Goal: Communication & Community: Answer question/provide support

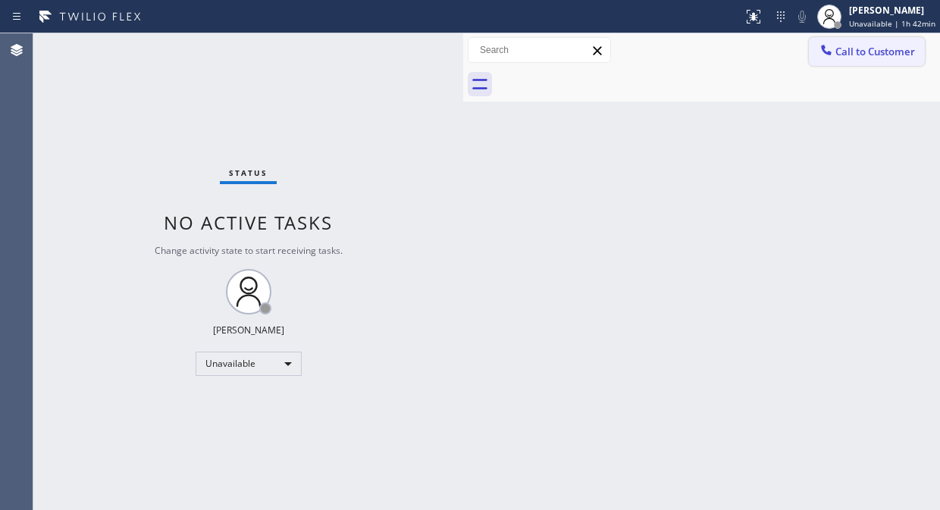
click at [831, 39] on button "Call to Customer" at bounding box center [867, 51] width 116 height 29
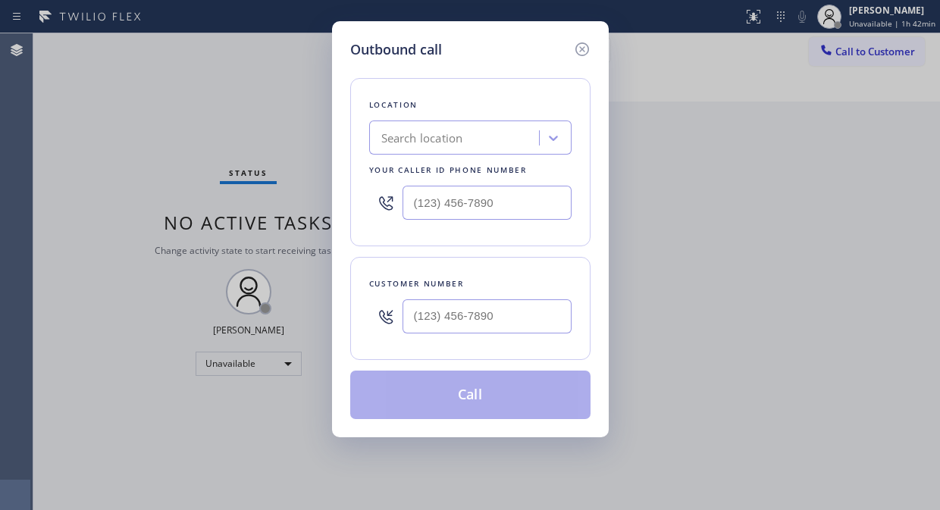
click at [495, 131] on div "Search location" at bounding box center [456, 138] width 165 height 27
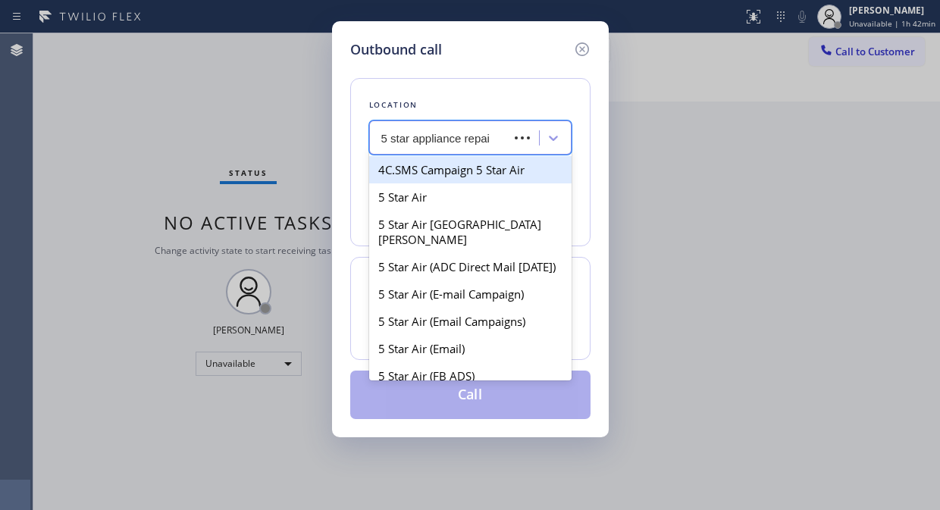
type input "5 star appliance repair"
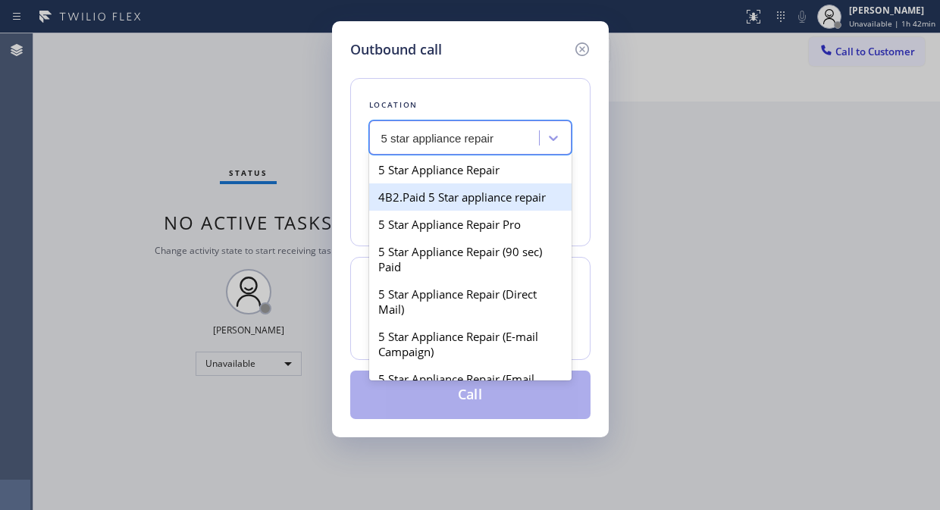
click at [474, 183] on div "4B2.Paid 5 Star appliance repair" at bounding box center [470, 196] width 202 height 27
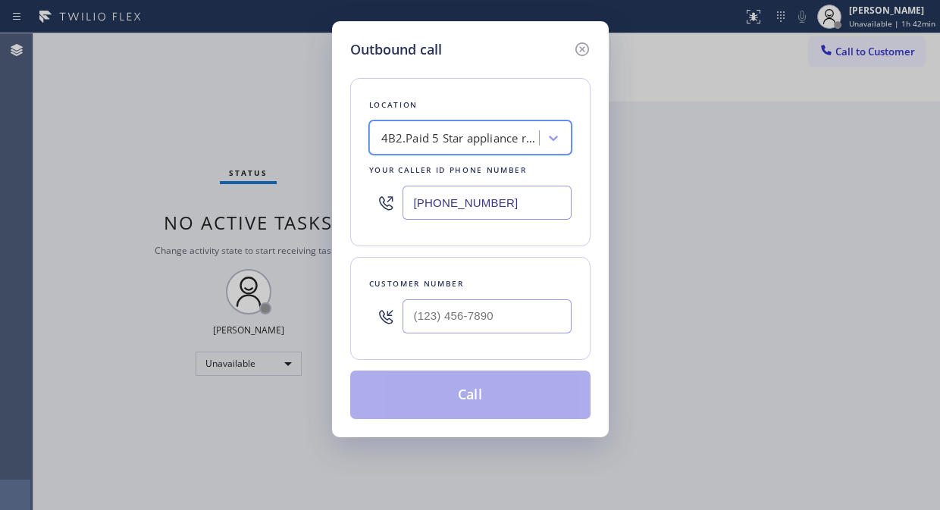
click at [503, 141] on div "4B2.Paid 5 Star appliance repair" at bounding box center [460, 138] width 159 height 17
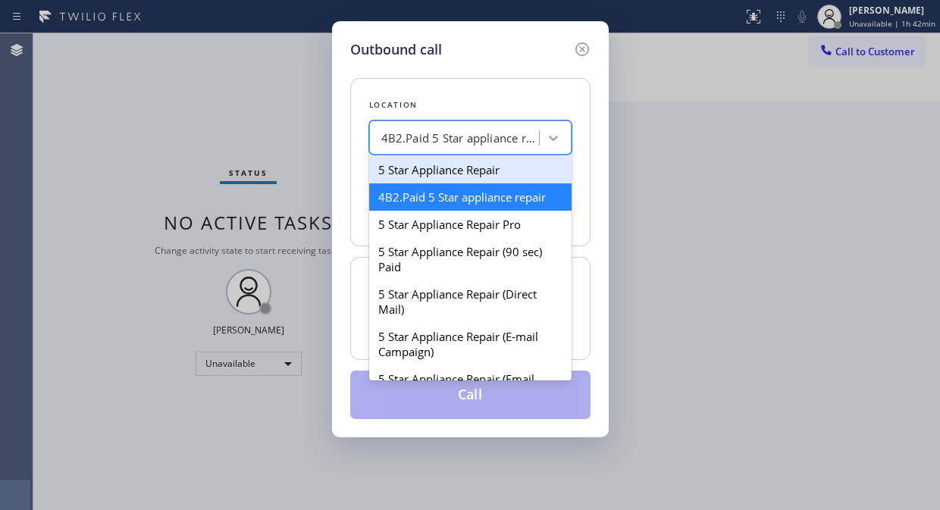
click at [478, 172] on div "5 Star Appliance Repair" at bounding box center [470, 169] width 202 height 27
type input "[PHONE_NUMBER]"
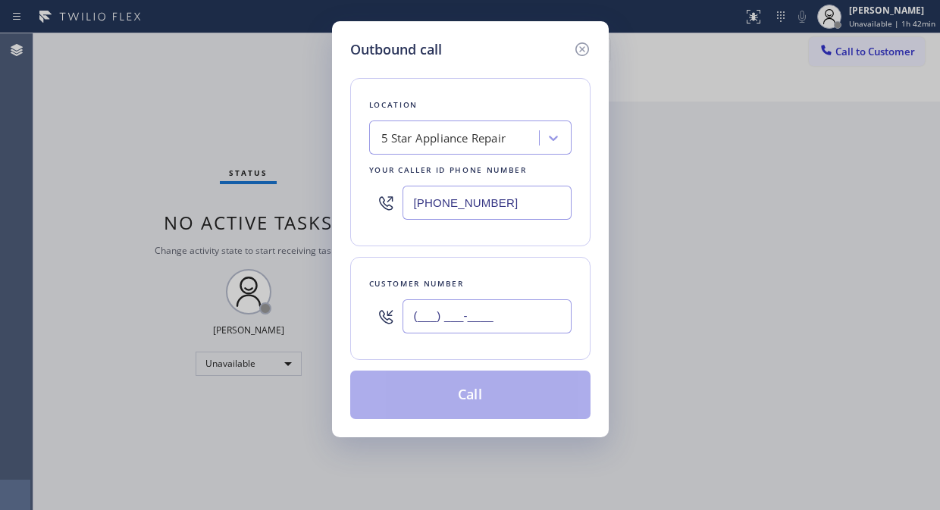
click at [453, 320] on input "(___) ___-____" at bounding box center [486, 316] width 169 height 34
paste input "818) 612-8712"
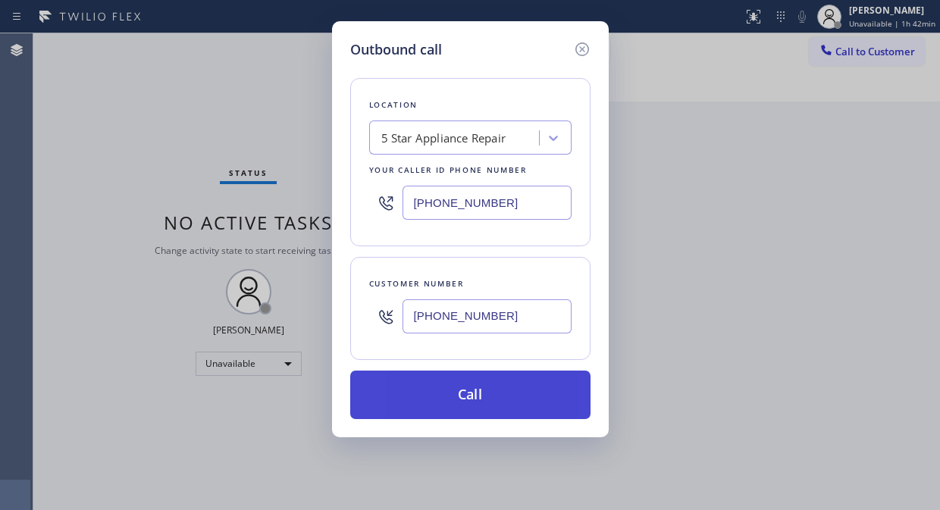
type input "(818) 612-8712"
click at [519, 384] on button "Call" at bounding box center [470, 395] width 240 height 49
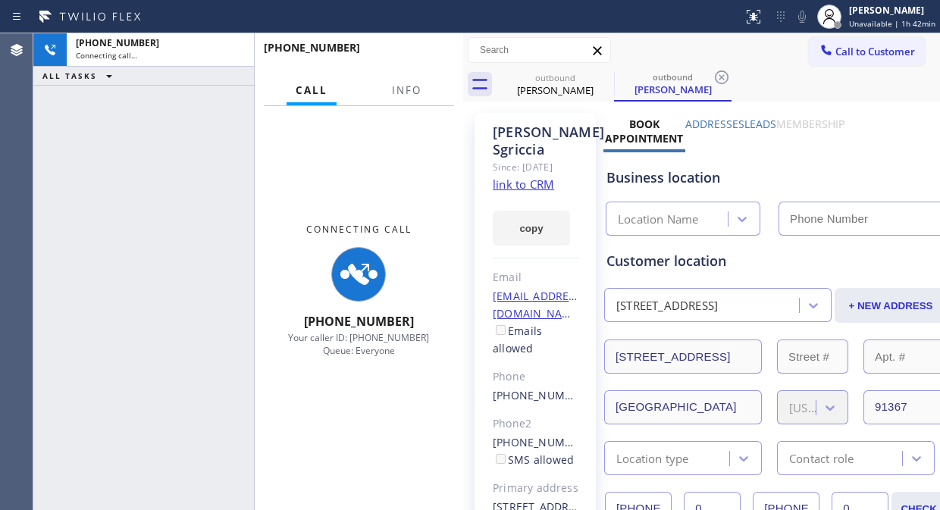
type input "(855) 731-4952"
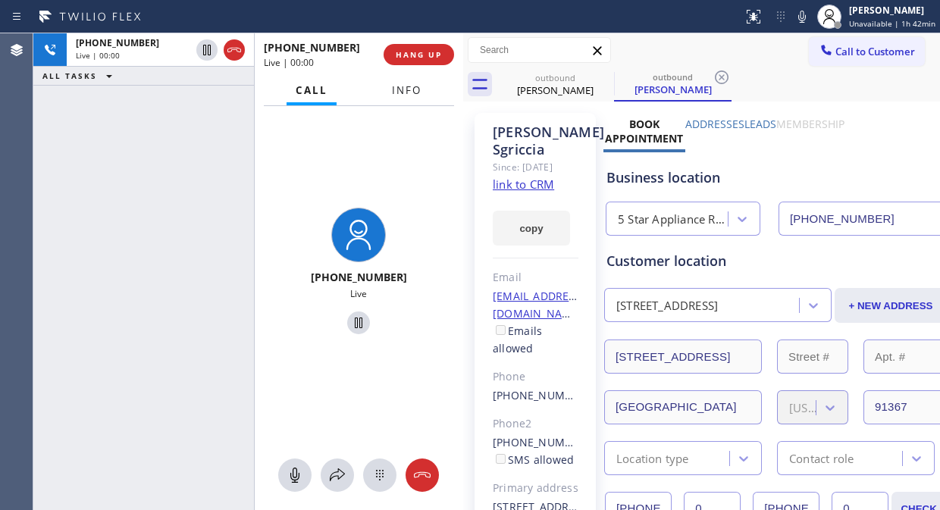
click at [402, 76] on button "Info" at bounding box center [407, 91] width 48 height 30
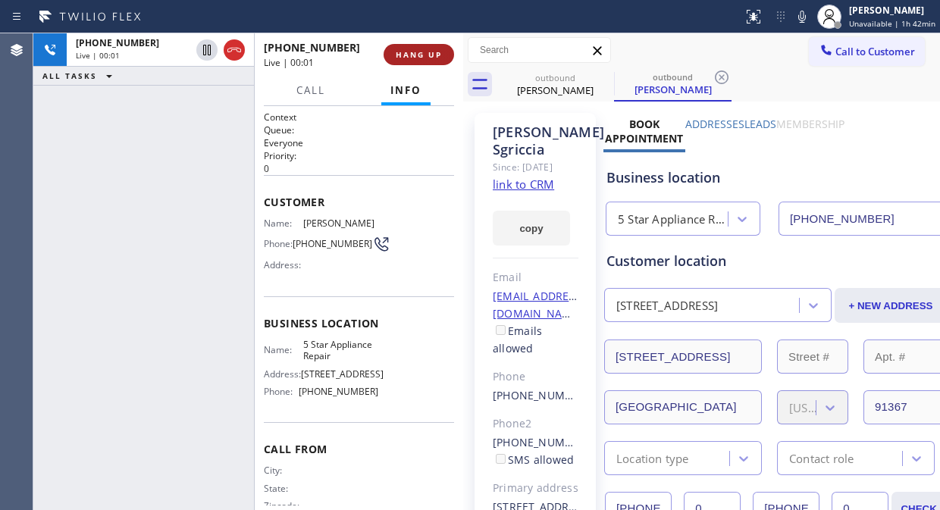
click at [412, 55] on span "HANG UP" at bounding box center [419, 54] width 46 height 11
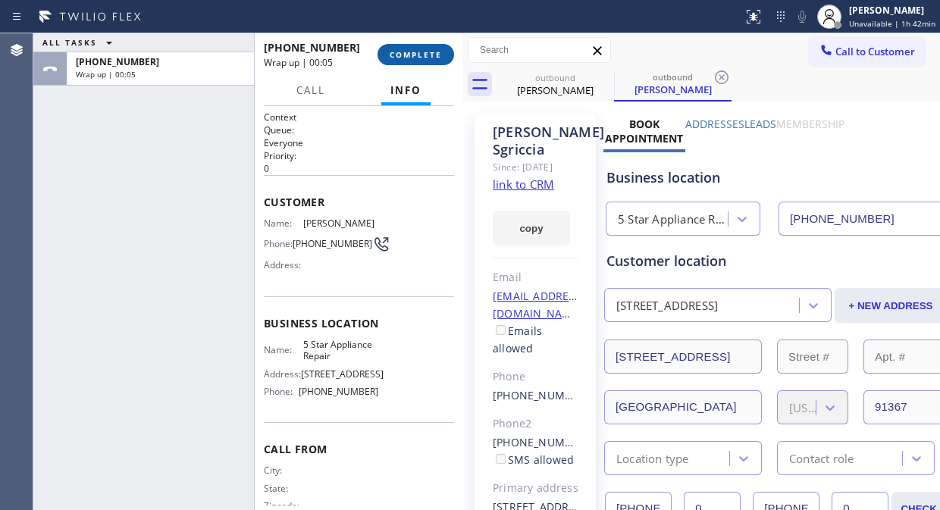
click at [417, 49] on span "COMPLETE" at bounding box center [416, 54] width 52 height 11
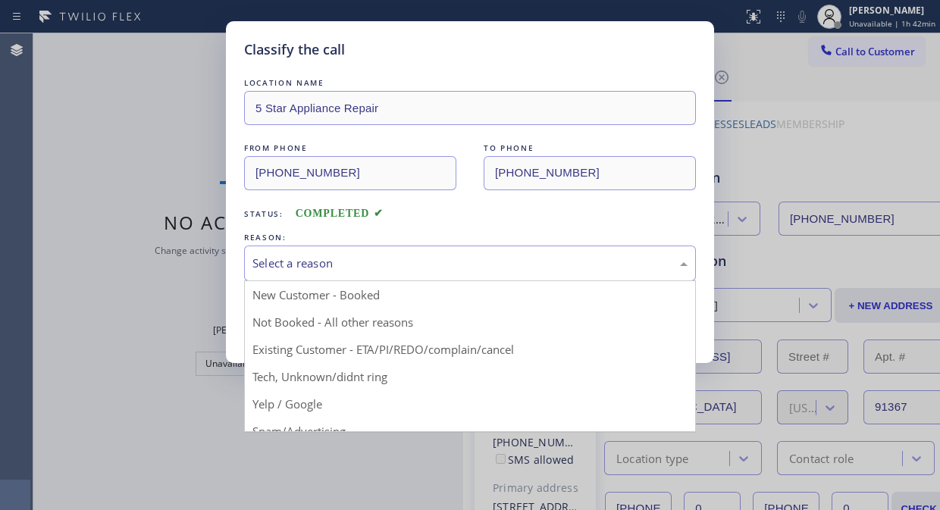
click at [431, 268] on div "Select a reason" at bounding box center [469, 263] width 435 height 17
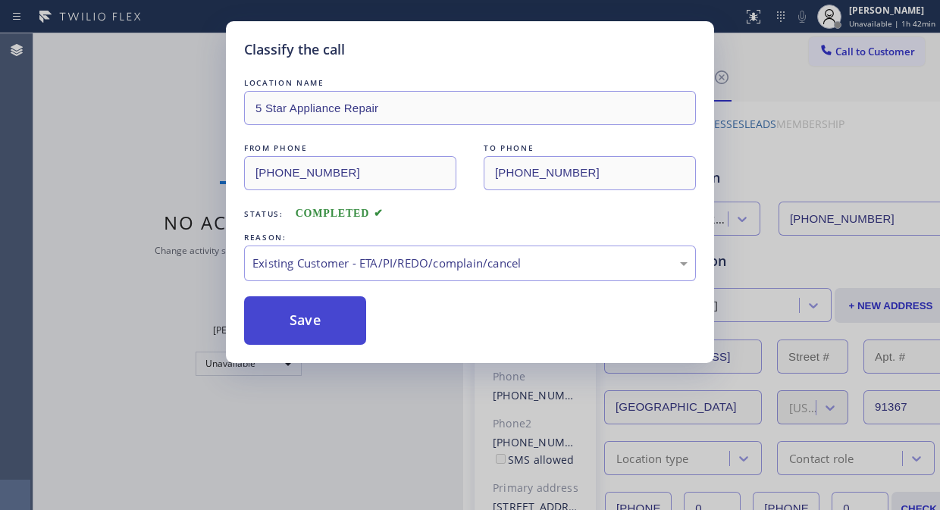
click at [315, 338] on button "Save" at bounding box center [305, 320] width 122 height 49
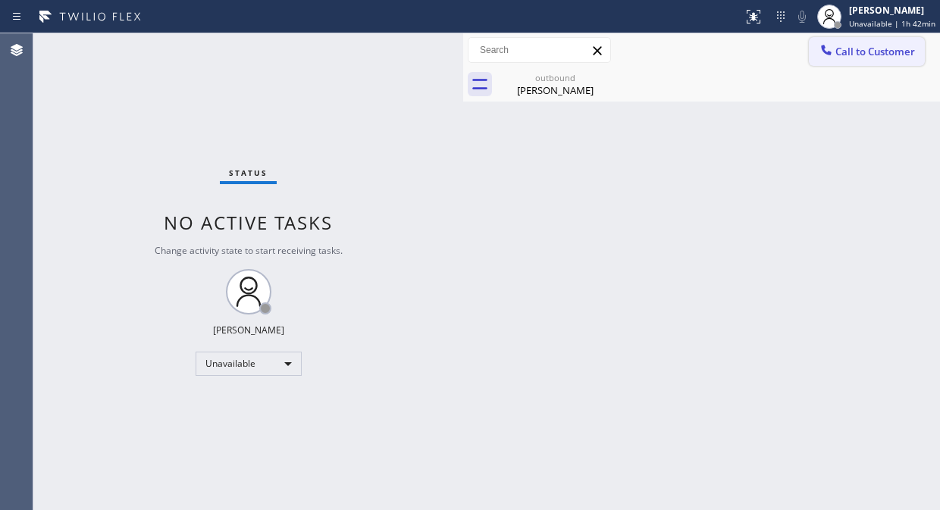
click at [844, 53] on span "Call to Customer" at bounding box center [875, 52] width 80 height 14
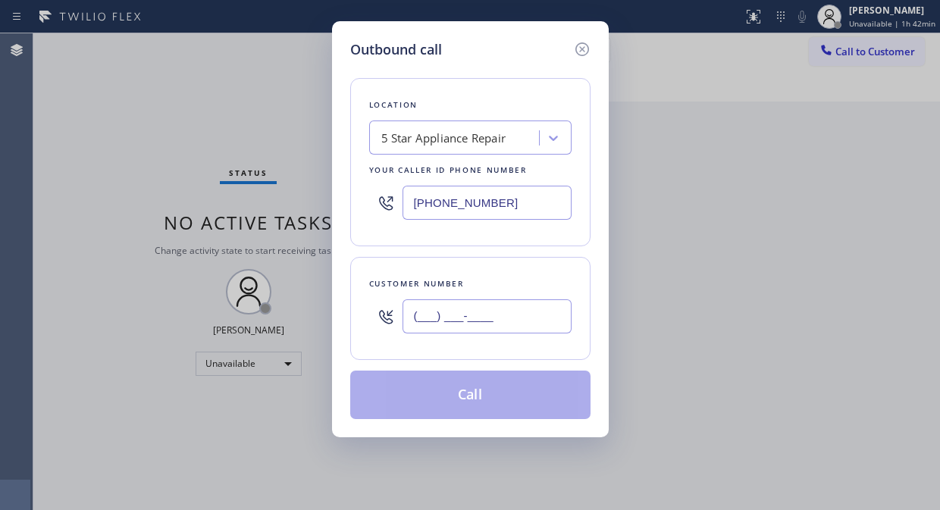
click at [444, 318] on input "(___) ___-____" at bounding box center [486, 316] width 169 height 34
paste input "310) 779-0065"
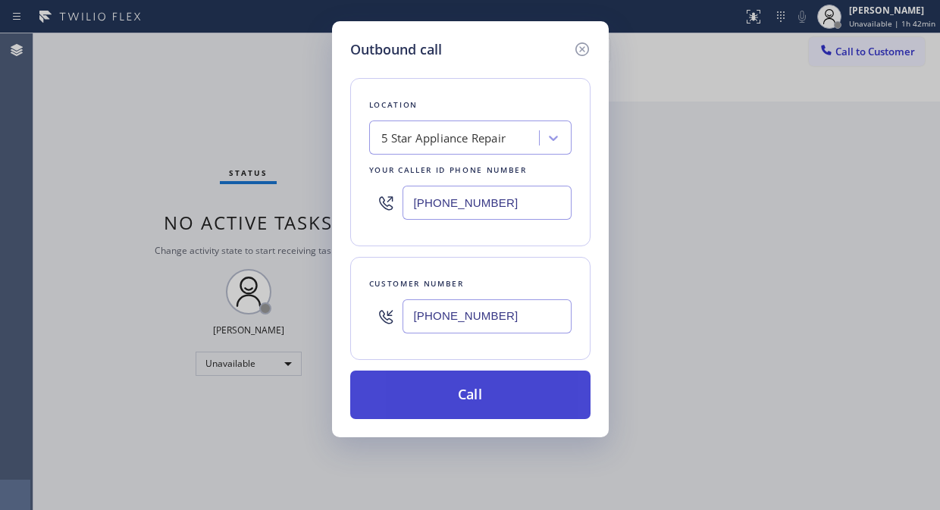
type input "(310) 779-0065"
click at [527, 391] on button "Call" at bounding box center [470, 395] width 240 height 49
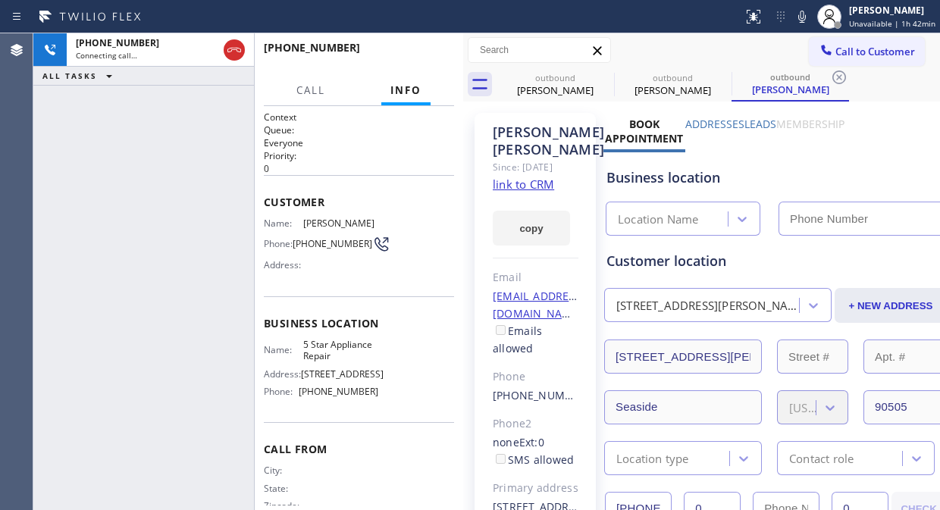
type input "(855) 731-4952"
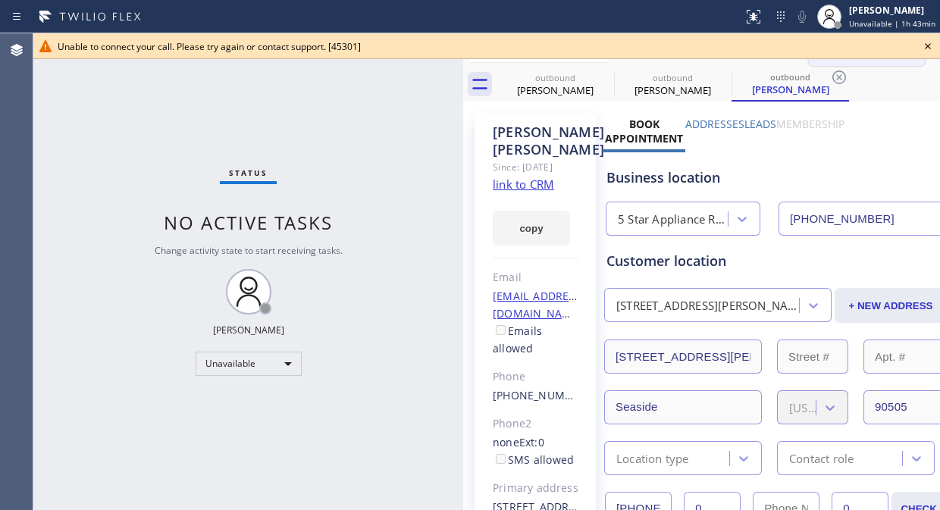
drag, startPoint x: 933, startPoint y: 42, endPoint x: 847, endPoint y: 47, distance: 85.8
click at [931, 42] on icon at bounding box center [928, 46] width 18 height 18
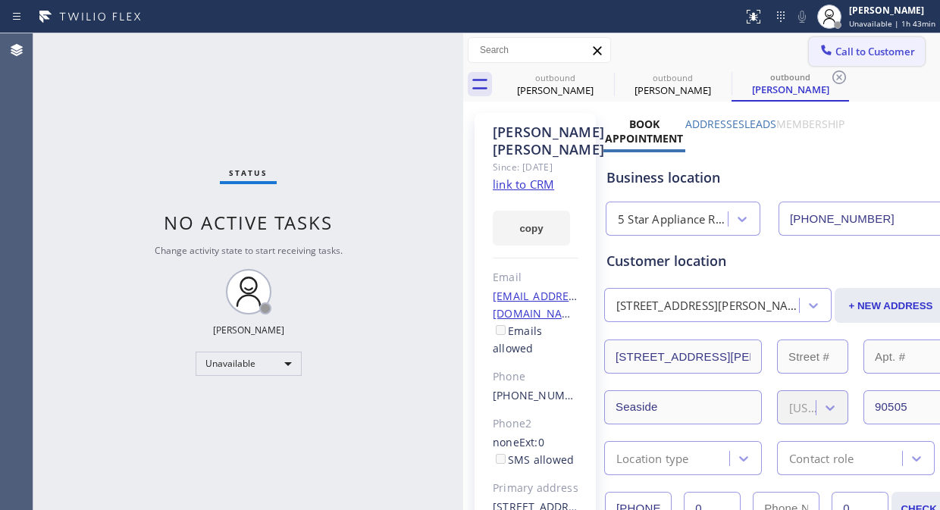
click at [835, 47] on span "Call to Customer" at bounding box center [875, 52] width 80 height 14
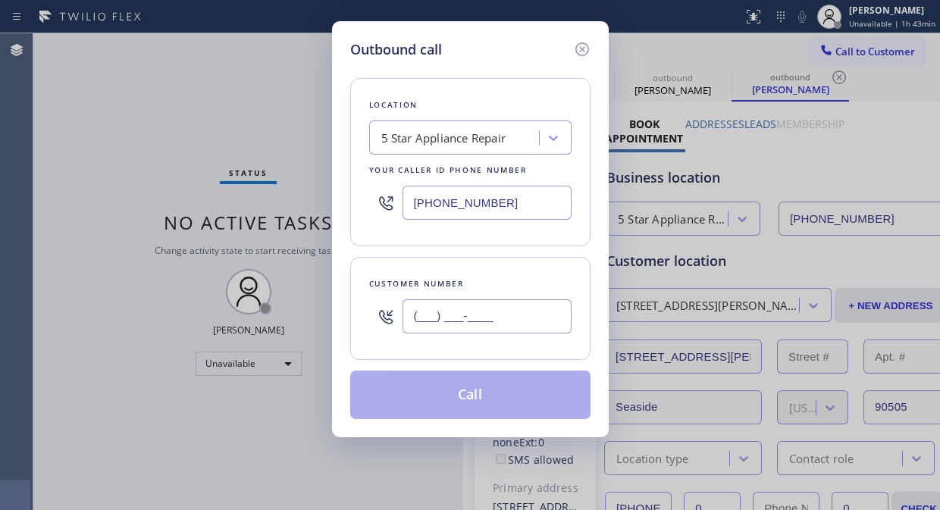
click at [502, 328] on input "(___) ___-____" at bounding box center [486, 316] width 169 height 34
paste input "310) 709-1428"
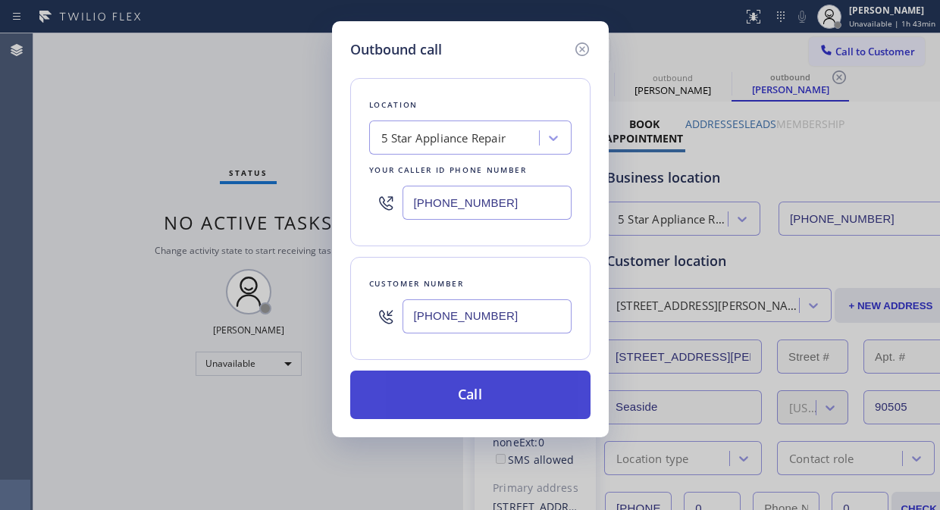
type input "(310) 709-1428"
click at [514, 389] on button "Call" at bounding box center [470, 395] width 240 height 49
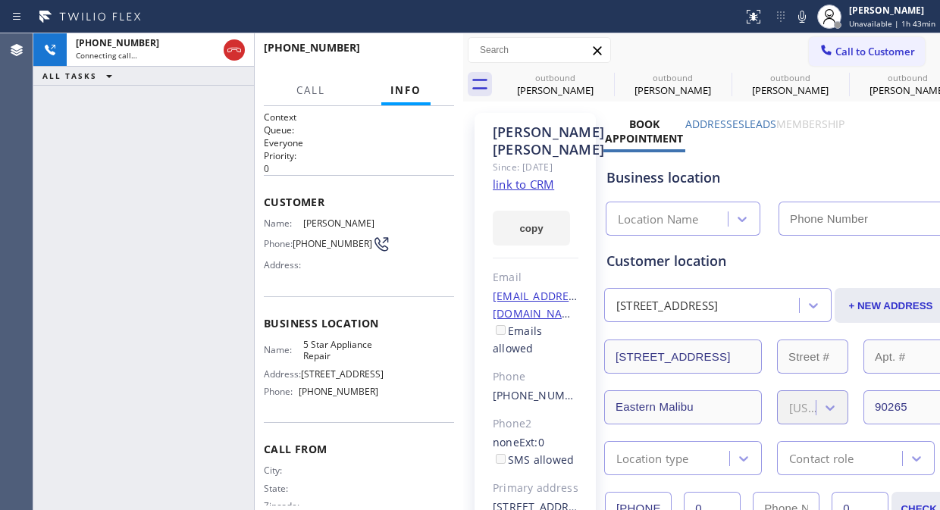
type input "(855) 731-4952"
click at [409, 59] on span "HANG UP" at bounding box center [419, 54] width 46 height 11
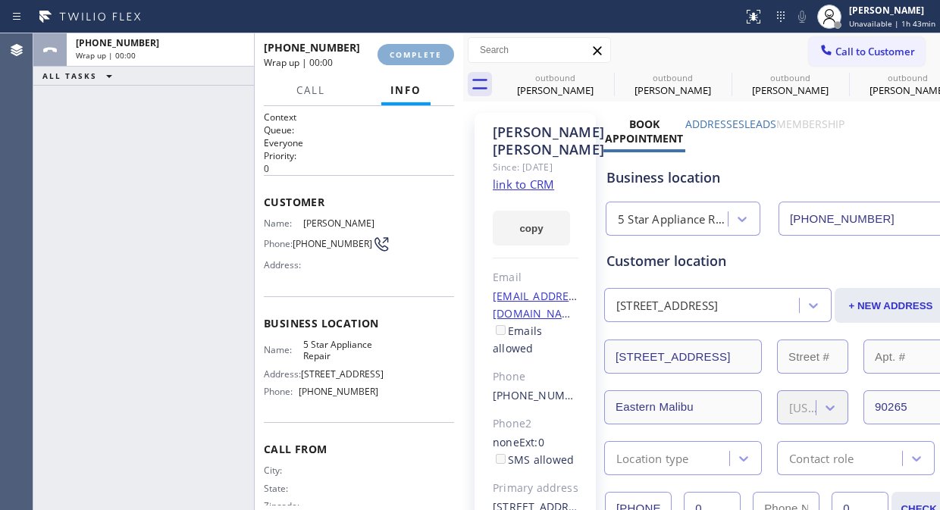
click at [409, 59] on span "COMPLETE" at bounding box center [416, 54] width 52 height 11
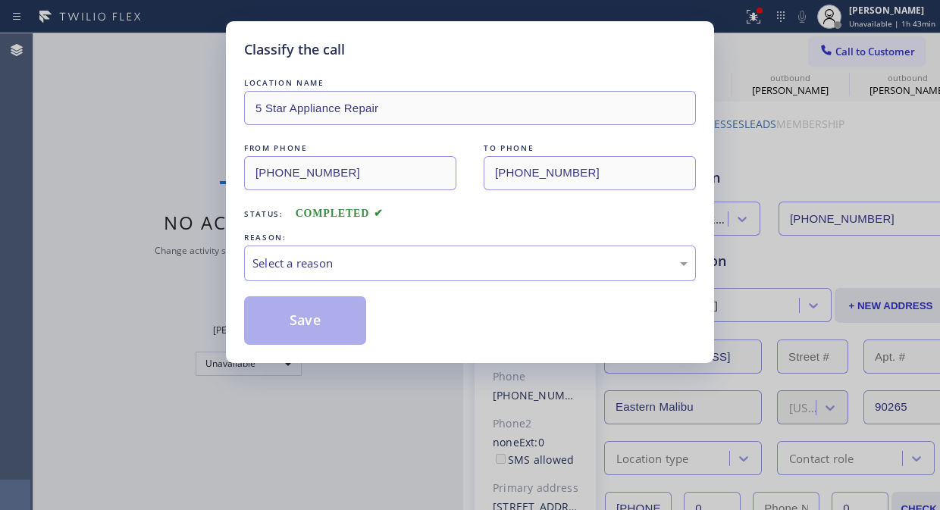
click at [409, 60] on div "LOCATION NAME 5 Star Appliance Repair FROM PHONE (855) 731-4952 TO PHONE (310) …" at bounding box center [470, 202] width 452 height 285
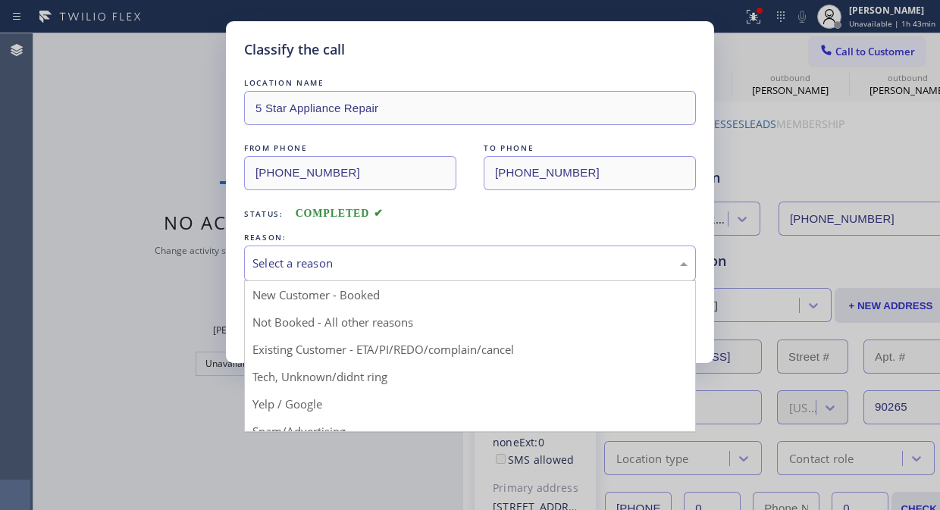
drag, startPoint x: 429, startPoint y: 274, endPoint x: 437, endPoint y: 357, distance: 83.8
click at [430, 274] on div "Select a reason" at bounding box center [470, 264] width 452 height 36
drag, startPoint x: 437, startPoint y: 353, endPoint x: 316, endPoint y: 328, distance: 123.8
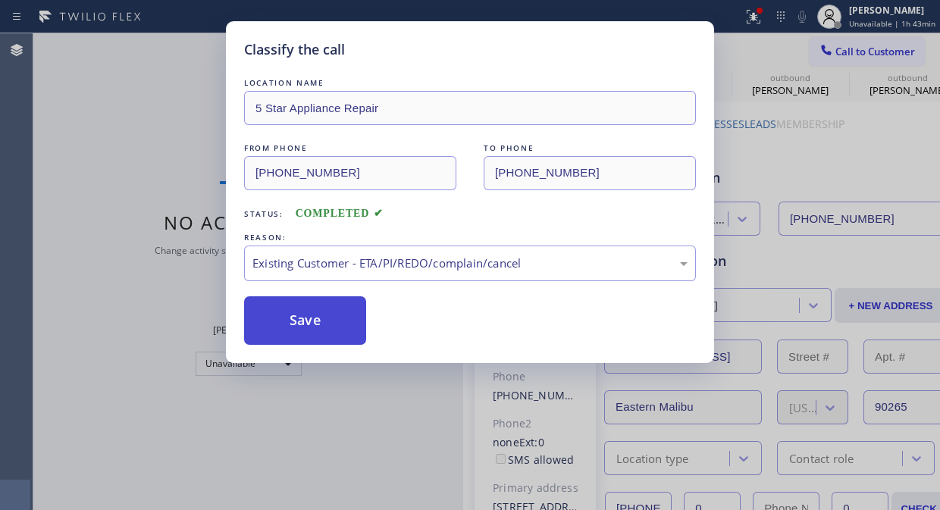
click at [266, 320] on button "Save" at bounding box center [305, 320] width 122 height 49
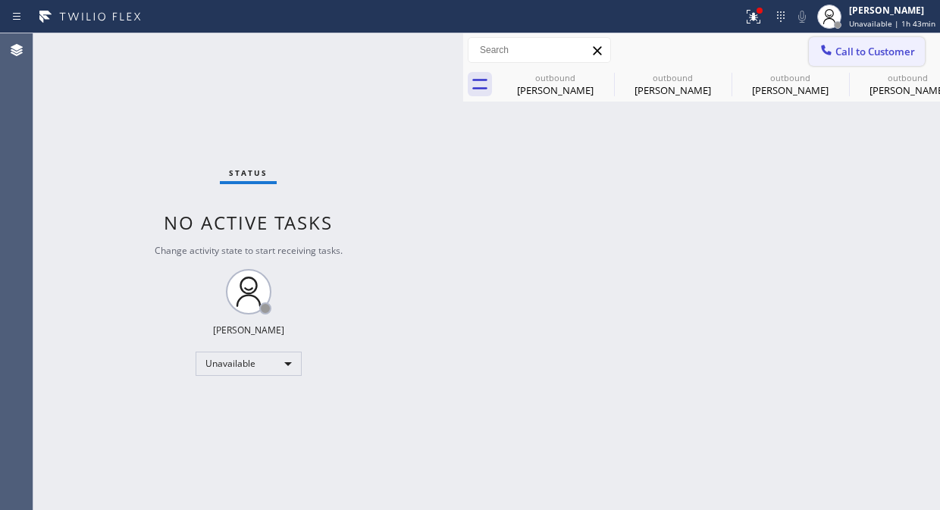
click at [883, 64] on button "Call to Customer" at bounding box center [867, 51] width 116 height 29
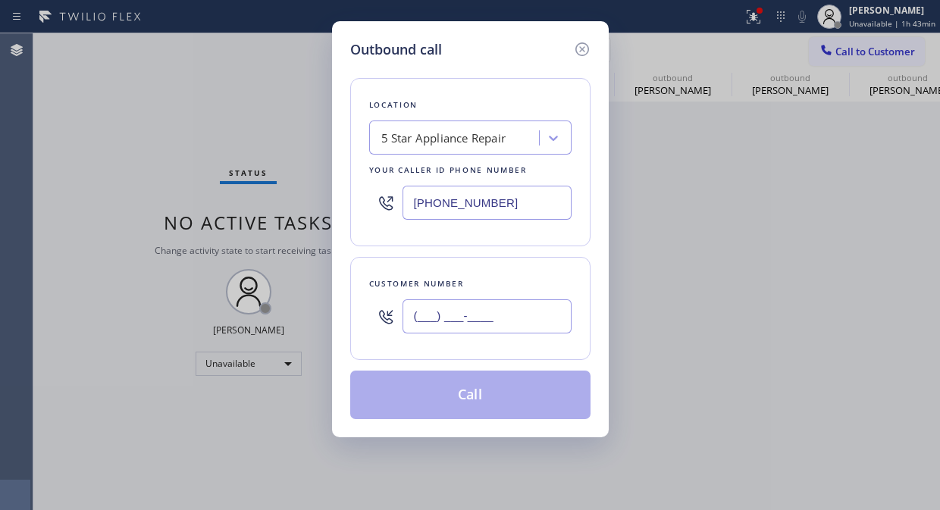
click at [518, 316] on input "(___) ___-____" at bounding box center [486, 316] width 169 height 34
click at [418, 320] on input "(___) ___-____" at bounding box center [486, 316] width 169 height 34
paste input "760) 809-7620"
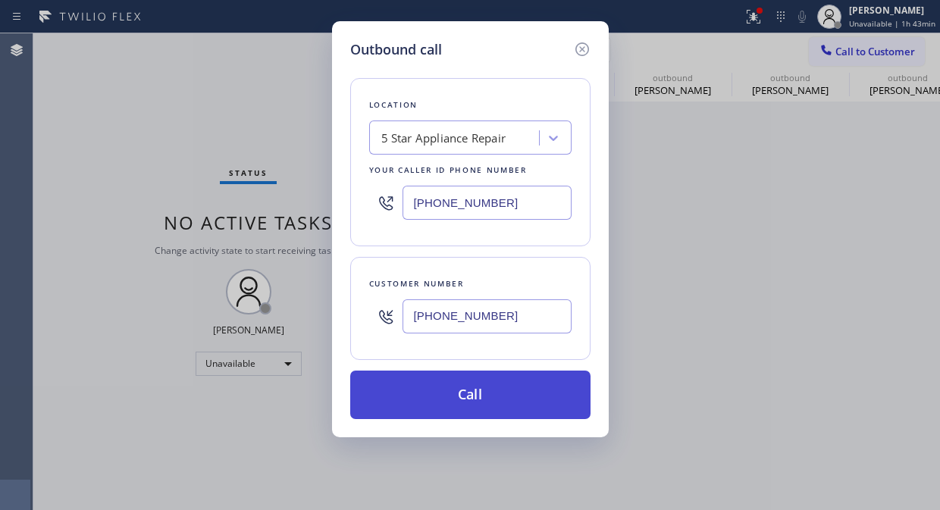
type input "(760) 809-7620"
click at [543, 390] on button "Call" at bounding box center [470, 395] width 240 height 49
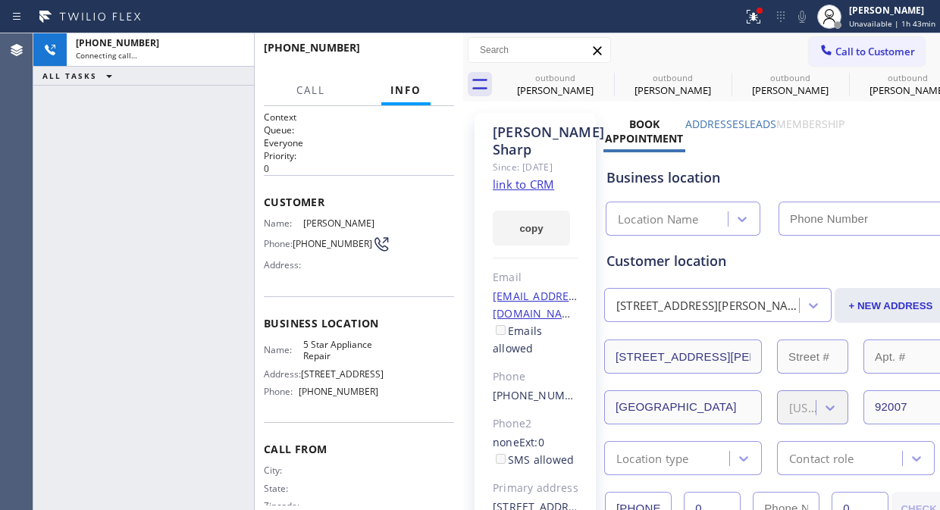
type input "(855) 731-4952"
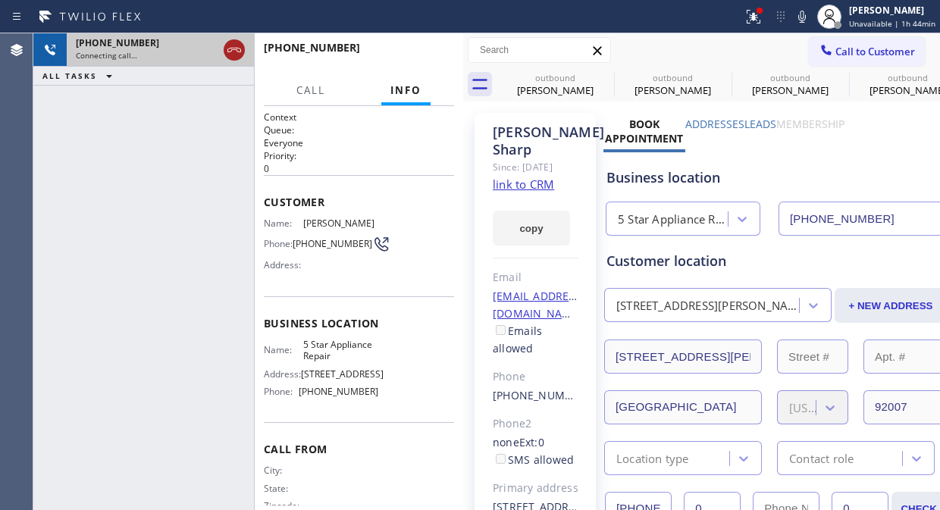
click at [224, 48] on div at bounding box center [234, 50] width 21 height 18
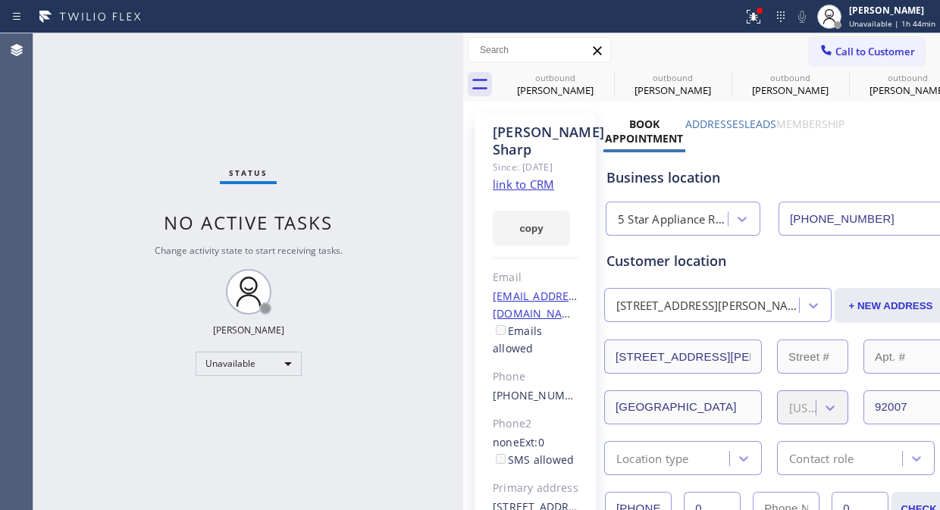
drag, startPoint x: 854, startPoint y: 38, endPoint x: 855, endPoint y: 48, distance: 9.9
click at [855, 43] on button "Call to Customer" at bounding box center [867, 51] width 116 height 29
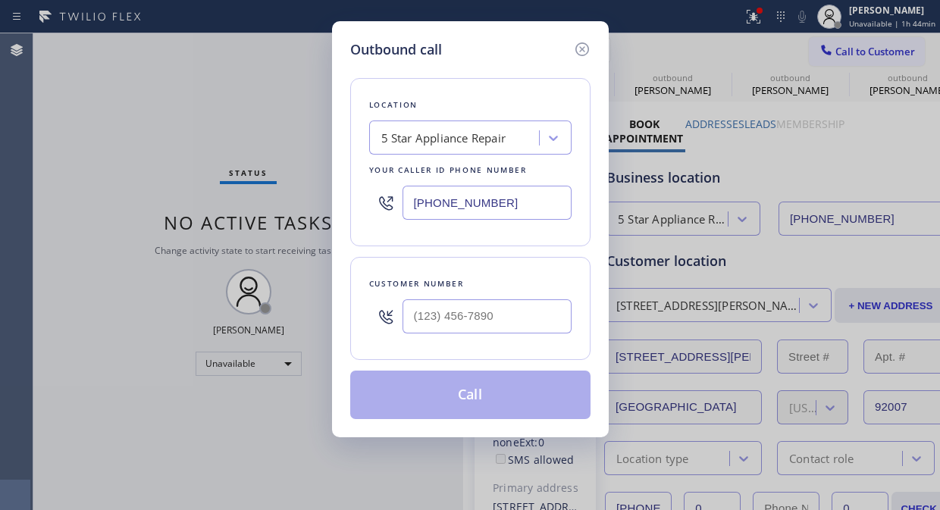
click at [855, 49] on div "Outbound call Location 5 Star Appliance Repair Your caller id phone number (855…" at bounding box center [470, 255] width 940 height 510
click at [427, 315] on input "(___) ___-____" at bounding box center [486, 316] width 169 height 34
paste input "510) 915-3637"
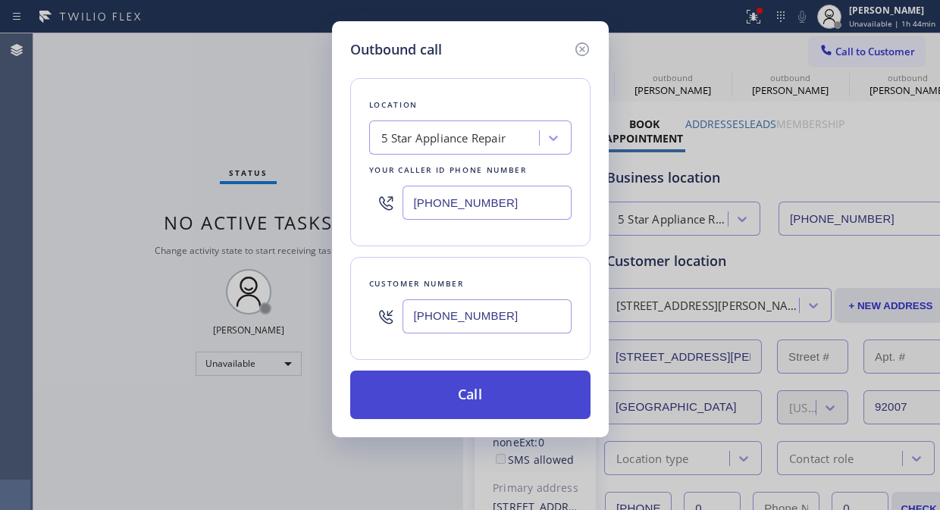
type input "(510) 915-3637"
click at [456, 383] on button "Call" at bounding box center [470, 395] width 240 height 49
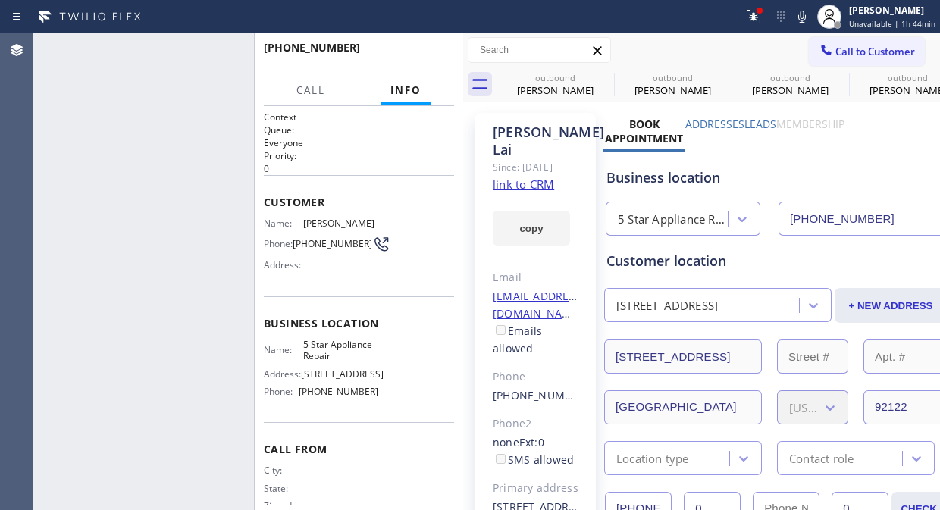
type input "(855) 731-4952"
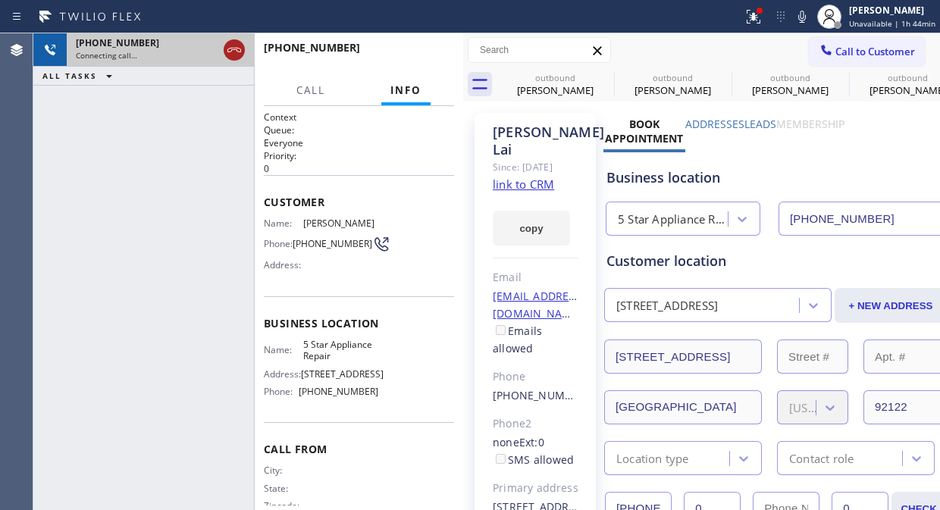
click at [232, 48] on icon at bounding box center [234, 50] width 14 height 5
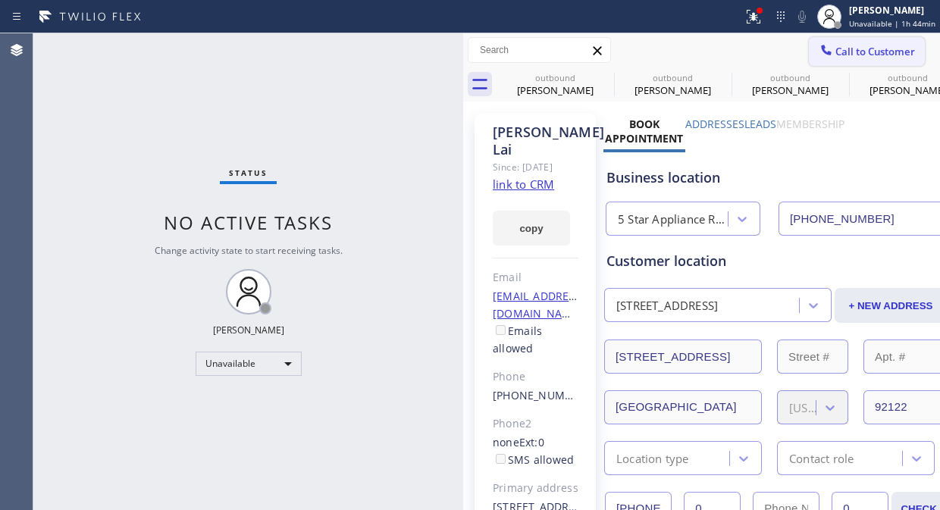
click at [858, 50] on span "Call to Customer" at bounding box center [875, 52] width 80 height 14
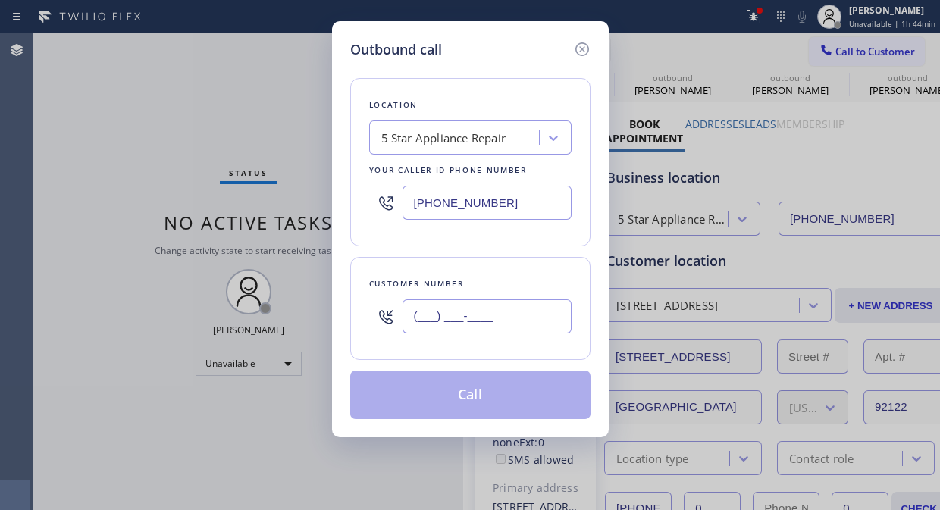
click at [520, 321] on input "(___) ___-____" at bounding box center [486, 316] width 169 height 34
paste input "917) 301-7665"
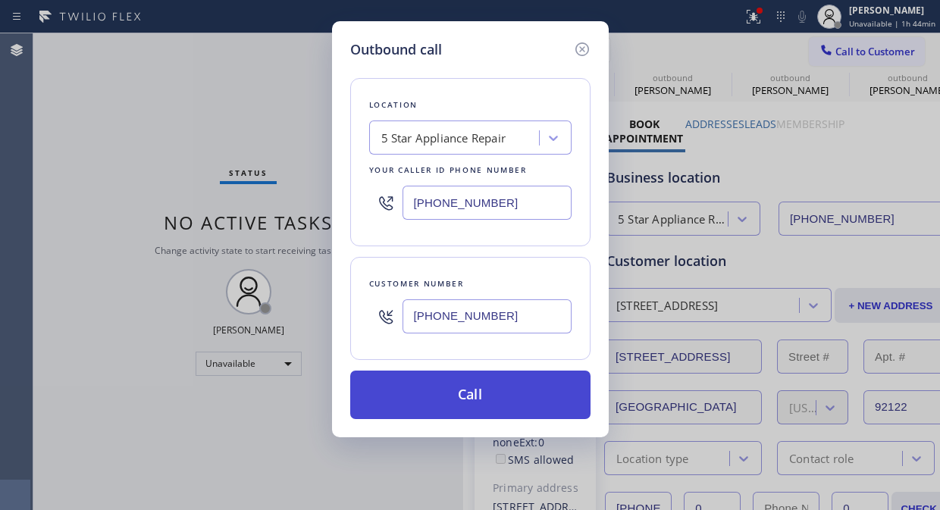
type input "(917) 301-7665"
click at [497, 397] on button "Call" at bounding box center [470, 395] width 240 height 49
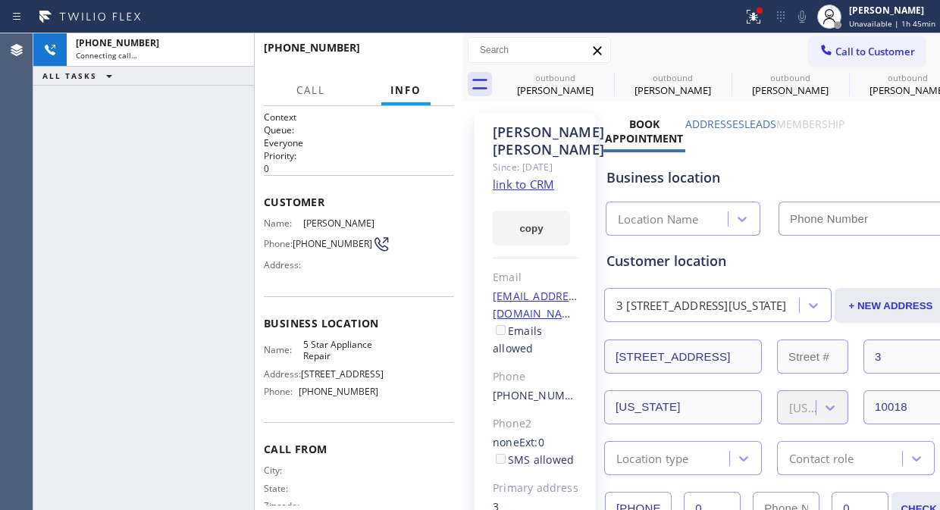
type input "(855) 731-4952"
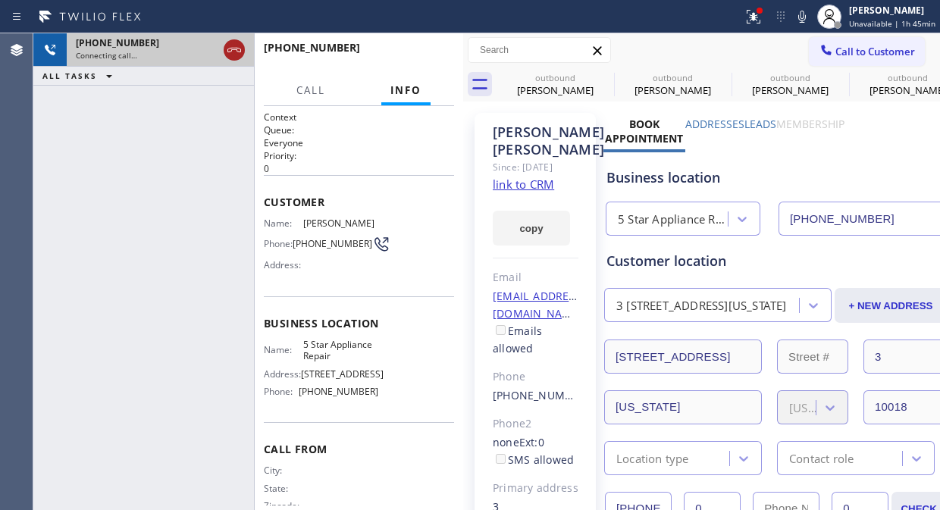
click at [244, 54] on div at bounding box center [234, 50] width 21 height 18
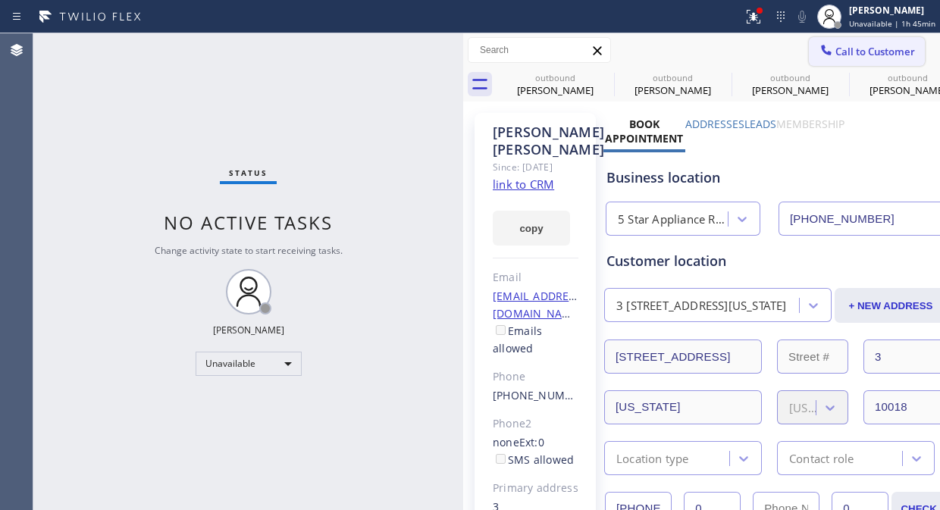
click at [817, 39] on button "Call to Customer" at bounding box center [867, 51] width 116 height 29
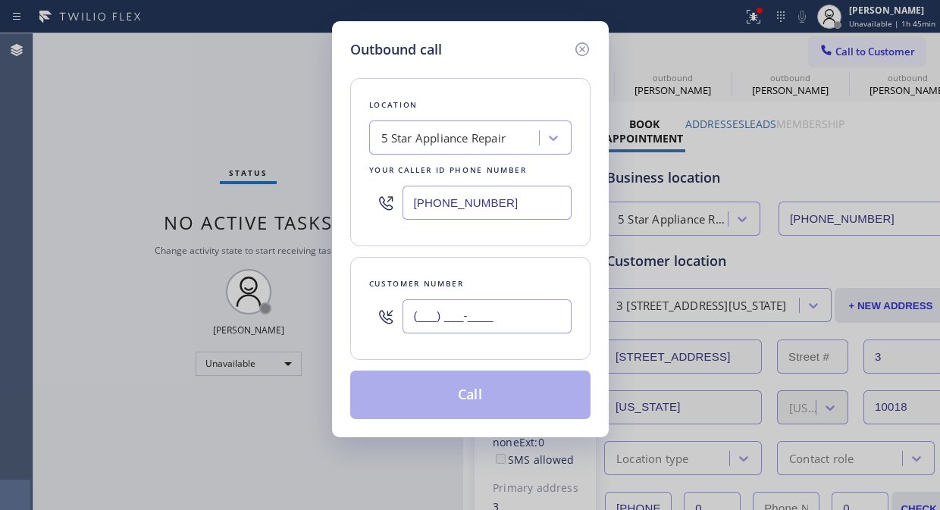
click at [440, 301] on input "(___) ___-____" at bounding box center [486, 316] width 169 height 34
paste input "917) 301-7665"
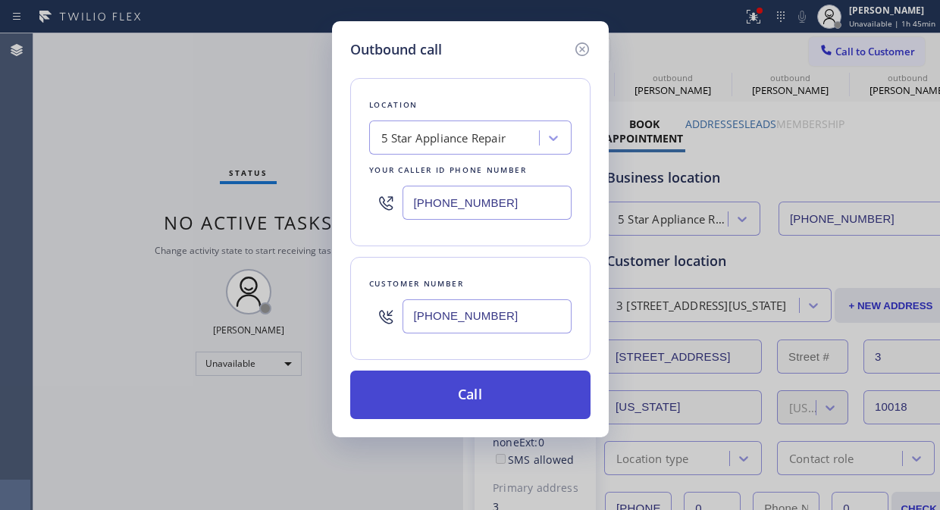
type input "(917) 301-7665"
click at [491, 391] on button "Call" at bounding box center [470, 395] width 240 height 49
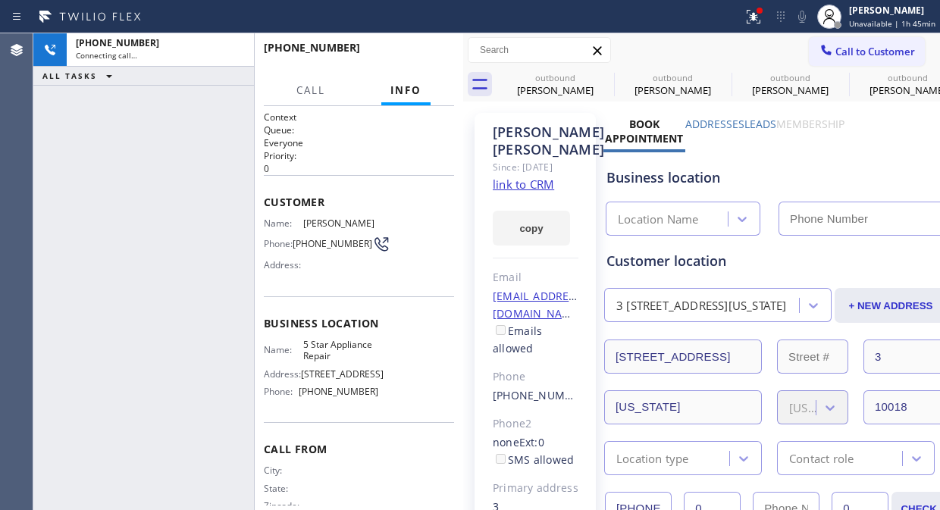
type input "(855) 731-4952"
click at [750, 18] on icon at bounding box center [753, 17] width 18 height 18
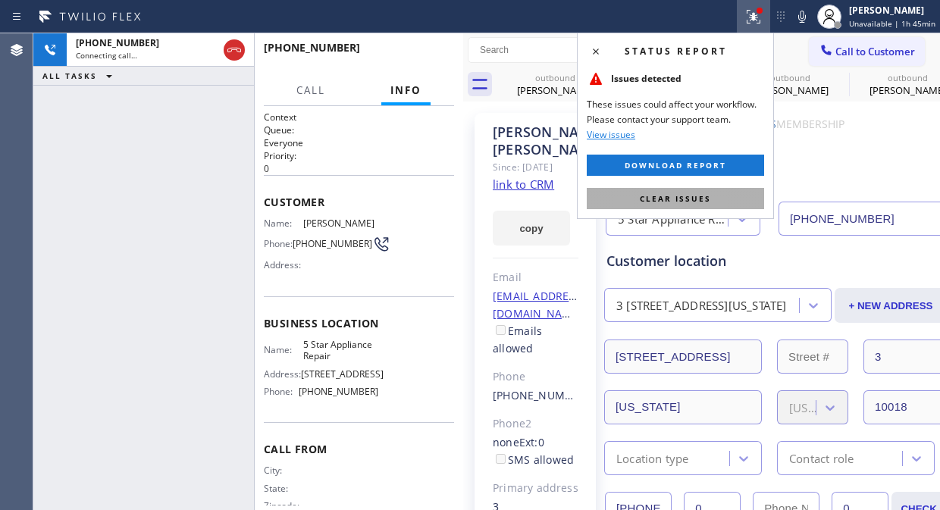
drag, startPoint x: 705, startPoint y: 198, endPoint x: 684, endPoint y: 193, distance: 21.7
click at [705, 197] on span "Clear issues" at bounding box center [675, 198] width 71 height 11
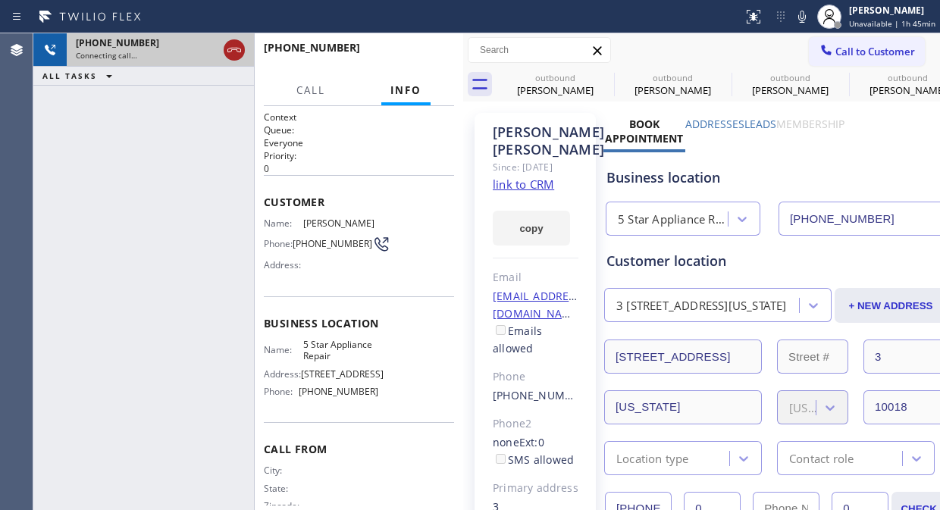
click at [241, 52] on icon at bounding box center [234, 50] width 18 height 18
click at [883, 64] on button "Call to Customer" at bounding box center [867, 51] width 116 height 29
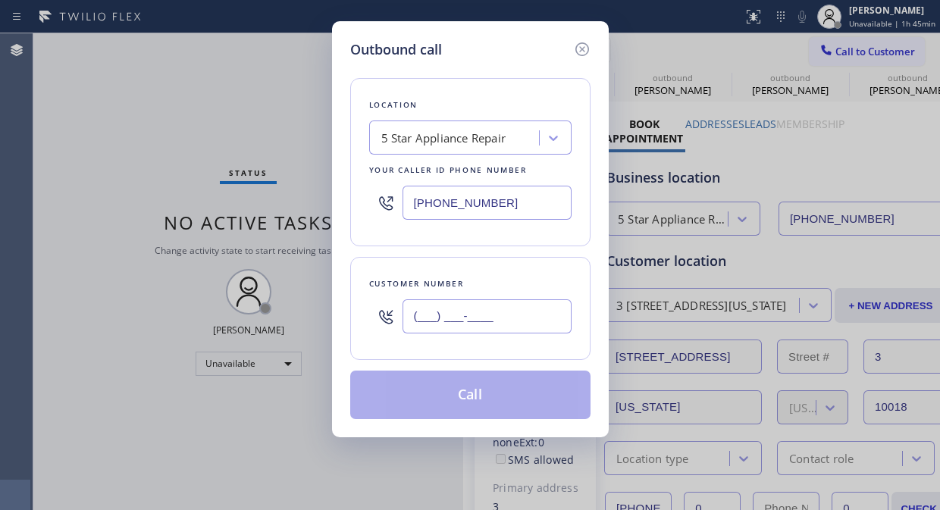
click at [430, 317] on input "(___) ___-____" at bounding box center [486, 316] width 169 height 34
paste input "917) 301-7665"
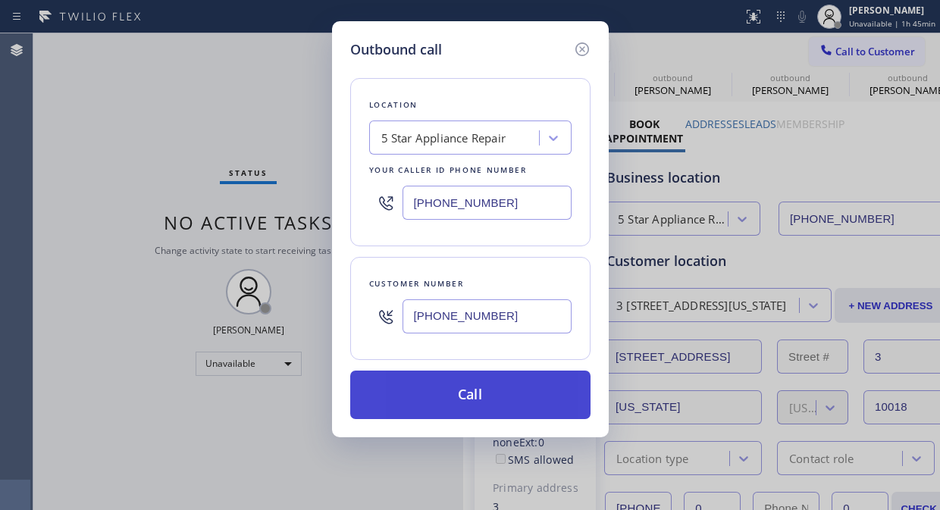
type input "(917) 301-7665"
click at [481, 393] on button "Call" at bounding box center [470, 395] width 240 height 49
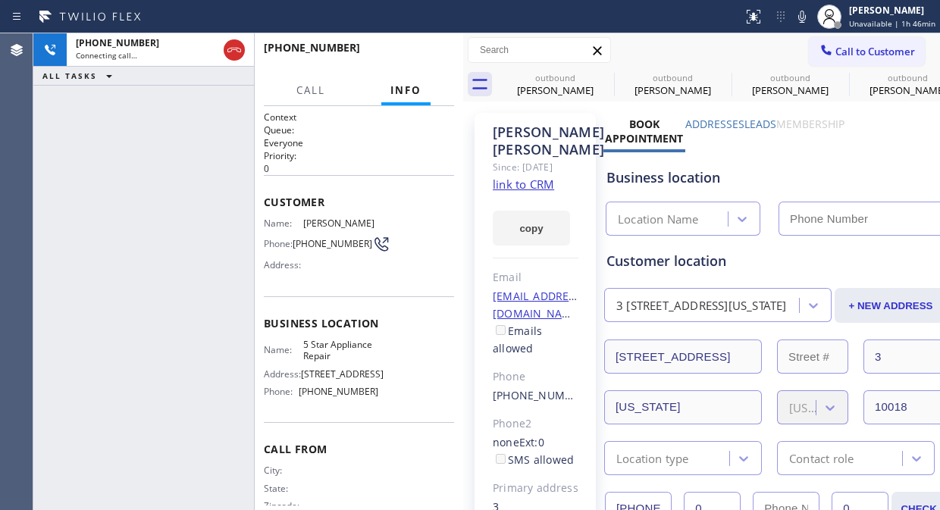
type input "(855) 731-4952"
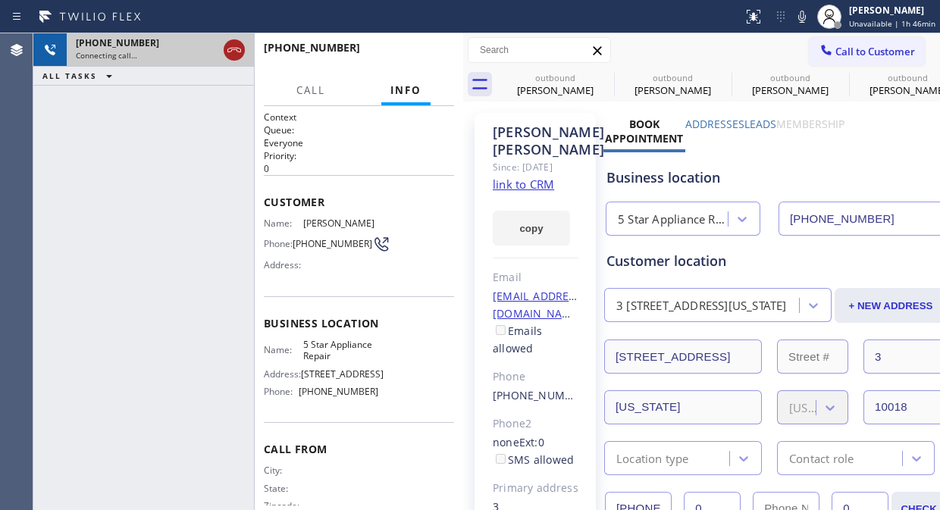
click at [239, 49] on icon at bounding box center [234, 50] width 14 height 5
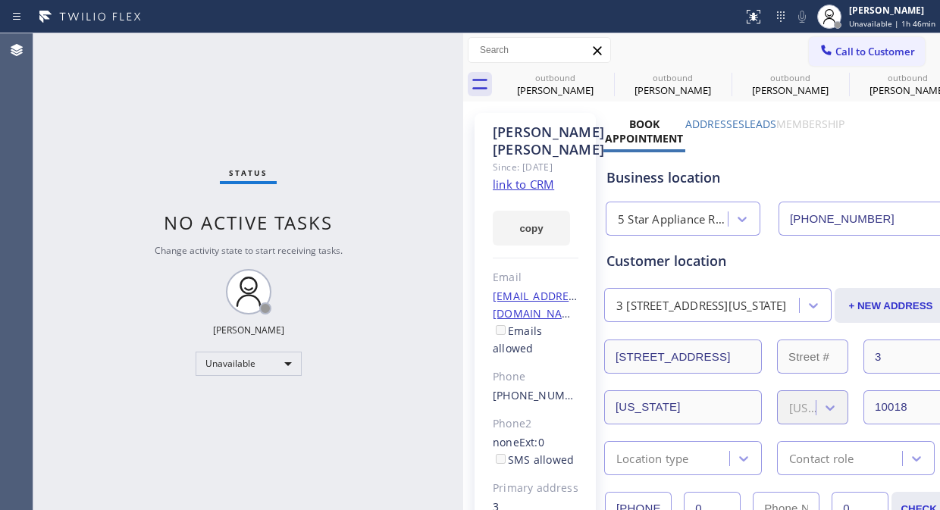
click at [894, 58] on span "Call to Customer" at bounding box center [875, 52] width 80 height 14
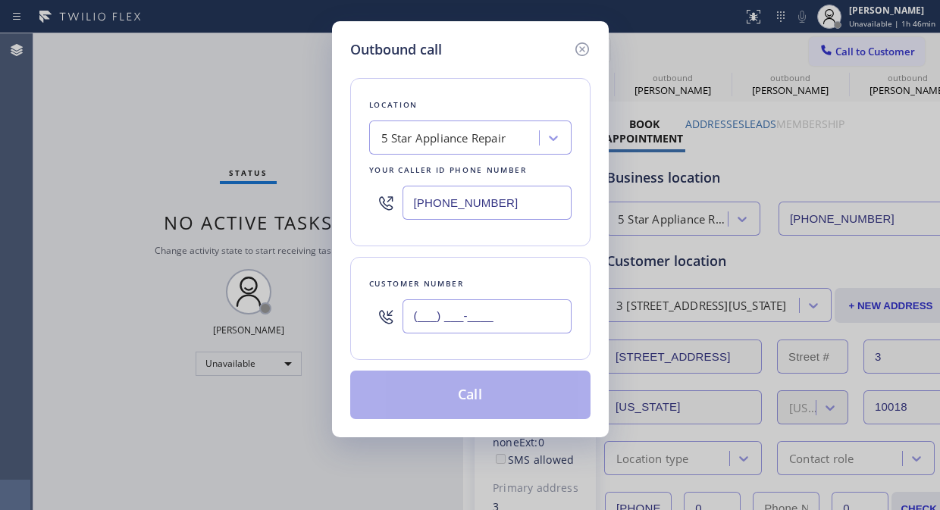
click at [427, 312] on input "(___) ___-____" at bounding box center [486, 316] width 169 height 34
paste input "714) 267-6230"
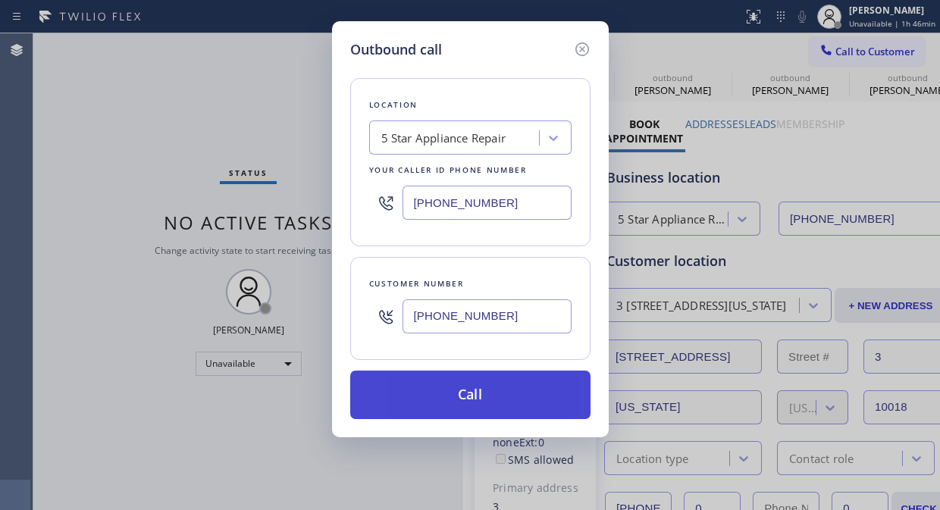
type input "(714) 267-6230"
click at [494, 402] on button "Call" at bounding box center [470, 395] width 240 height 49
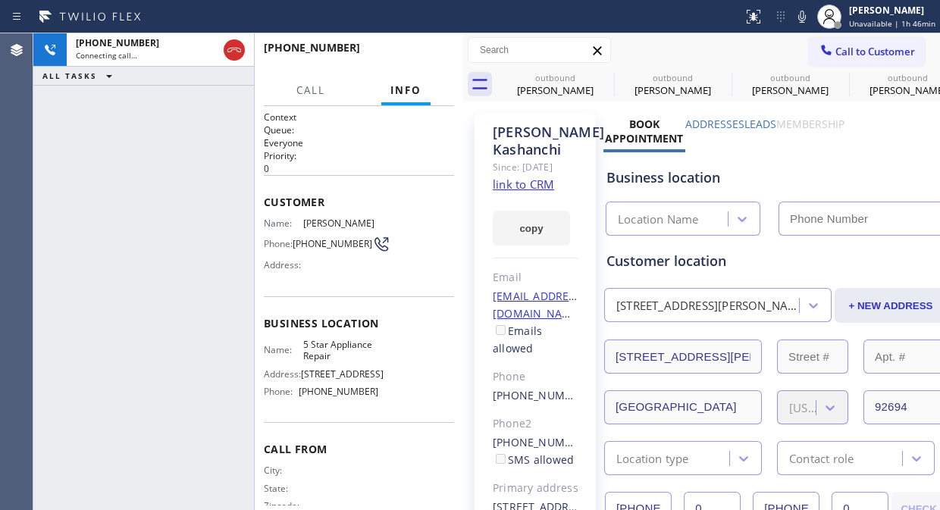
type input "(855) 731-4952"
click at [403, 63] on button "HANG UP" at bounding box center [419, 54] width 70 height 21
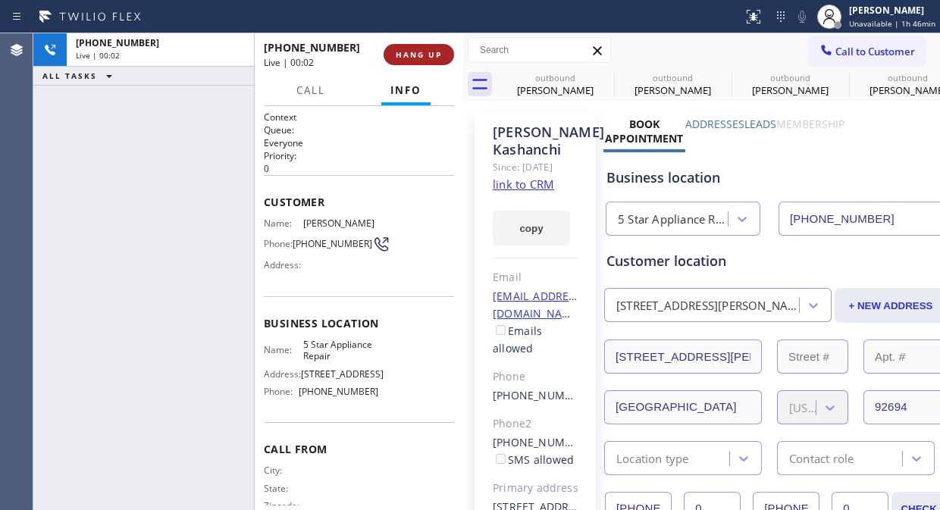
click at [403, 61] on button "HANG UP" at bounding box center [419, 54] width 70 height 21
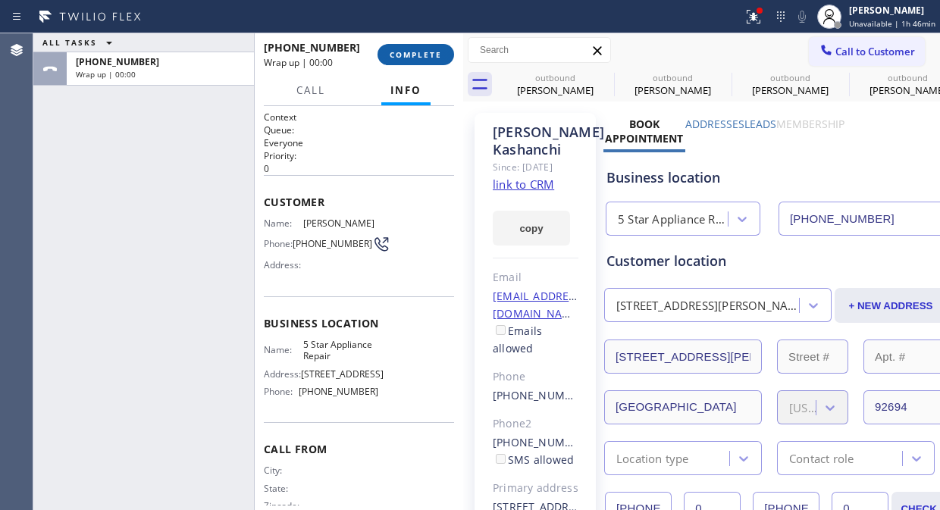
click at [405, 61] on button "COMPLETE" at bounding box center [415, 54] width 77 height 21
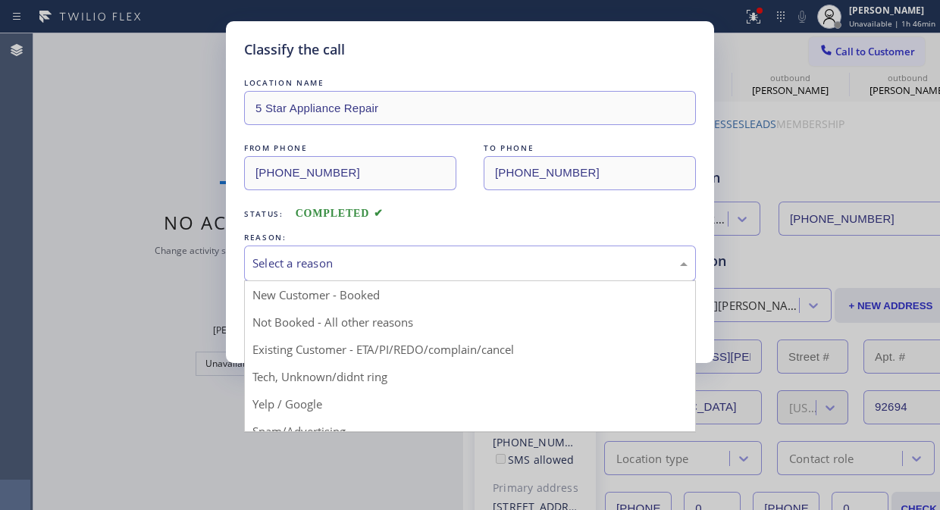
click at [431, 268] on div "Select a reason" at bounding box center [469, 263] width 435 height 17
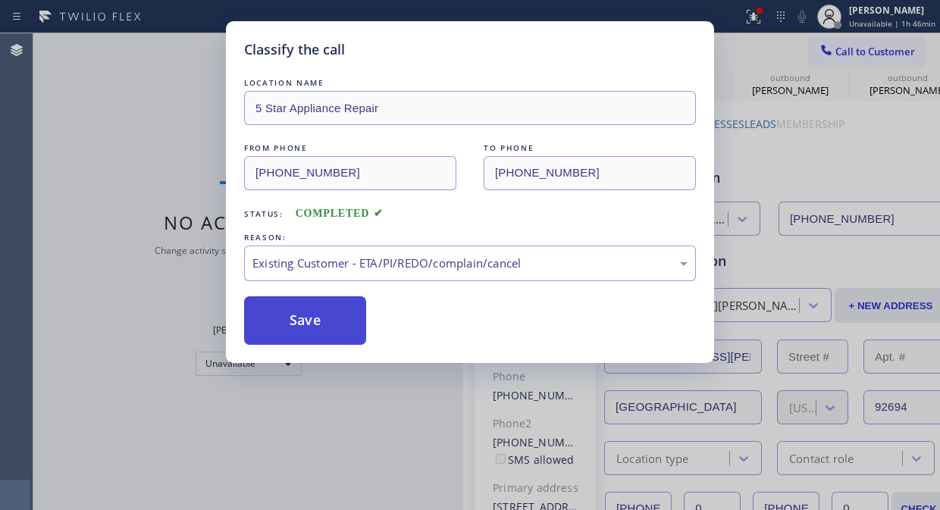
drag, startPoint x: 324, startPoint y: 313, endPoint x: 335, endPoint y: 338, distance: 27.2
click at [324, 320] on button "Save" at bounding box center [305, 320] width 122 height 49
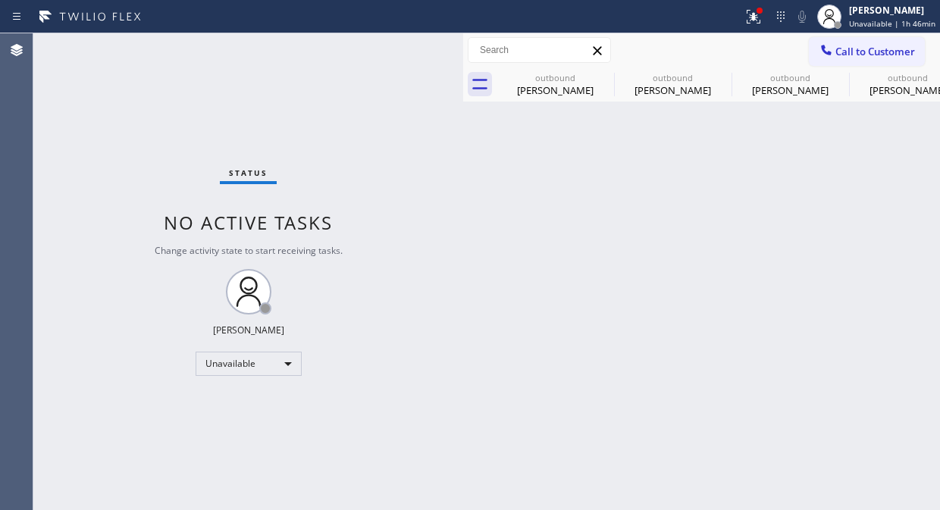
click at [899, 345] on div "Back to Dashboard Change Sender ID Customers Technicians Select a contact Outbo…" at bounding box center [701, 271] width 477 height 477
click at [855, 62] on button "Call to Customer" at bounding box center [867, 51] width 116 height 29
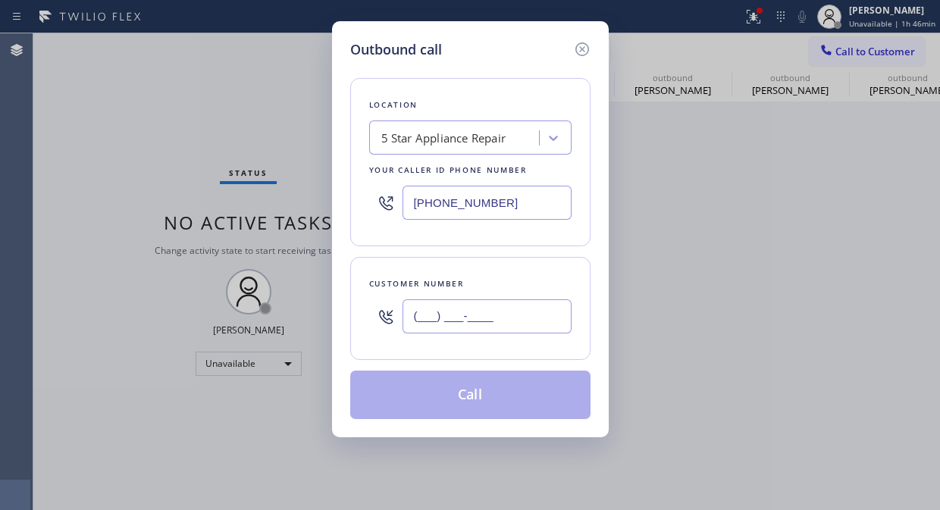
click at [450, 328] on input "(___) ___-____" at bounding box center [486, 316] width 169 height 34
paste input "303) 859-4736"
type input "(303) 859-4736"
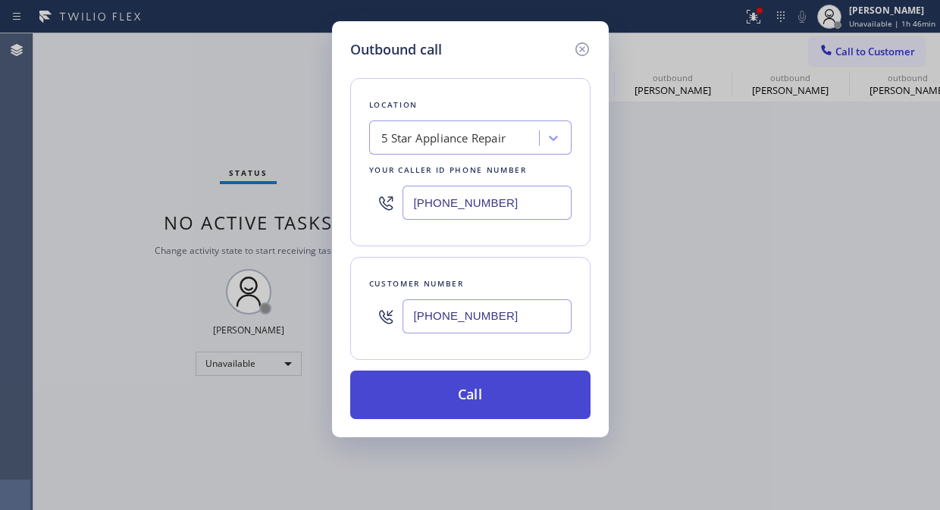
click at [496, 395] on button "Call" at bounding box center [470, 395] width 240 height 49
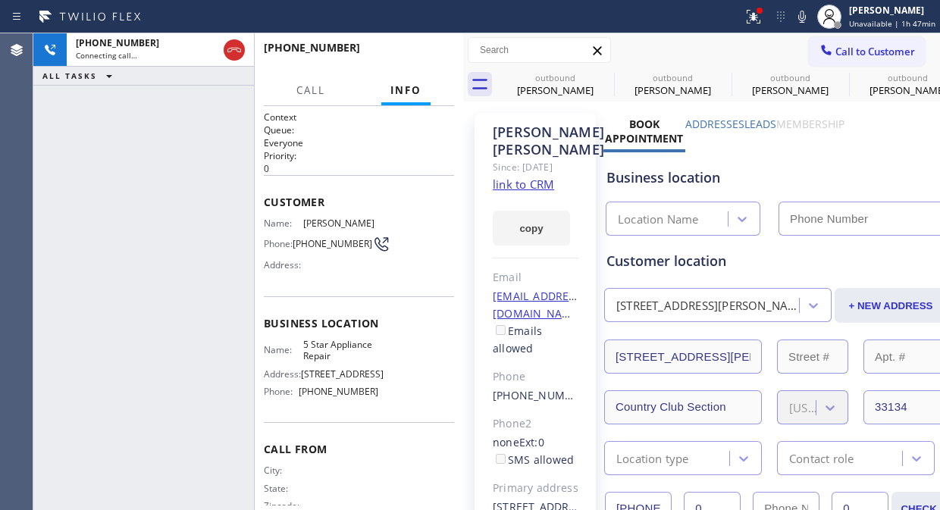
type input "(855) 731-4952"
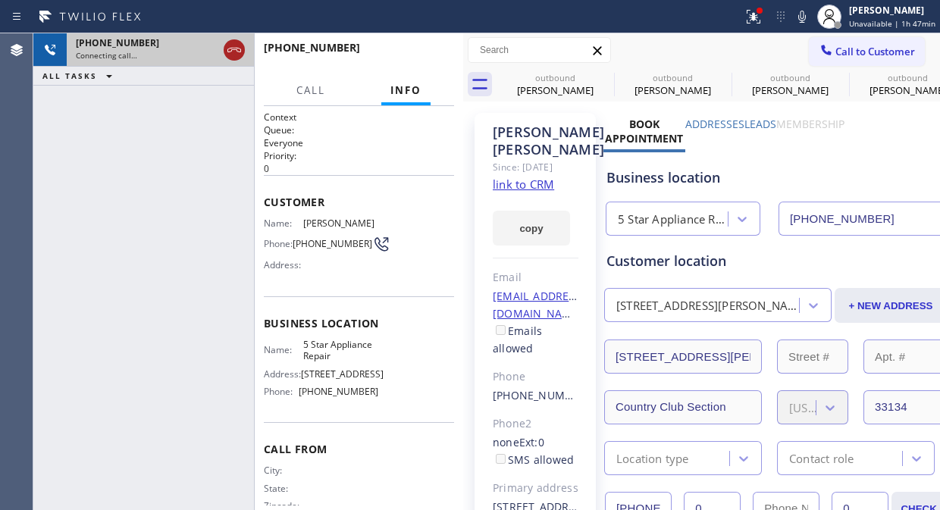
click at [231, 49] on icon at bounding box center [234, 50] width 14 height 5
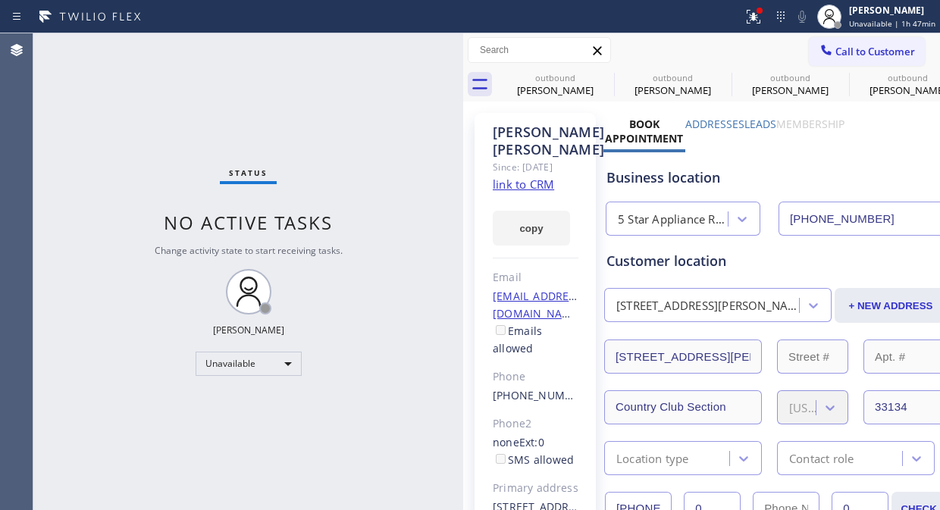
click at [708, 124] on label "Addresses" at bounding box center [714, 124] width 59 height 14
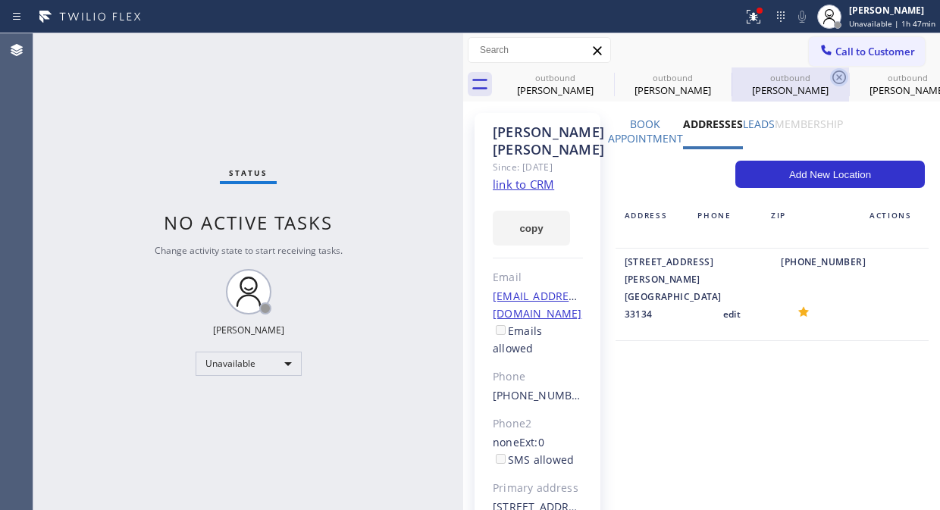
click at [831, 68] on icon at bounding box center [839, 77] width 18 height 18
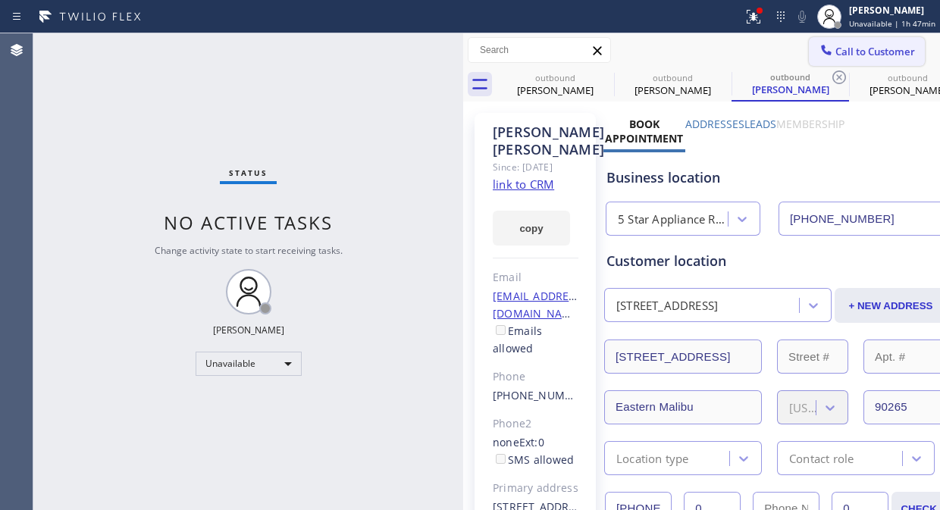
click at [841, 54] on span "Call to Customer" at bounding box center [875, 52] width 80 height 14
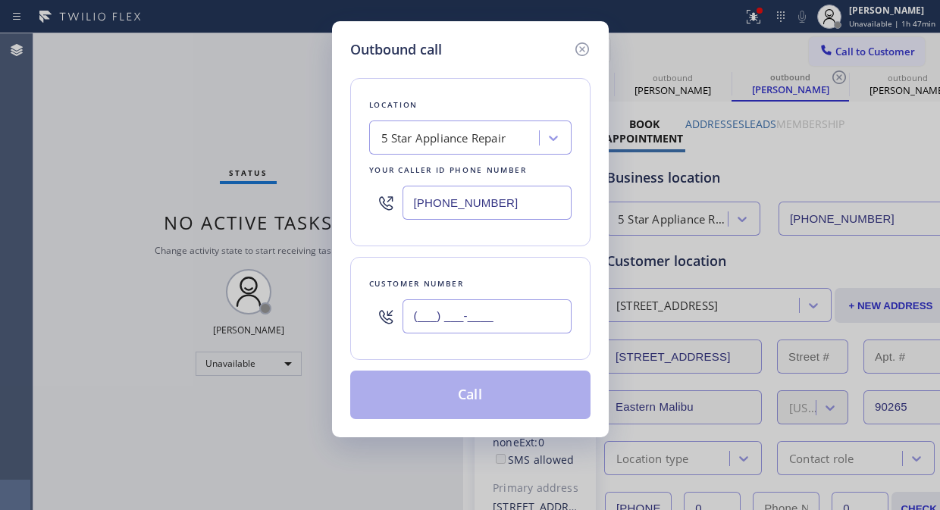
click at [493, 329] on input "(___) ___-____" at bounding box center [486, 316] width 169 height 34
paste input "303) 859-4736"
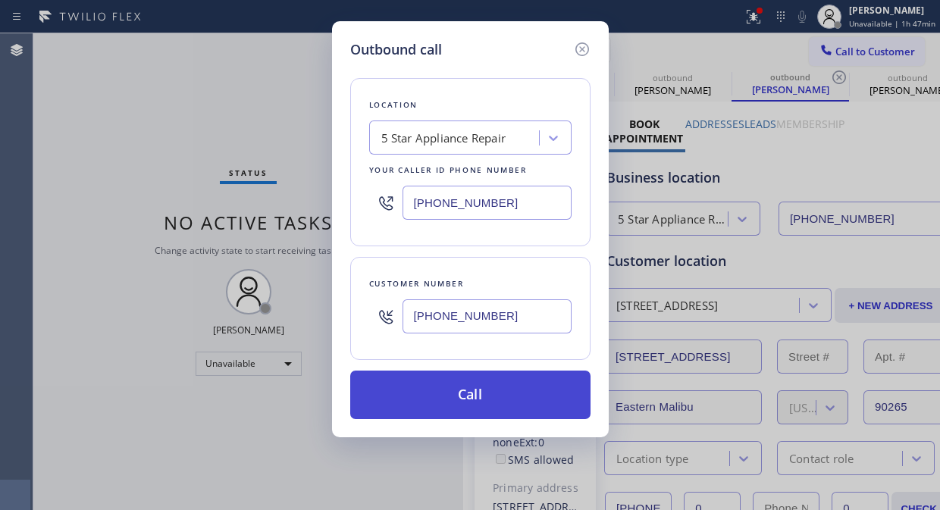
type input "(303) 859-4736"
click at [514, 394] on button "Call" at bounding box center [470, 395] width 240 height 49
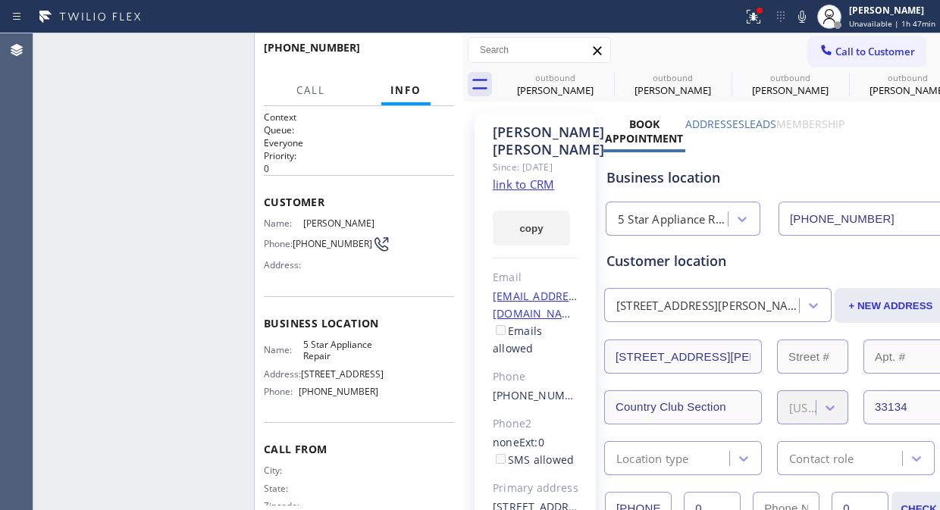
type input "(855) 731-4952"
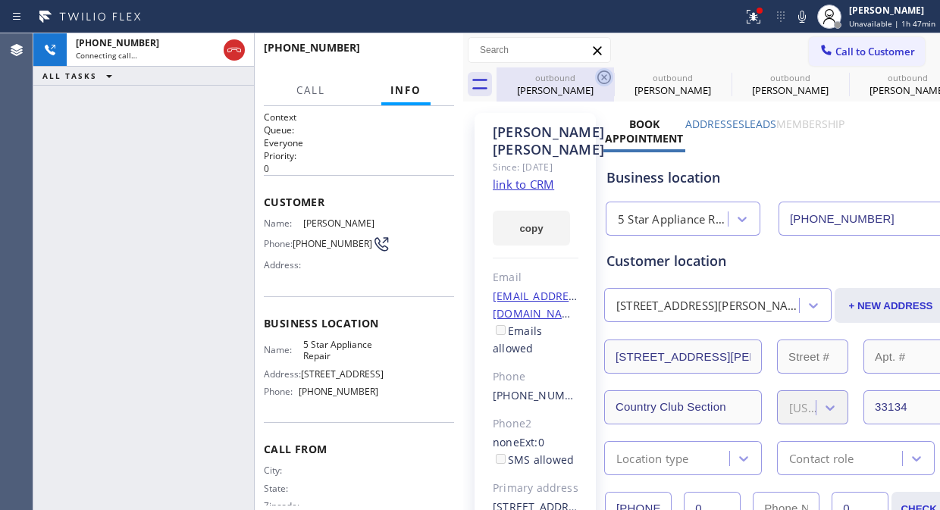
click at [612, 71] on icon at bounding box center [604, 77] width 18 height 18
click at [607, 76] on icon at bounding box center [604, 77] width 18 height 18
click at [0, 0] on icon at bounding box center [0, 0] width 0 height 0
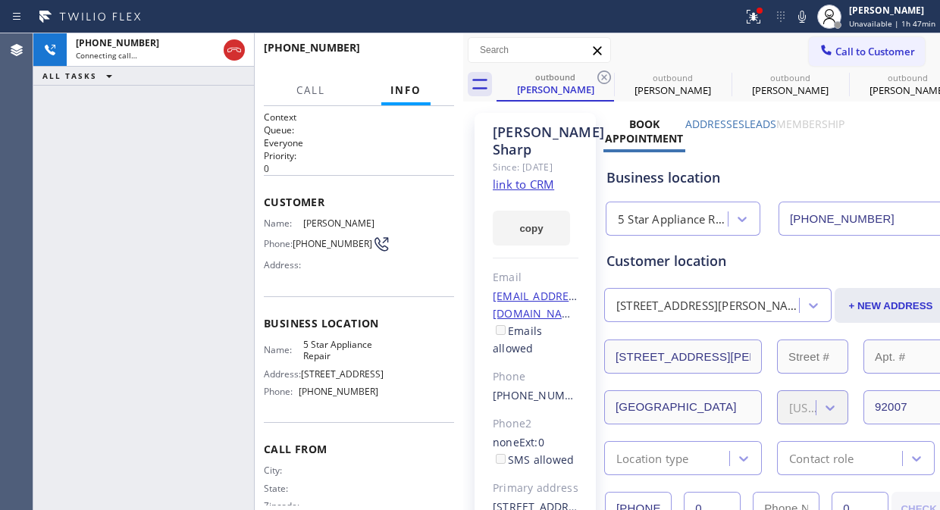
click at [607, 76] on icon at bounding box center [604, 77] width 18 height 18
click at [0, 0] on icon at bounding box center [0, 0] width 0 height 0
click at [418, 49] on span "HANG UP" at bounding box center [419, 54] width 46 height 11
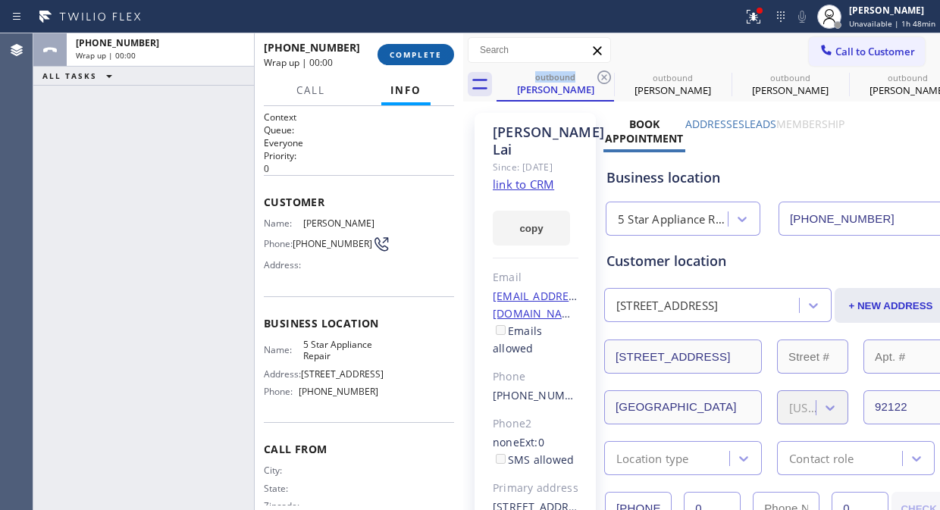
click at [418, 49] on span "COMPLETE" at bounding box center [416, 54] width 52 height 11
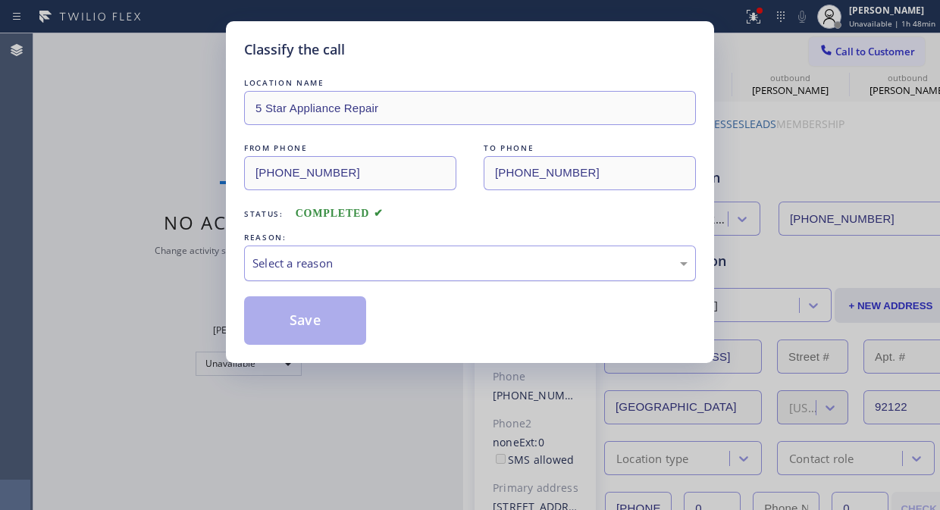
drag, startPoint x: 465, startPoint y: 250, endPoint x: 466, endPoint y: 279, distance: 28.8
click at [466, 250] on div "Select a reason" at bounding box center [470, 264] width 452 height 36
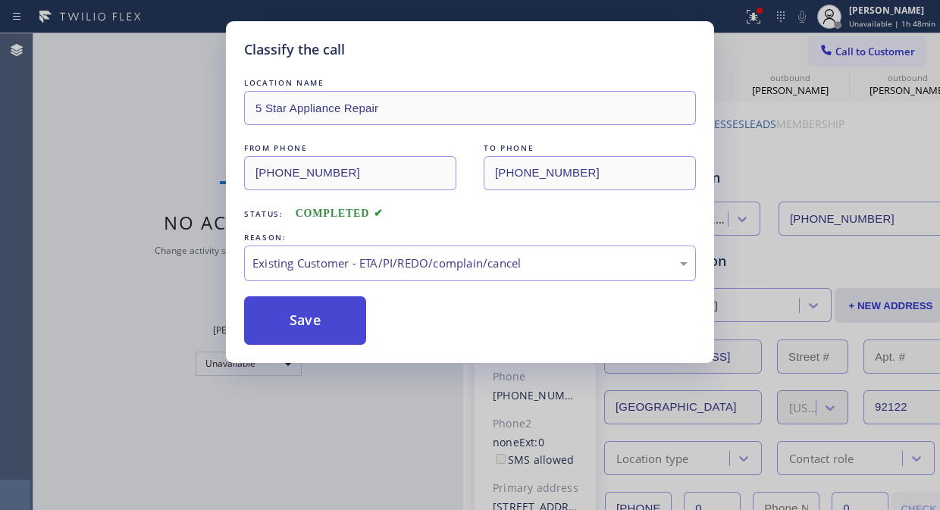
click at [362, 319] on button "Save" at bounding box center [305, 320] width 122 height 49
click at [350, 324] on button "Save" at bounding box center [305, 320] width 122 height 49
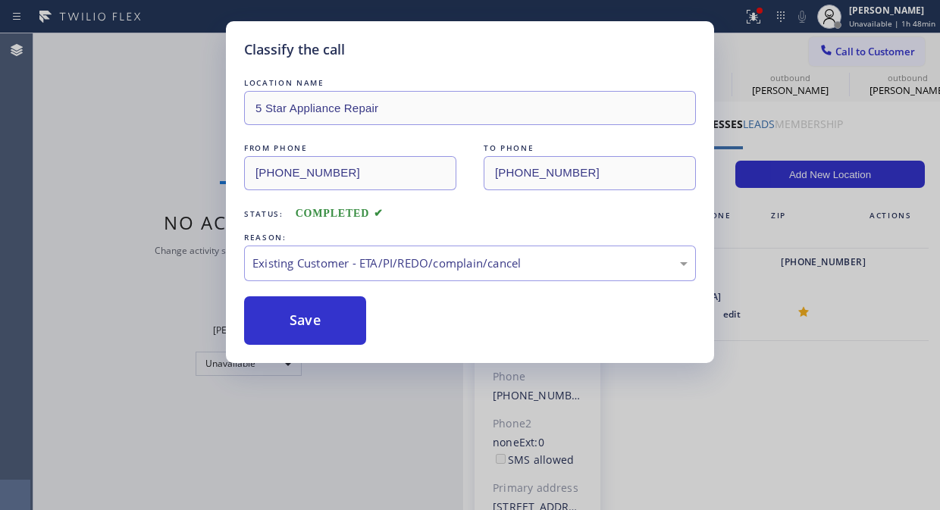
click at [835, 45] on div "Classify the call LOCATION NAME 5 Star Appliance Repair FROM PHONE (855) 731-49…" at bounding box center [486, 271] width 907 height 477
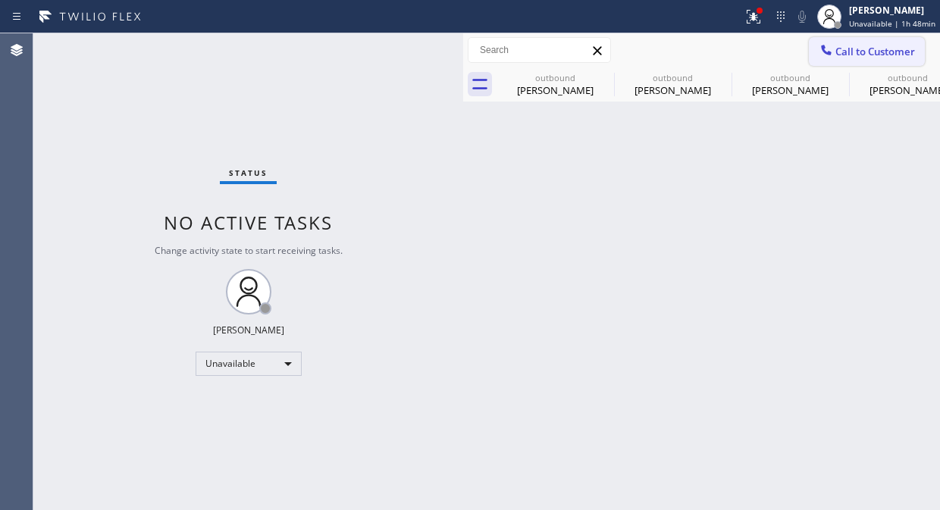
click at [839, 59] on button "Call to Customer" at bounding box center [867, 51] width 116 height 29
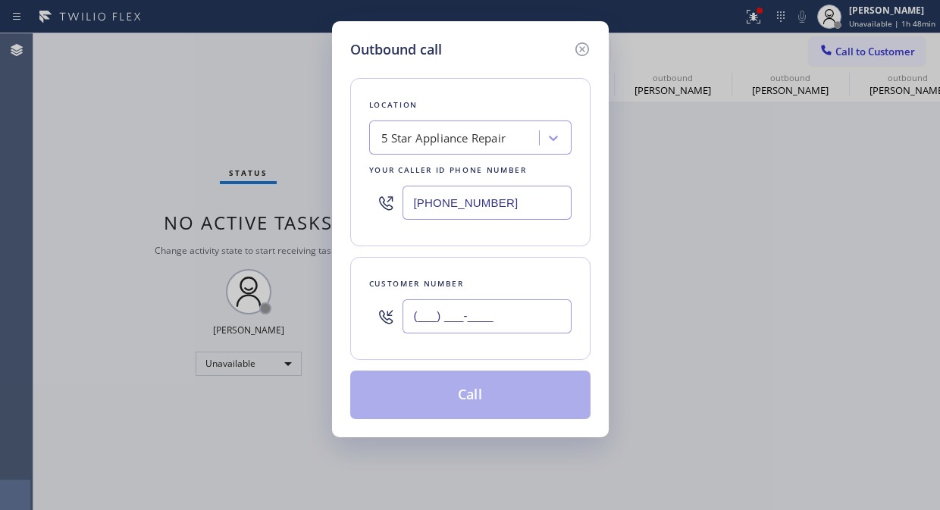
click at [458, 311] on input "(___) ___-____" at bounding box center [486, 316] width 169 height 34
paste input "415) 298-7311"
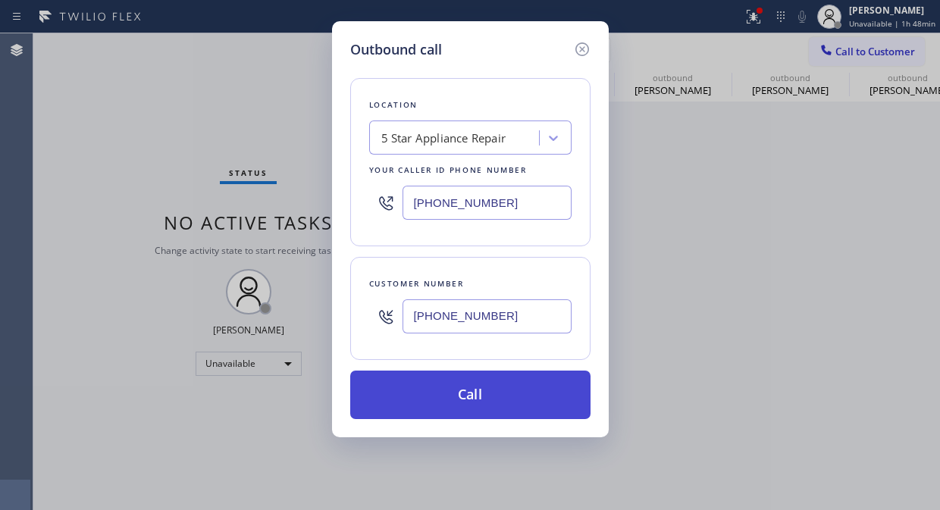
type input "(415) 298-7311"
click at [483, 399] on button "Call" at bounding box center [470, 395] width 240 height 49
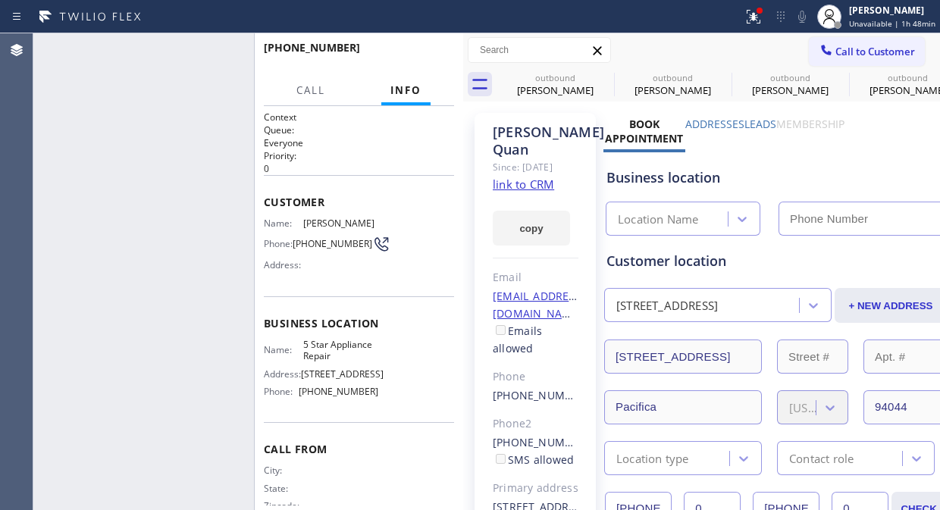
type input "(855) 731-4952"
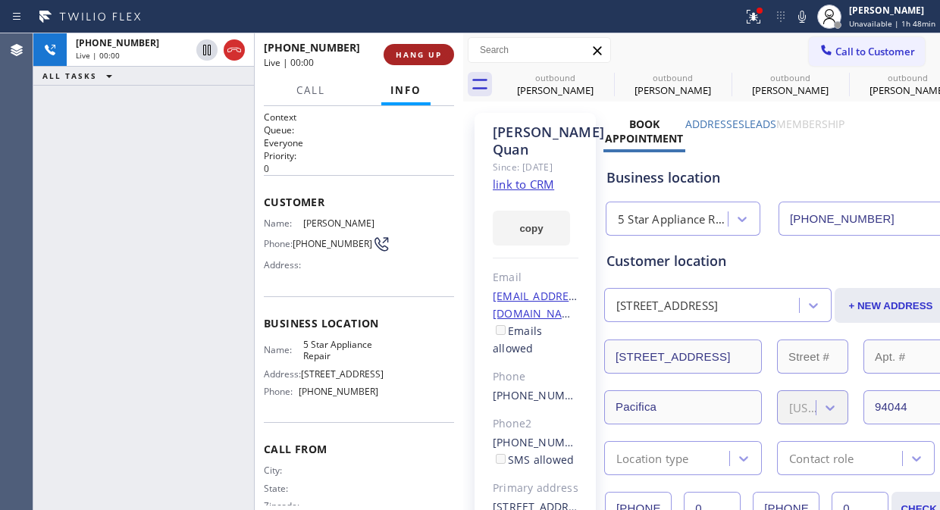
click at [433, 50] on span "HANG UP" at bounding box center [419, 54] width 46 height 11
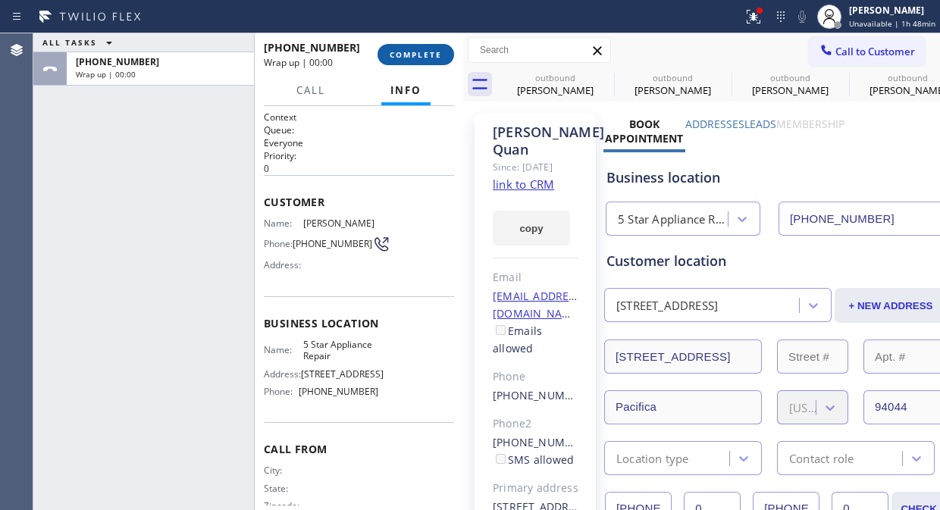
click at [433, 50] on span "COMPLETE" at bounding box center [416, 54] width 52 height 11
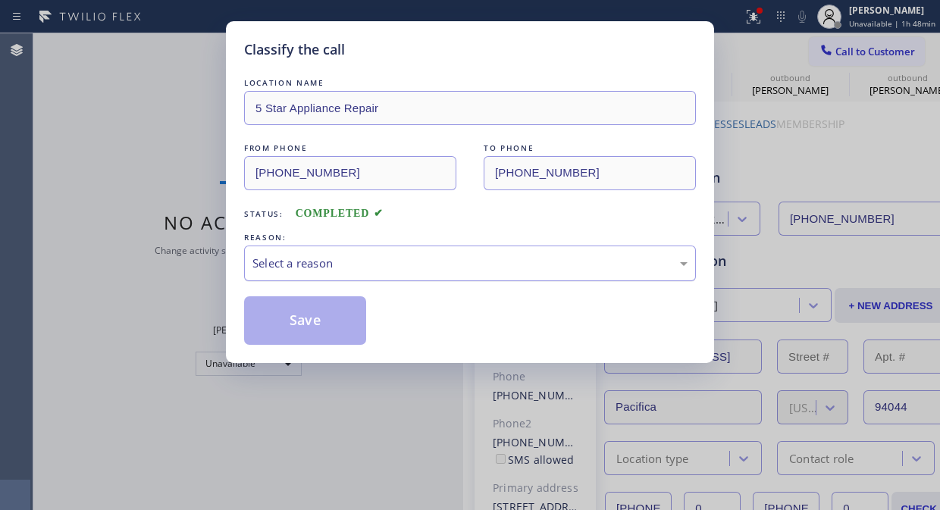
click at [404, 255] on div "Select a reason" at bounding box center [469, 263] width 435 height 17
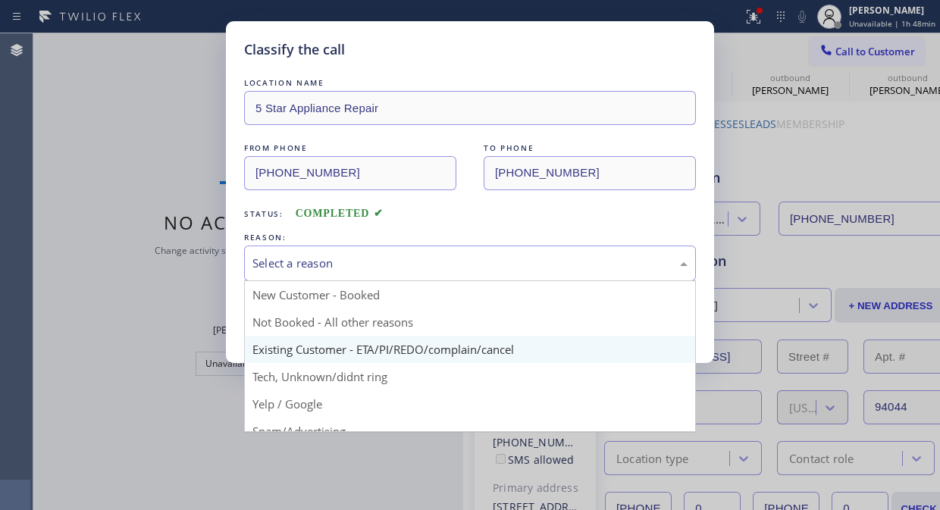
drag, startPoint x: 426, startPoint y: 345, endPoint x: 426, endPoint y: 336, distance: 9.1
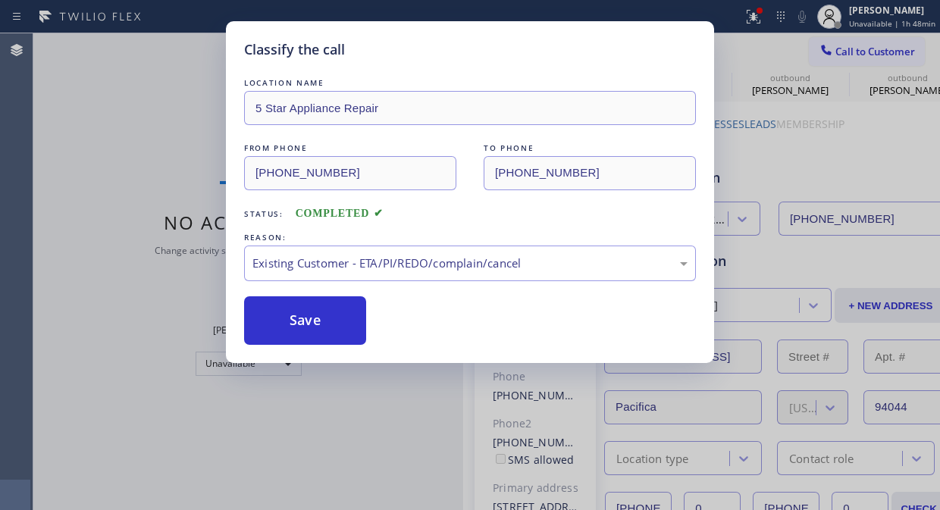
click at [320, 294] on div "LOCATION NAME 5 Star Appliance Repair FROM PHONE (855) 731-4952 TO PHONE (415) …" at bounding box center [470, 210] width 452 height 270
click at [299, 312] on button "Save" at bounding box center [305, 320] width 122 height 49
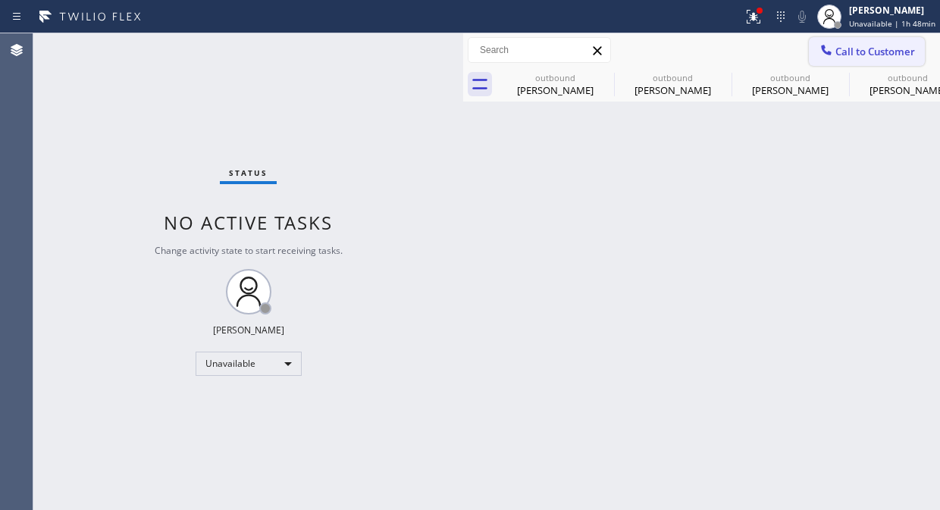
click at [849, 54] on span "Call to Customer" at bounding box center [875, 52] width 80 height 14
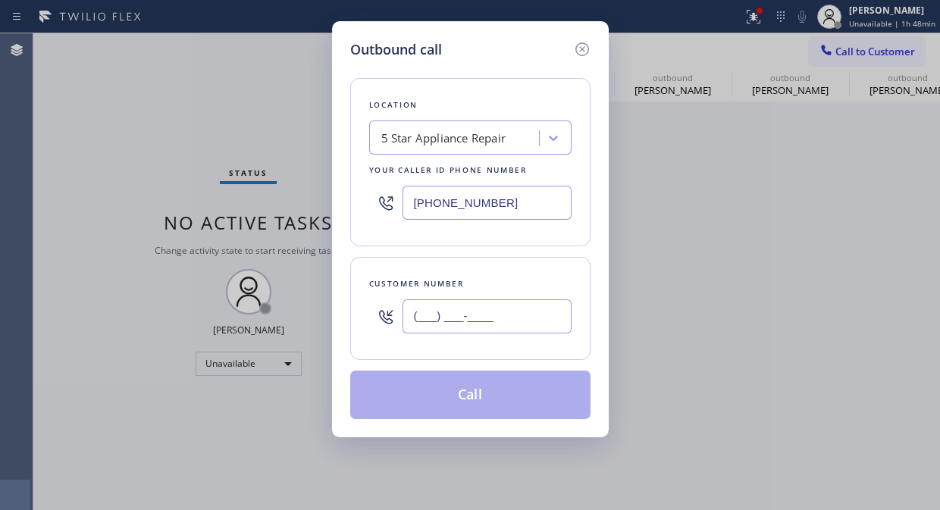
click at [496, 314] on input "(___) ___-____" at bounding box center [486, 316] width 169 height 34
paste input "847) 421-9025"
type input "(847) 421-9025"
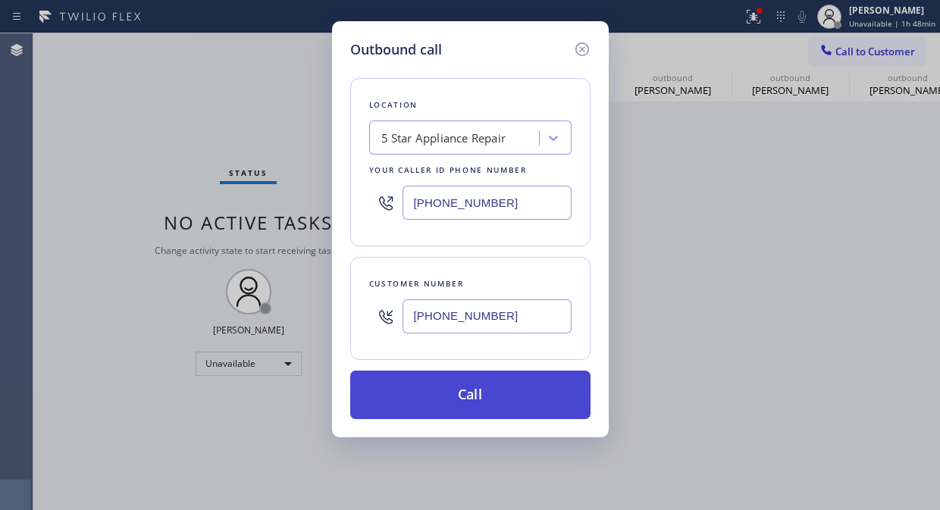
click at [496, 406] on button "Call" at bounding box center [470, 395] width 240 height 49
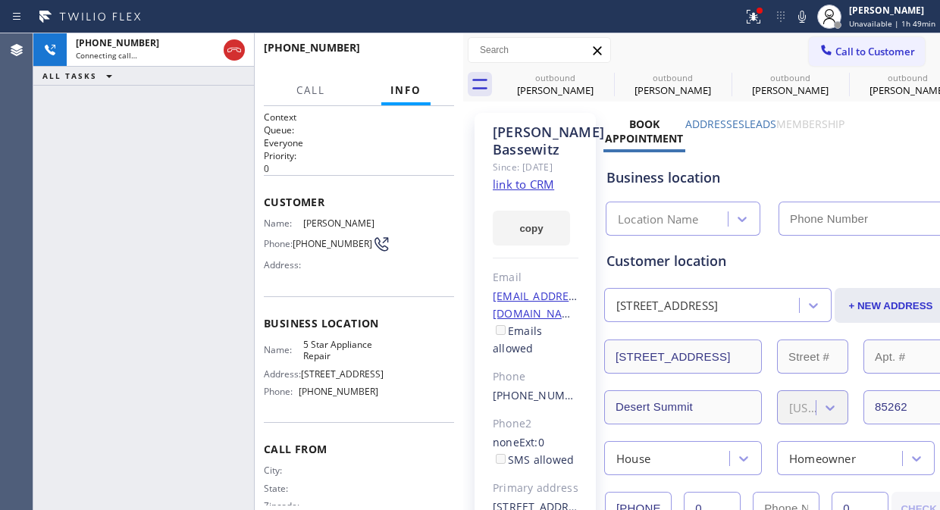
type input "(855) 731-4952"
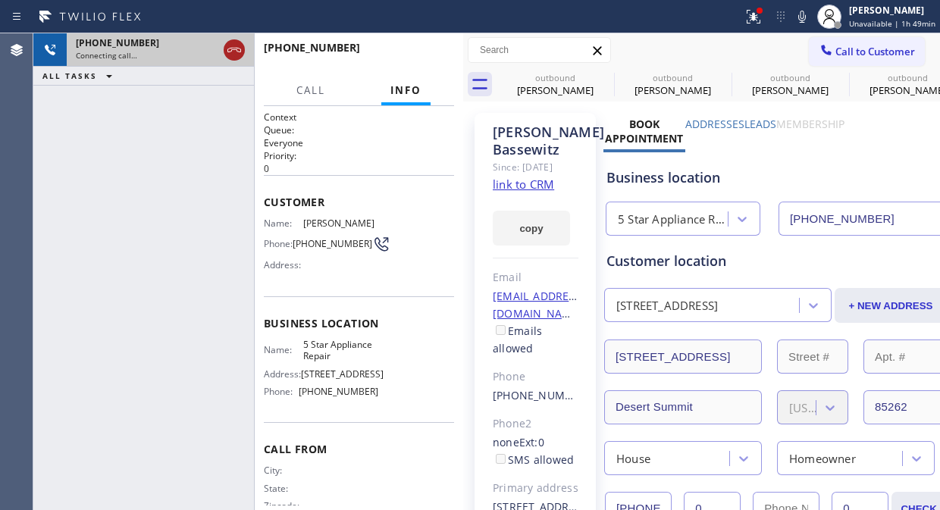
click at [235, 43] on icon at bounding box center [234, 50] width 18 height 18
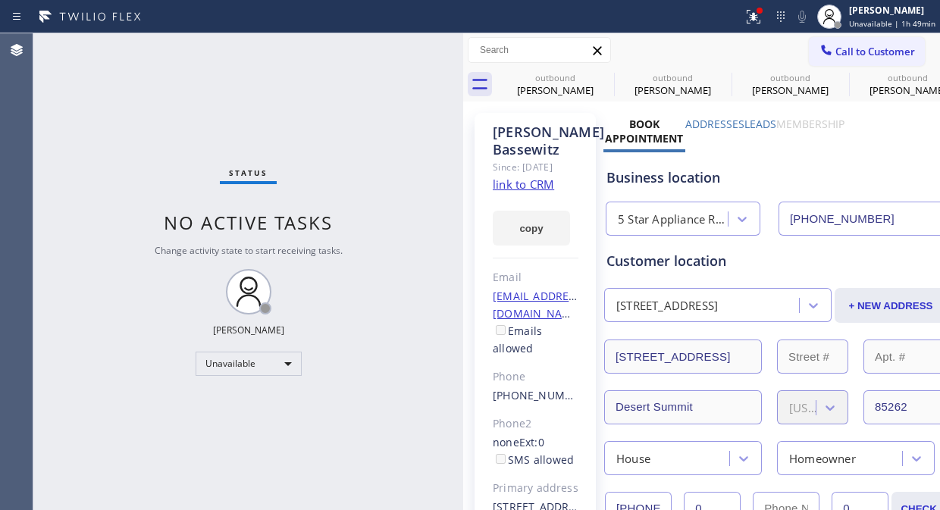
click at [840, 56] on span "Call to Customer" at bounding box center [875, 52] width 80 height 14
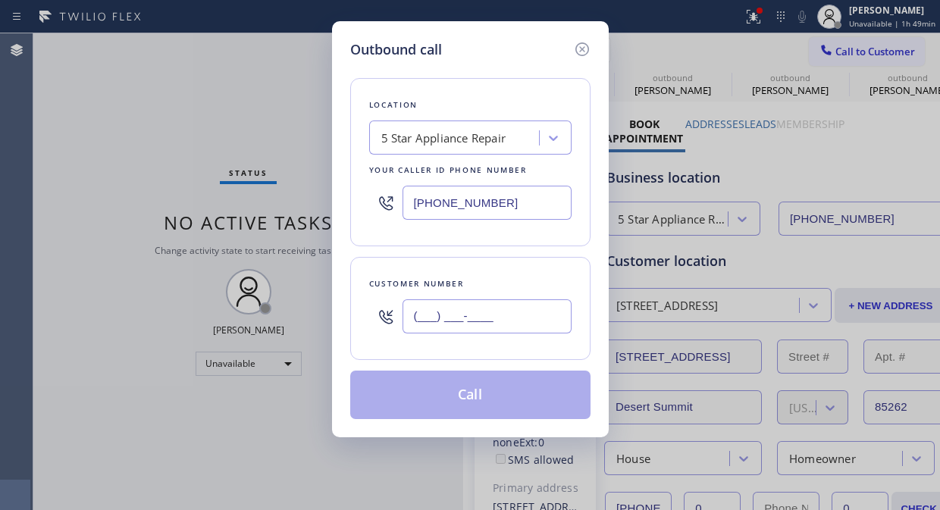
click at [414, 312] on input "(___) ___-____" at bounding box center [486, 316] width 169 height 34
paste input "312) 869-1931"
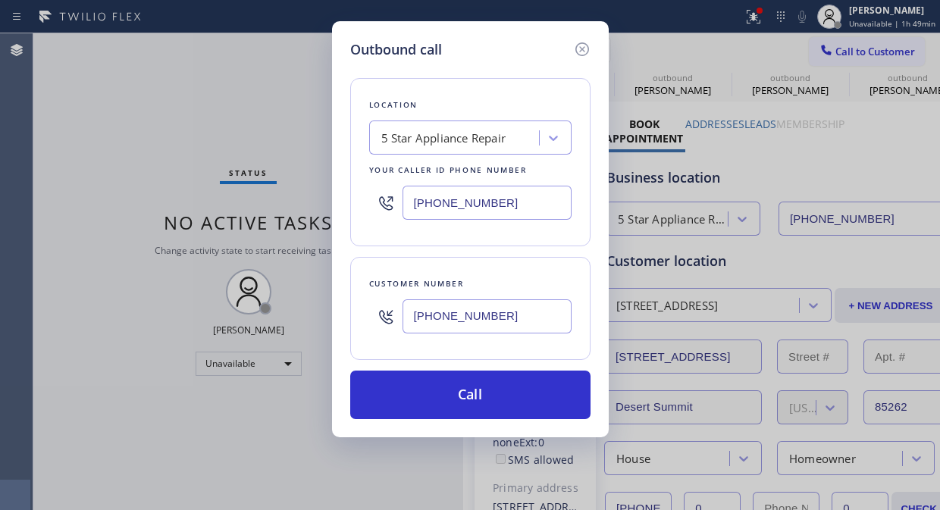
click at [405, 323] on input "(312) 869-1931" at bounding box center [486, 316] width 169 height 34
paste input "text"
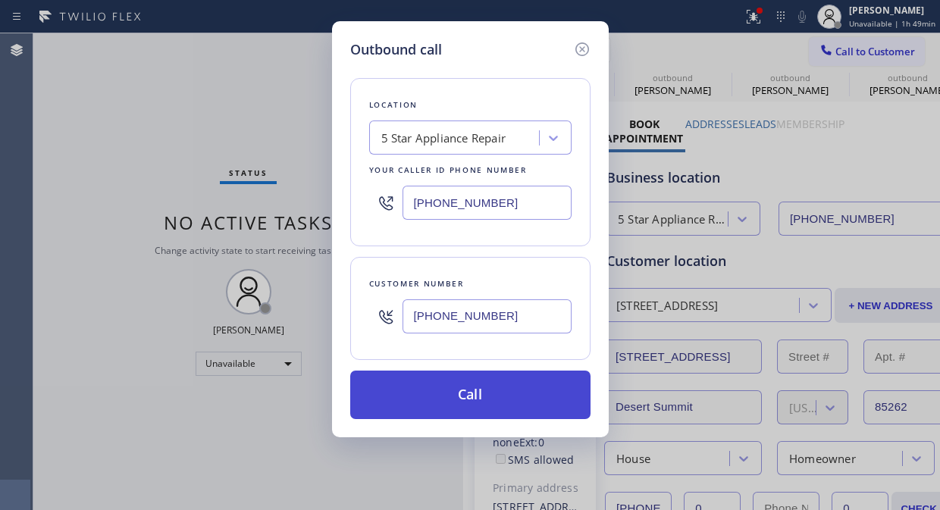
type input "(312) 869-1931"
click at [473, 396] on button "Call" at bounding box center [470, 395] width 240 height 49
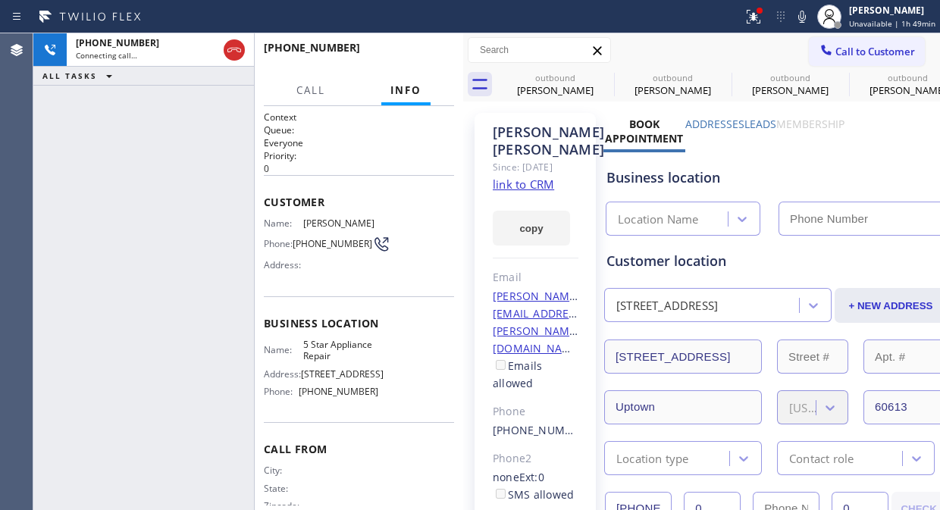
type input "(855) 731-4952"
click at [411, 50] on span "HANG UP" at bounding box center [419, 54] width 46 height 11
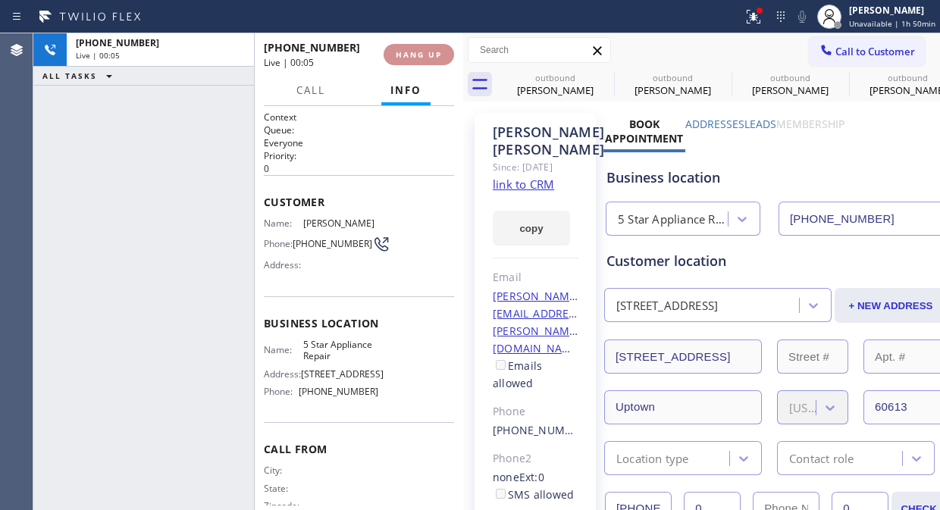
click at [411, 50] on span "HANG UP" at bounding box center [419, 54] width 46 height 11
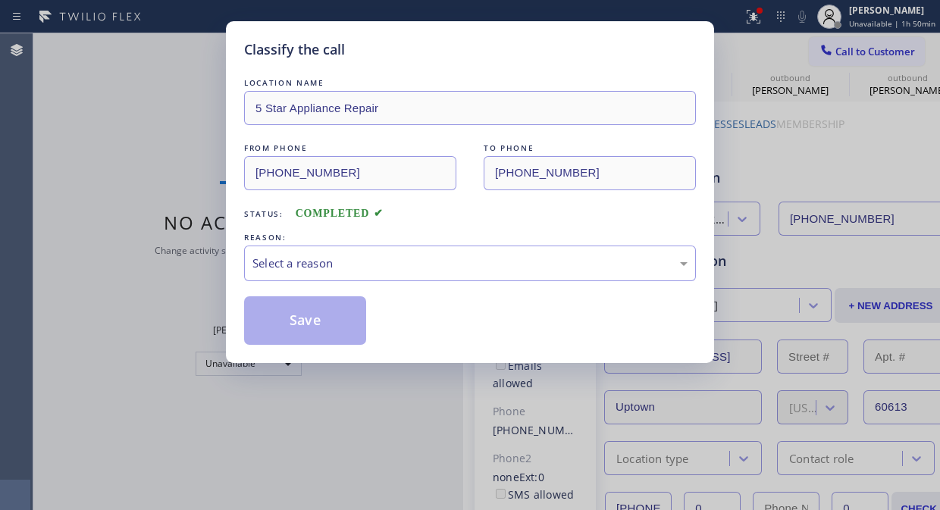
click at [411, 50] on div "Classify the call" at bounding box center [470, 49] width 452 height 20
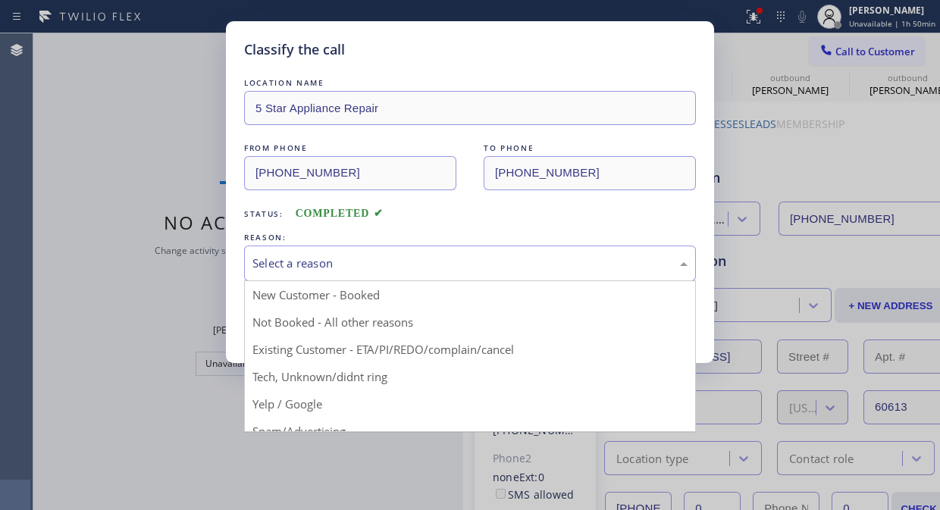
click at [430, 248] on div "Select a reason" at bounding box center [470, 264] width 452 height 36
drag, startPoint x: 423, startPoint y: 343, endPoint x: 324, endPoint y: 322, distance: 101.4
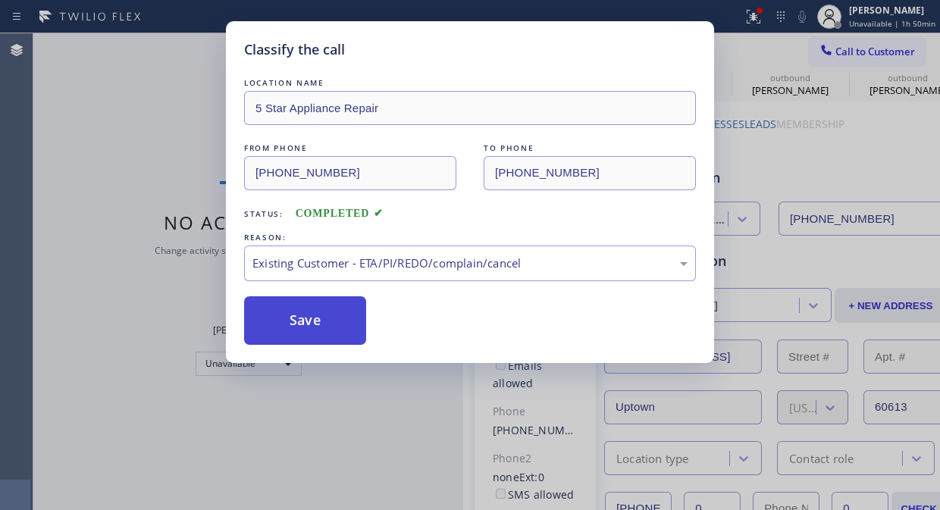
click at [320, 321] on button "Save" at bounding box center [305, 320] width 122 height 49
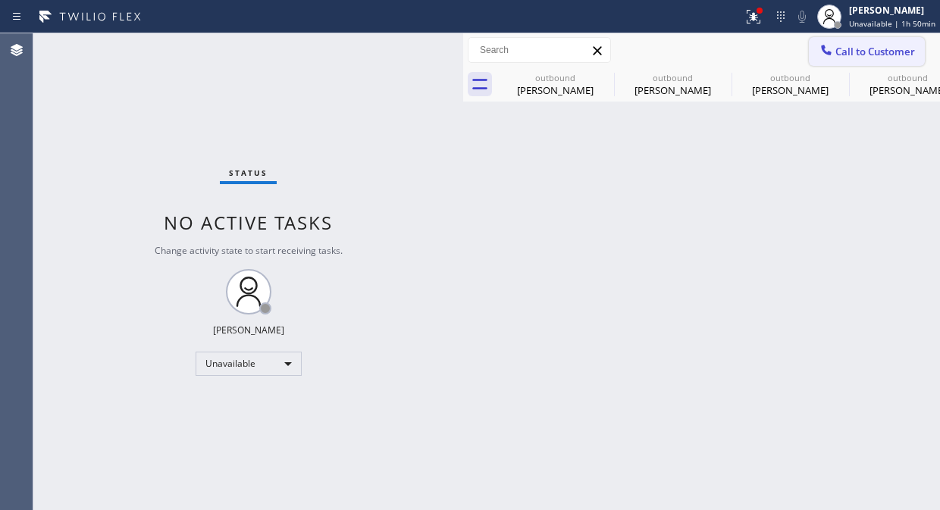
click at [844, 49] on span "Call to Customer" at bounding box center [875, 52] width 80 height 14
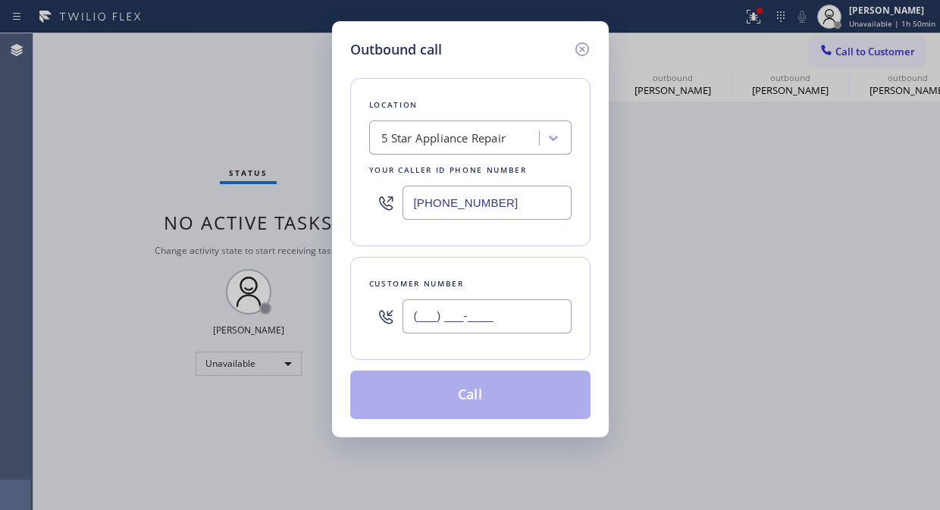
click at [518, 309] on input "(___) ___-____" at bounding box center [486, 316] width 169 height 34
paste input "760) 715-5838"
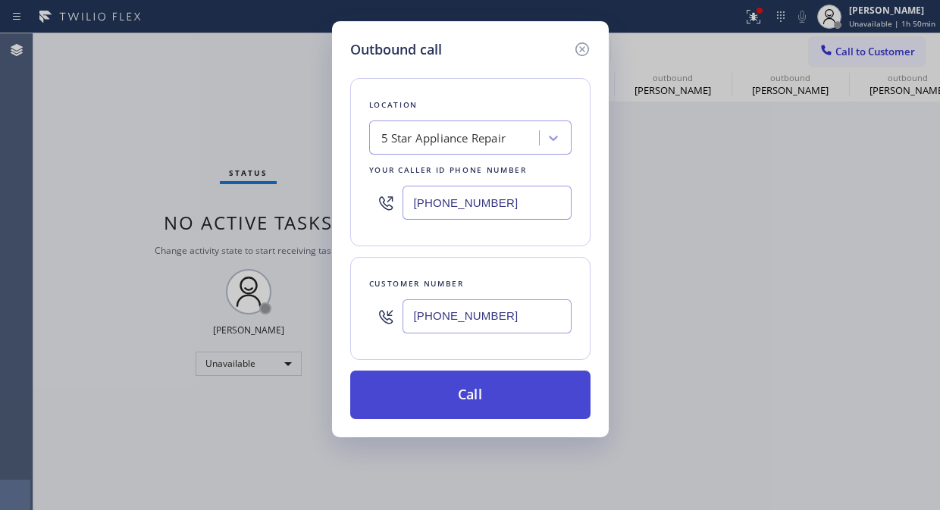
type input "(760) 715-5838"
click at [540, 392] on button "Call" at bounding box center [470, 395] width 240 height 49
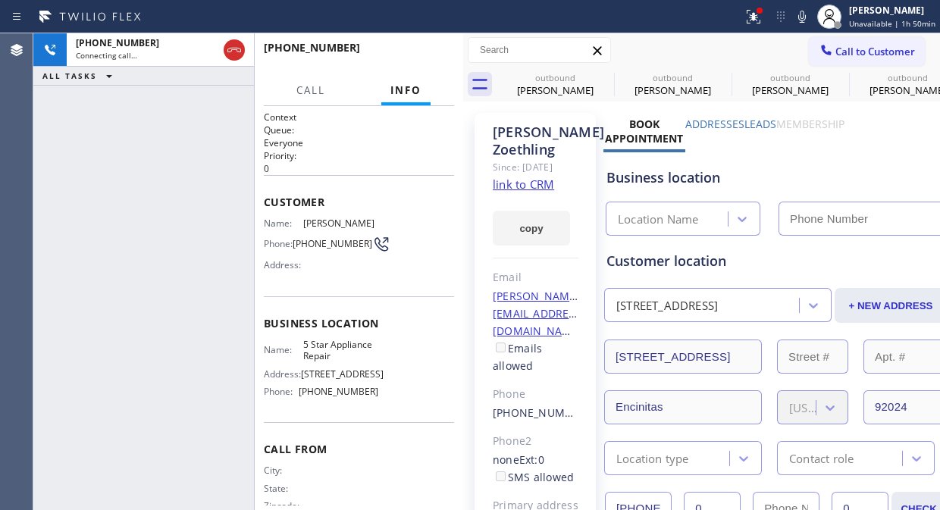
type input "(855) 731-4952"
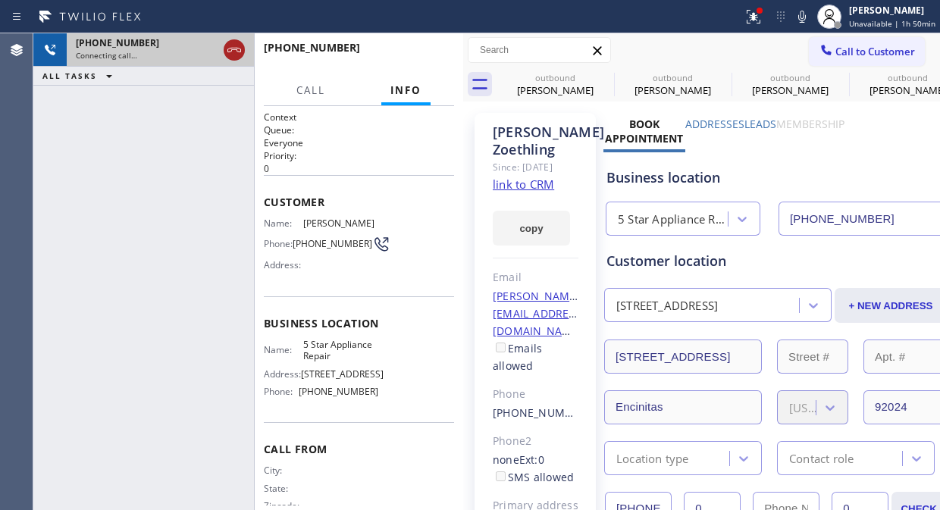
click at [240, 51] on icon at bounding box center [234, 50] width 18 height 18
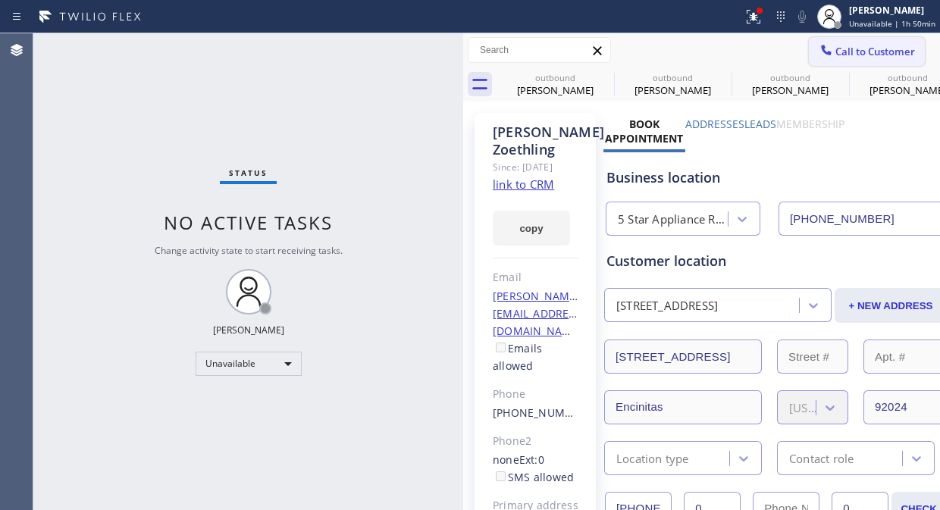
click at [864, 65] on button "Call to Customer" at bounding box center [867, 51] width 116 height 29
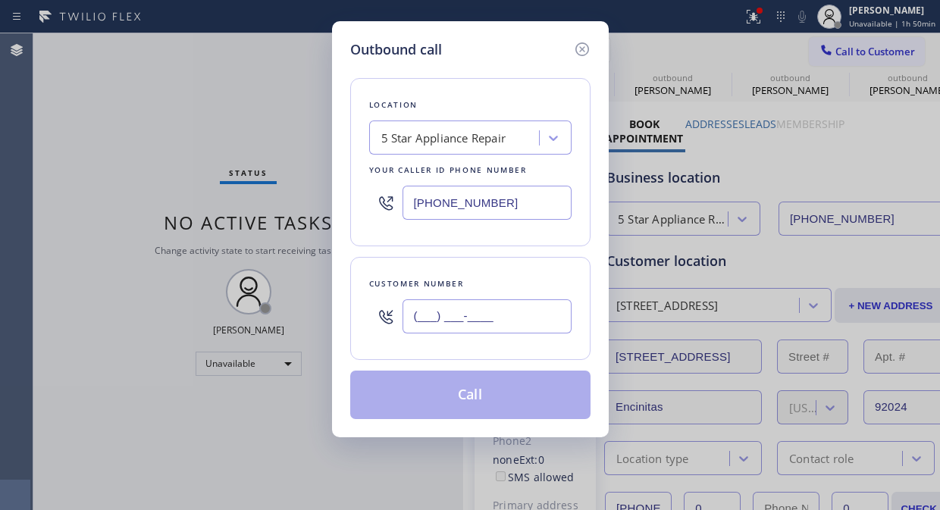
click at [480, 327] on input "(___) ___-____" at bounding box center [486, 316] width 169 height 34
paste input "949) 456-1091"
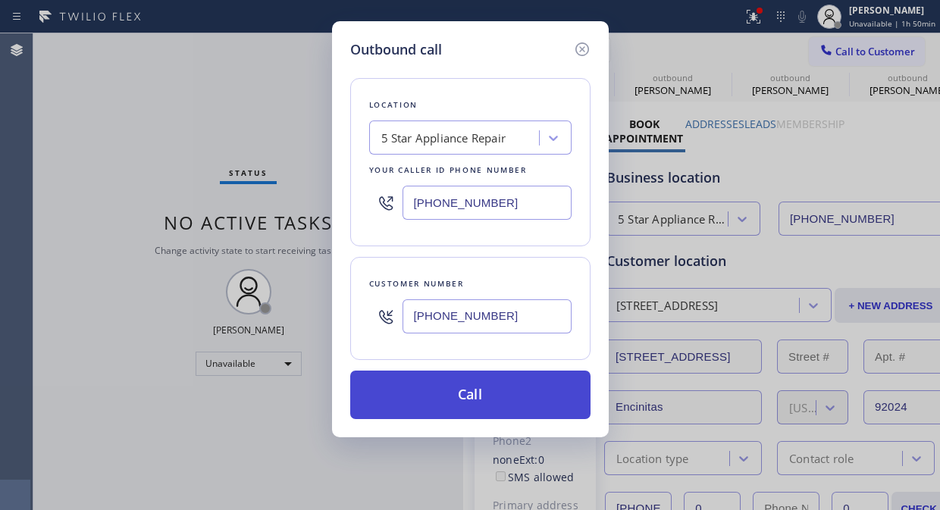
type input "(949) 456-1091"
click at [503, 384] on button "Call" at bounding box center [470, 395] width 240 height 49
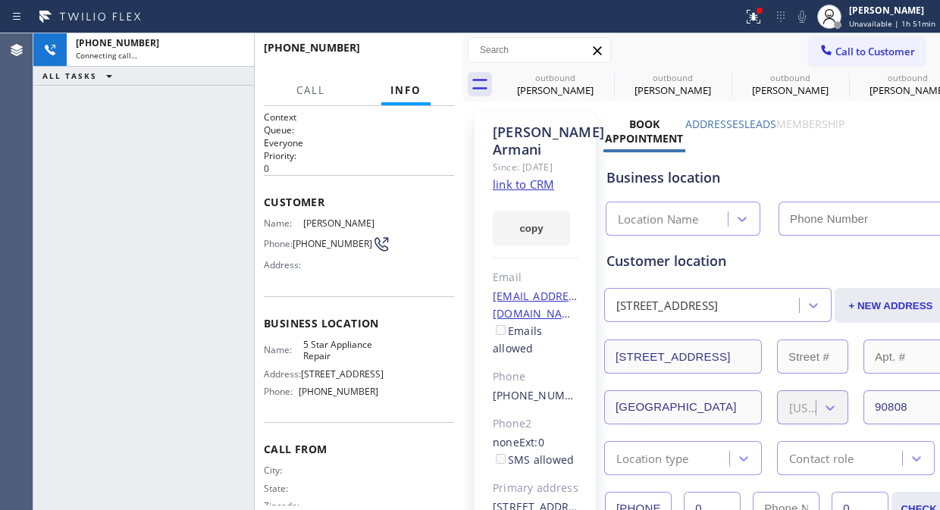
type input "(855) 731-4952"
click at [170, 252] on div "+19494561091 Connecting call… ALL TASKS ALL TASKS ACTIVE TASKS TASKS IN WRAP UP" at bounding box center [143, 271] width 221 height 477
click at [400, 48] on button "HANG UP" at bounding box center [419, 54] width 70 height 21
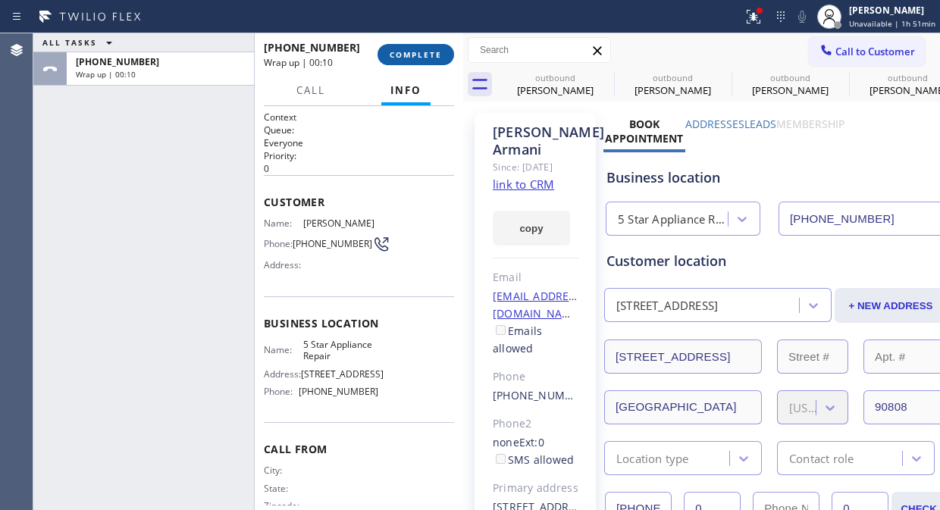
click at [447, 62] on button "COMPLETE" at bounding box center [415, 54] width 77 height 21
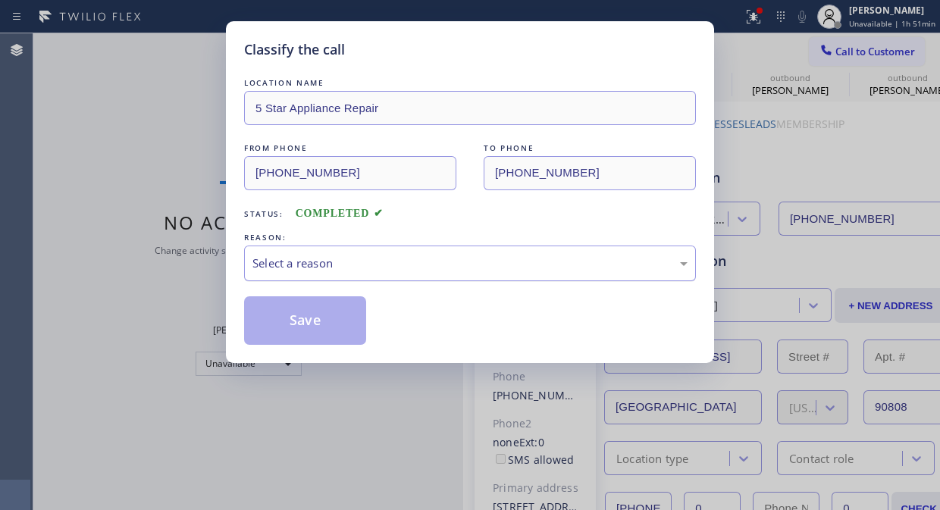
click at [413, 260] on div "Select a reason" at bounding box center [469, 263] width 435 height 17
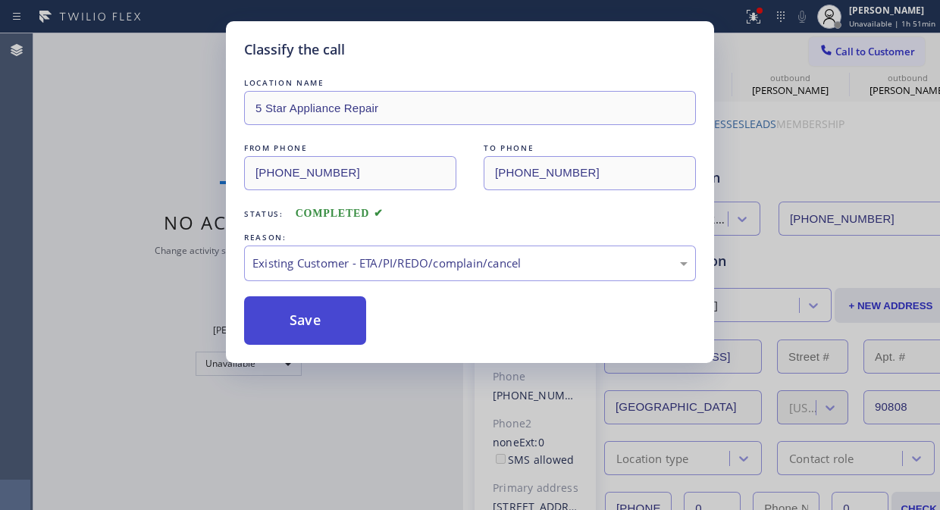
drag, startPoint x: 330, startPoint y: 327, endPoint x: 793, endPoint y: 108, distance: 511.6
click at [331, 327] on button "Save" at bounding box center [305, 320] width 122 height 49
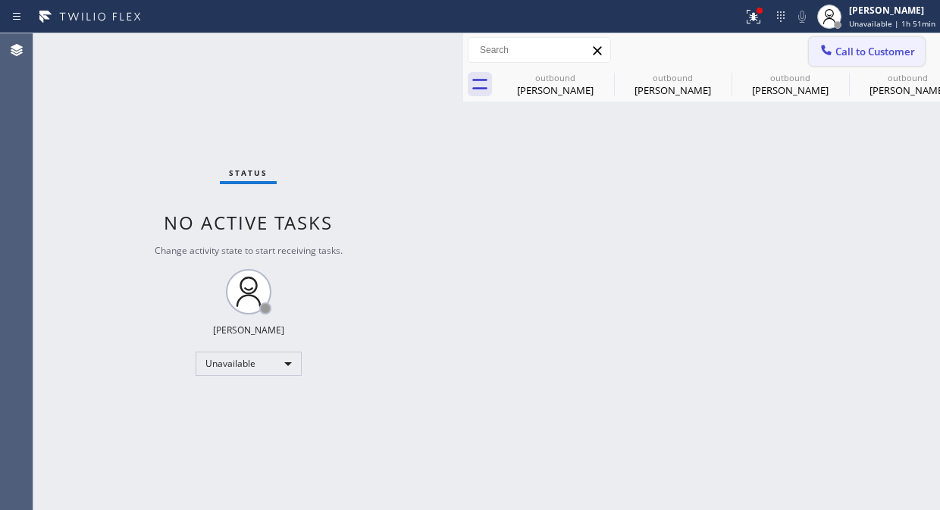
click at [845, 58] on span "Call to Customer" at bounding box center [875, 52] width 80 height 14
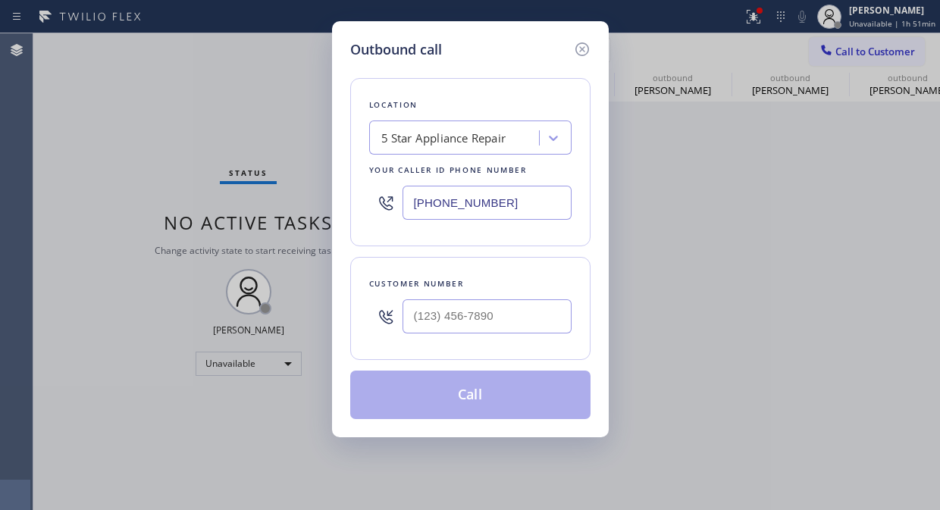
click at [375, 330] on div at bounding box center [385, 316] width 33 height 49
click at [407, 329] on input "(___) ___-____" at bounding box center [486, 316] width 169 height 34
paste input "305) 216-4027"
type input "(305) 216-4027"
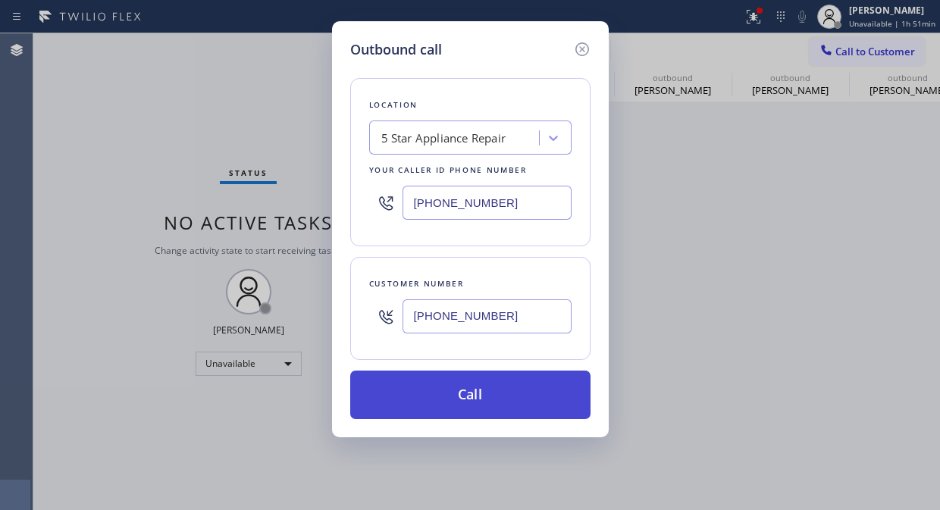
click at [484, 402] on button "Call" at bounding box center [470, 395] width 240 height 49
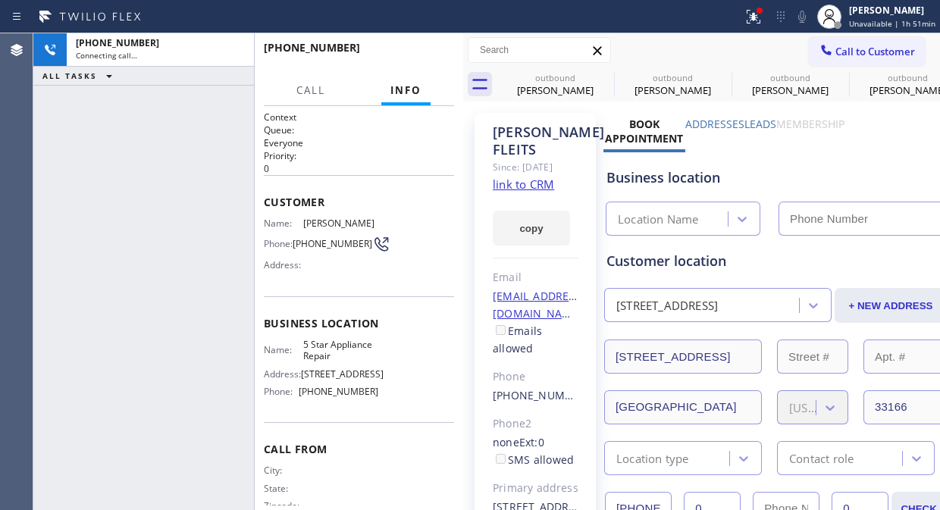
type input "(855) 731-4952"
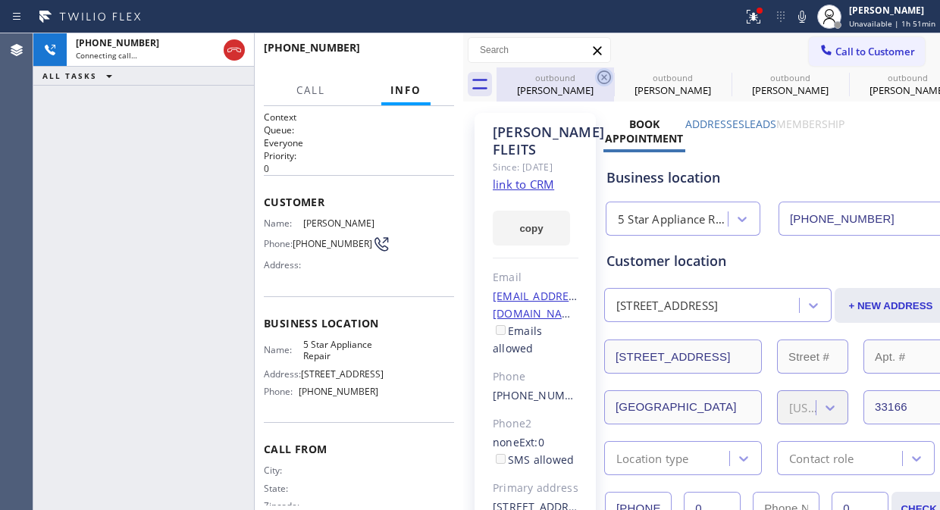
click at [600, 71] on icon at bounding box center [604, 77] width 18 height 18
click at [0, 0] on icon at bounding box center [0, 0] width 0 height 0
drag, startPoint x: 600, startPoint y: 71, endPoint x: 682, endPoint y: 161, distance: 121.8
click at [0, 0] on icon at bounding box center [0, 0] width 0 height 0
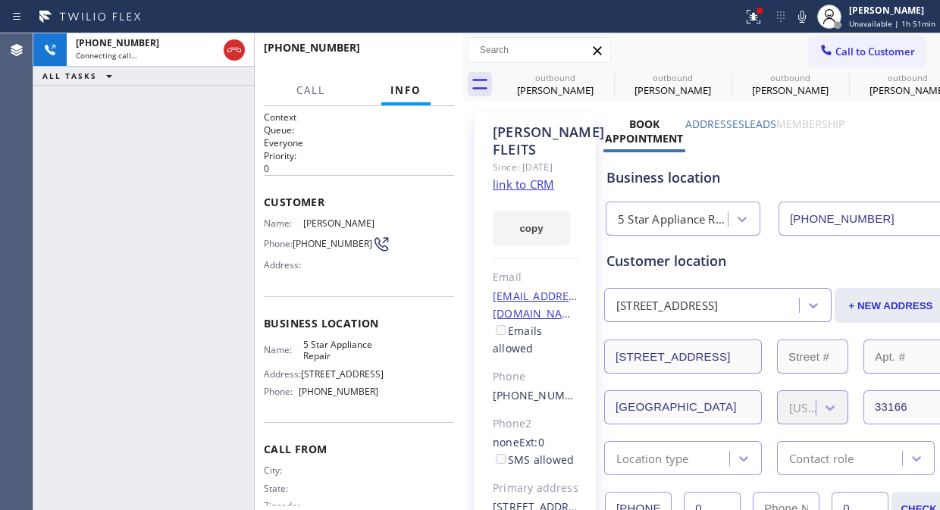
click at [769, 17] on div at bounding box center [753, 17] width 33 height 18
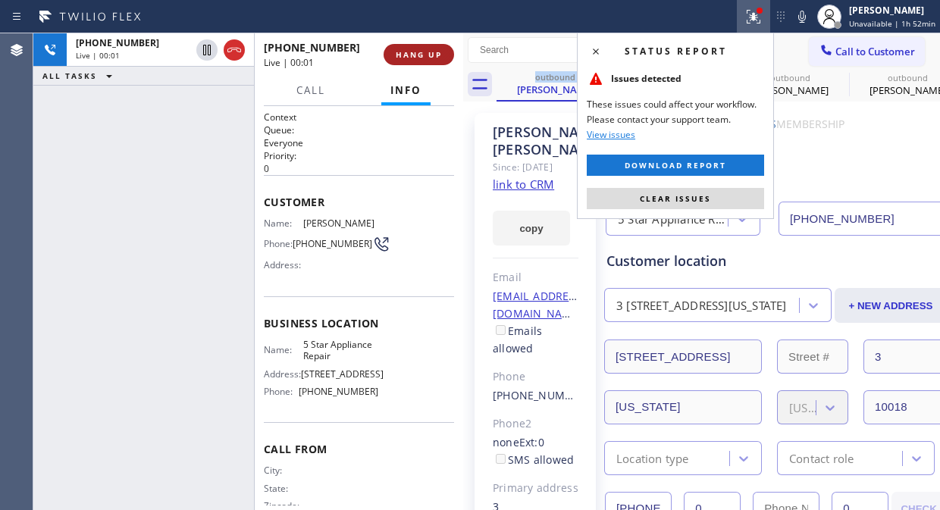
click at [391, 51] on button "HANG UP" at bounding box center [419, 54] width 70 height 21
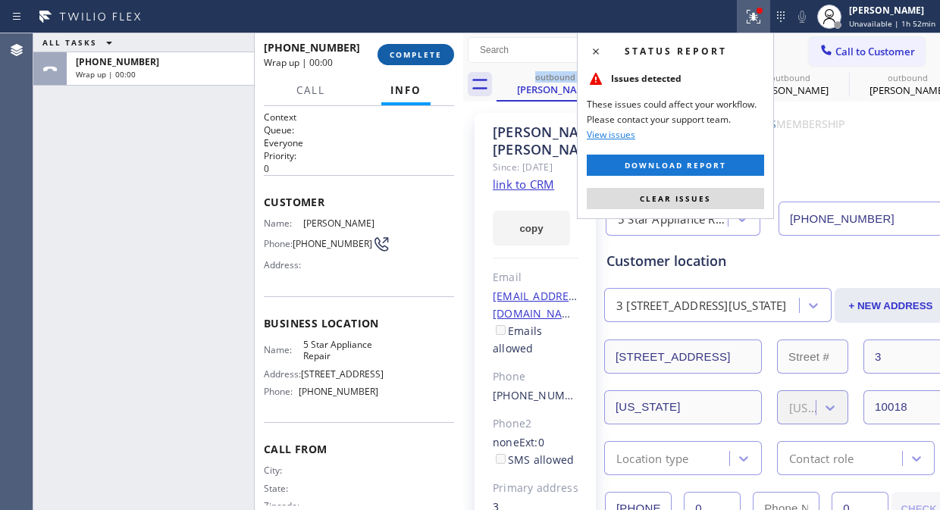
click at [391, 51] on span "COMPLETE" at bounding box center [416, 54] width 52 height 11
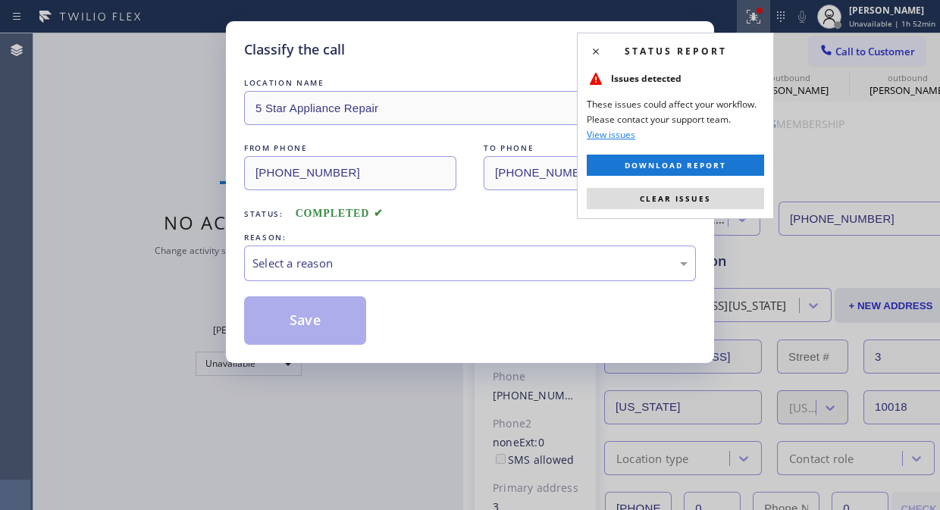
click at [392, 51] on div "Classify the call" at bounding box center [470, 49] width 452 height 20
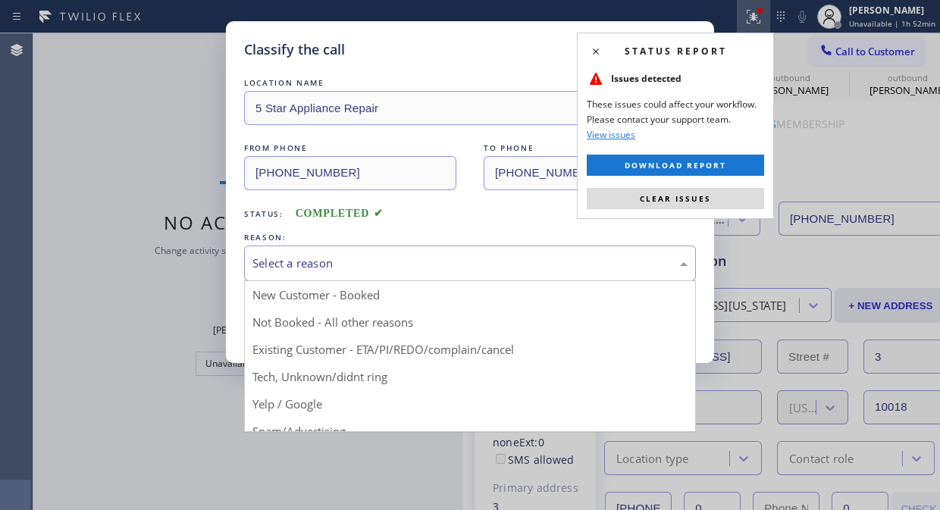
drag, startPoint x: 488, startPoint y: 262, endPoint x: 478, endPoint y: 327, distance: 65.2
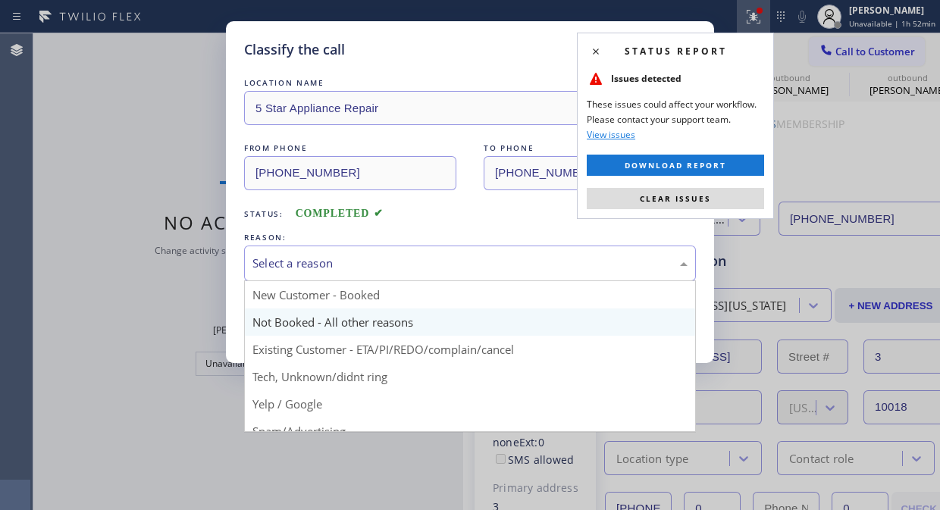
click at [488, 264] on div "Select a reason" at bounding box center [469, 263] width 435 height 17
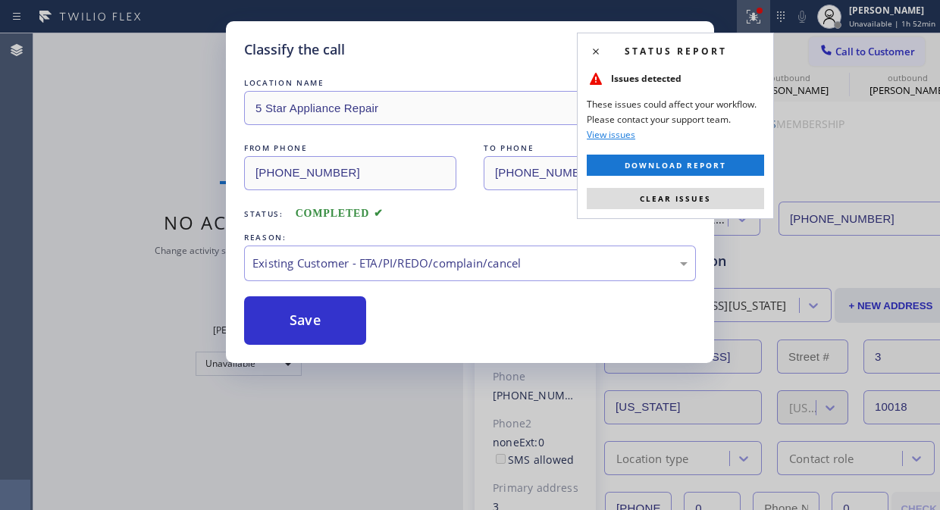
click at [370, 332] on div "Save" at bounding box center [470, 320] width 452 height 49
click at [290, 312] on button "Save" at bounding box center [305, 320] width 122 height 49
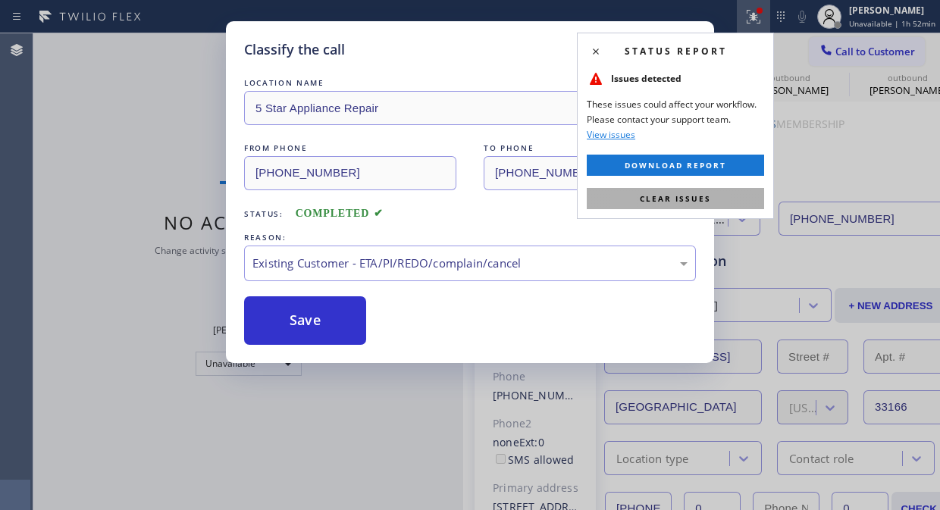
click at [701, 201] on span "Clear issues" at bounding box center [675, 198] width 71 height 11
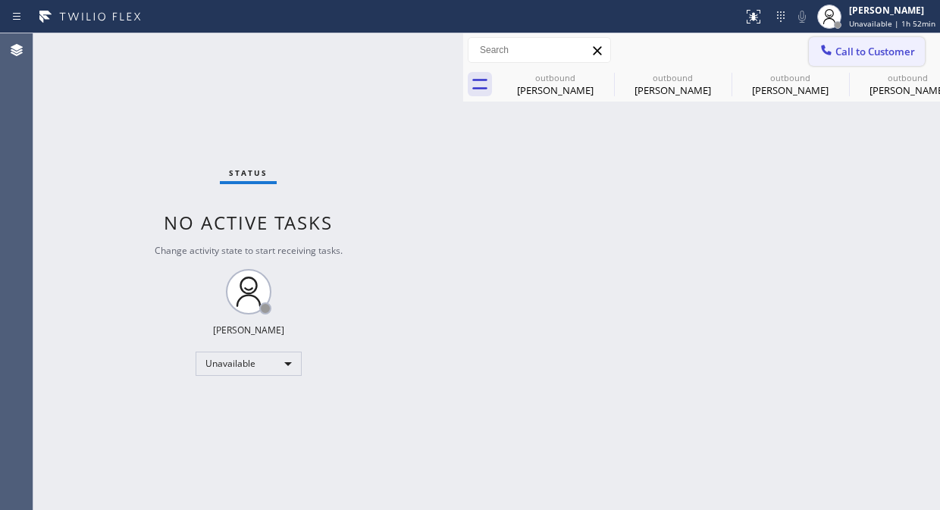
click at [870, 55] on span "Call to Customer" at bounding box center [875, 52] width 80 height 14
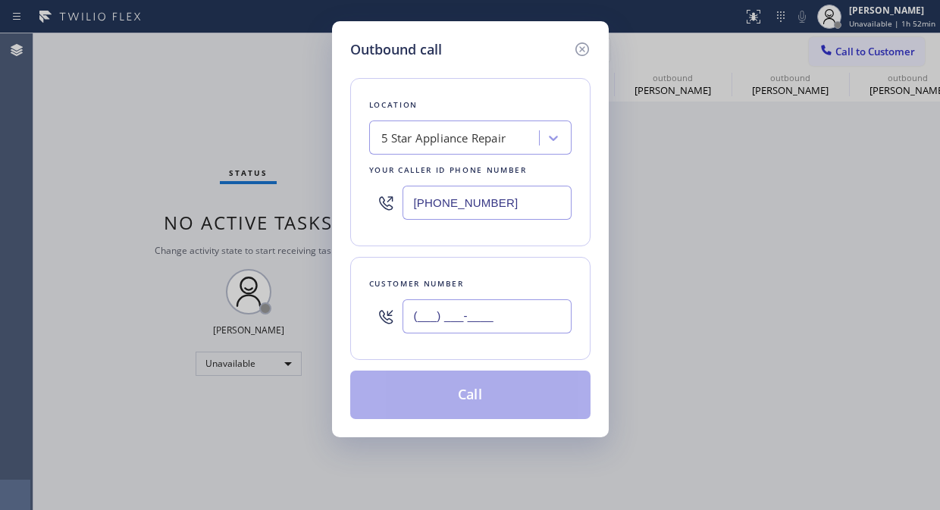
click at [453, 305] on input "(___) ___-____" at bounding box center [486, 316] width 169 height 34
paste input "213) 725-3198"
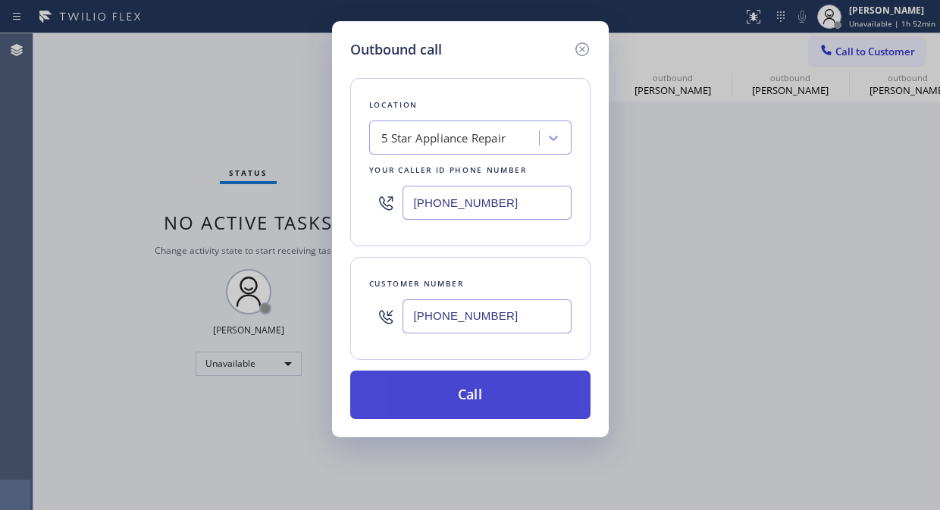
type input "(213) 725-3198"
click at [427, 411] on button "Call" at bounding box center [470, 395] width 240 height 49
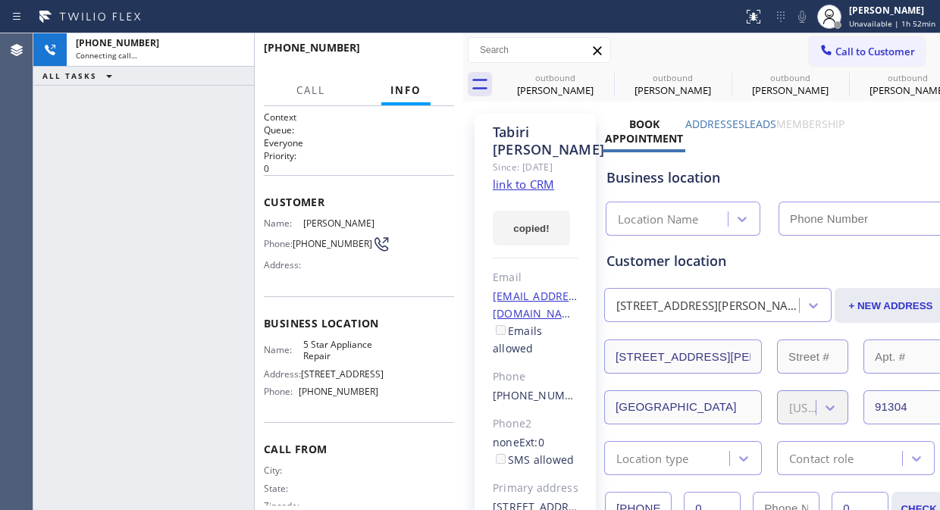
type input "(855) 731-4952"
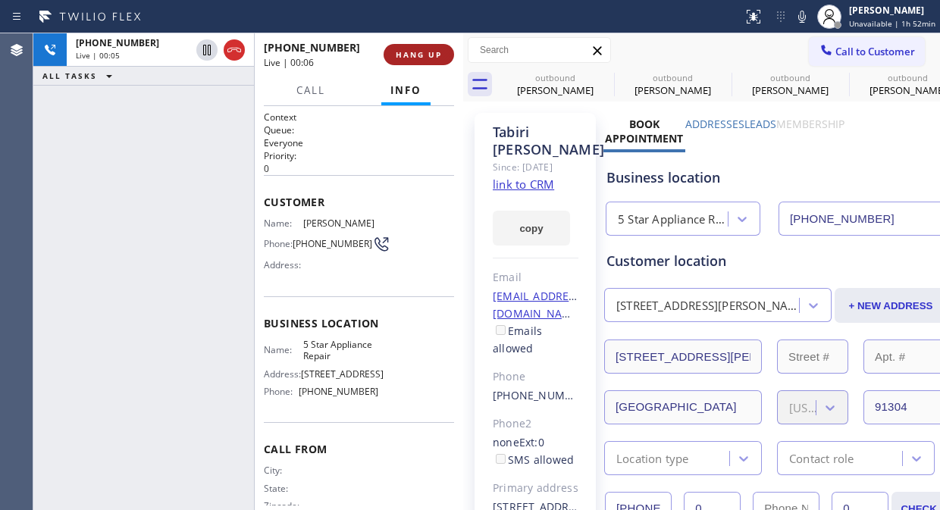
click at [426, 55] on span "HANG UP" at bounding box center [419, 54] width 46 height 11
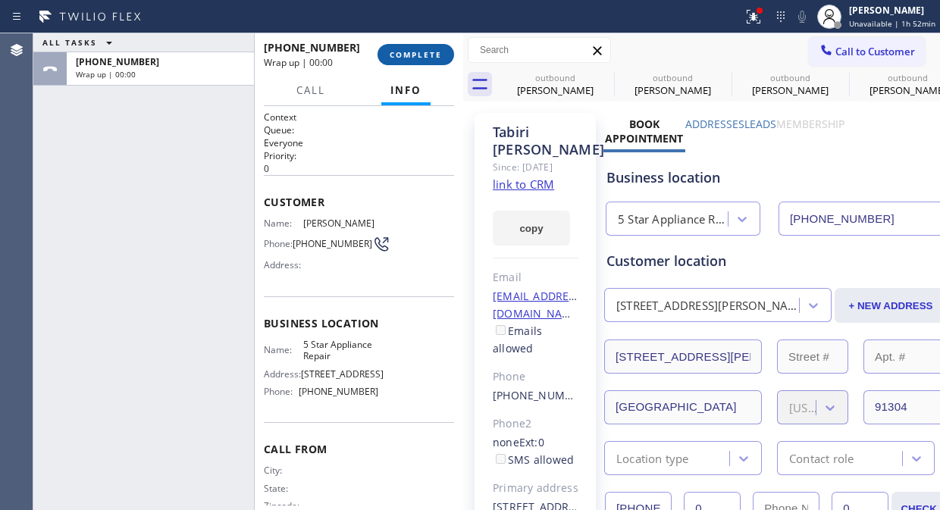
click at [426, 55] on span "COMPLETE" at bounding box center [416, 54] width 52 height 11
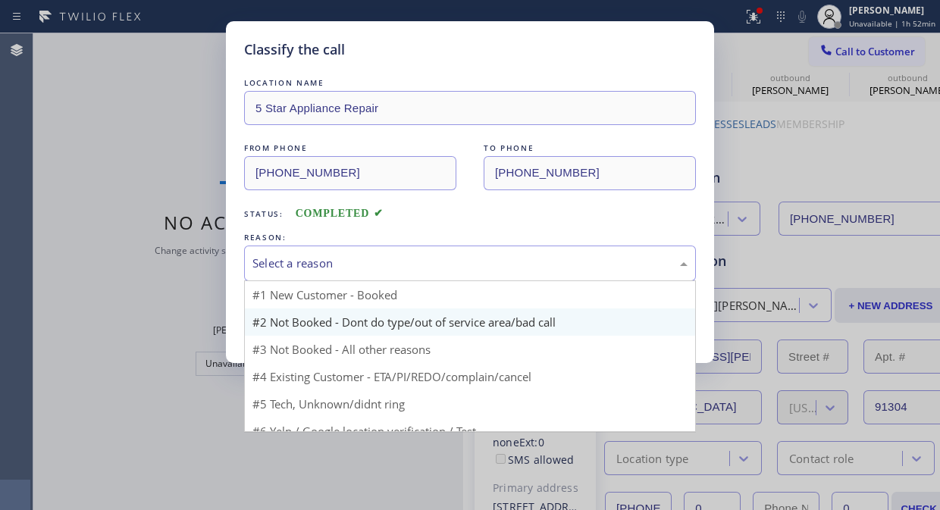
drag, startPoint x: 428, startPoint y: 269, endPoint x: 440, endPoint y: 327, distance: 59.5
click at [429, 269] on div "Select a reason" at bounding box center [469, 263] width 435 height 17
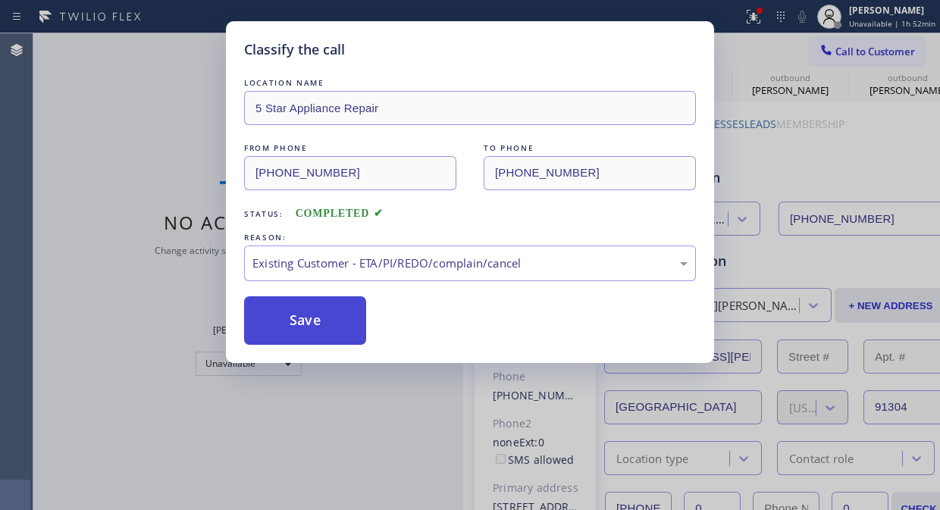
click at [266, 307] on button "Save" at bounding box center [305, 320] width 122 height 49
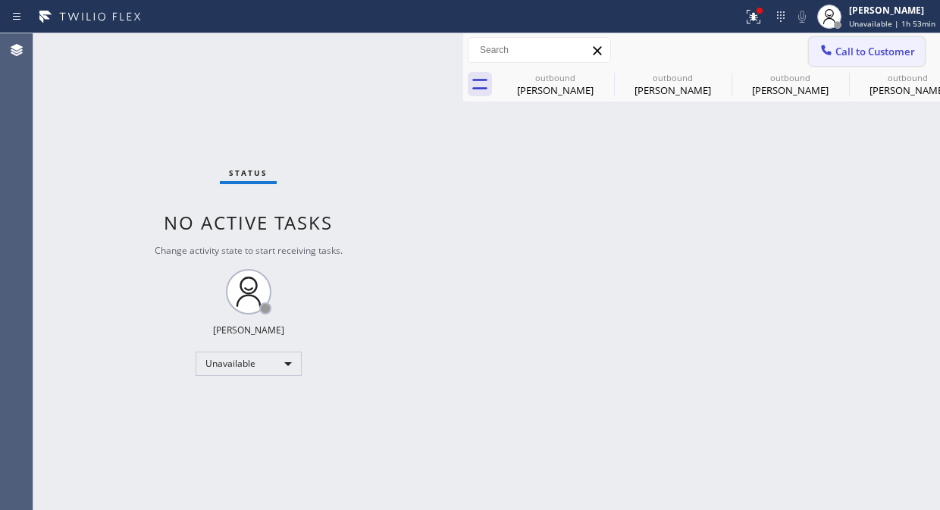
click at [835, 47] on div at bounding box center [826, 51] width 18 height 18
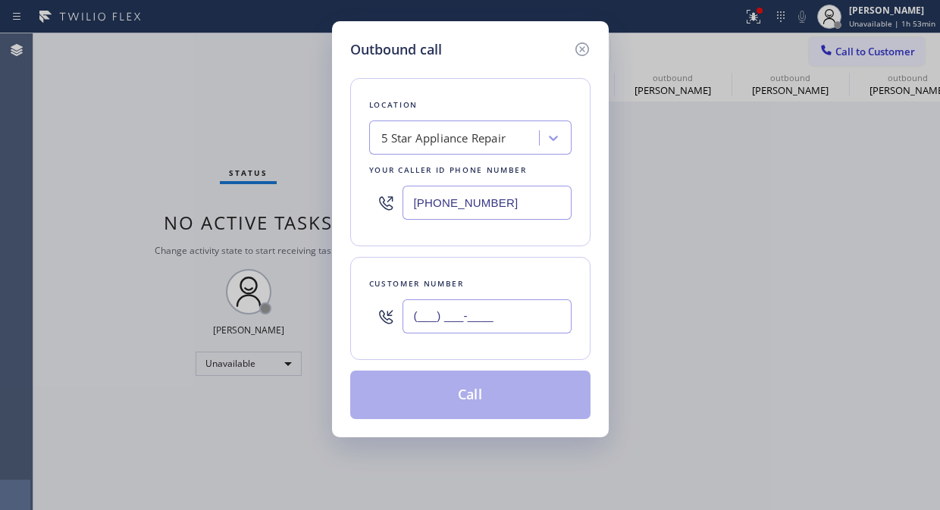
click at [421, 320] on input "(___) ___-____" at bounding box center [486, 316] width 169 height 34
paste input "650) 430-9628"
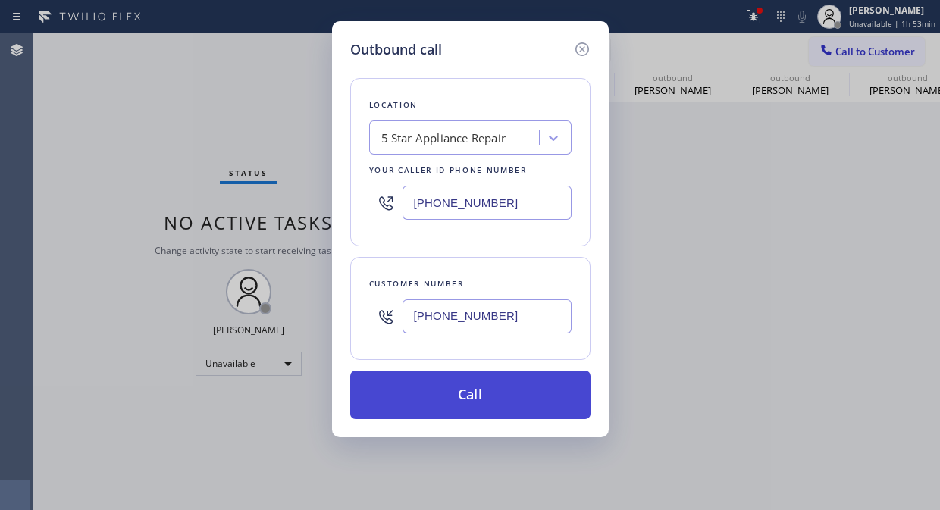
type input "(650) 430-9628"
click at [489, 387] on button "Call" at bounding box center [470, 395] width 240 height 49
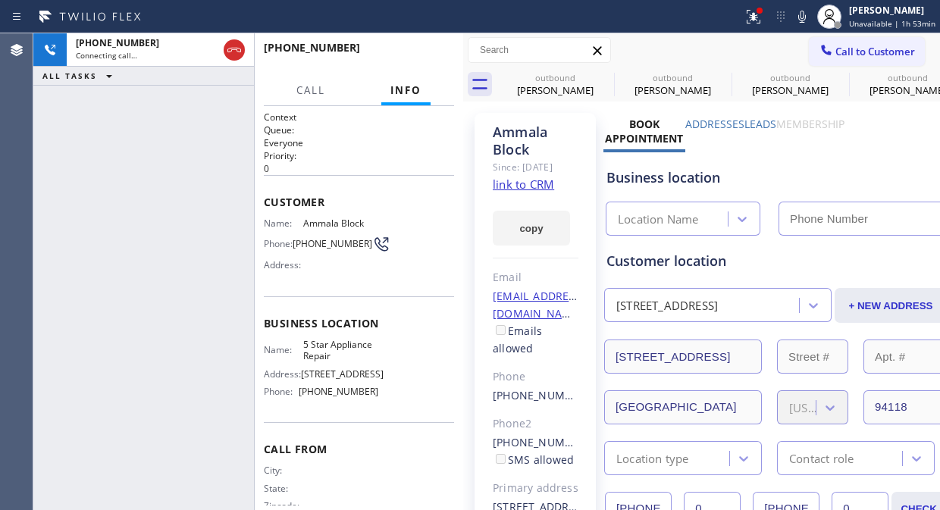
type input "(855) 731-4952"
click at [427, 51] on span "HANG UP" at bounding box center [419, 54] width 46 height 11
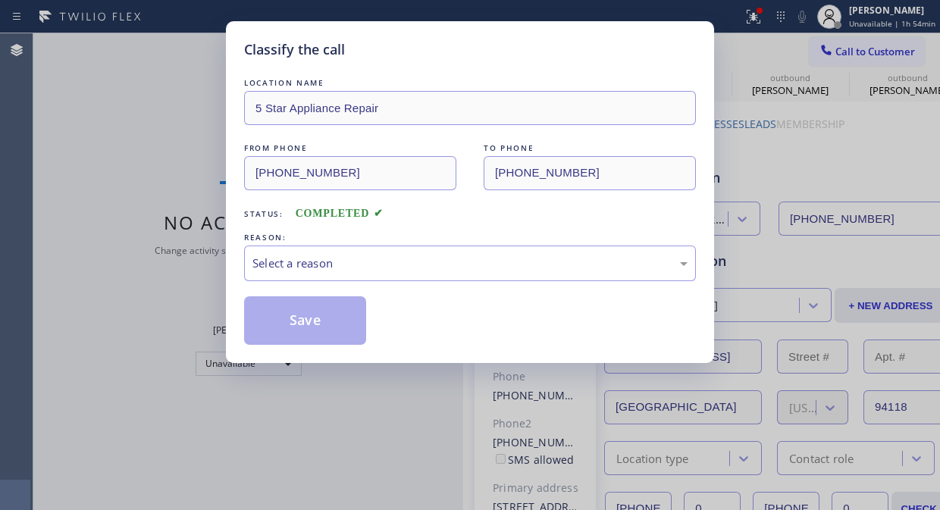
drag, startPoint x: 518, startPoint y: 240, endPoint x: 502, endPoint y: 317, distance: 78.2
click at [515, 248] on div "REASON: Select a reason" at bounding box center [470, 256] width 452 height 52
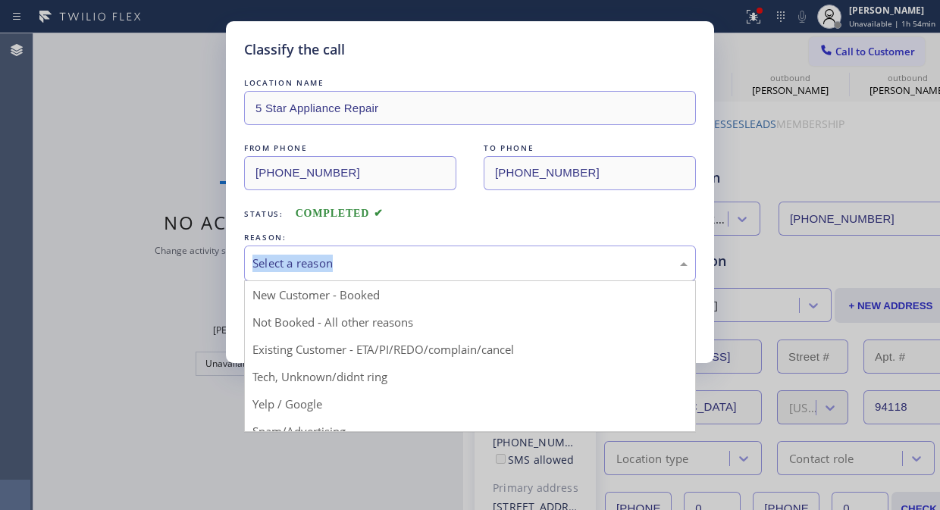
click at [503, 259] on div "Select a reason" at bounding box center [469, 263] width 435 height 17
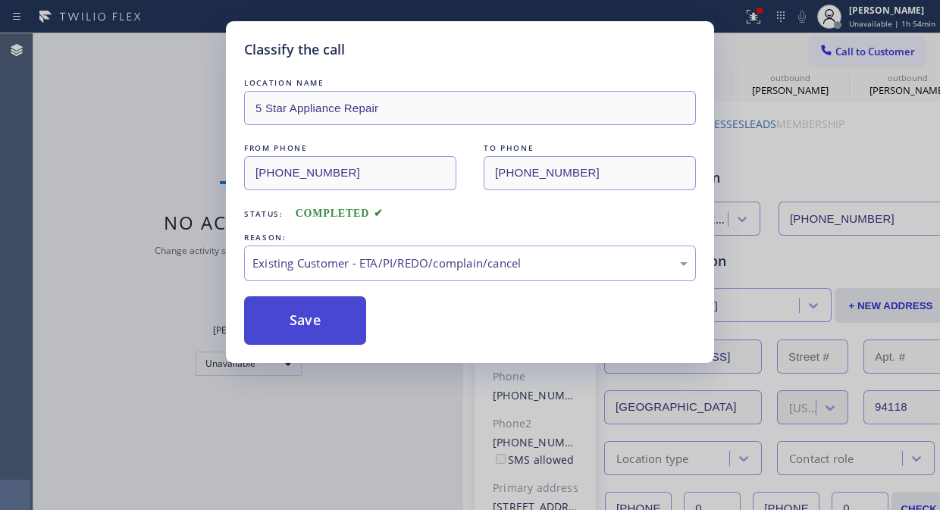
click at [296, 324] on button "Save" at bounding box center [305, 320] width 122 height 49
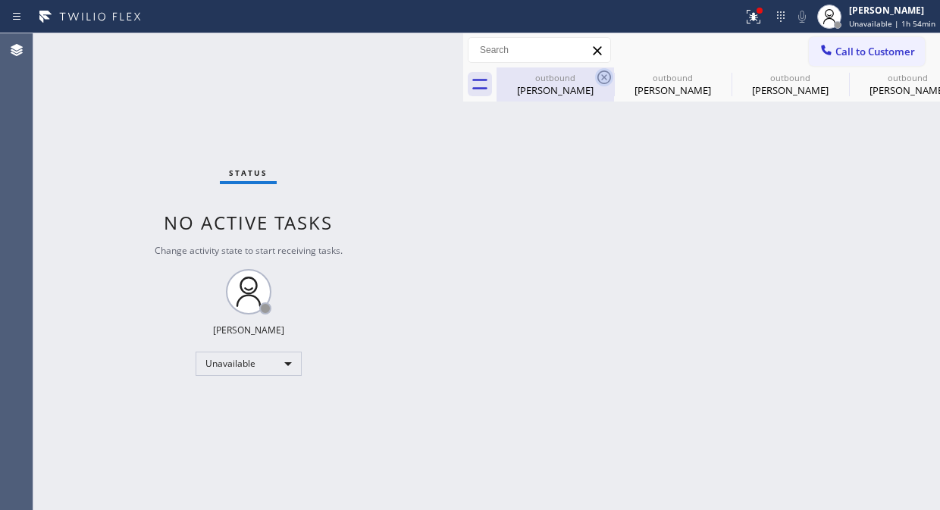
click at [608, 74] on icon at bounding box center [604, 77] width 18 height 18
click at [0, 0] on icon at bounding box center [0, 0] width 0 height 0
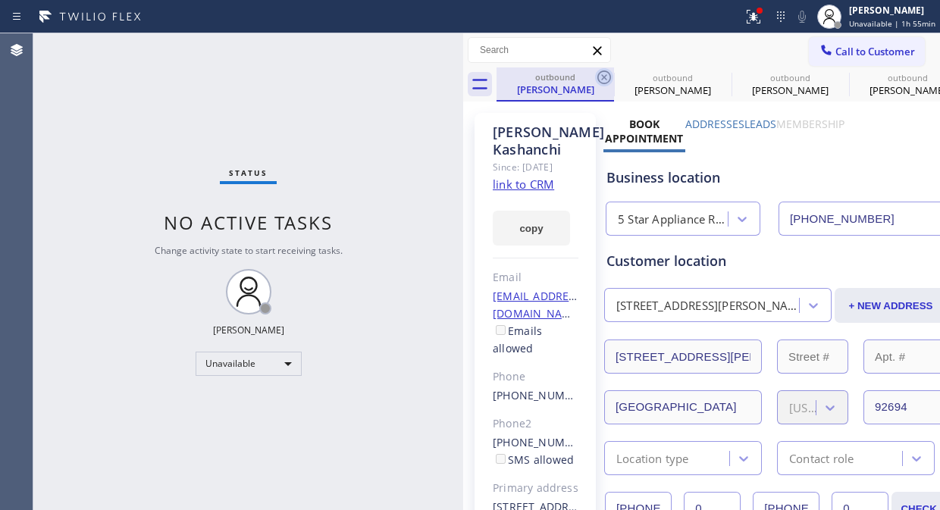
click at [600, 72] on icon at bounding box center [604, 77] width 14 height 14
drag, startPoint x: 600, startPoint y: 72, endPoint x: 703, endPoint y: 243, distance: 199.3
click at [0, 0] on icon at bounding box center [0, 0] width 0 height 0
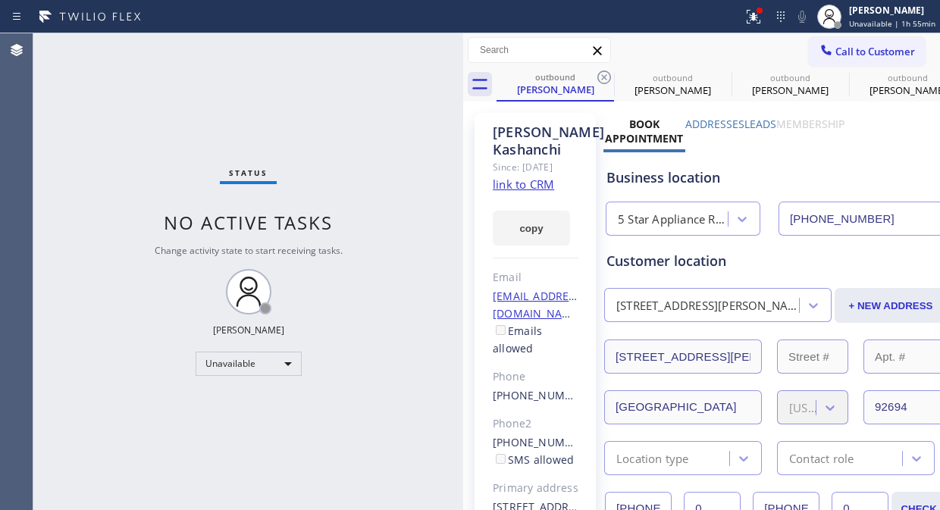
click at [0, 0] on icon at bounding box center [0, 0] width 0 height 0
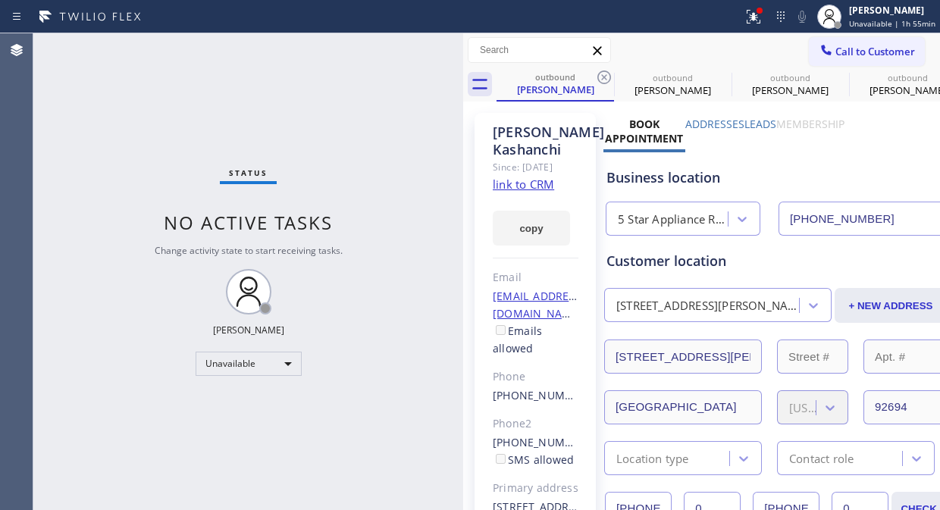
click at [756, 17] on icon at bounding box center [751, 15] width 9 height 11
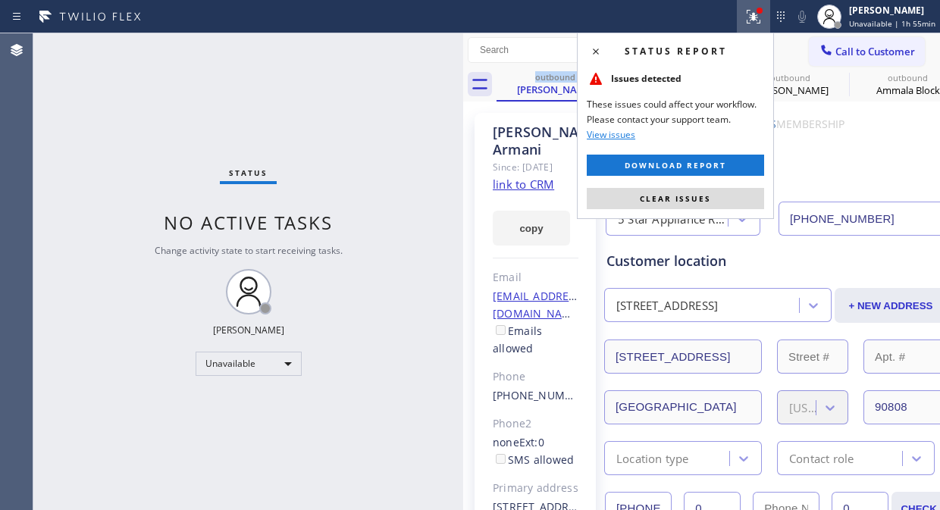
drag, startPoint x: 699, startPoint y: 193, endPoint x: 695, endPoint y: 216, distance: 23.8
click at [700, 193] on span "Clear issues" at bounding box center [675, 198] width 71 height 11
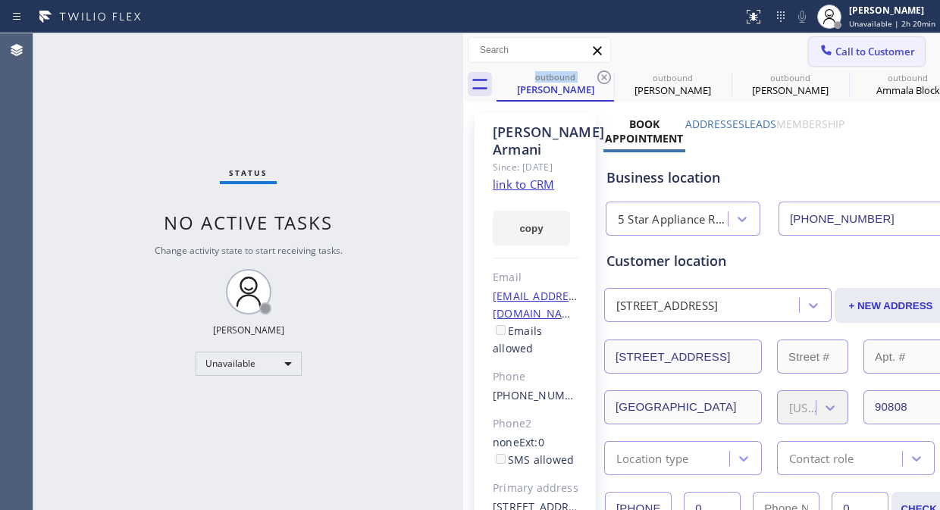
click at [872, 51] on span "Call to Customer" at bounding box center [875, 52] width 80 height 14
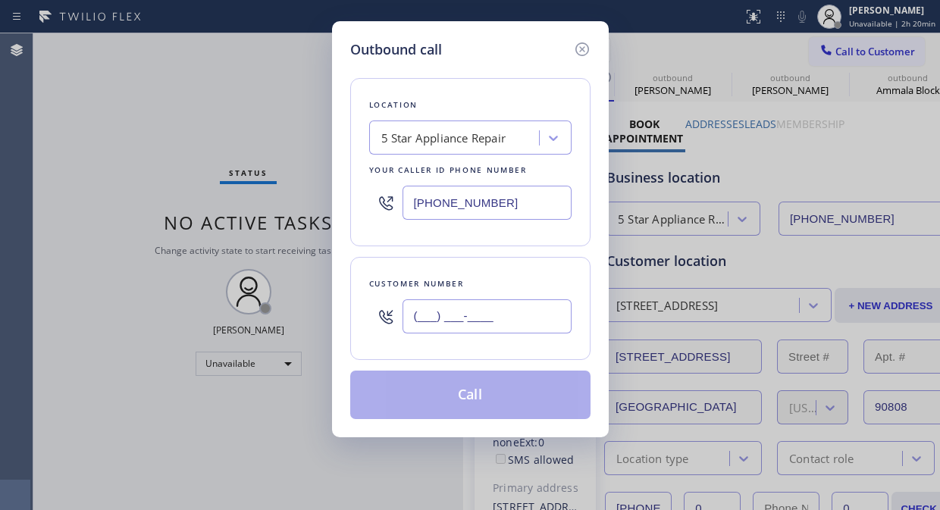
click at [413, 315] on input "(___) ___-____" at bounding box center [486, 316] width 169 height 34
paste input "650) 430-9628"
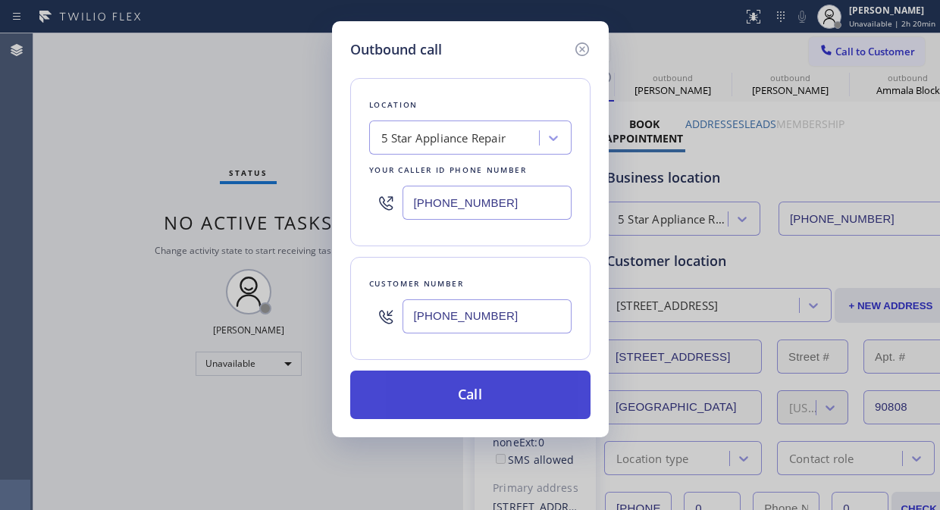
type input "(650) 430-9628"
click at [491, 396] on button "Call" at bounding box center [470, 395] width 240 height 49
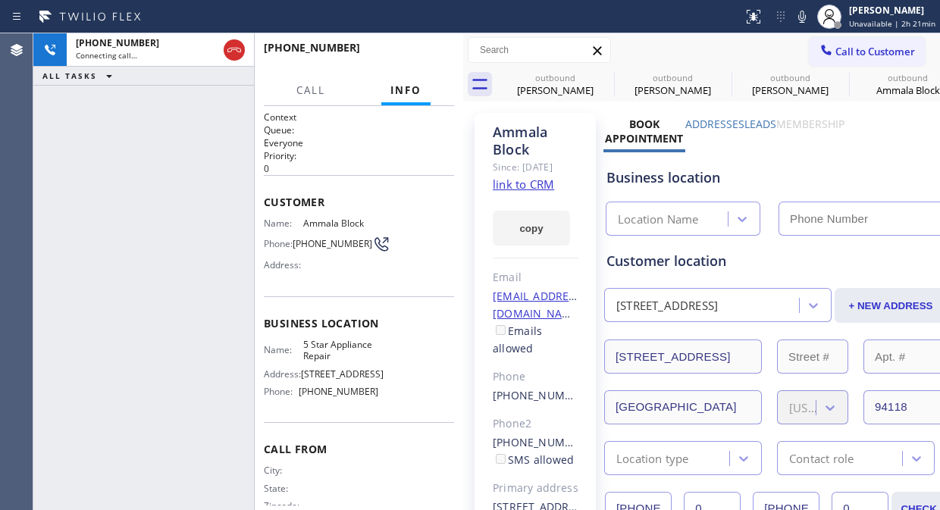
type input "(855) 731-4952"
click at [407, 47] on button "HANG UP" at bounding box center [419, 54] width 70 height 21
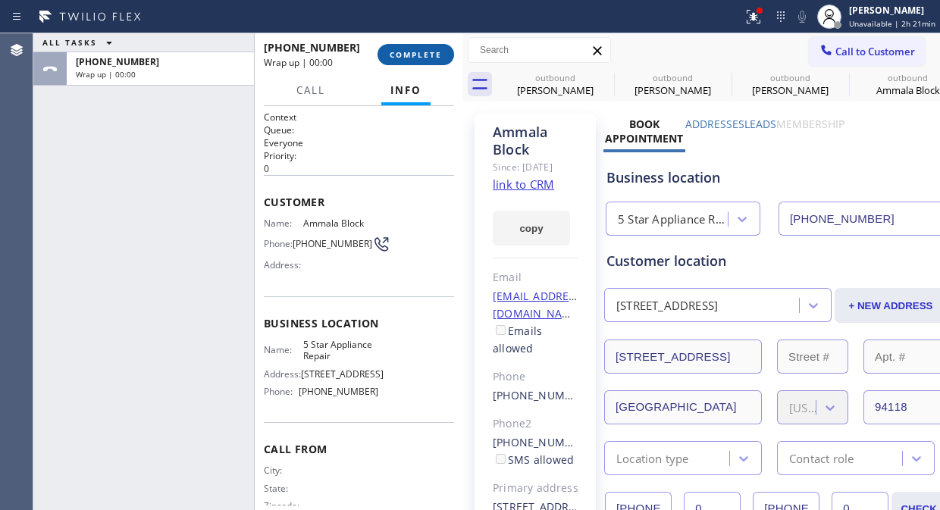
drag, startPoint x: 407, startPoint y: 48, endPoint x: 403, endPoint y: 64, distance: 16.4
click at [407, 51] on button "COMPLETE" at bounding box center [415, 54] width 77 height 21
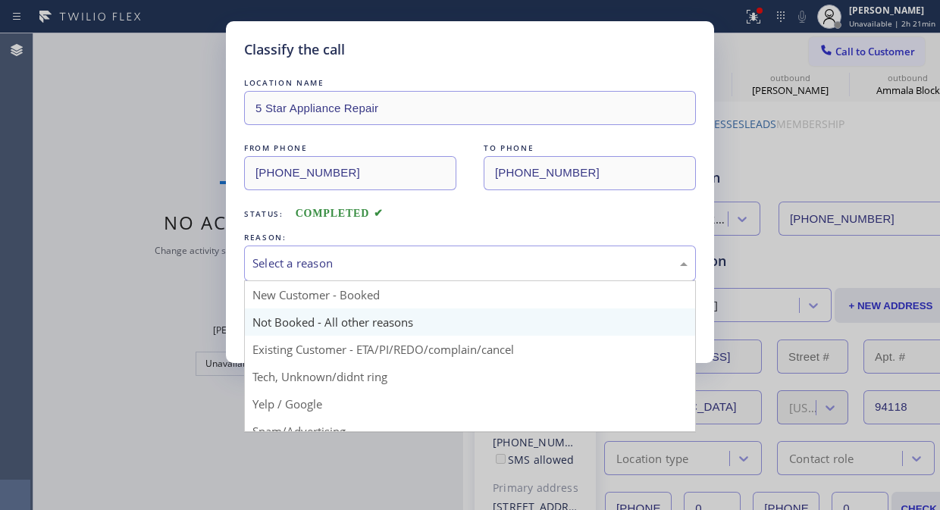
drag, startPoint x: 435, startPoint y: 266, endPoint x: 434, endPoint y: 315, distance: 49.3
click at [435, 267] on div "Select a reason" at bounding box center [469, 263] width 435 height 17
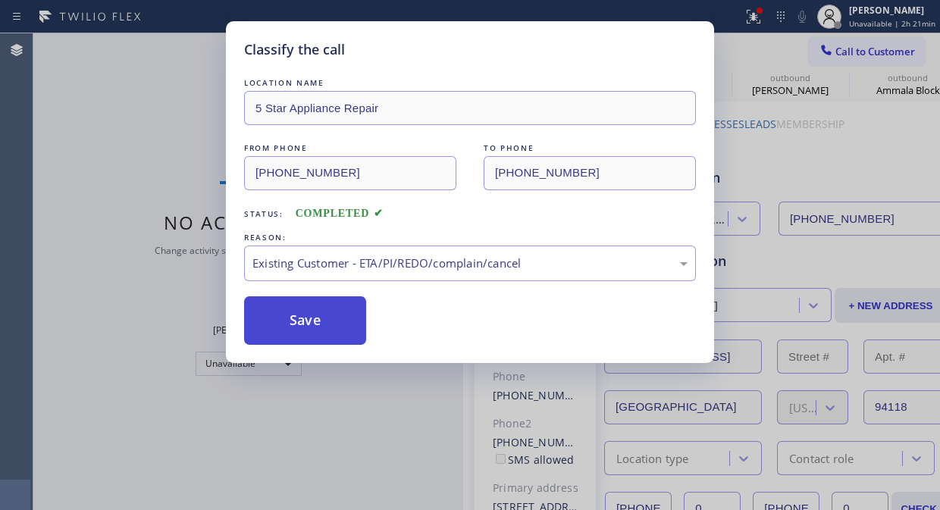
click at [327, 329] on button "Save" at bounding box center [305, 320] width 122 height 49
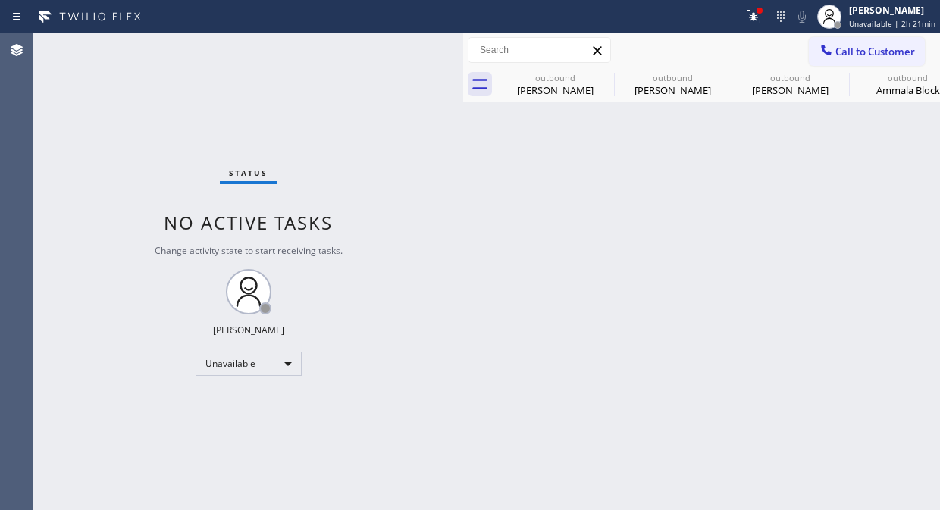
click at [843, 54] on span "Call to Customer" at bounding box center [875, 52] width 80 height 14
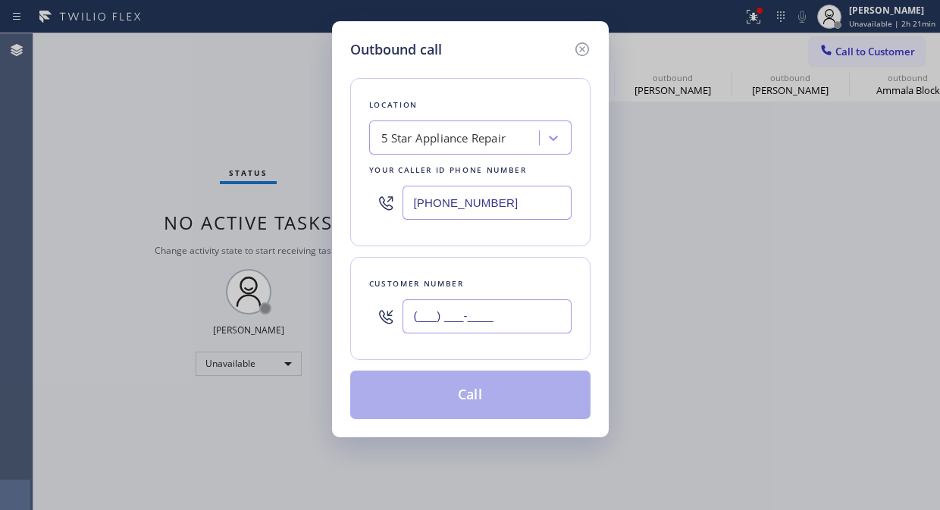
click at [542, 326] on input "(___) ___-____" at bounding box center [486, 316] width 169 height 34
paste input "305) 308-5530"
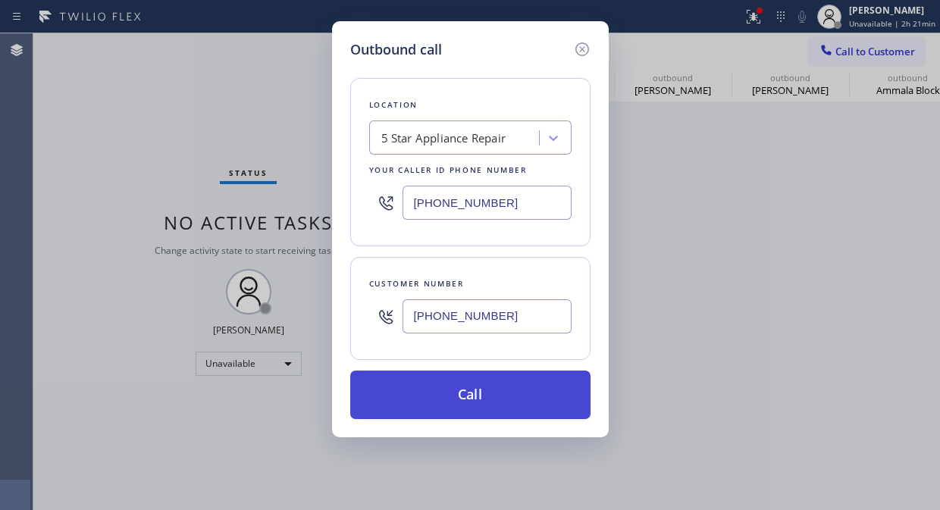
type input "(305) 308-5530"
click at [525, 398] on button "Call" at bounding box center [470, 395] width 240 height 49
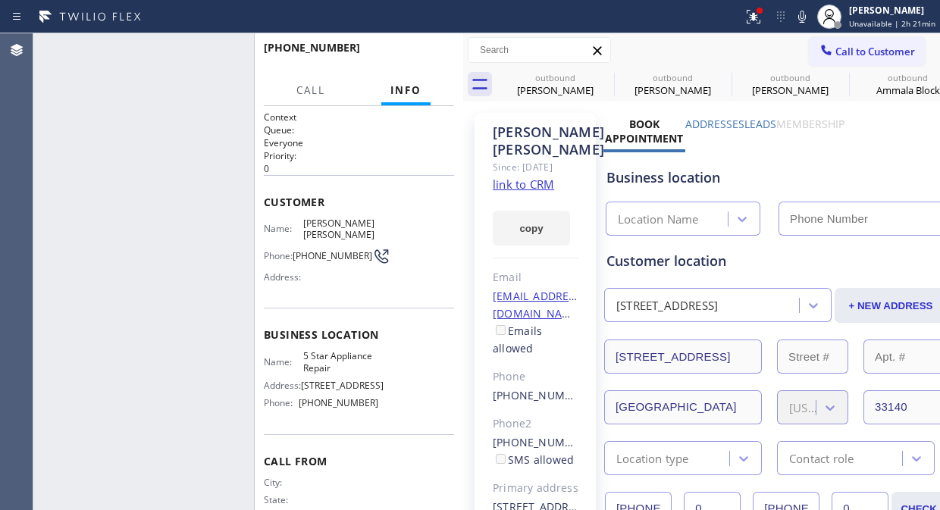
type input "(855) 731-4952"
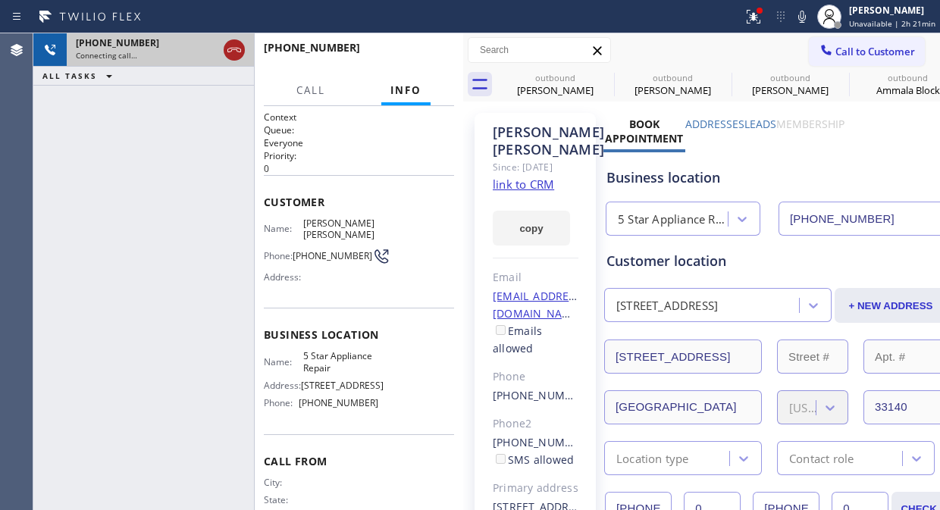
click at [225, 51] on icon at bounding box center [234, 50] width 18 height 18
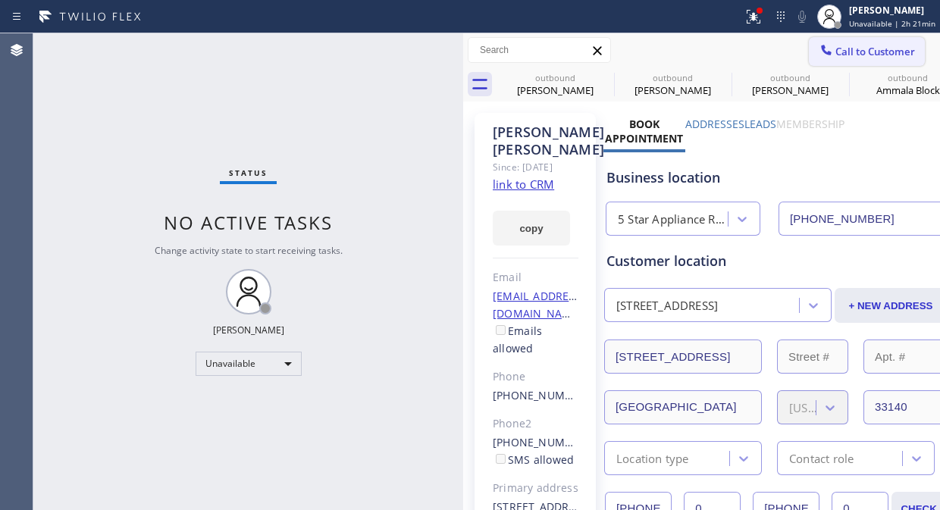
click at [873, 59] on button "Call to Customer" at bounding box center [867, 51] width 116 height 29
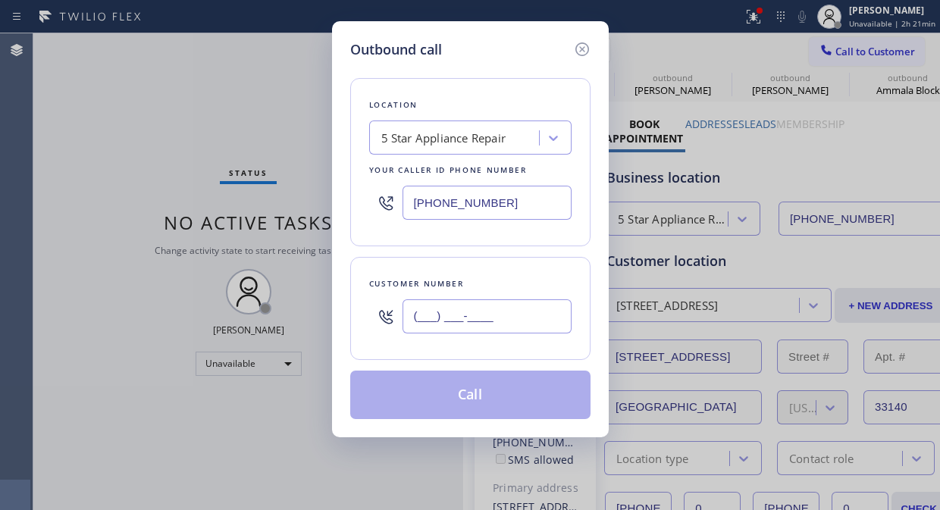
click at [515, 324] on input "(___) ___-____" at bounding box center [486, 316] width 169 height 34
paste input "650) 906-8649"
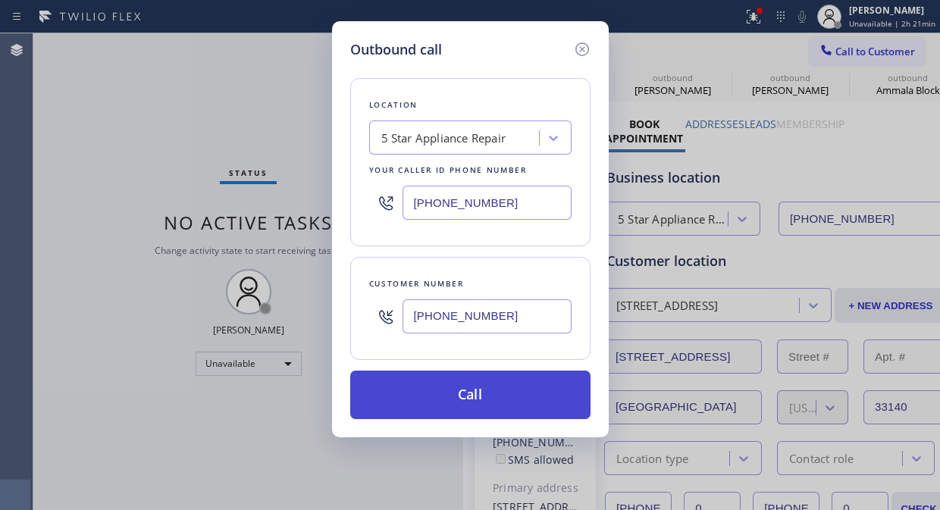
type input "(650) 906-8649"
click at [508, 399] on button "Call" at bounding box center [470, 395] width 240 height 49
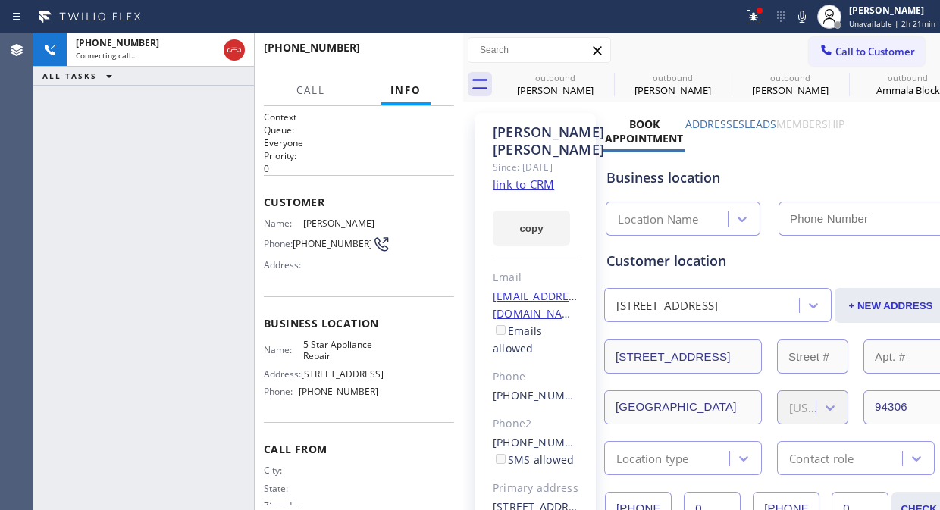
type input "(855) 731-4952"
click at [463, 55] on div at bounding box center [463, 271] width 0 height 477
click at [427, 51] on span "HANG UP" at bounding box center [419, 54] width 46 height 11
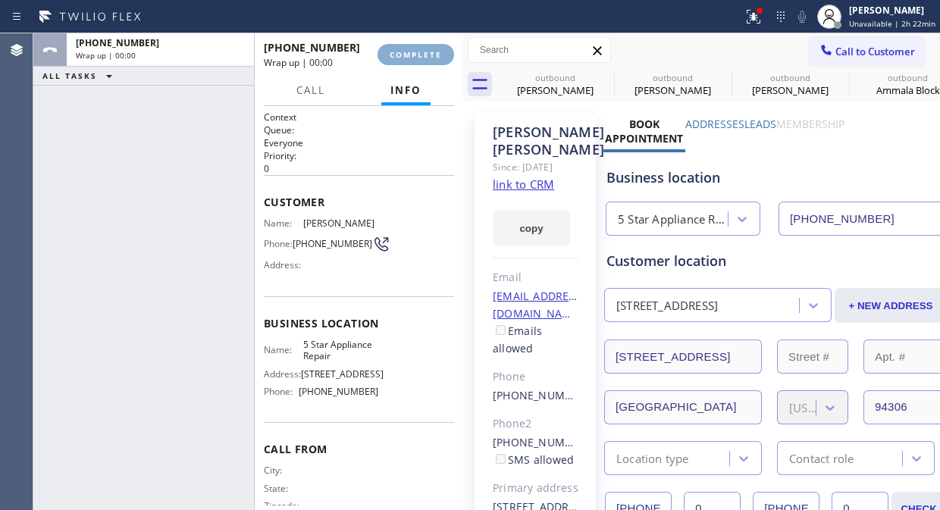
click at [427, 51] on span "COMPLETE" at bounding box center [416, 54] width 52 height 11
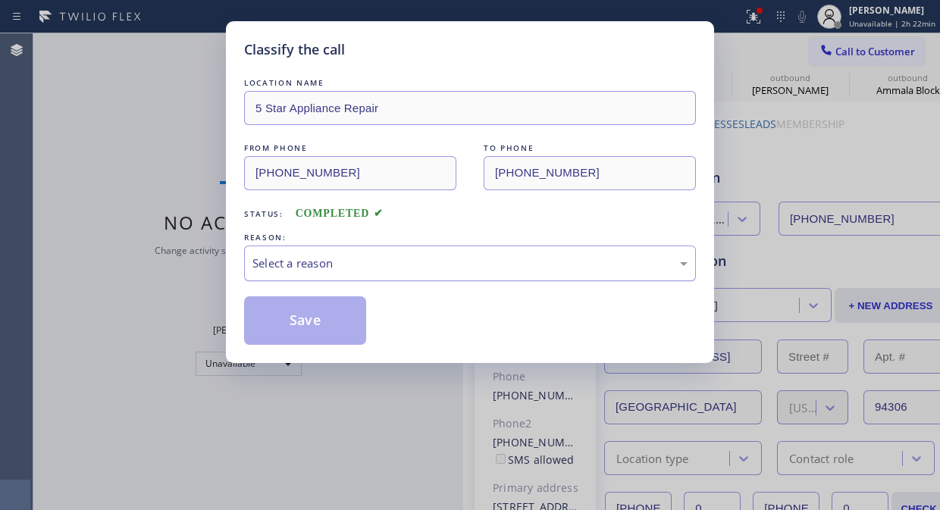
click at [417, 270] on div "Select a reason" at bounding box center [469, 263] width 435 height 17
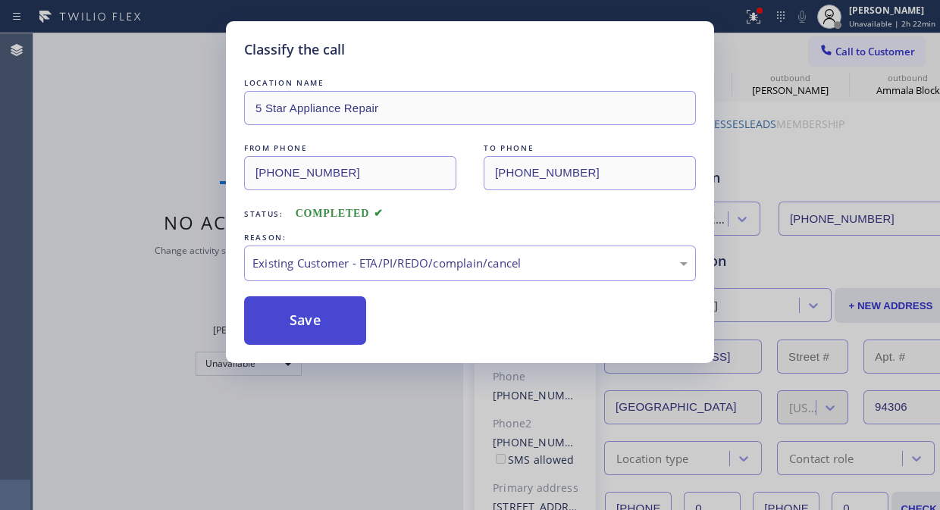
click at [297, 332] on button "Save" at bounding box center [305, 320] width 122 height 49
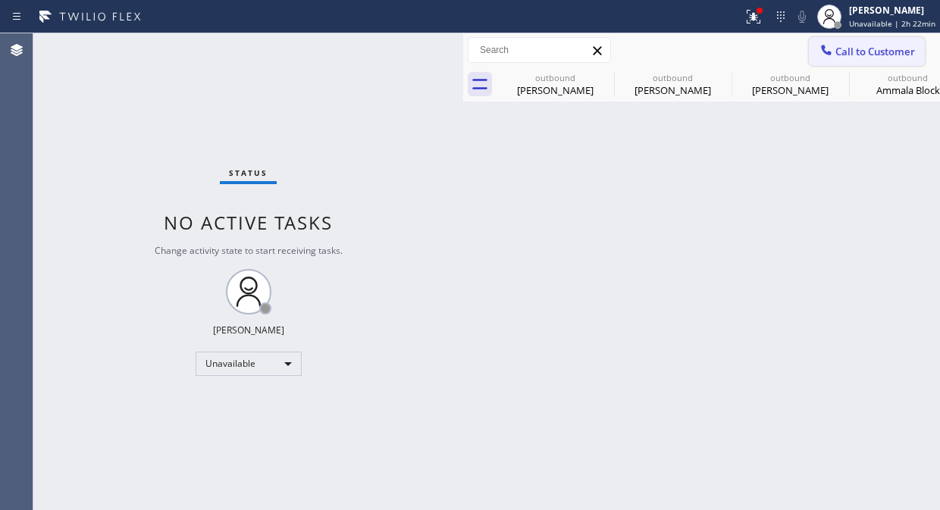
click at [866, 45] on span "Call to Customer" at bounding box center [875, 52] width 80 height 14
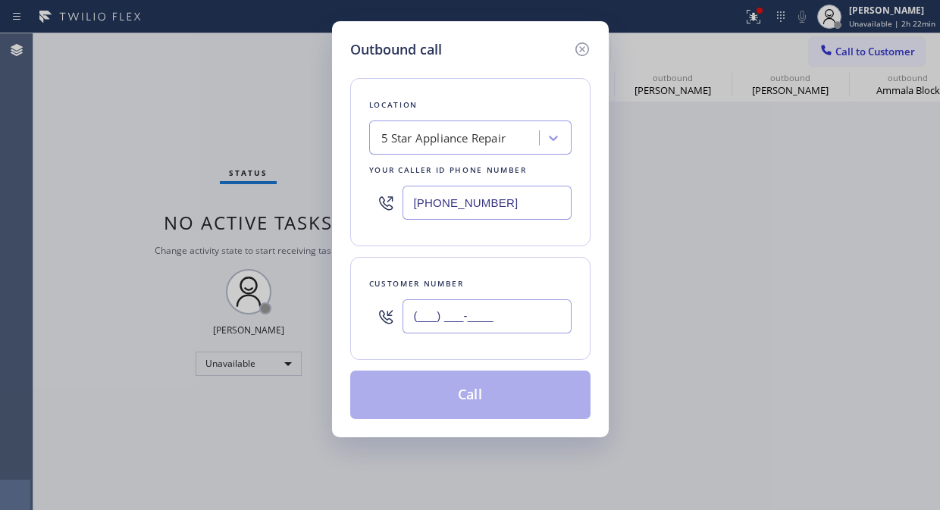
click at [434, 319] on input "(___) ___-____" at bounding box center [486, 316] width 169 height 34
paste input "480) 221-1292"
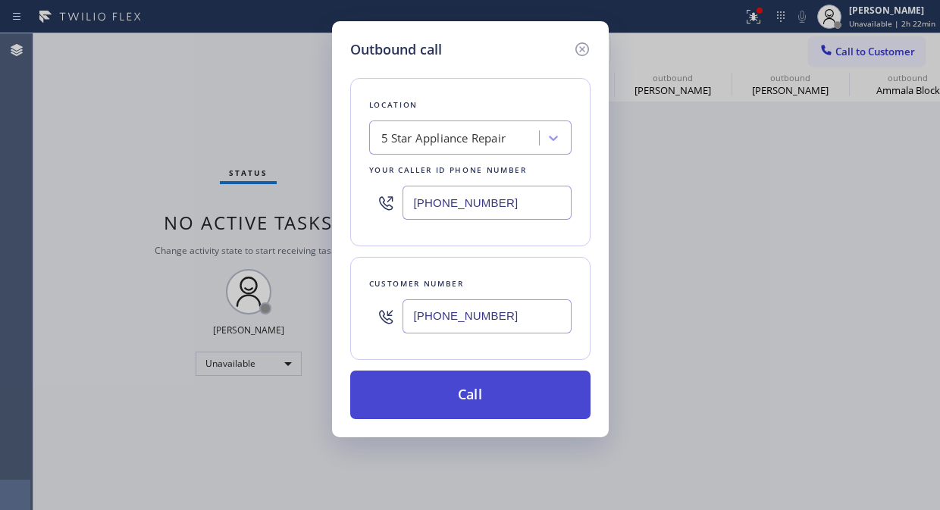
type input "(480) 221-1292"
drag, startPoint x: 494, startPoint y: 396, endPoint x: 614, endPoint y: 215, distance: 216.5
click at [496, 396] on button "Call" at bounding box center [470, 395] width 240 height 49
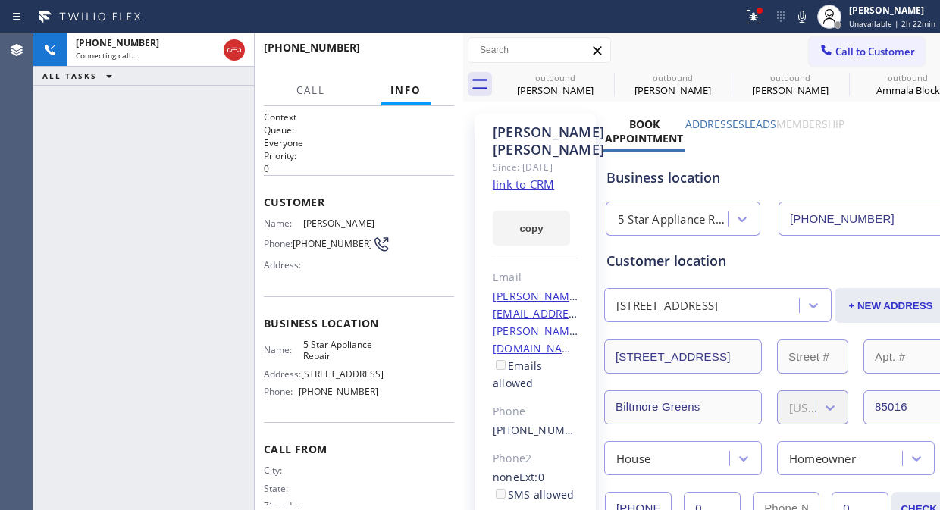
type input "(855) 731-4952"
drag, startPoint x: 443, startPoint y: 38, endPoint x: 437, endPoint y: 45, distance: 9.7
click at [444, 38] on div "+14802211292 Live | 00:01 HANG UP" at bounding box center [359, 54] width 190 height 39
click at [415, 59] on span "HANG UP" at bounding box center [419, 54] width 46 height 11
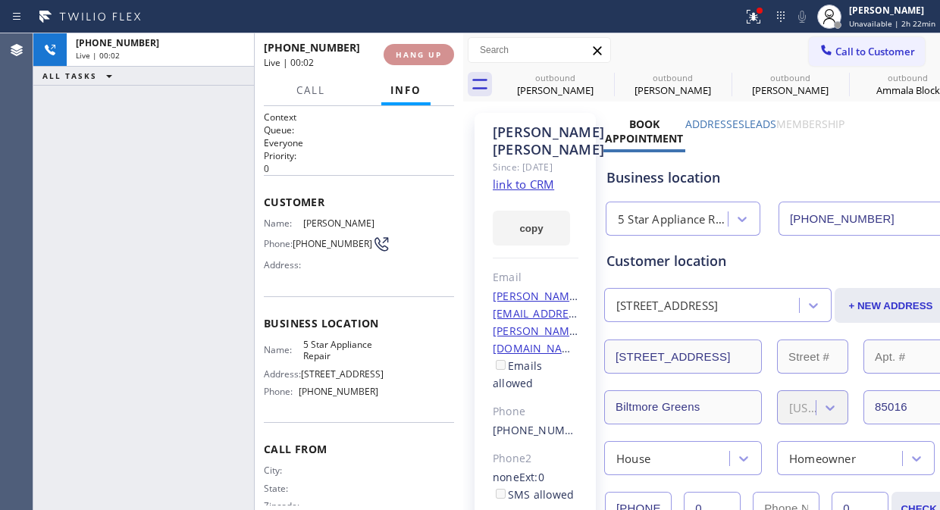
click at [415, 59] on span "HANG UP" at bounding box center [419, 54] width 46 height 11
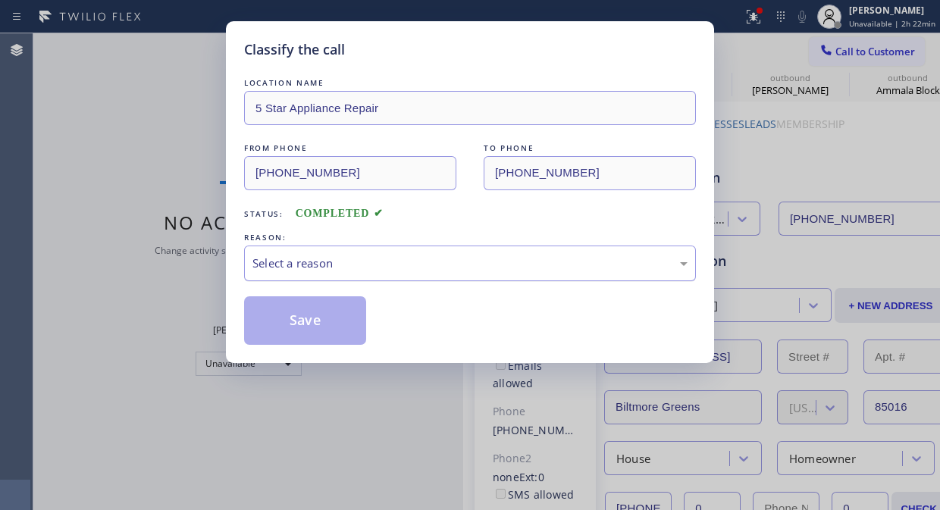
click at [437, 255] on div "Select a reason" at bounding box center [469, 263] width 435 height 17
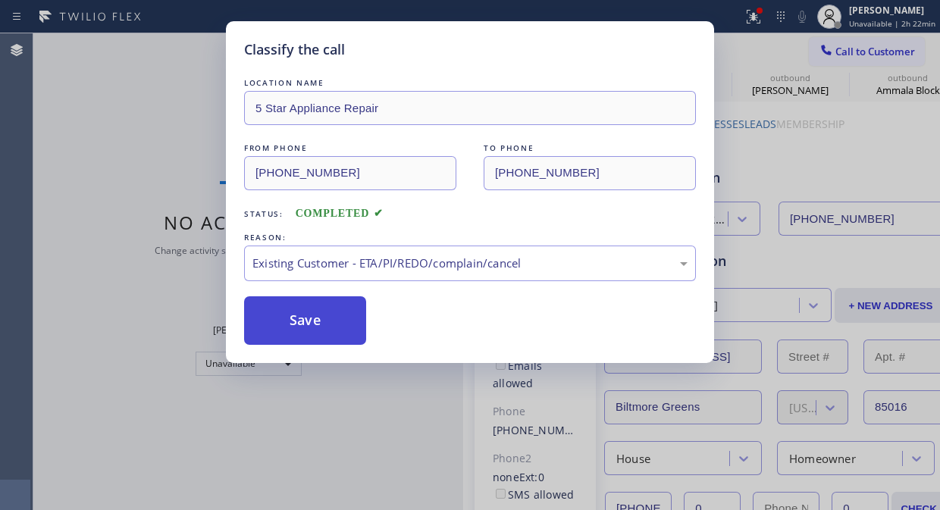
click at [305, 323] on button "Save" at bounding box center [305, 320] width 122 height 49
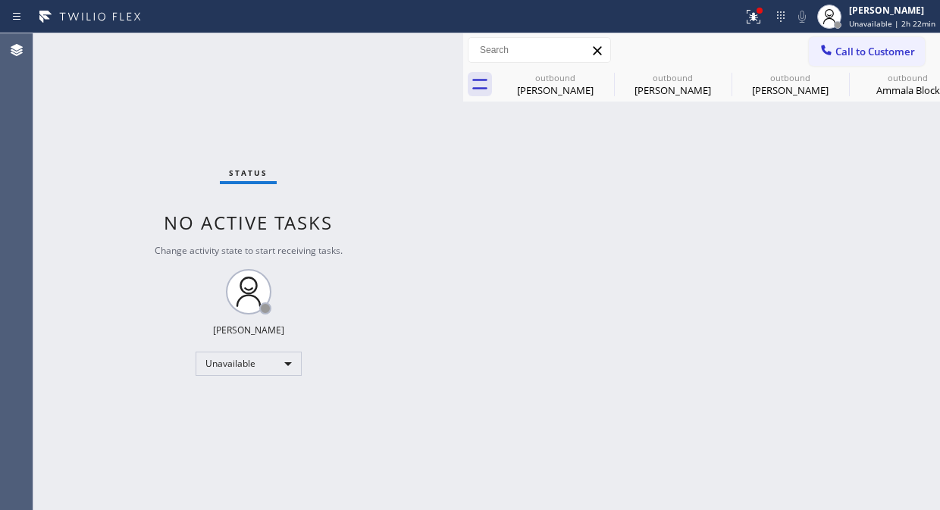
drag, startPoint x: 853, startPoint y: 49, endPoint x: 521, endPoint y: 229, distance: 377.5
click at [846, 61] on button "Call to Customer" at bounding box center [867, 51] width 116 height 29
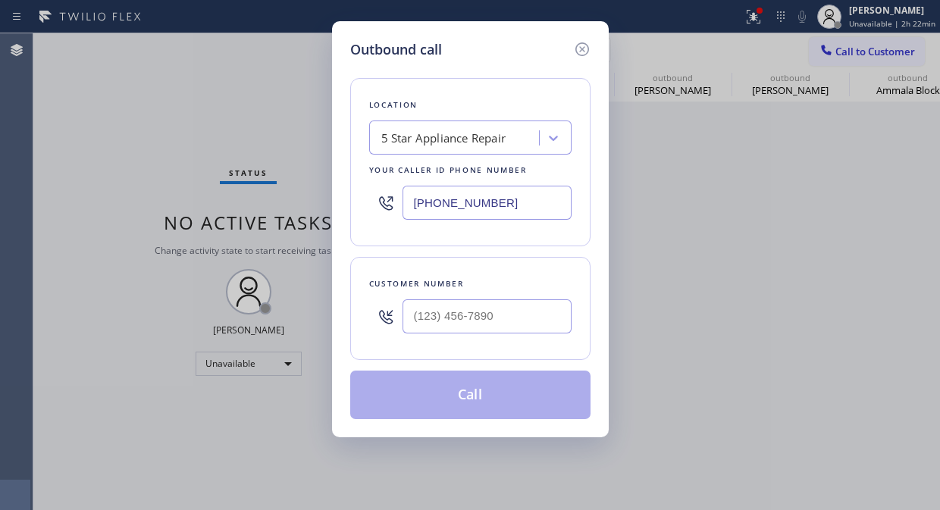
click at [423, 333] on div at bounding box center [486, 316] width 169 height 49
click at [424, 307] on input "(___) ___-____" at bounding box center [486, 316] width 169 height 34
paste input "305) 301-6883"
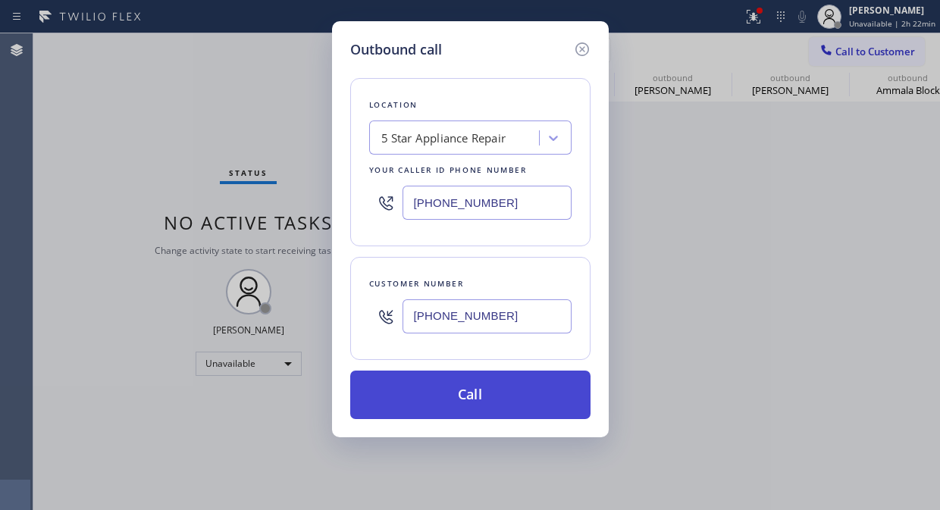
type input "(305) 301-6883"
click at [485, 392] on button "Call" at bounding box center [470, 395] width 240 height 49
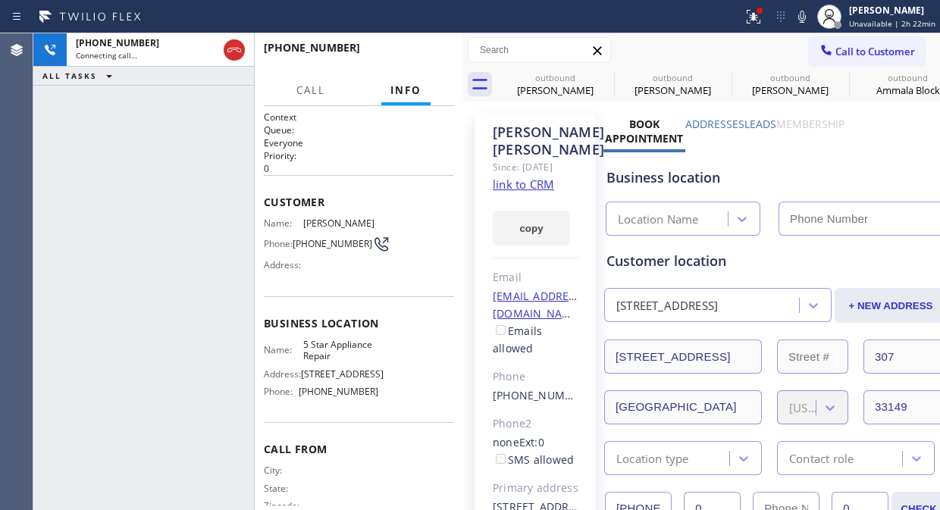
type input "(855) 731-4952"
click at [418, 64] on button "HANG UP" at bounding box center [419, 54] width 70 height 21
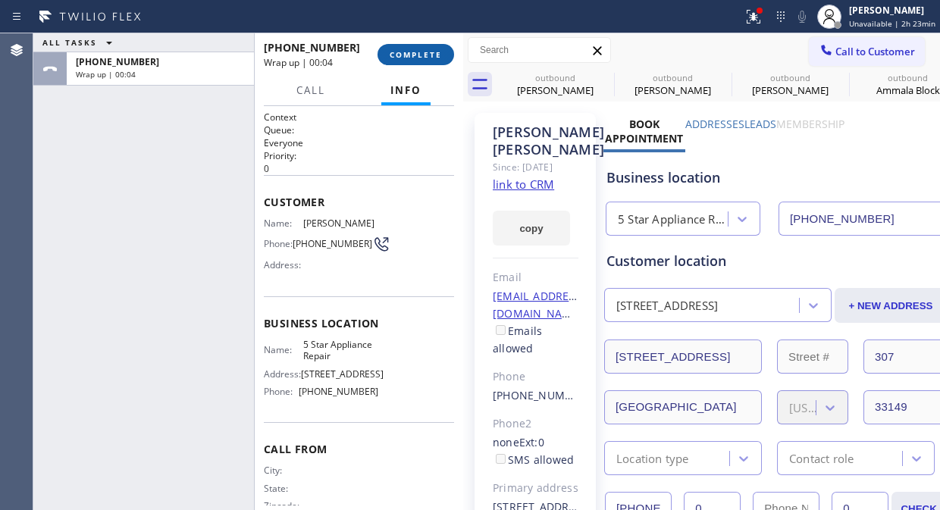
click at [418, 47] on button "COMPLETE" at bounding box center [415, 54] width 77 height 21
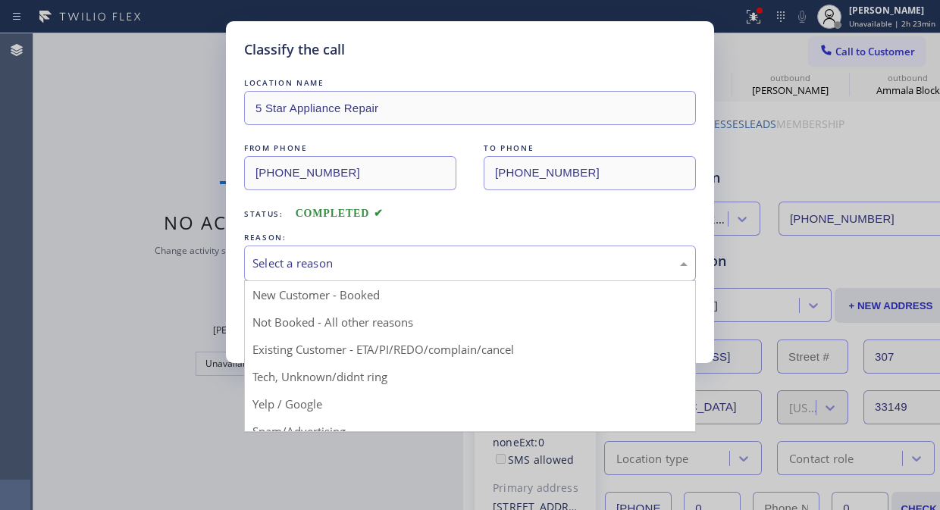
click at [418, 267] on div "Select a reason" at bounding box center [469, 263] width 435 height 17
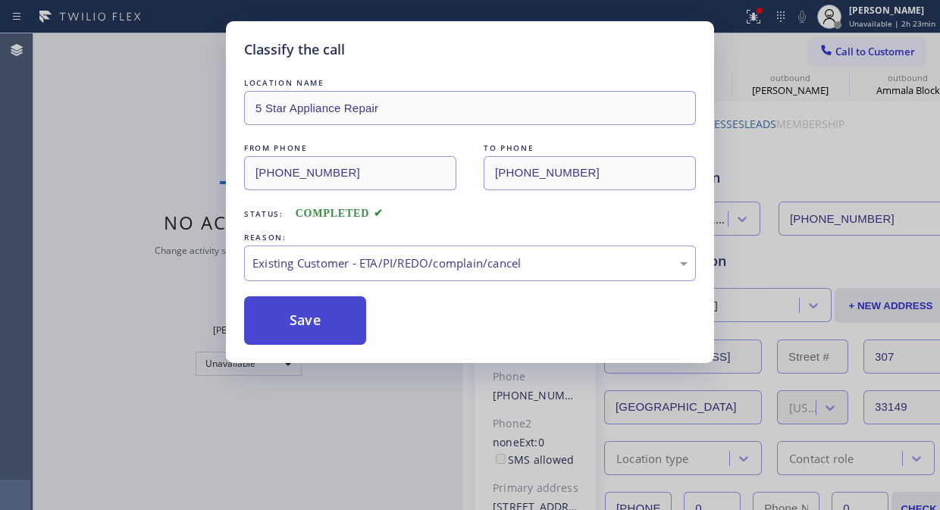
click at [271, 315] on button "Save" at bounding box center [305, 320] width 122 height 49
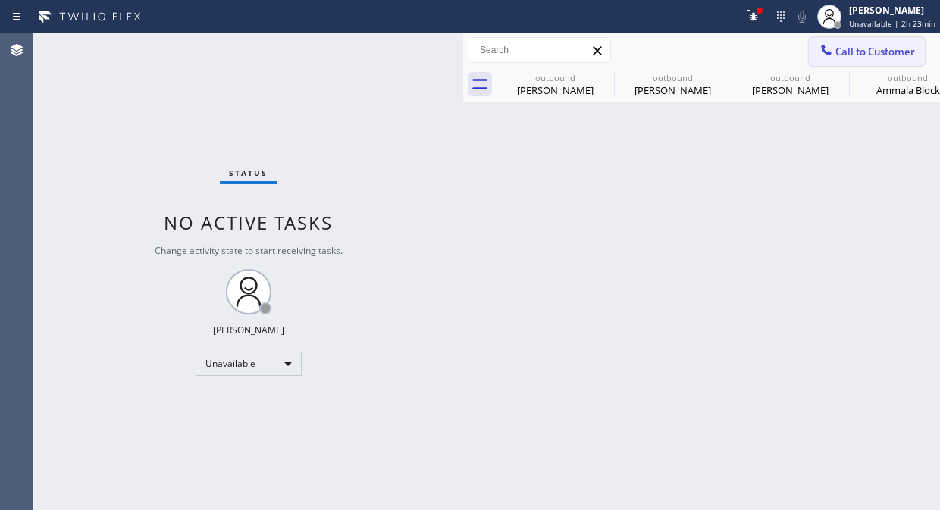
click at [843, 57] on span "Call to Customer" at bounding box center [875, 52] width 80 height 14
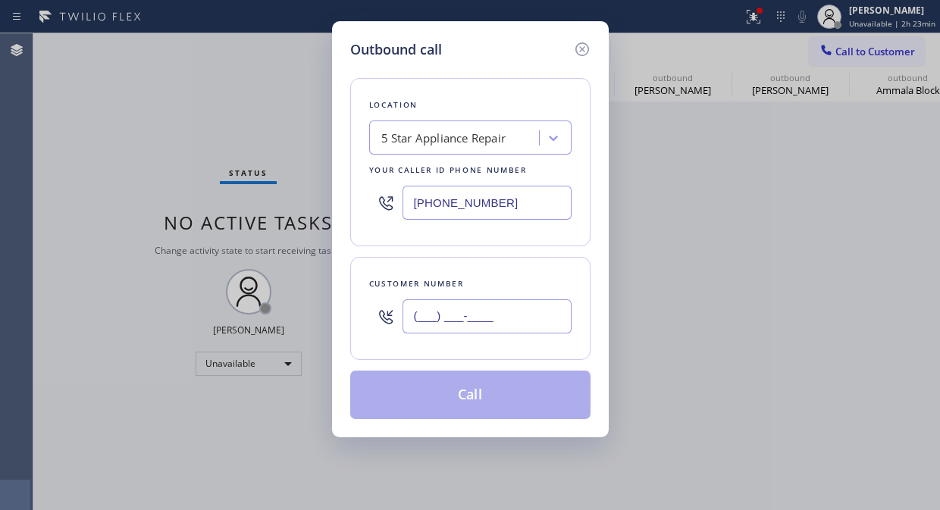
click at [426, 321] on input "(___) ___-____" at bounding box center [486, 316] width 169 height 34
paste input "310) 713-5236"
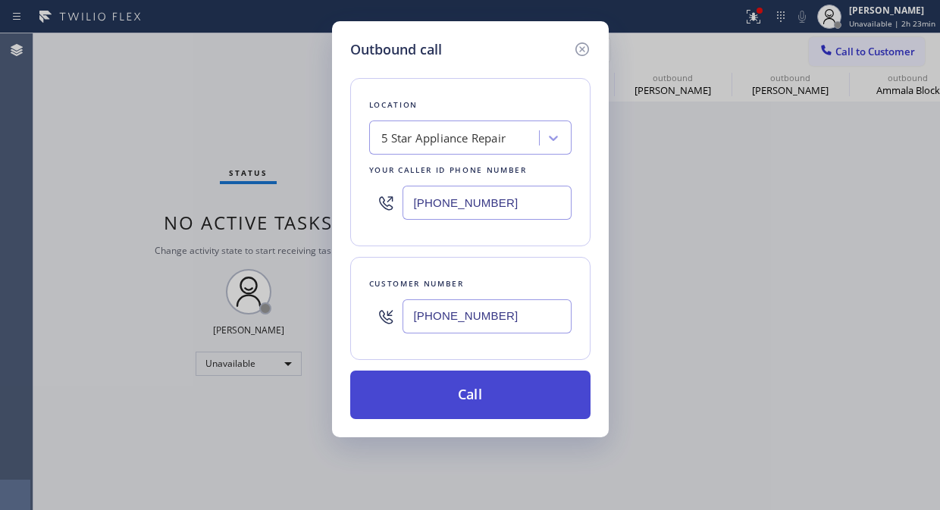
type input "(310) 713-5236"
drag, startPoint x: 498, startPoint y: 403, endPoint x: 497, endPoint y: 395, distance: 8.4
click at [498, 402] on button "Call" at bounding box center [470, 395] width 240 height 49
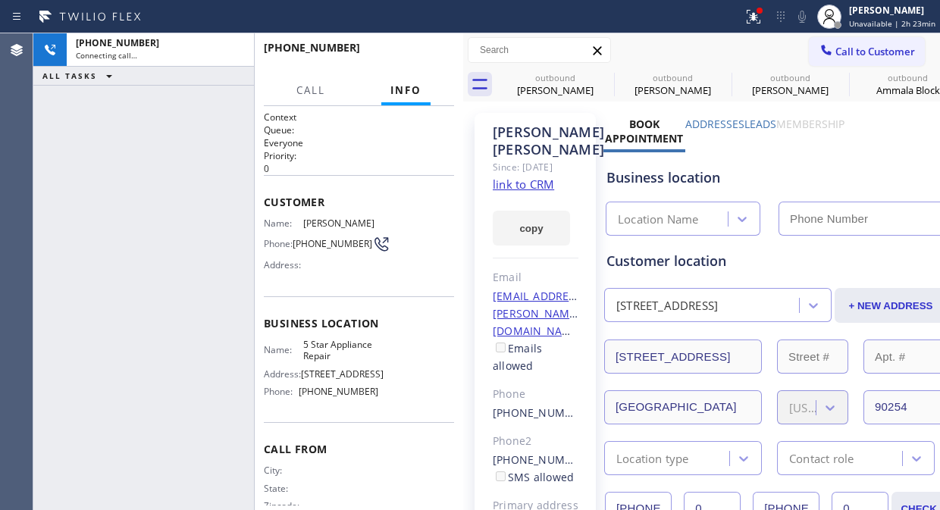
type input "(855) 731-4952"
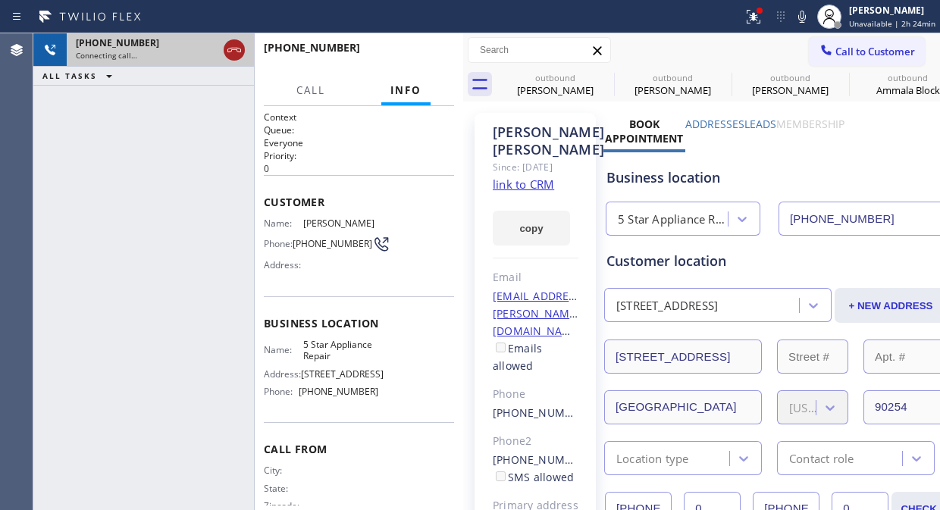
click at [244, 49] on div at bounding box center [234, 50] width 21 height 18
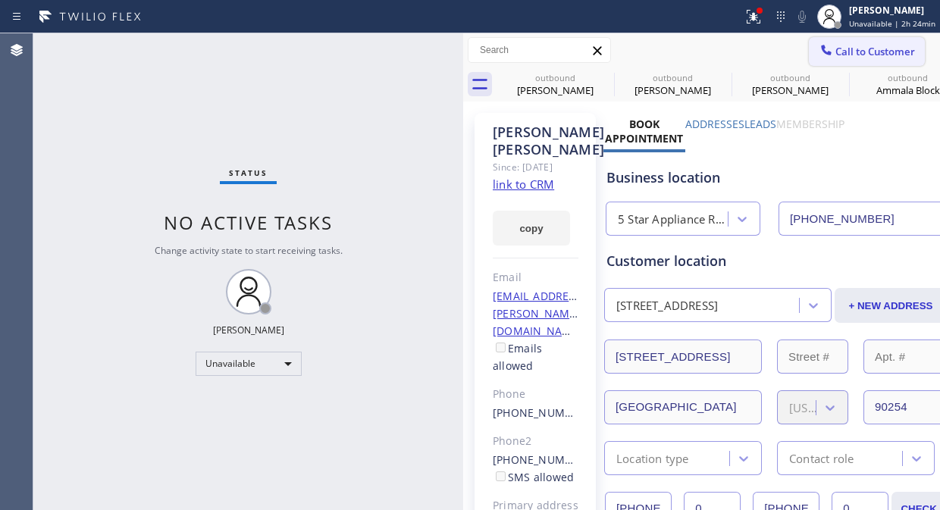
drag, startPoint x: 597, startPoint y: 74, endPoint x: 858, endPoint y: 55, distance: 262.2
click at [0, 0] on icon at bounding box center [0, 0] width 0 height 0
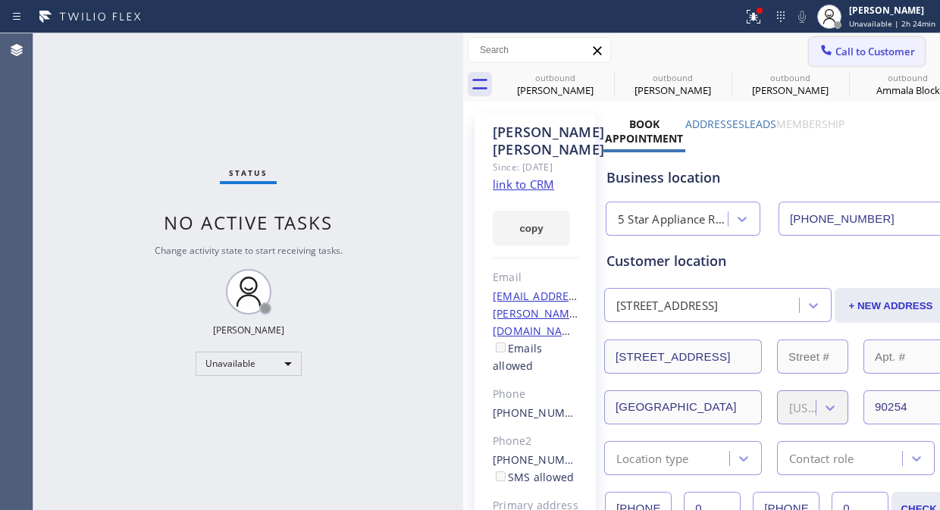
click at [0, 0] on icon at bounding box center [0, 0] width 0 height 0
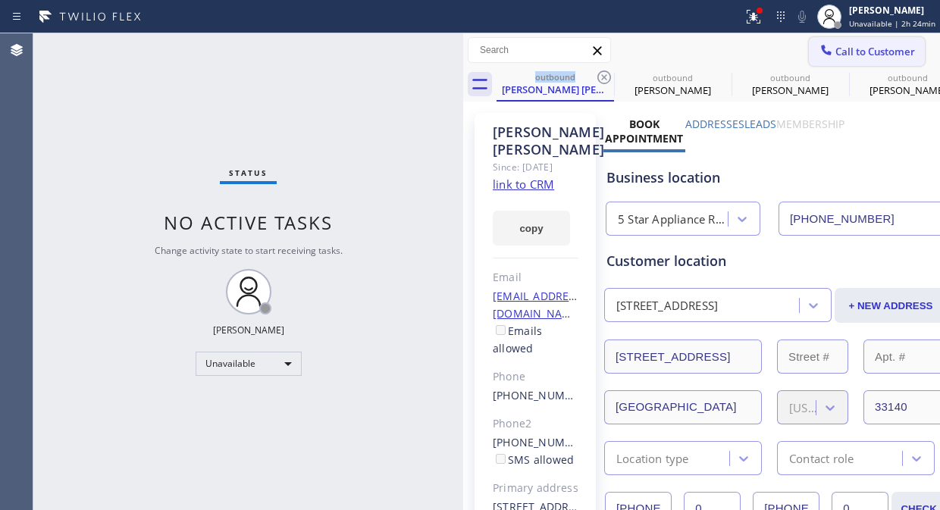
click at [858, 55] on span "Call to Customer" at bounding box center [875, 52] width 80 height 14
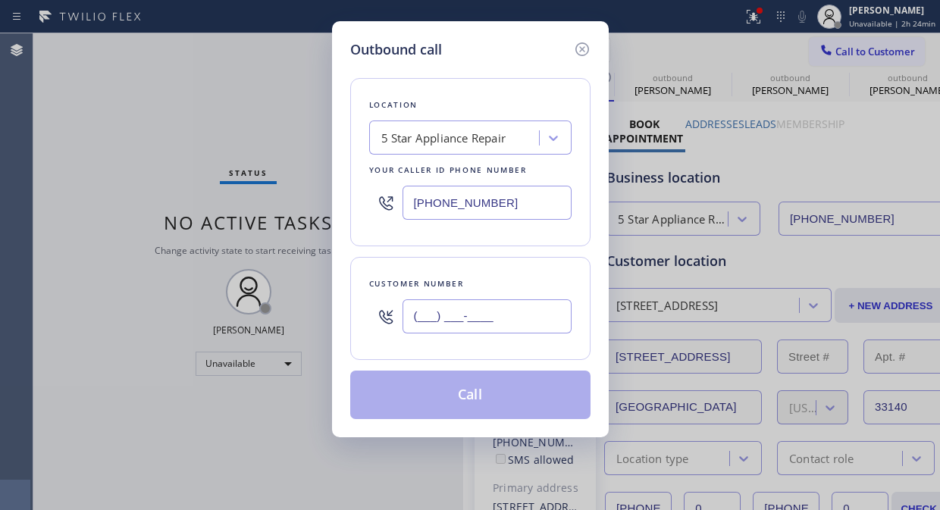
click at [410, 307] on input "(___) ___-____" at bounding box center [486, 316] width 169 height 34
paste input "213) 703-7274"
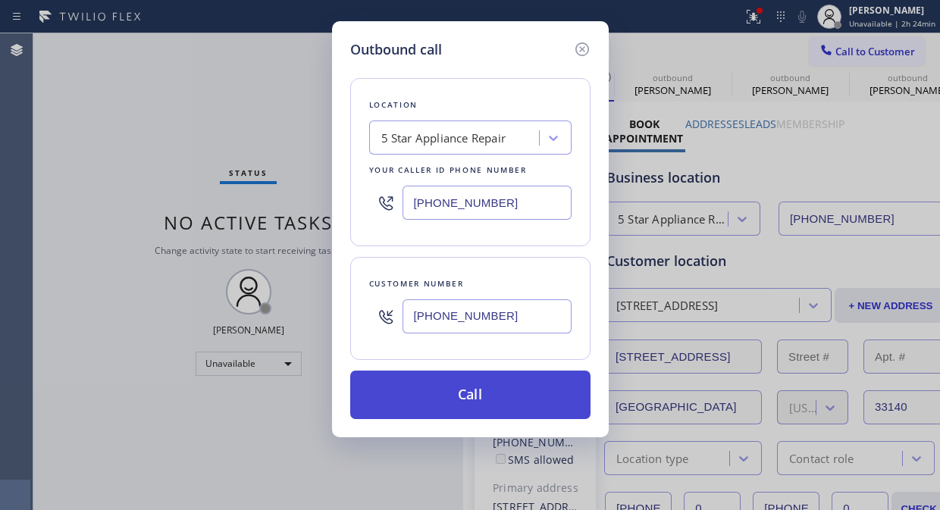
type input "(213) 703-7274"
drag, startPoint x: 519, startPoint y: 387, endPoint x: 656, endPoint y: 11, distance: 399.2
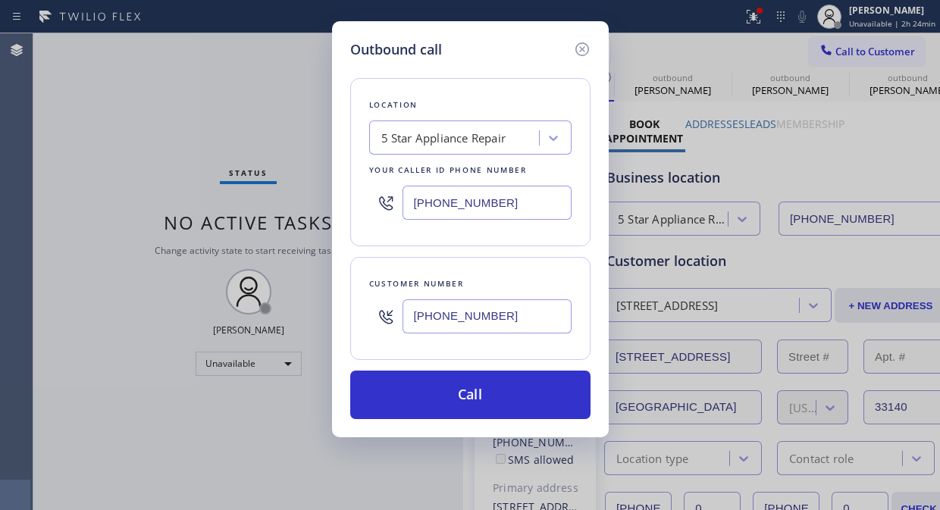
click at [520, 387] on button "Call" at bounding box center [470, 395] width 240 height 49
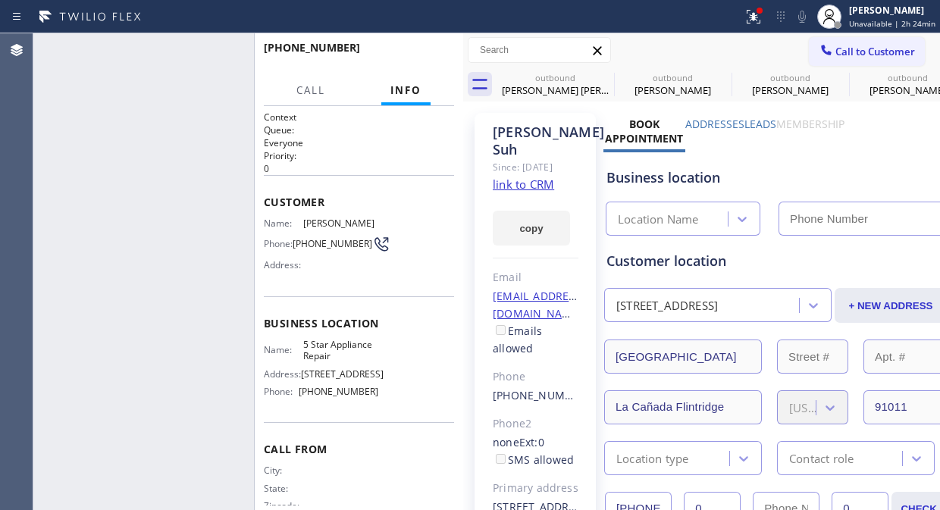
type input "(855) 731-4952"
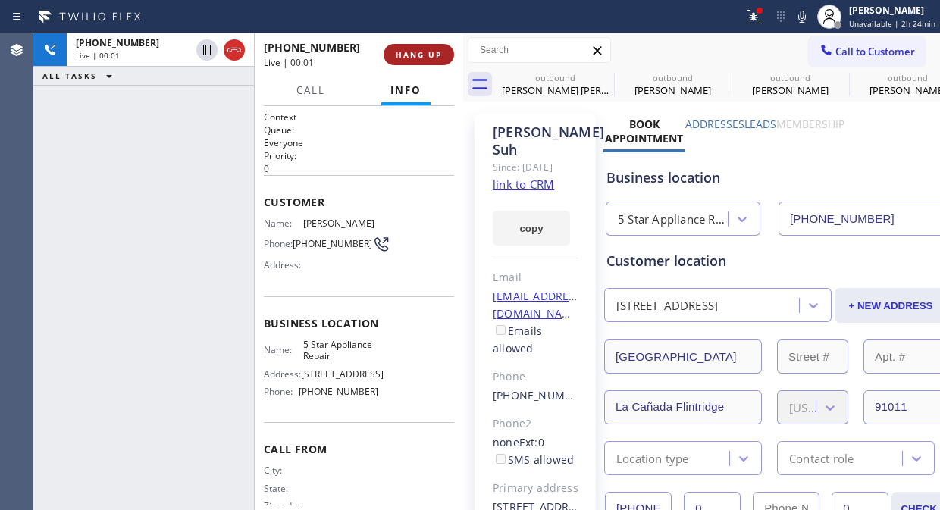
click at [400, 49] on span "HANG UP" at bounding box center [419, 54] width 46 height 11
click at [415, 50] on span "HANG UP" at bounding box center [419, 54] width 46 height 11
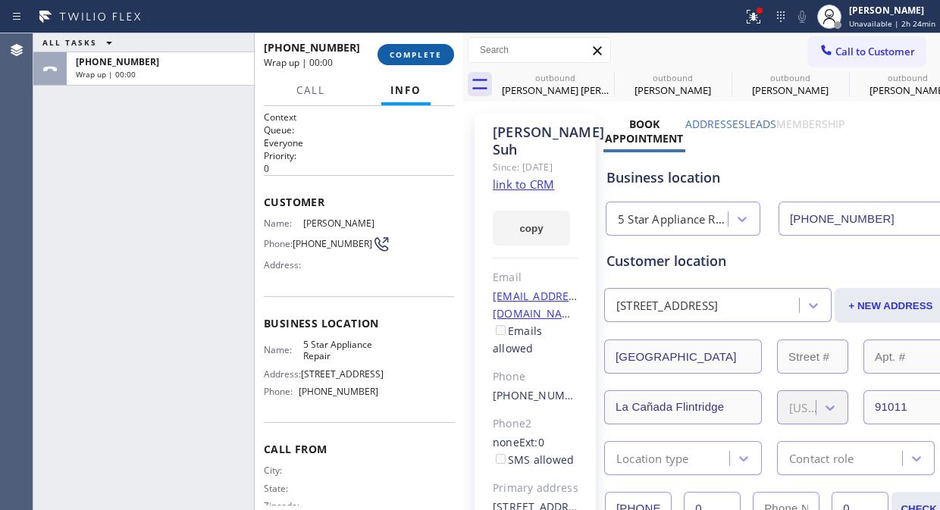
click at [417, 50] on span "COMPLETE" at bounding box center [416, 54] width 52 height 11
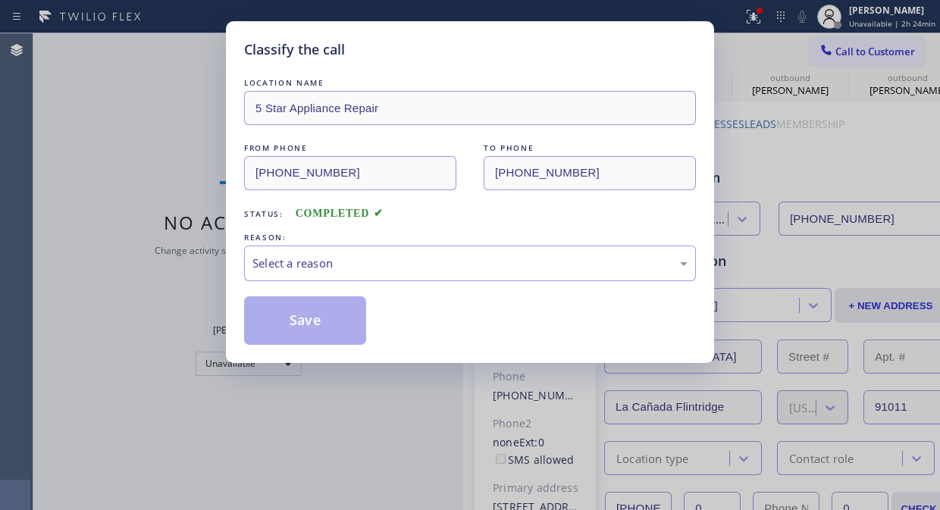
click at [419, 283] on div "LOCATION NAME 5 Star Appliance Repair FROM PHONE (855) 731-4952 TO PHONE (213) …" at bounding box center [470, 210] width 452 height 270
click at [458, 279] on div "Select a reason" at bounding box center [470, 264] width 452 height 36
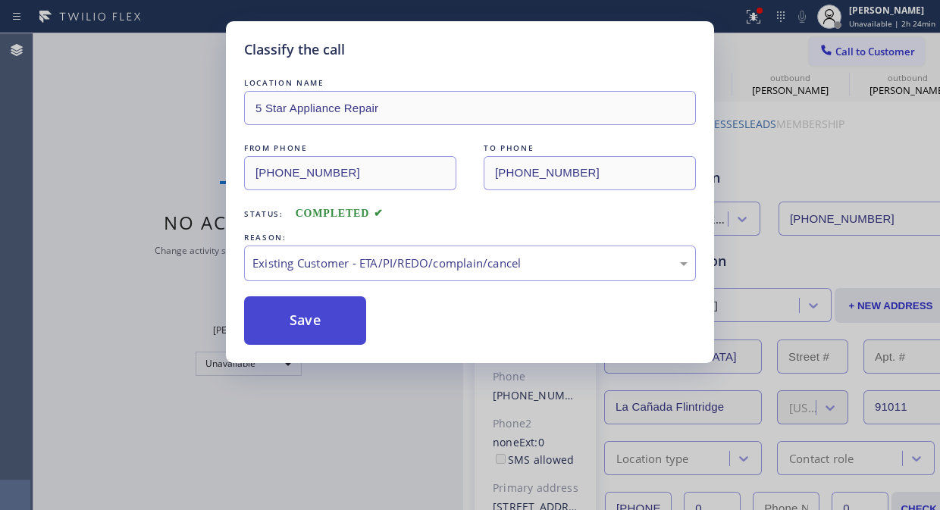
click at [299, 343] on button "Save" at bounding box center [305, 320] width 122 height 49
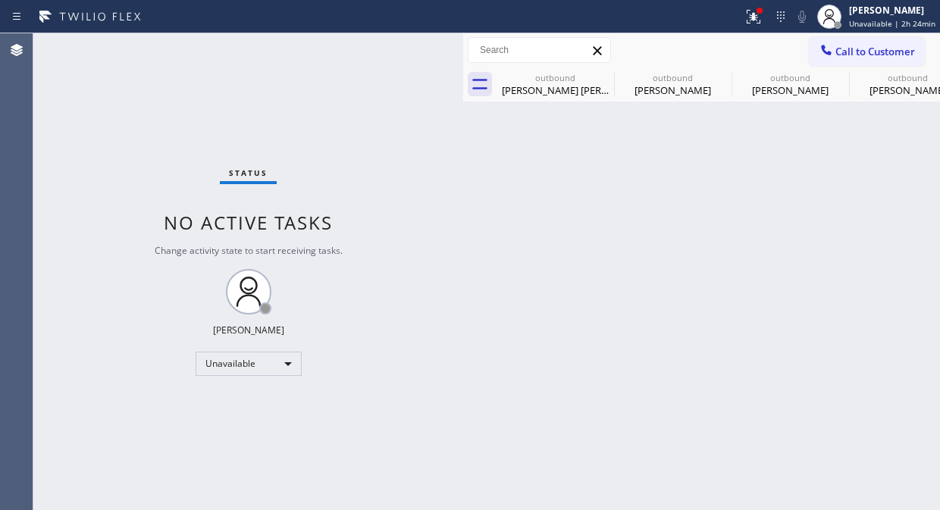
click at [882, 41] on button "Call to Customer" at bounding box center [867, 51] width 116 height 29
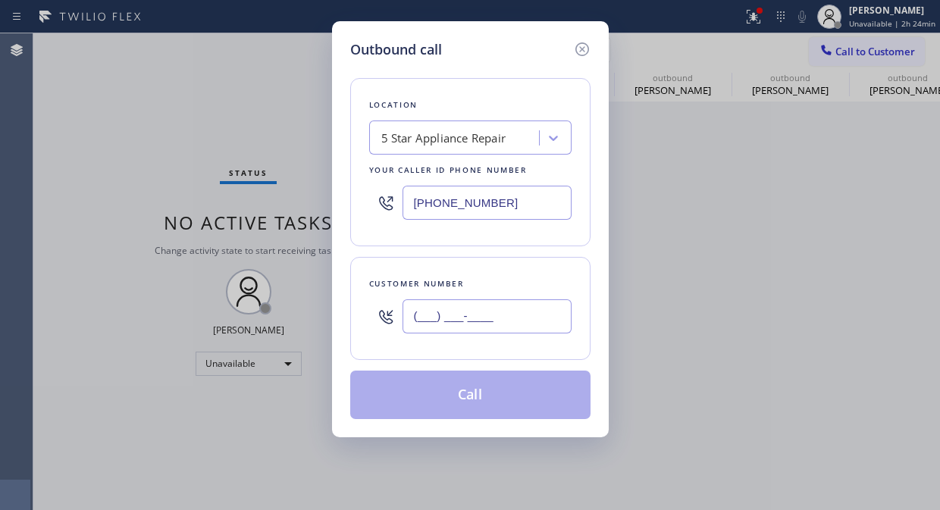
click at [408, 326] on input "(___) ___-____" at bounding box center [486, 316] width 169 height 34
paste input "312) 735-0814"
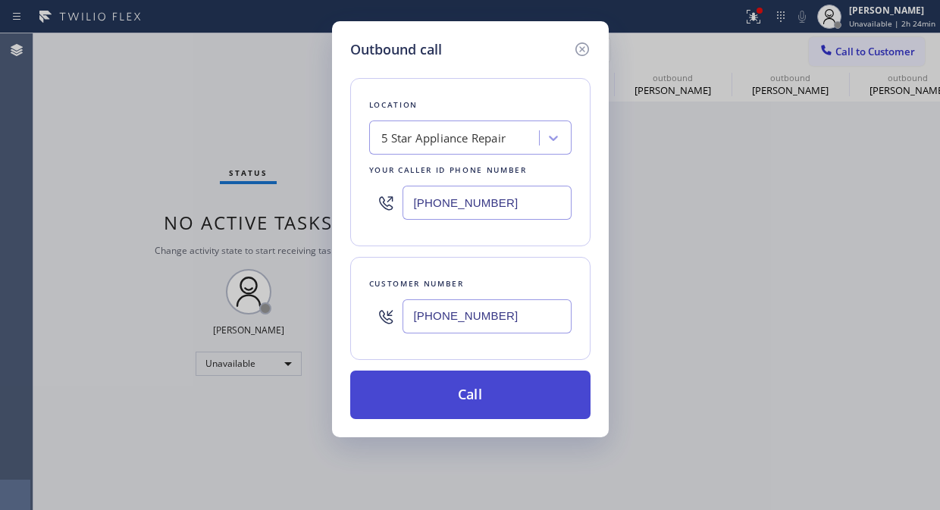
type input "(312) 735-0814"
click at [512, 400] on button "Call" at bounding box center [470, 395] width 240 height 49
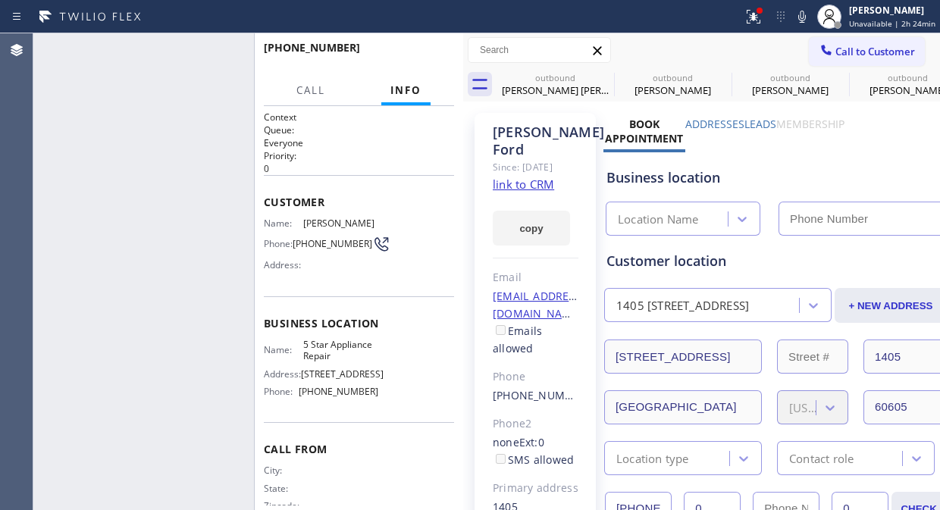
type input "(855) 731-4952"
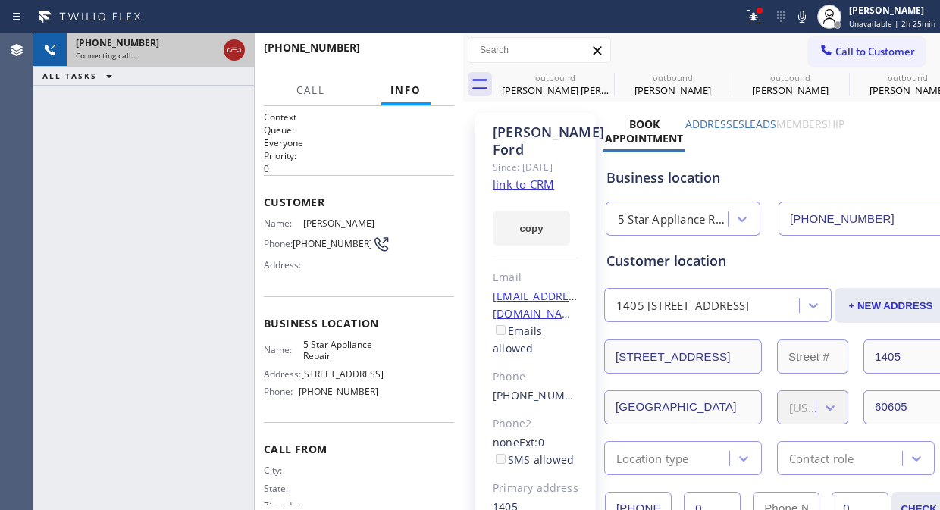
click at [239, 43] on icon at bounding box center [234, 50] width 18 height 18
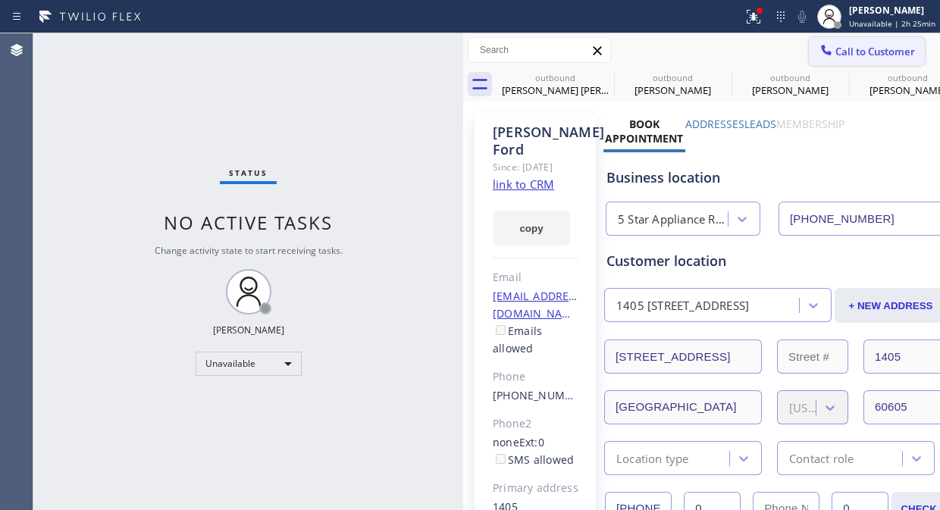
click at [830, 39] on button "Call to Customer" at bounding box center [867, 51] width 116 height 29
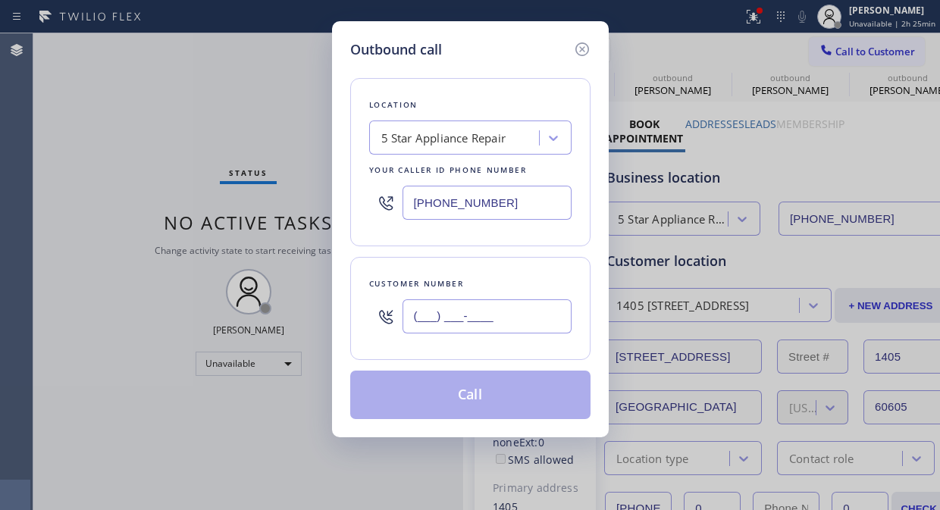
click at [533, 311] on input "(___) ___-____" at bounding box center [486, 316] width 169 height 34
paste input "845) 380-8302"
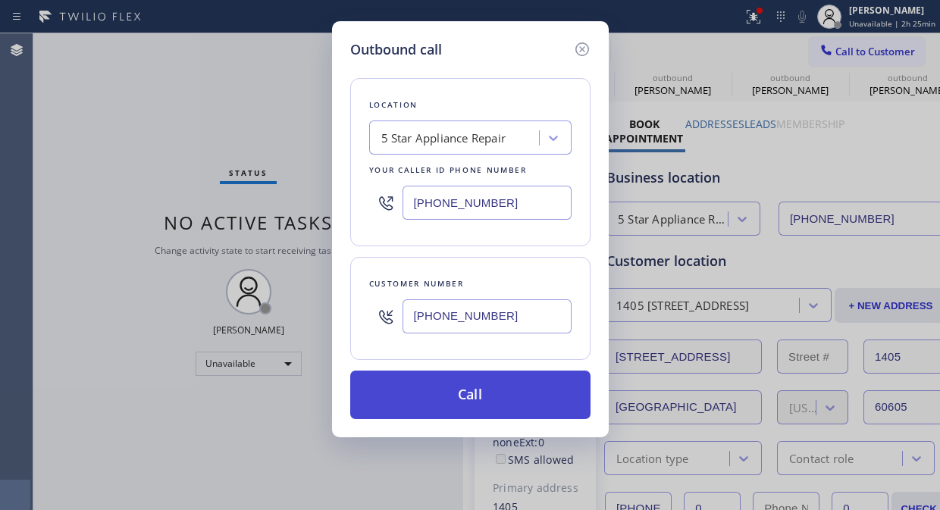
type input "(845) 380-8302"
click at [544, 410] on button "Call" at bounding box center [470, 395] width 240 height 49
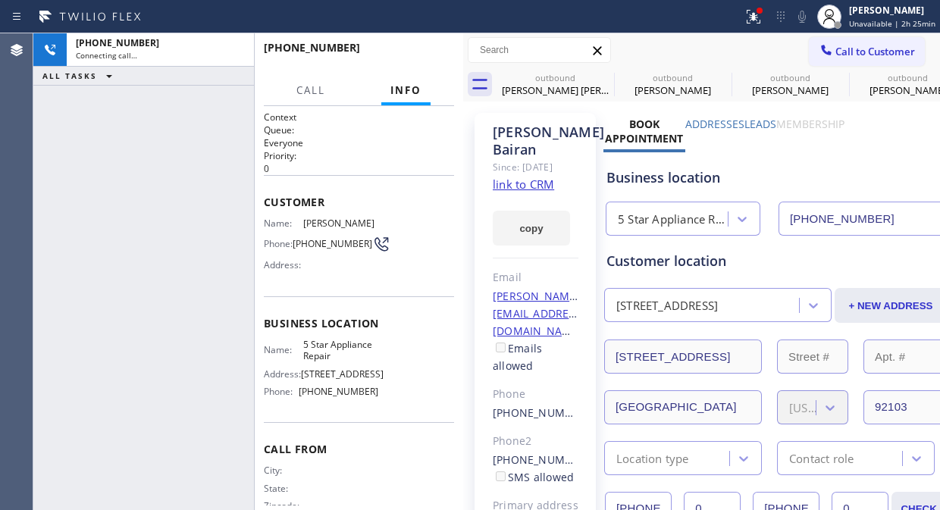
type input "(855) 731-4952"
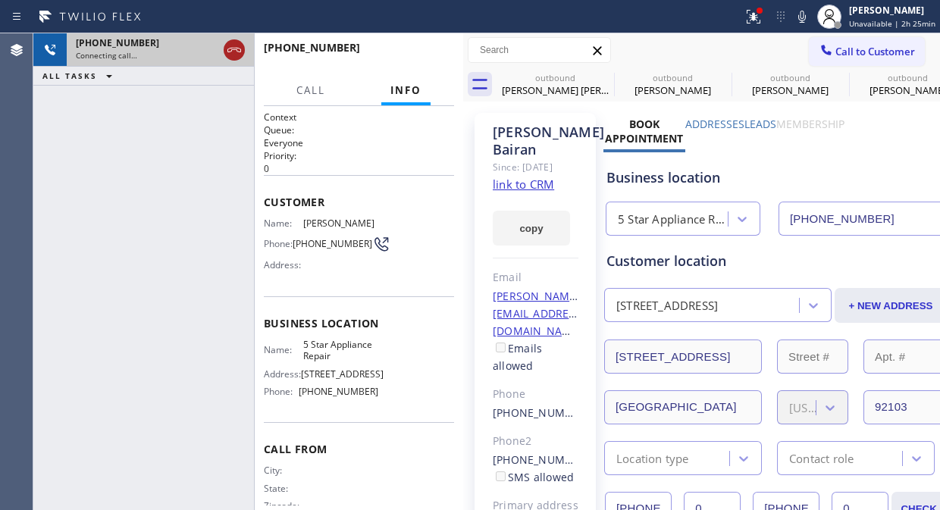
click at [239, 43] on icon at bounding box center [234, 50] width 18 height 18
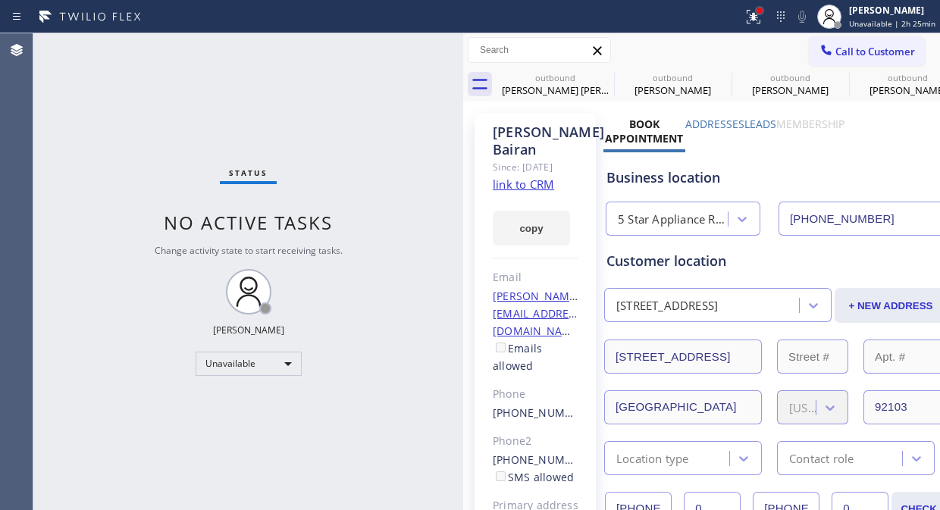
click at [762, 13] on div at bounding box center [759, 10] width 9 height 9
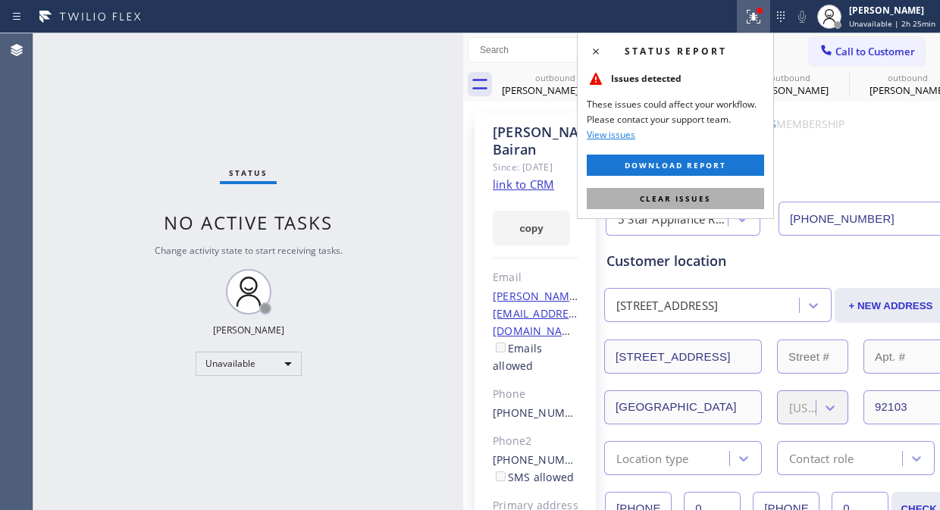
drag, startPoint x: 719, startPoint y: 203, endPoint x: 756, endPoint y: 89, distance: 120.3
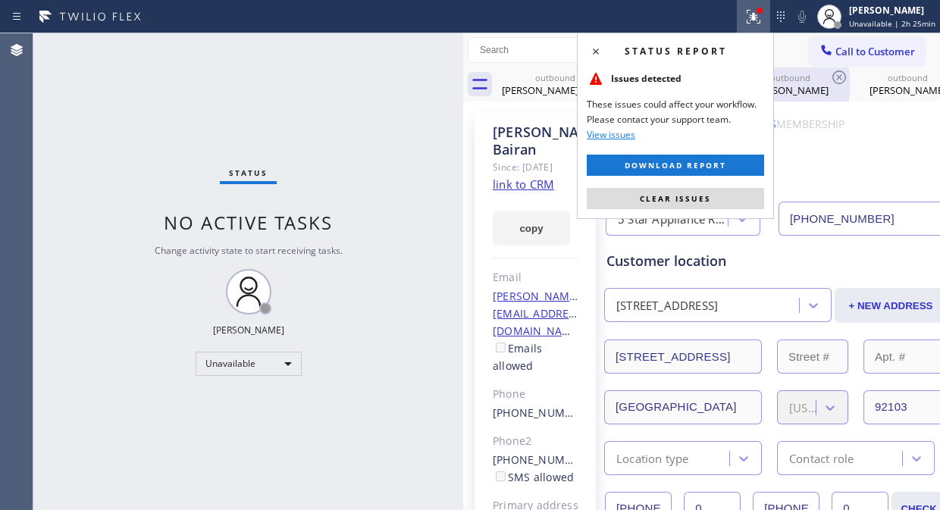
click at [725, 197] on button "Clear issues" at bounding box center [675, 198] width 177 height 21
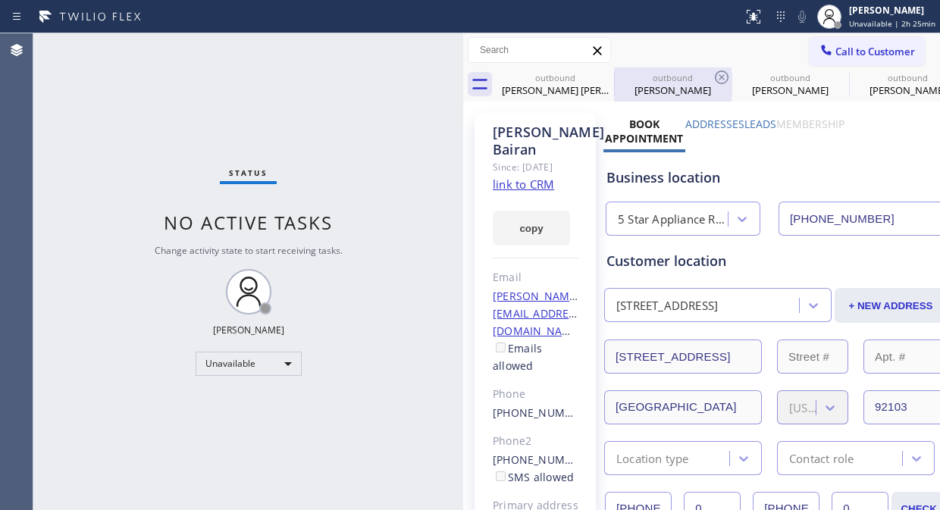
click at [612, 79] on div "outbound Carol Dan outbound Erika Krugler outbound Ann Fuller outbound Ana Toma…" at bounding box center [717, 84] width 443 height 34
click at [614, 79] on div at bounding box center [614, 85] width 1 height 24
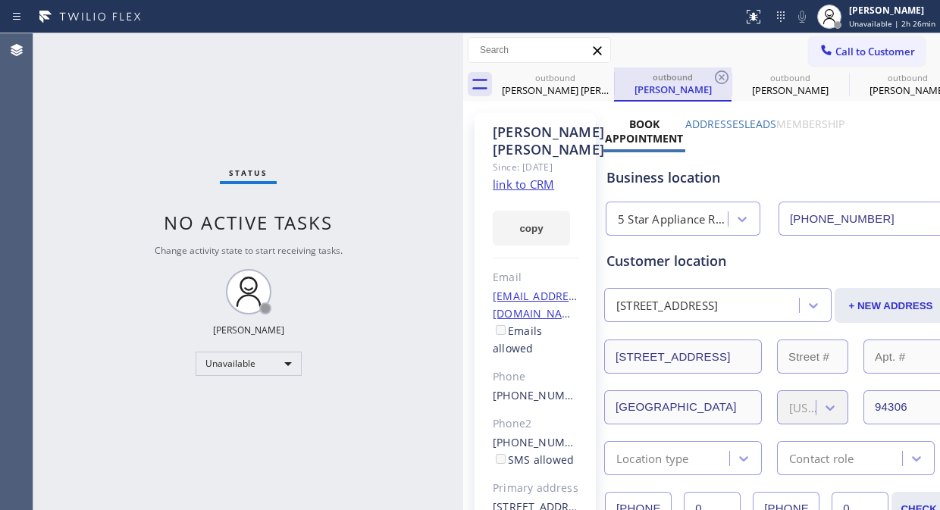
click at [614, 79] on div at bounding box center [614, 83] width 1 height 23
click at [595, 82] on icon at bounding box center [604, 77] width 18 height 18
click at [614, 82] on div "outbound Erika Krugler" at bounding box center [672, 84] width 117 height 34
click at [712, 82] on icon at bounding box center [721, 77] width 18 height 18
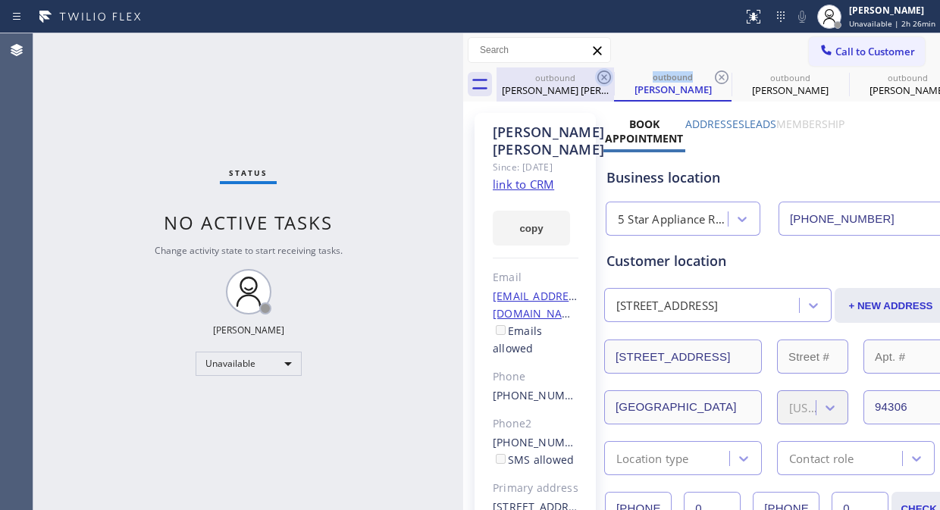
click at [0, 0] on icon at bounding box center [0, 0] width 0 height 0
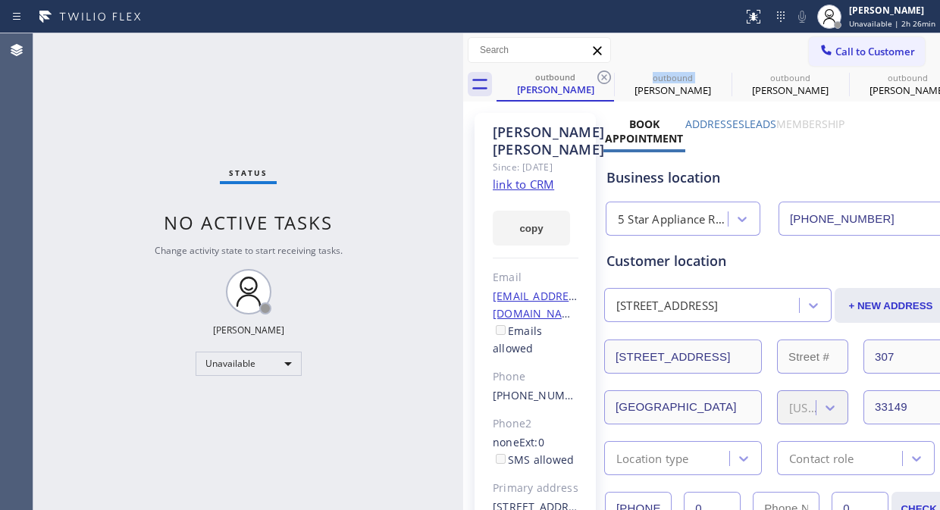
click at [595, 82] on icon at bounding box center [604, 77] width 18 height 18
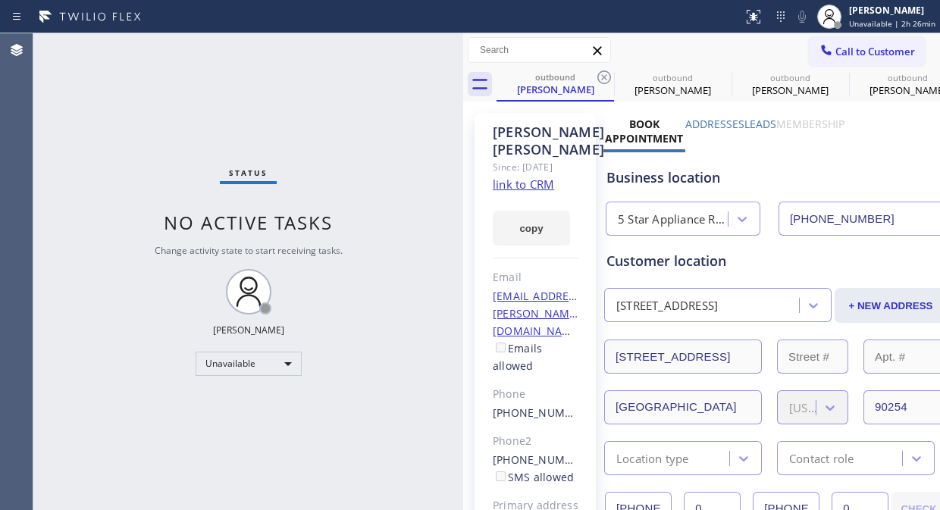
click at [595, 82] on icon at bounding box center [604, 77] width 18 height 18
click at [609, 83] on icon at bounding box center [604, 77] width 18 height 18
click at [0, 0] on icon at bounding box center [0, 0] width 0 height 0
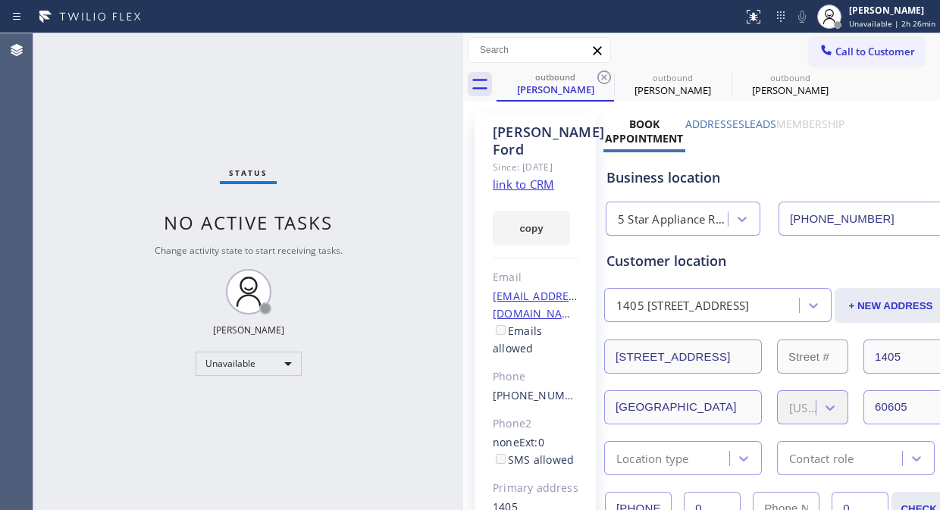
click at [609, 83] on icon at bounding box center [604, 77] width 18 height 18
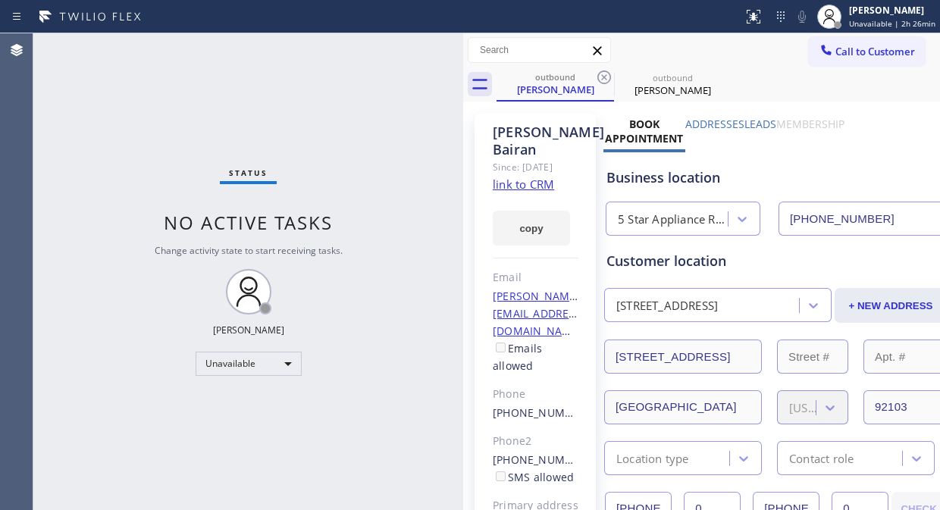
click at [850, 52] on span "Call to Customer" at bounding box center [875, 52] width 80 height 14
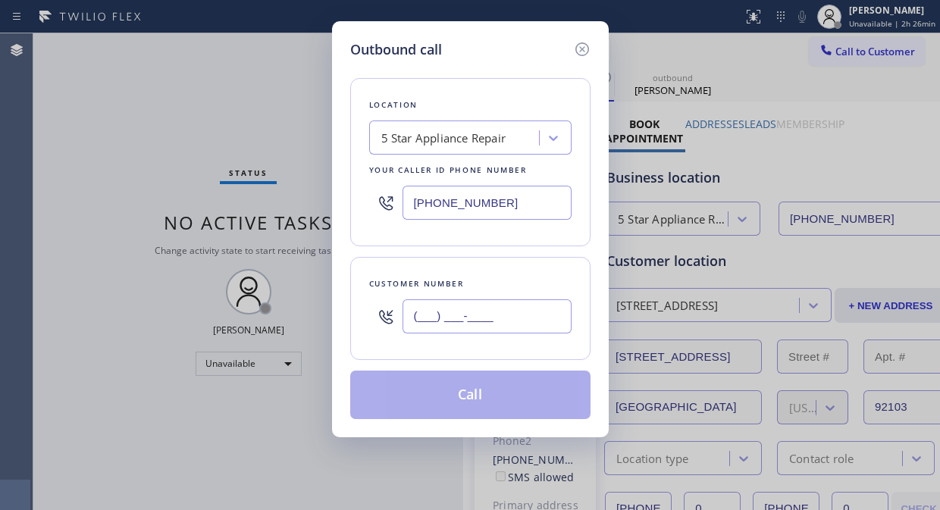
click at [455, 308] on input "(___) ___-____" at bounding box center [486, 316] width 169 height 34
paste input "708) 228-9453"
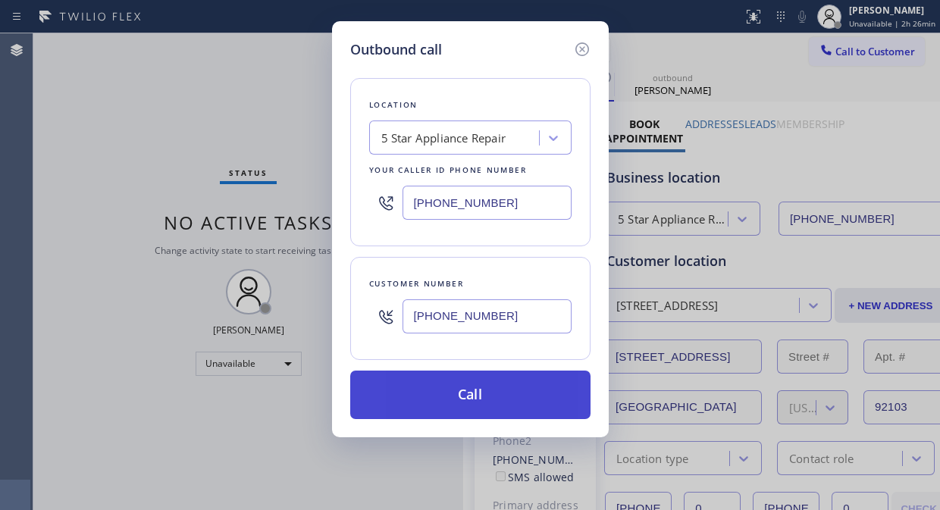
type input "(708) 228-9453"
click at [482, 399] on button "Call" at bounding box center [470, 395] width 240 height 49
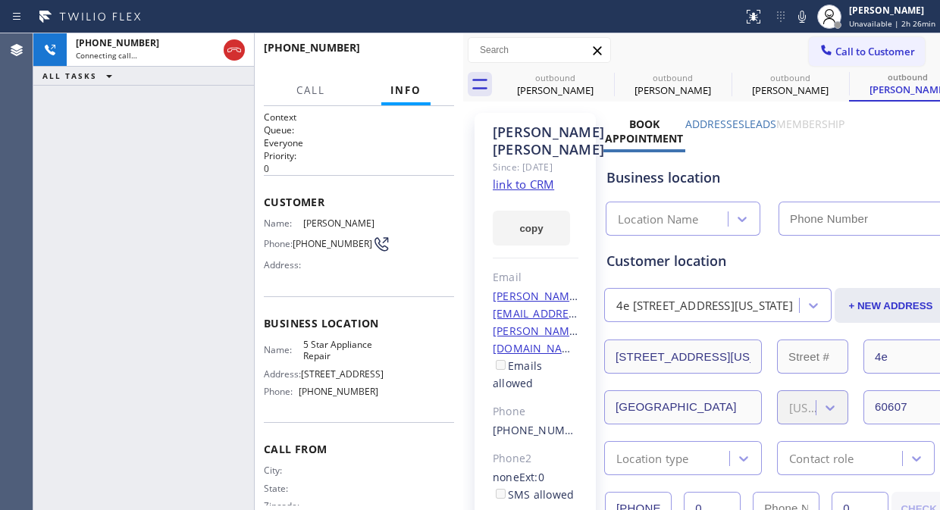
type input "(855) 731-4952"
click at [446, 50] on button "HANG UP" at bounding box center [419, 54] width 70 height 21
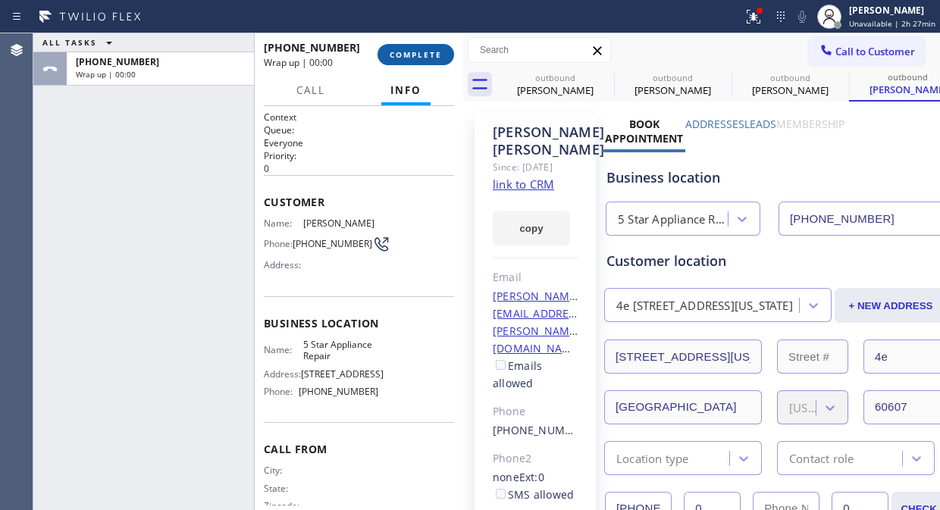
click at [445, 51] on button "COMPLETE" at bounding box center [415, 54] width 77 height 21
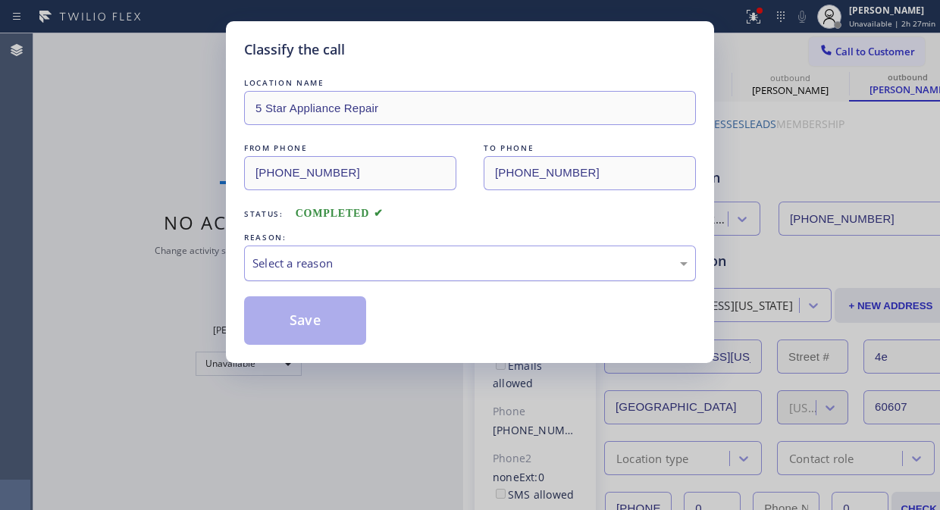
drag, startPoint x: 481, startPoint y: 256, endPoint x: 481, endPoint y: 268, distance: 11.4
click at [481, 256] on div "Select a reason" at bounding box center [469, 263] width 435 height 17
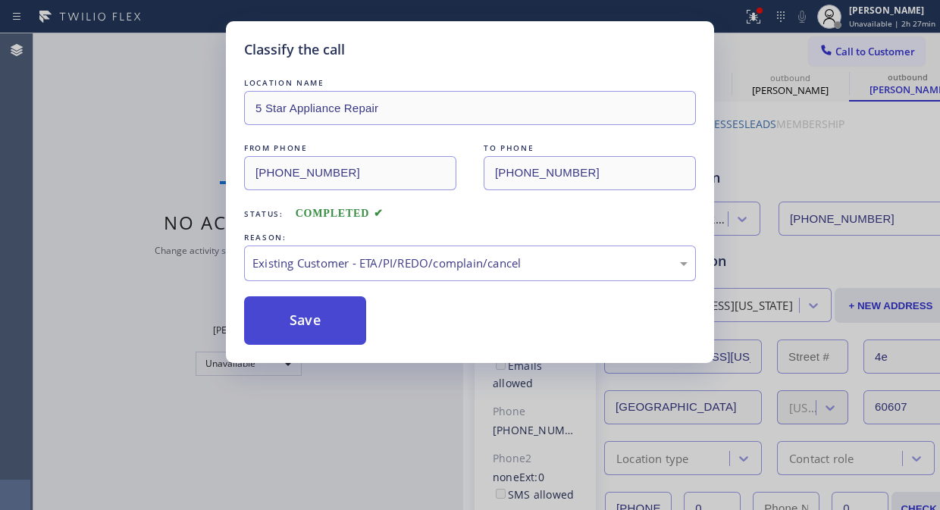
click at [298, 305] on button "Save" at bounding box center [305, 320] width 122 height 49
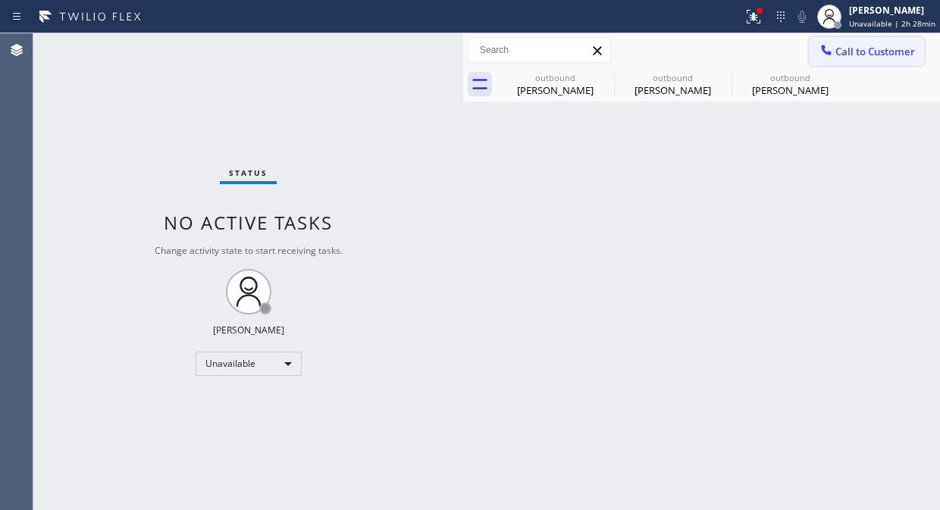
click at [866, 42] on button "Call to Customer" at bounding box center [867, 51] width 116 height 29
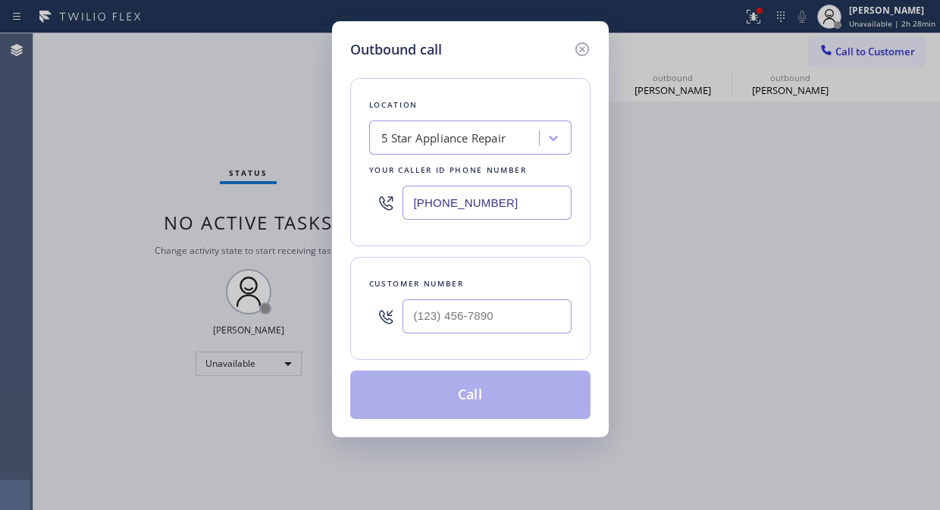
click at [865, 53] on div "Outbound call Location 5 Star Appliance Repair Your caller id phone number (855…" at bounding box center [470, 255] width 940 height 510
click at [443, 319] on input "(___) ___-____" at bounding box center [486, 316] width 169 height 34
paste input "602) 717-9906"
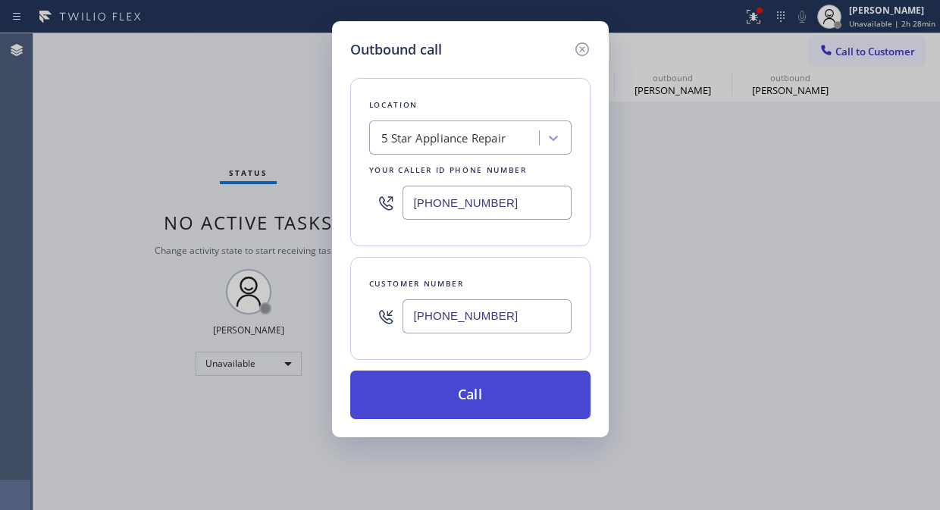
type input "(602) 717-9906"
click at [496, 399] on button "Call" at bounding box center [470, 395] width 240 height 49
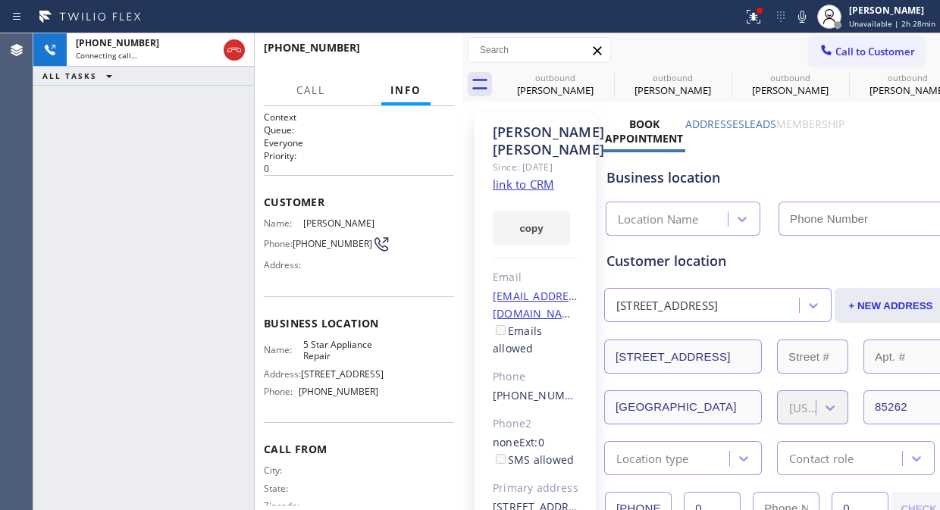
type input "(855) 731-4952"
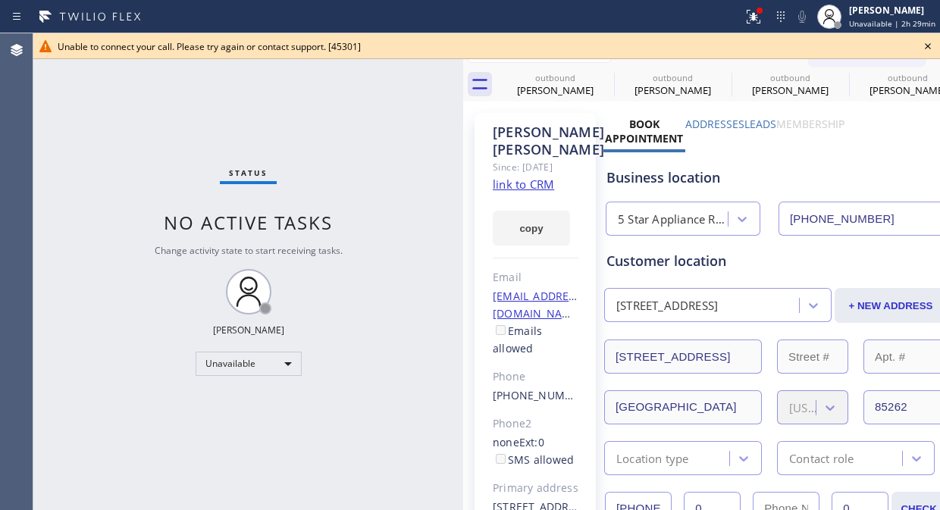
click at [931, 46] on icon at bounding box center [928, 46] width 18 height 18
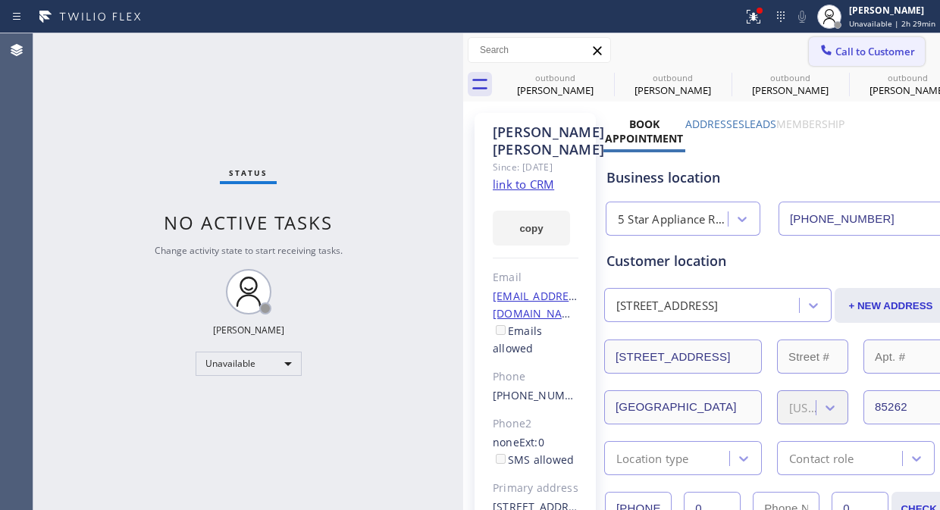
click at [859, 49] on span "Call to Customer" at bounding box center [875, 52] width 80 height 14
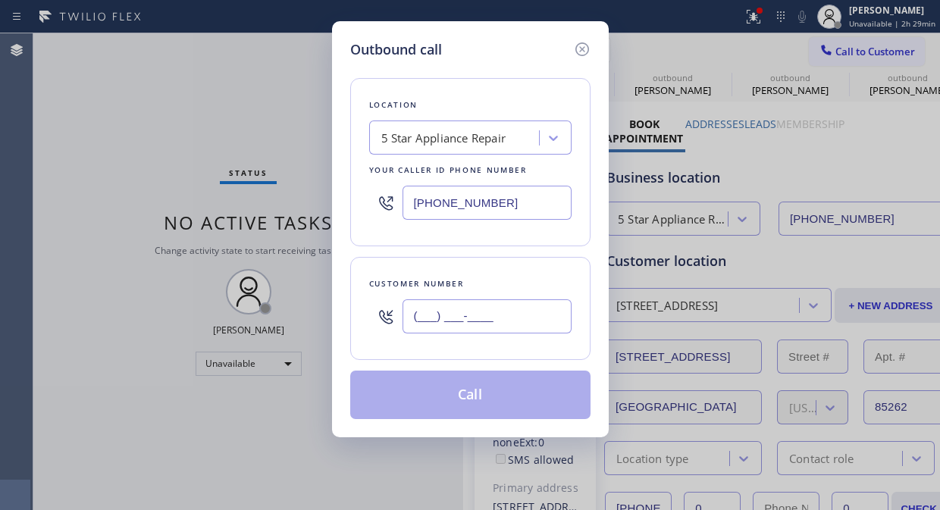
click at [483, 323] on input "(___) ___-____" at bounding box center [486, 316] width 169 height 34
paste input "760) 567-3911"
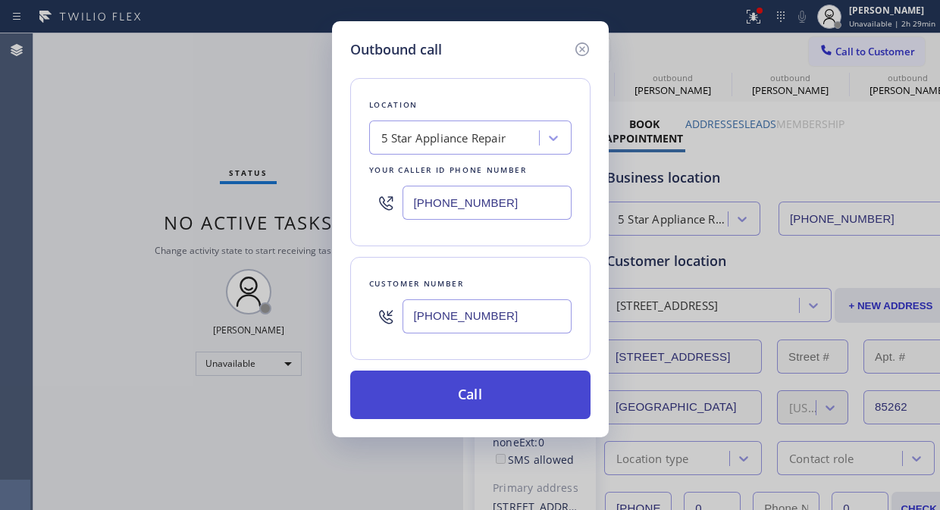
type input "(760) 567-3911"
click at [488, 395] on button "Call" at bounding box center [470, 395] width 240 height 49
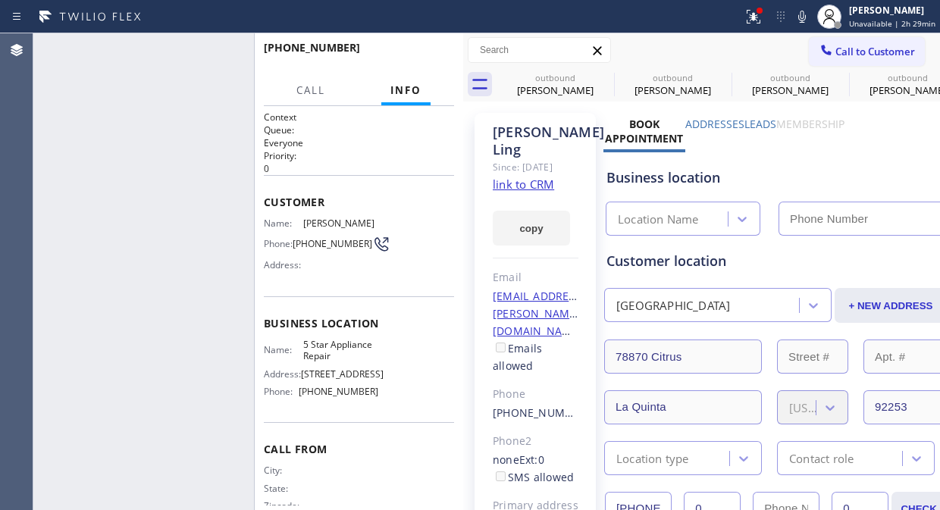
type input "(855) 731-4952"
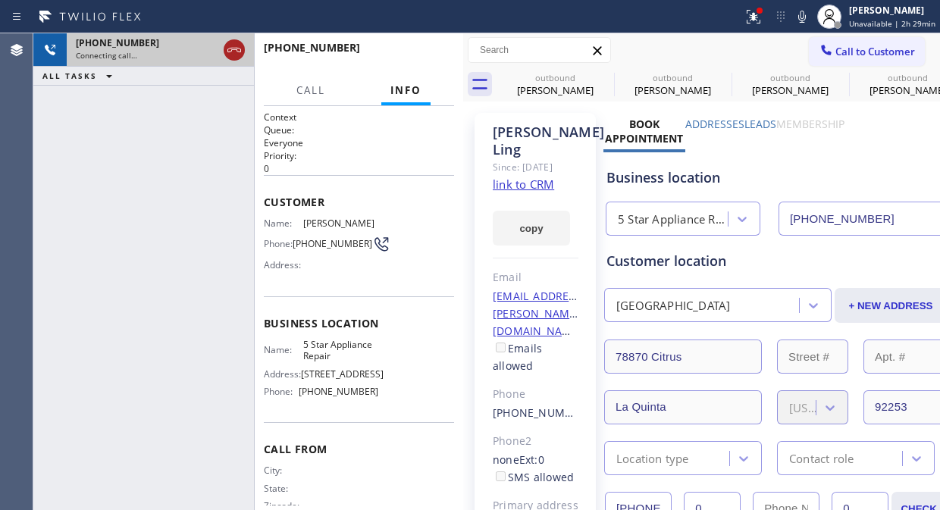
click at [230, 47] on icon at bounding box center [234, 50] width 18 height 18
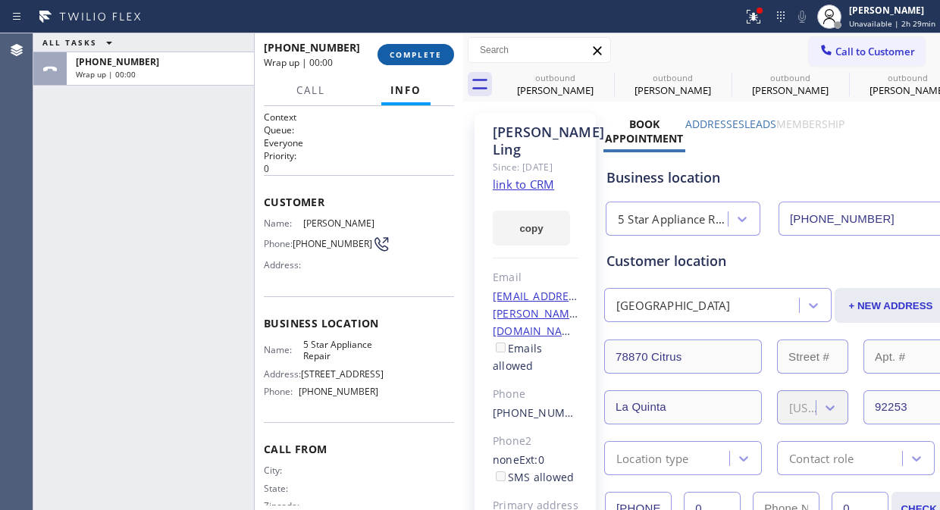
drag, startPoint x: 380, startPoint y: 54, endPoint x: 395, endPoint y: 53, distance: 14.4
click at [384, 52] on button "COMPLETE" at bounding box center [415, 54] width 77 height 21
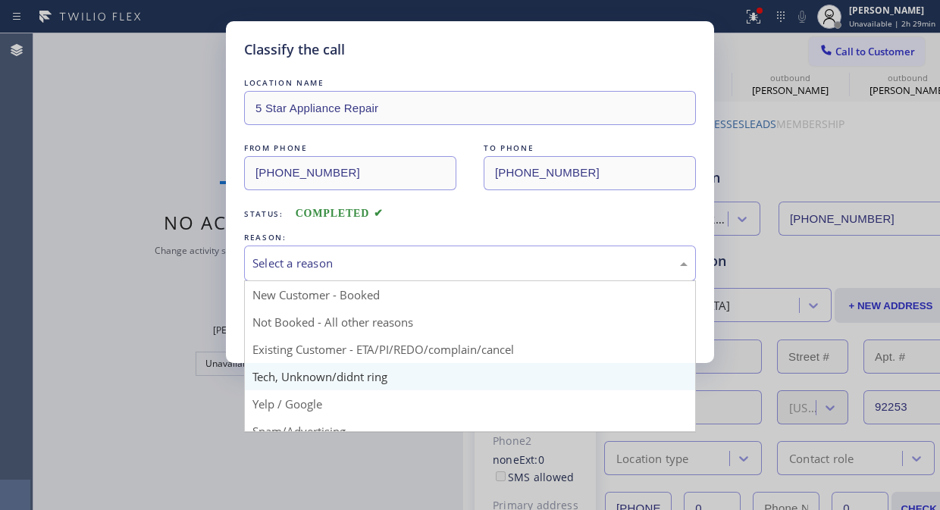
drag, startPoint x: 471, startPoint y: 261, endPoint x: 463, endPoint y: 368, distance: 106.4
click at [471, 264] on div "Select a reason" at bounding box center [469, 263] width 435 height 17
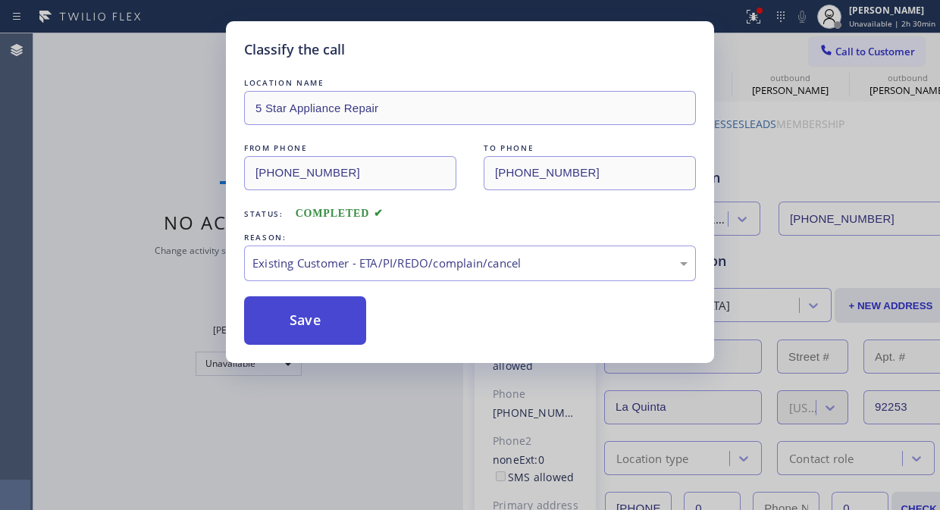
click at [271, 319] on button "Save" at bounding box center [305, 320] width 122 height 49
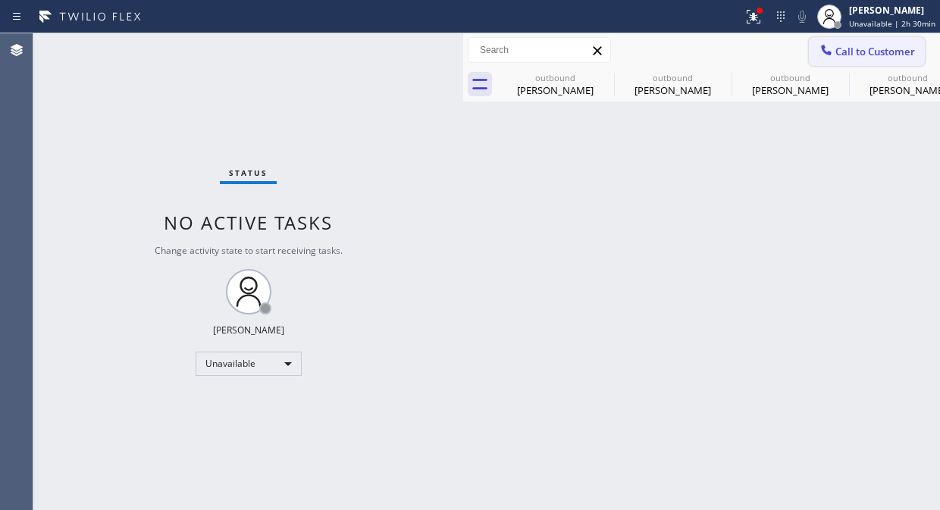
click at [824, 58] on div at bounding box center [826, 51] width 18 height 18
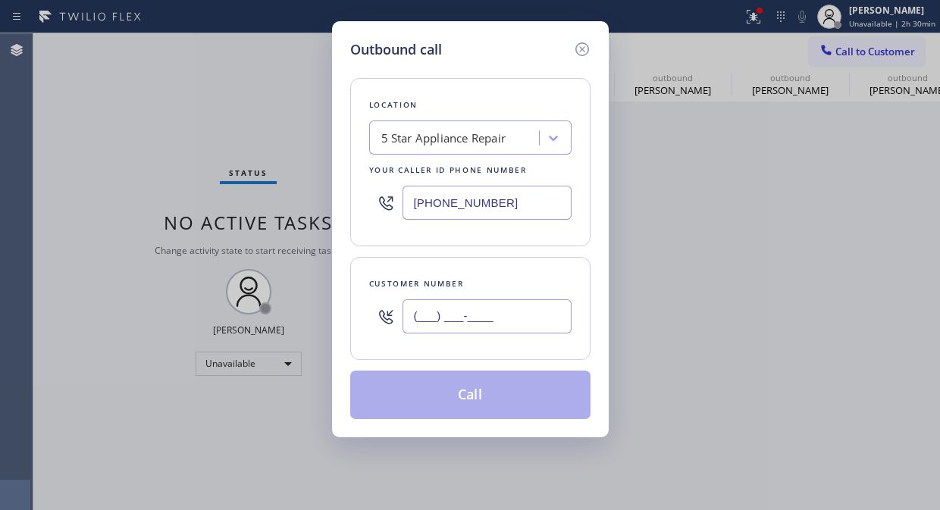
click at [500, 329] on input "(___) ___-____" at bounding box center [486, 316] width 169 height 34
paste input "480) 620-9001"
type input "(480) 620-9001"
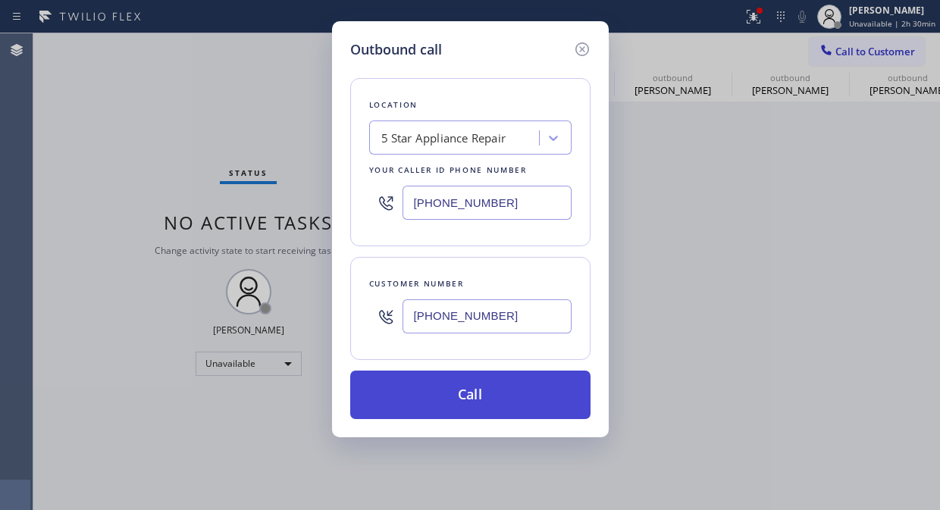
drag, startPoint x: 525, startPoint y: 407, endPoint x: 698, endPoint y: 20, distance: 424.1
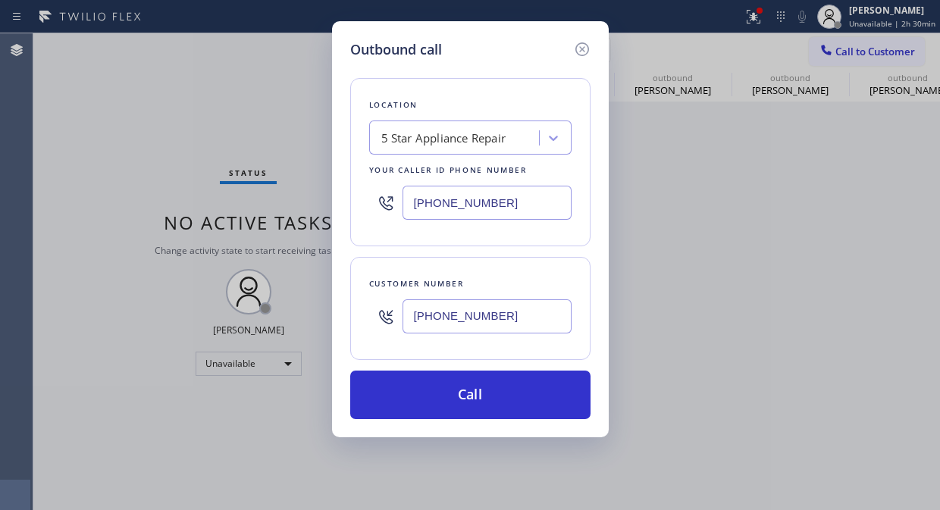
click at [526, 407] on button "Call" at bounding box center [470, 395] width 240 height 49
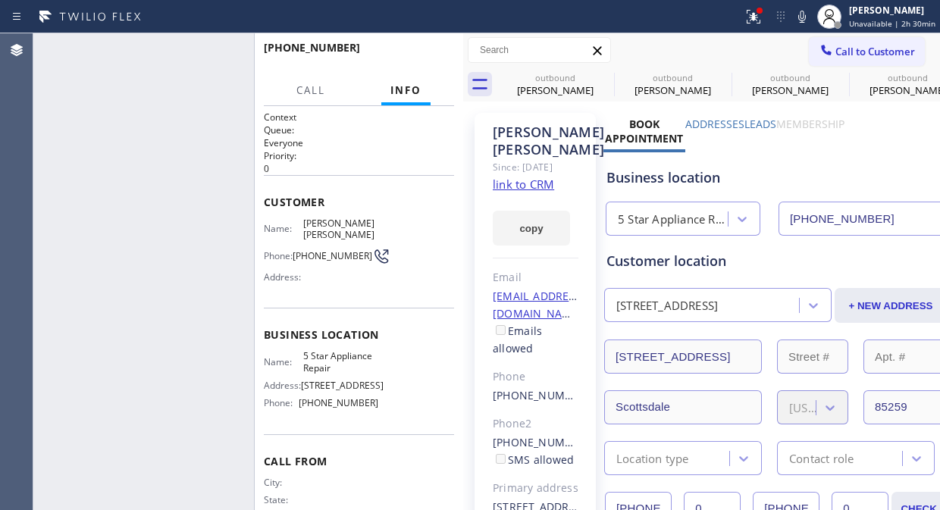
type input "(855) 731-4952"
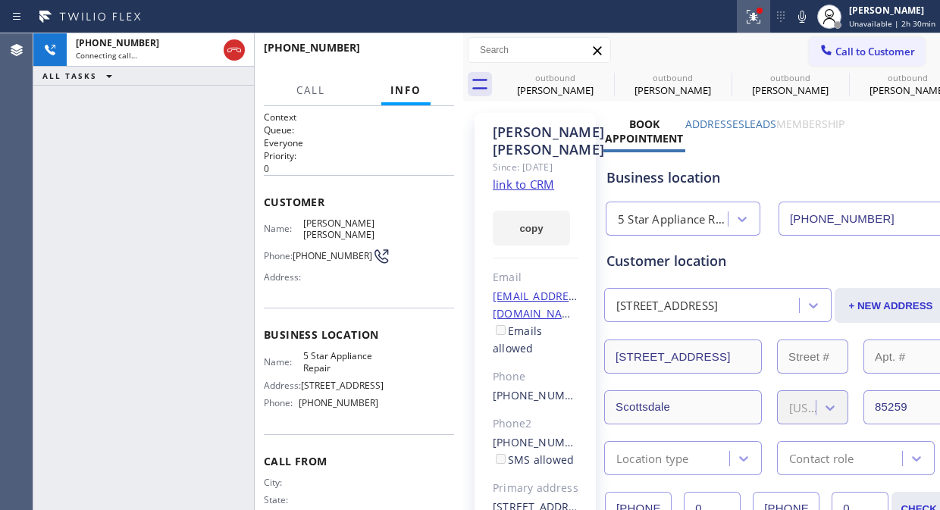
click at [756, 17] on icon at bounding box center [751, 15] width 9 height 11
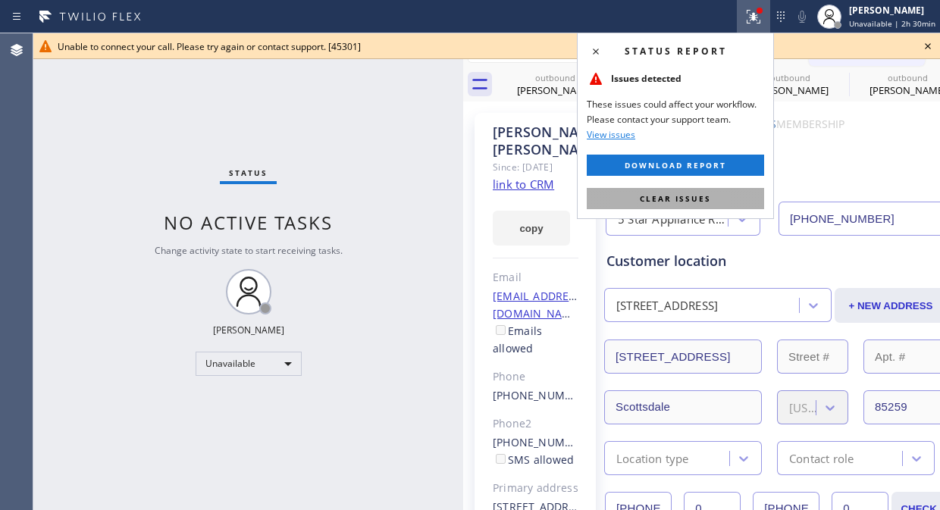
click at [725, 193] on button "Clear issues" at bounding box center [675, 198] width 177 height 21
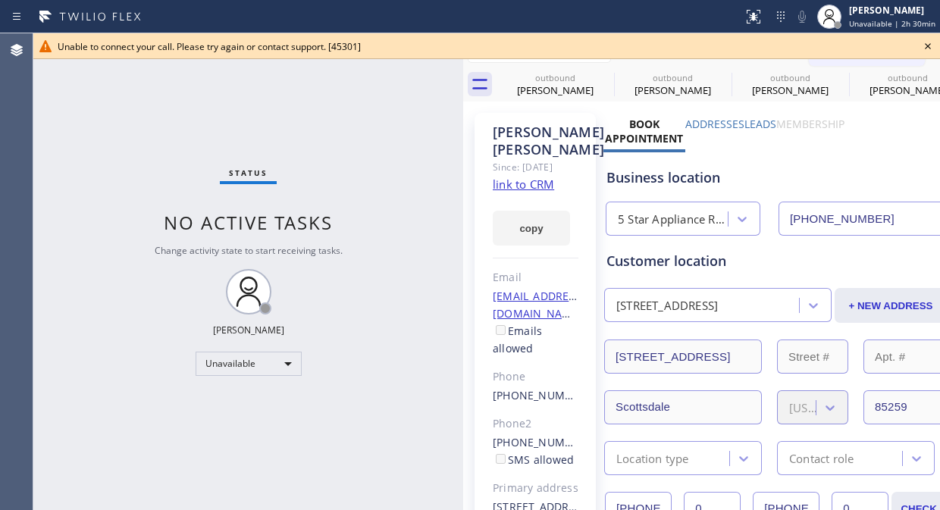
click at [925, 46] on icon at bounding box center [928, 46] width 18 height 18
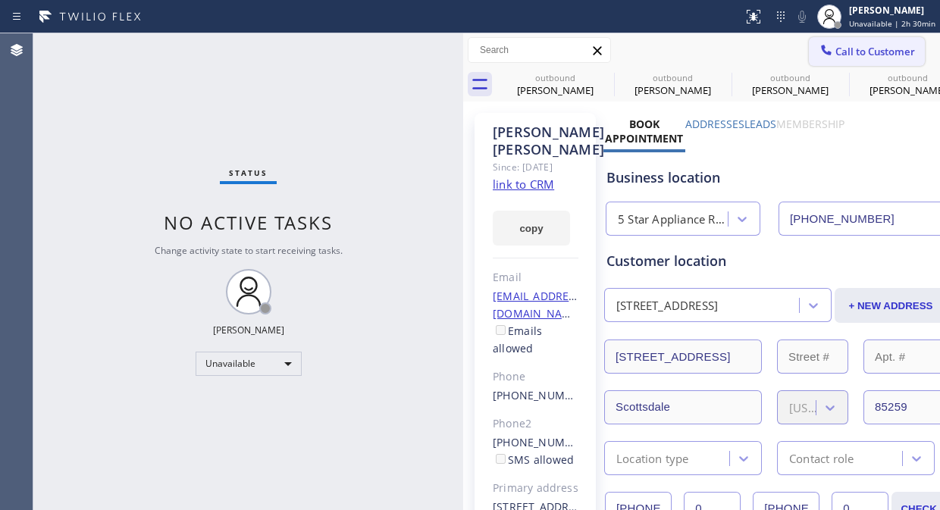
click at [819, 42] on icon at bounding box center [826, 49] width 15 height 15
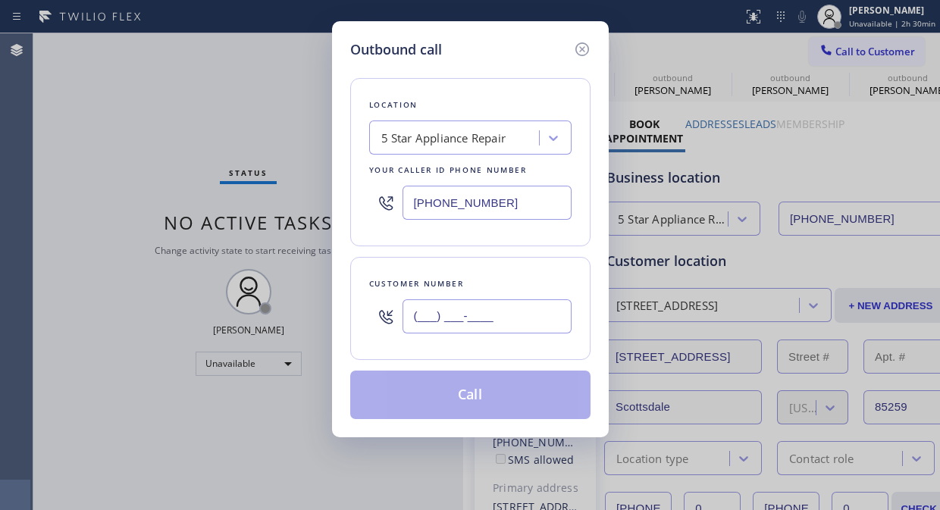
click at [476, 317] on input "(___) ___-____" at bounding box center [486, 316] width 169 height 34
paste input "312) 801-0594"
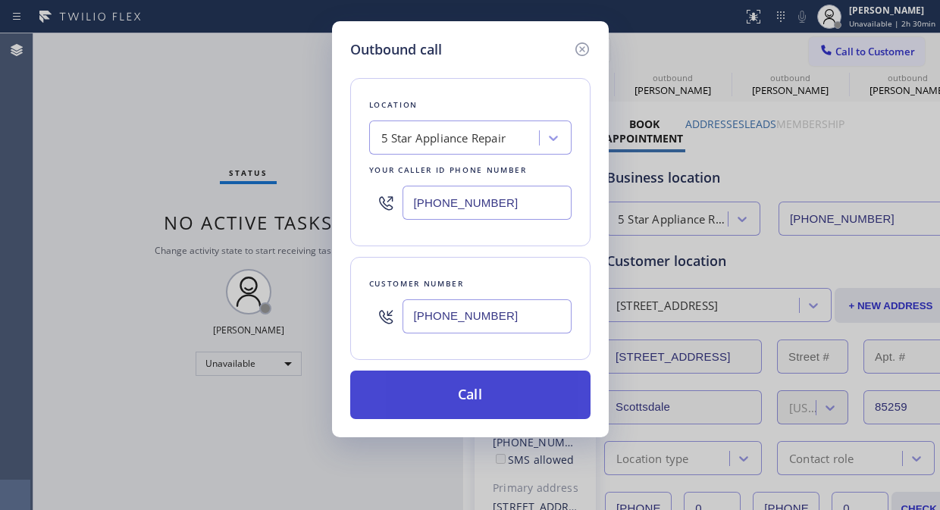
type input "(312) 801-0594"
click at [508, 382] on button "Call" at bounding box center [470, 395] width 240 height 49
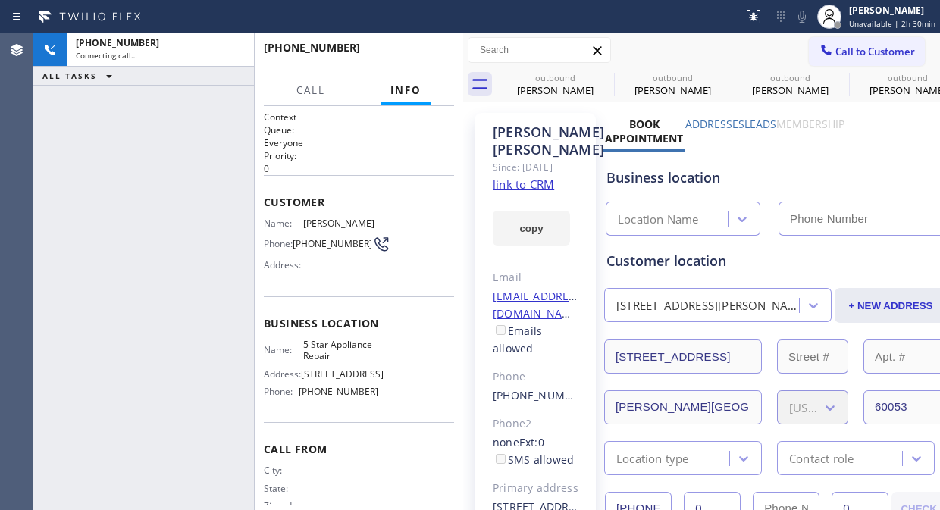
type input "(855) 731-4952"
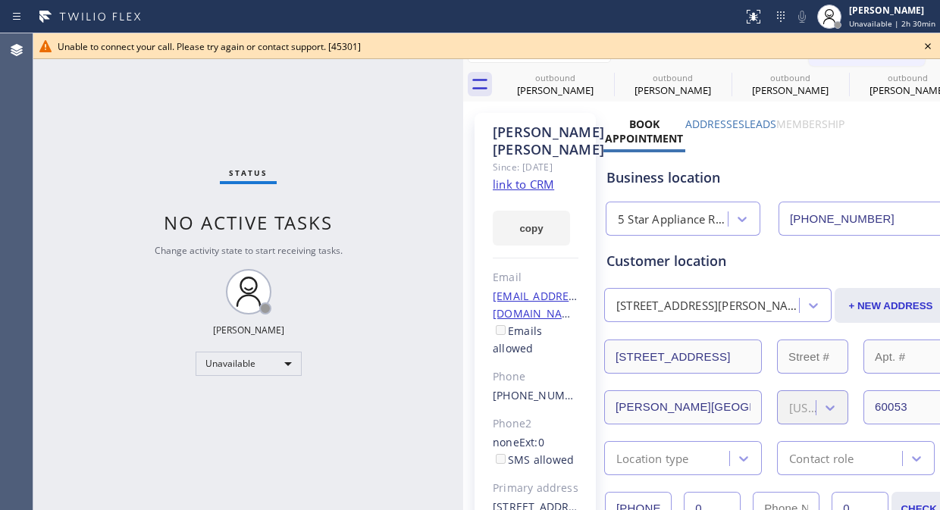
click at [930, 43] on icon at bounding box center [928, 46] width 18 height 18
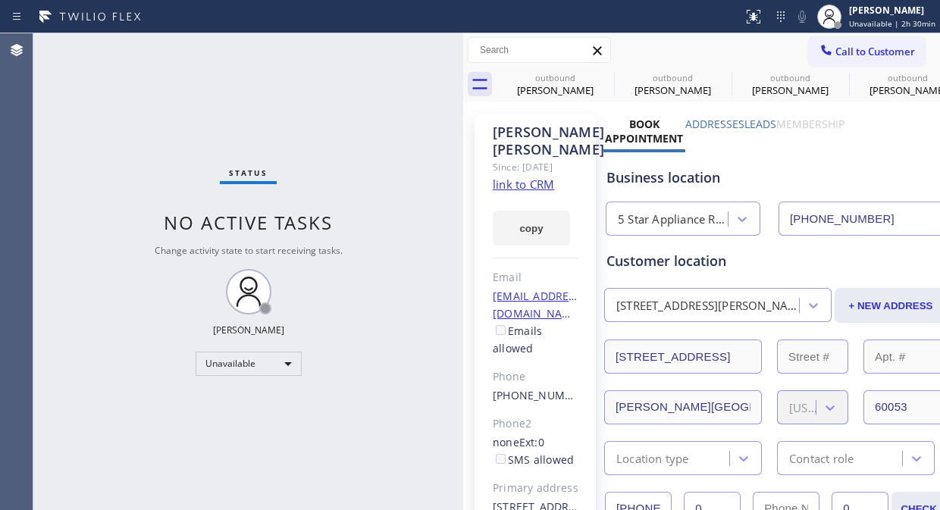
drag, startPoint x: 854, startPoint y: 61, endPoint x: 641, endPoint y: 138, distance: 226.3
click at [853, 62] on button "Call to Customer" at bounding box center [867, 51] width 116 height 29
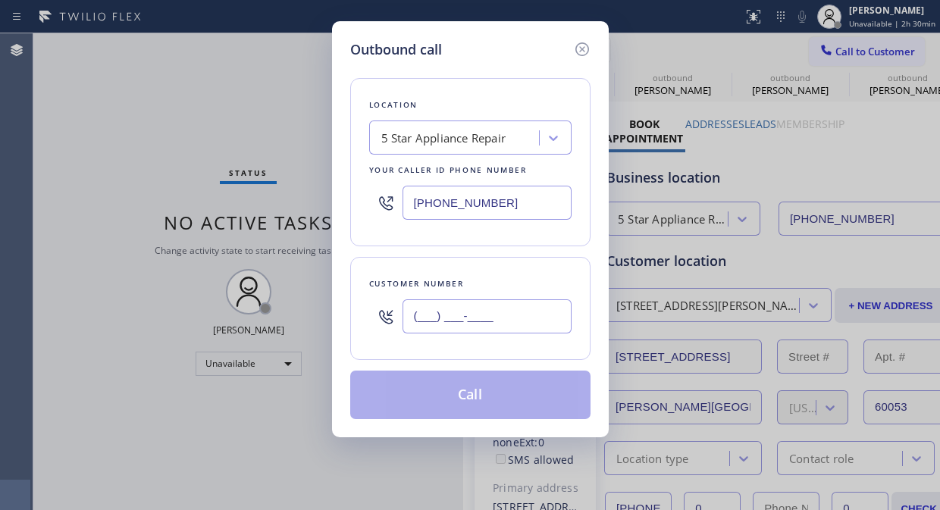
click at [421, 320] on input "(___) ___-____" at bounding box center [486, 316] width 169 height 34
paste input "305) 434-0869"
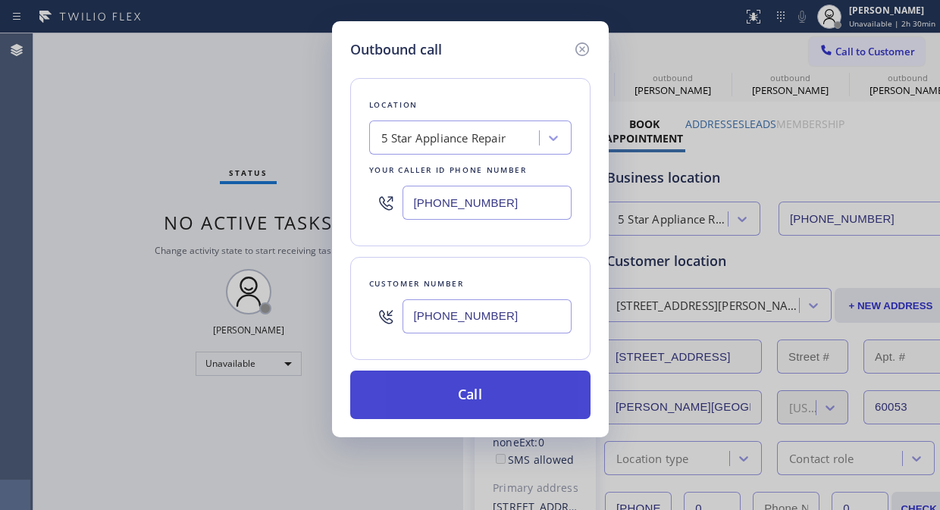
type input "(305) 434-0869"
click at [467, 406] on button "Call" at bounding box center [470, 395] width 240 height 49
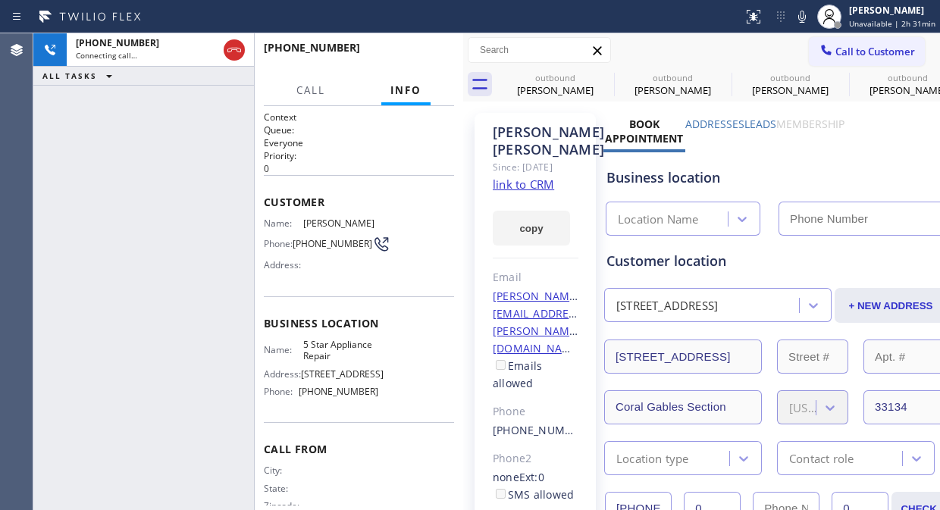
type input "(855) 731-4952"
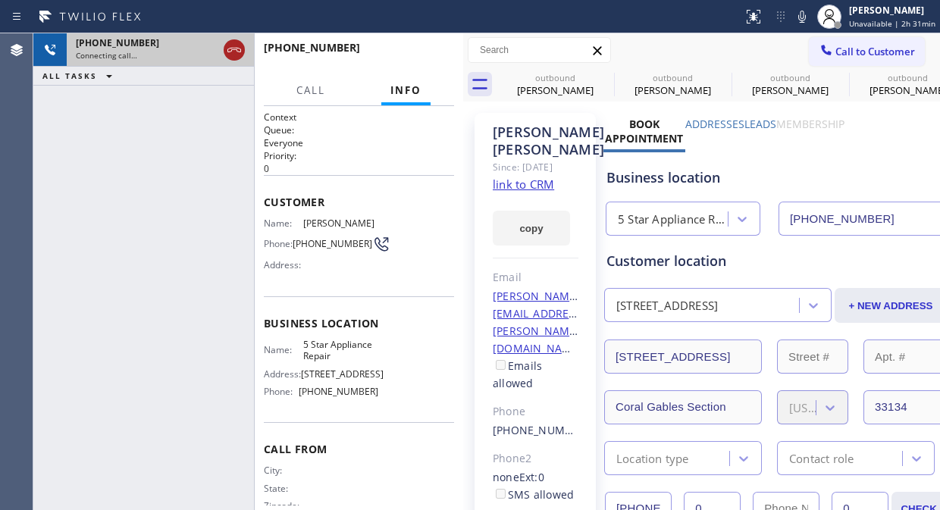
click at [230, 53] on icon at bounding box center [234, 50] width 18 height 18
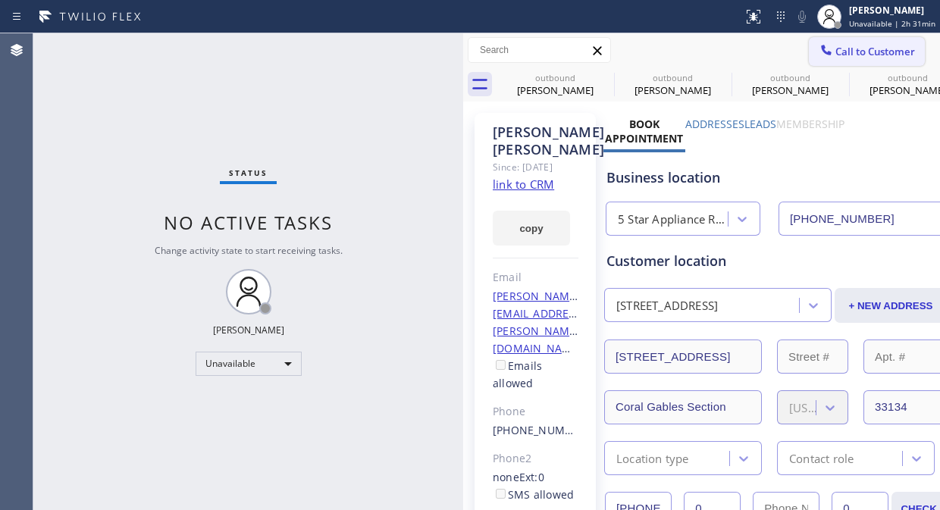
click at [865, 61] on button "Call to Customer" at bounding box center [867, 51] width 116 height 29
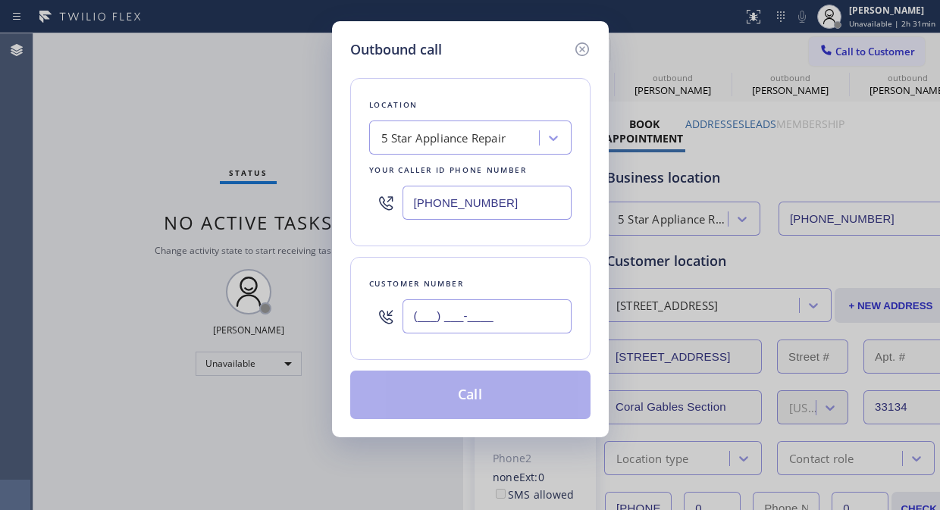
click at [543, 316] on input "(___) ___-____" at bounding box center [486, 316] width 169 height 34
paste input "760) 402-2281"
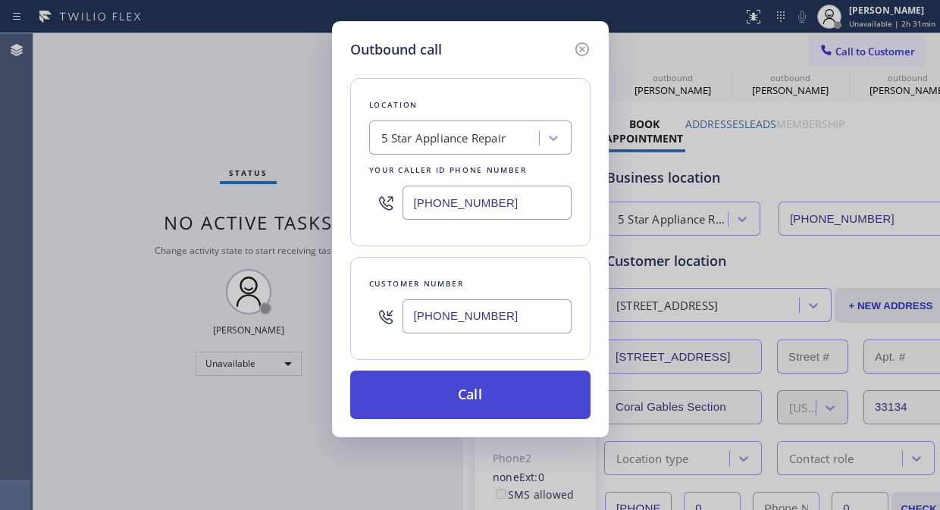
type input "(760) 402-2281"
click at [529, 399] on button "Call" at bounding box center [470, 395] width 240 height 49
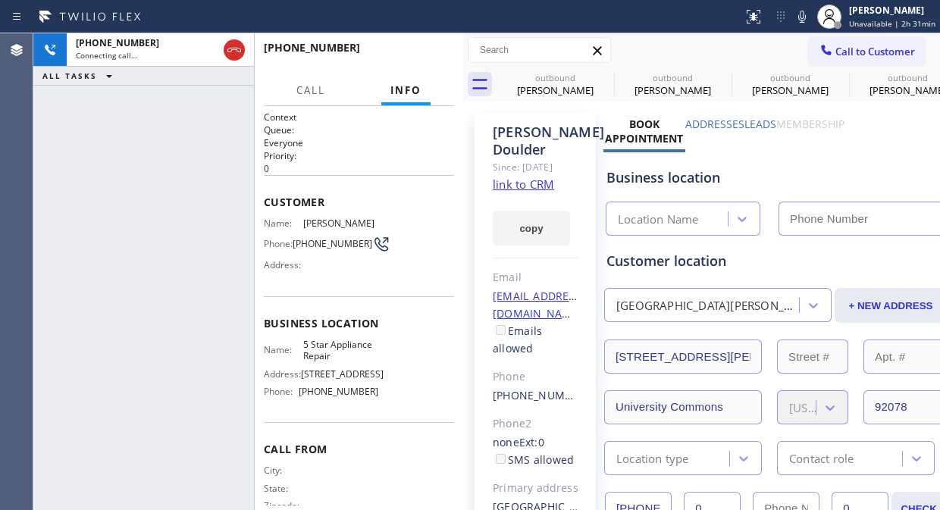
type input "(855) 731-4952"
click at [396, 44] on button "HANG UP" at bounding box center [419, 54] width 70 height 21
click at [413, 54] on span "HANG UP" at bounding box center [419, 54] width 46 height 11
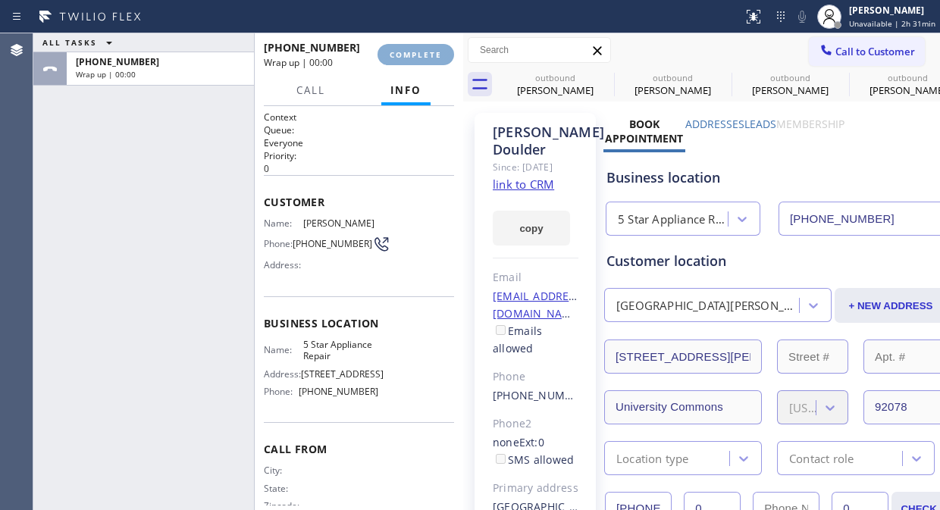
click at [414, 55] on span "COMPLETE" at bounding box center [416, 54] width 52 height 11
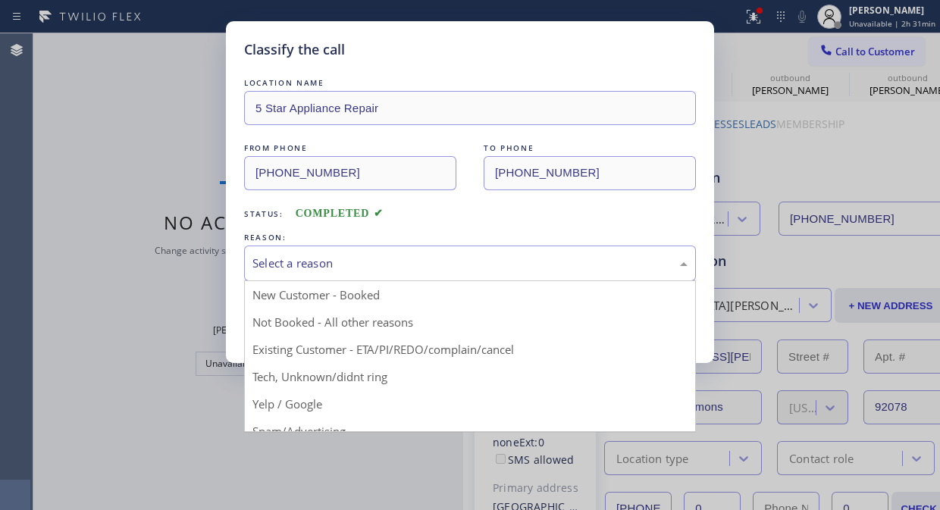
click at [444, 260] on div "Select a reason" at bounding box center [469, 263] width 435 height 17
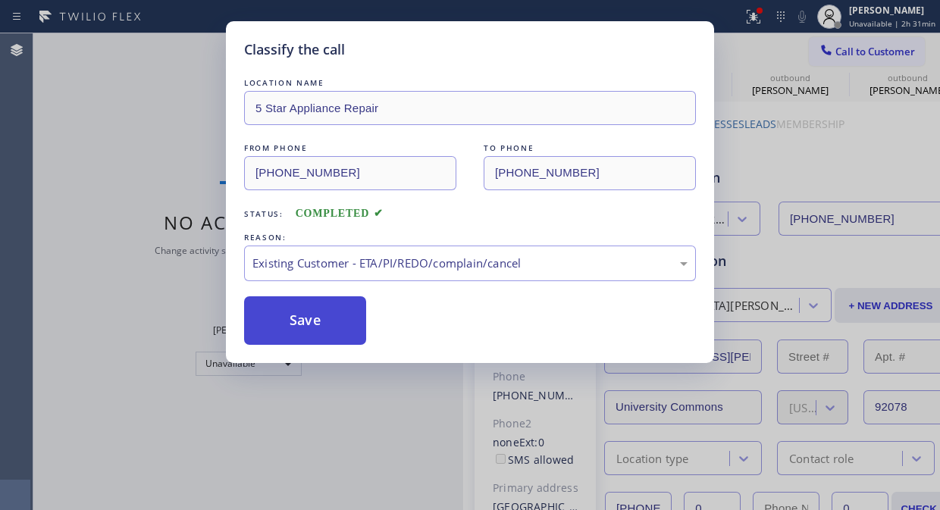
click at [314, 331] on button "Save" at bounding box center [305, 320] width 122 height 49
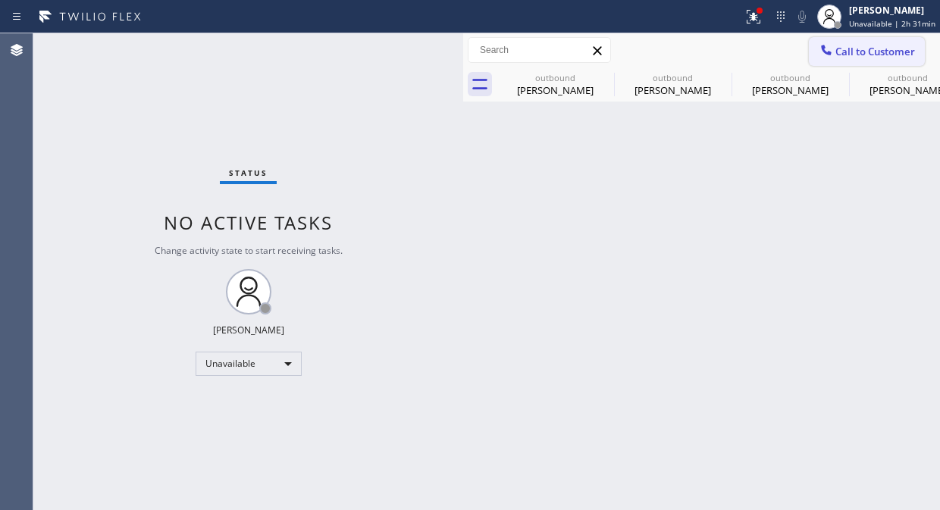
click at [844, 48] on span "Call to Customer" at bounding box center [875, 52] width 80 height 14
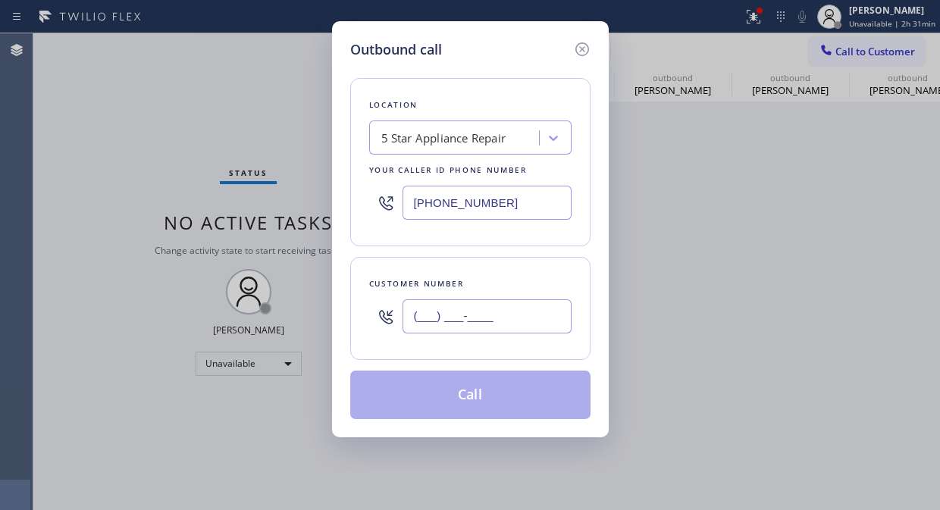
click at [493, 323] on input "(___) ___-____" at bounding box center [486, 316] width 169 height 34
paste input "773) 398-8758"
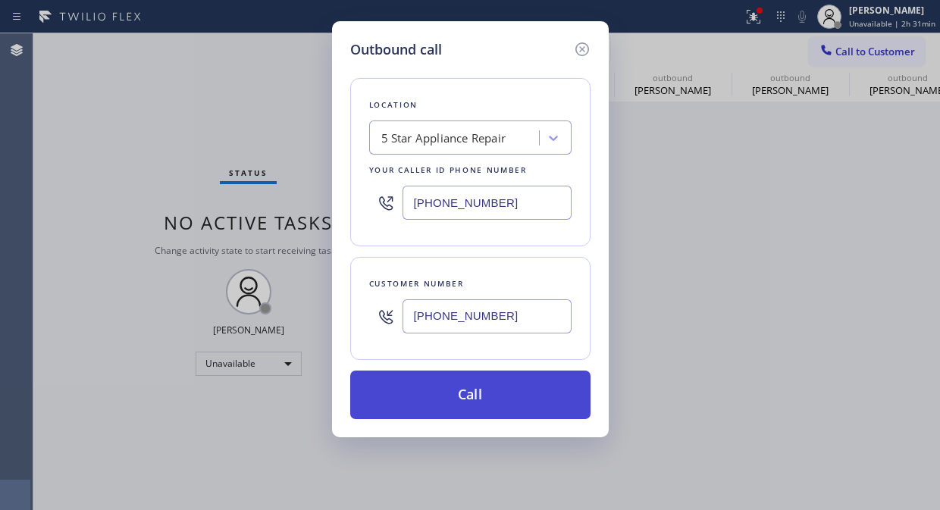
type input "(773) 398-8758"
drag, startPoint x: 505, startPoint y: 402, endPoint x: 508, endPoint y: 391, distance: 11.8
click at [506, 398] on button "Call" at bounding box center [470, 395] width 240 height 49
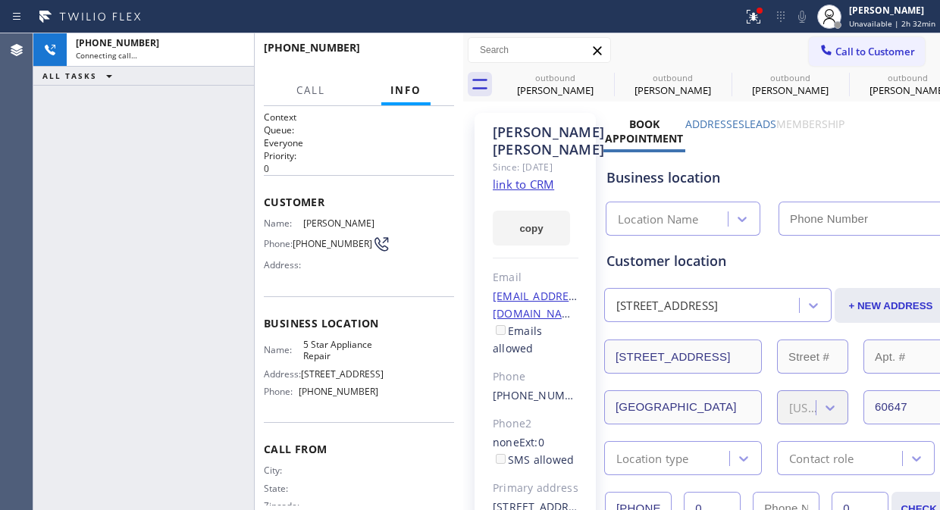
type input "(855) 731-4952"
click at [762, 11] on div at bounding box center [759, 11] width 6 height 6
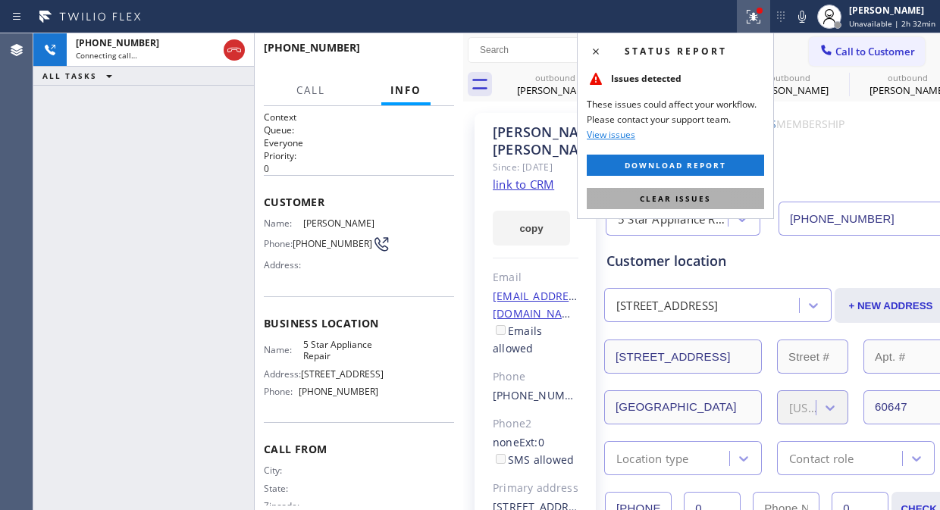
click at [700, 206] on button "Clear issues" at bounding box center [675, 198] width 177 height 21
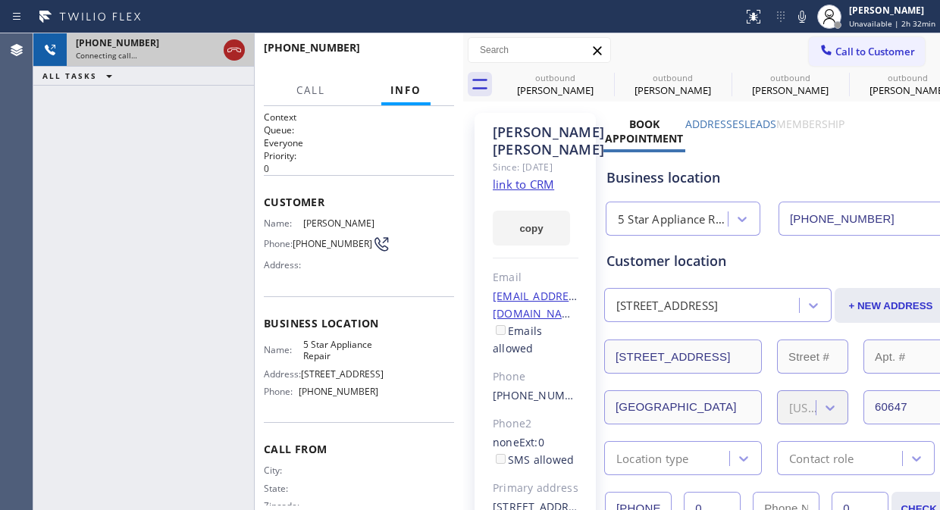
click at [226, 55] on icon at bounding box center [234, 50] width 18 height 18
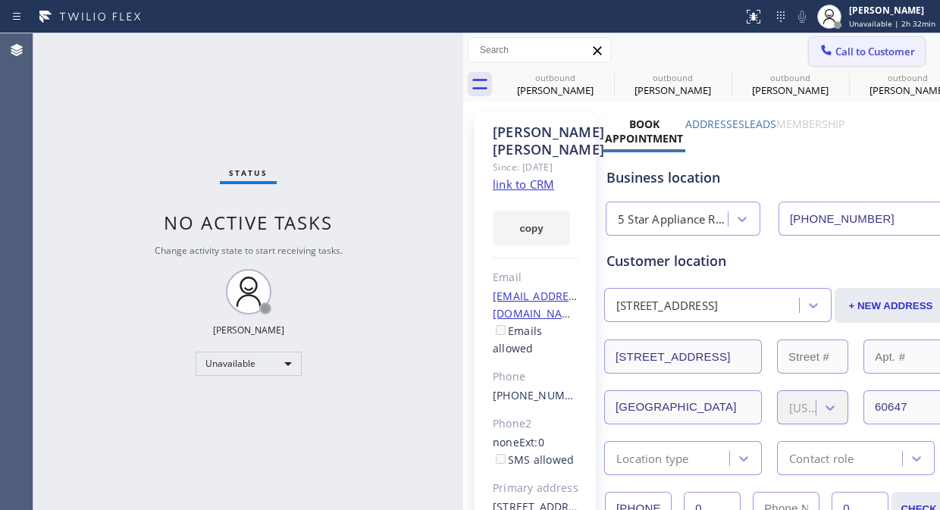
click at [875, 47] on span "Call to Customer" at bounding box center [875, 52] width 80 height 14
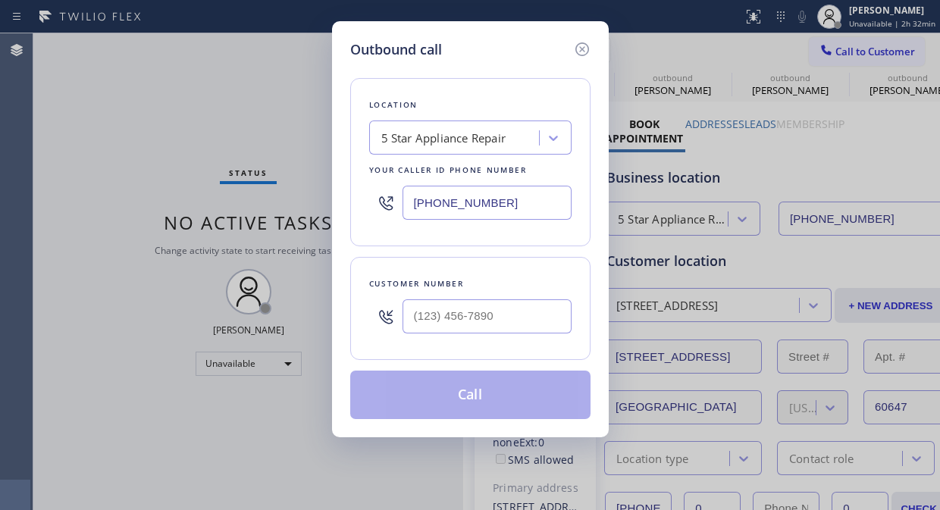
click at [499, 330] on input "text" at bounding box center [486, 316] width 169 height 34
type input "(___) ___-____"
click at [550, 301] on input "(___) ___-____" at bounding box center [486, 316] width 169 height 34
type input "(___) ___-____"
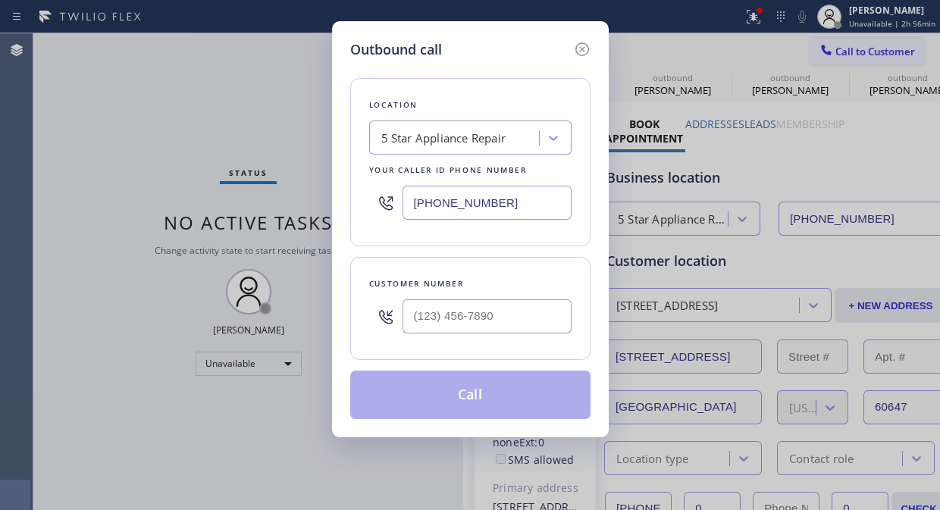
type input "(___) ___-____"
click at [847, 183] on div "Outbound call Location 5 Star Appliance Repair Your caller id phone number (855…" at bounding box center [470, 255] width 940 height 510
click at [577, 42] on icon at bounding box center [582, 49] width 18 height 18
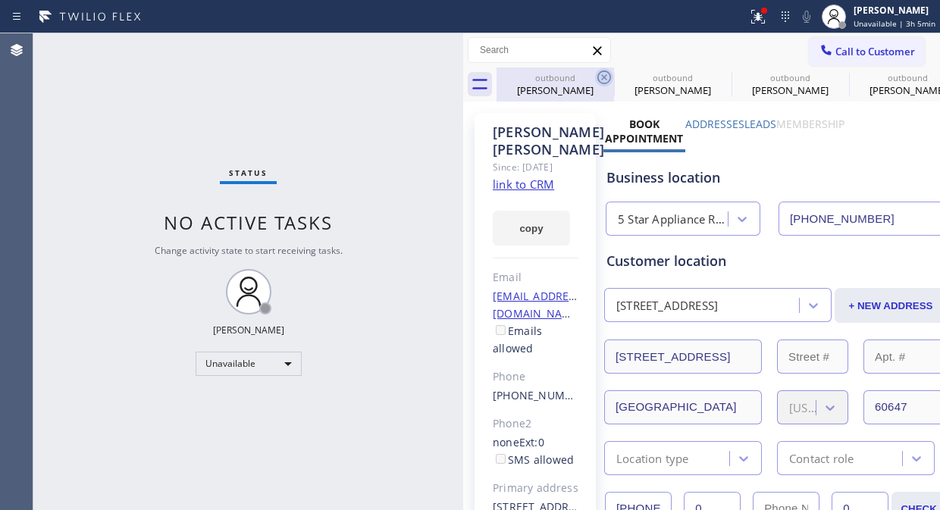
click at [601, 80] on icon at bounding box center [604, 77] width 18 height 18
click at [0, 0] on icon at bounding box center [0, 0] width 0 height 0
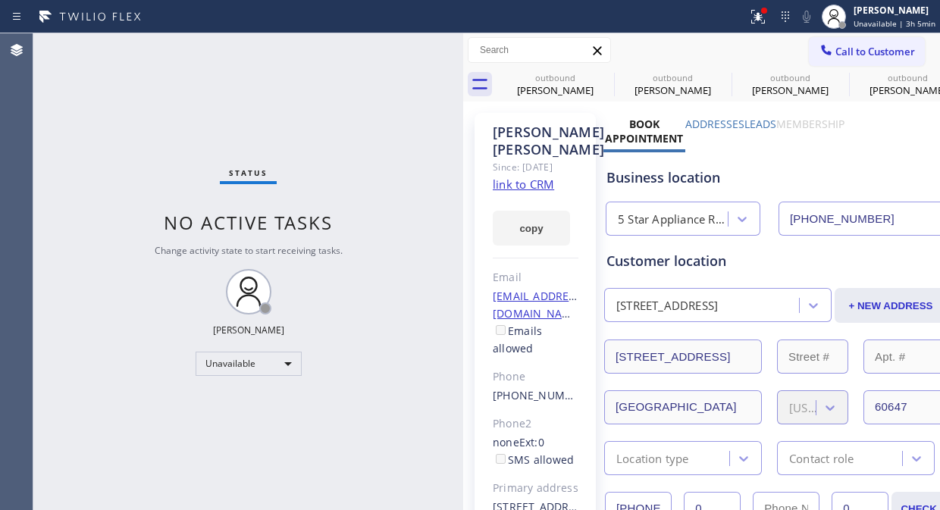
click at [0, 0] on icon at bounding box center [0, 0] width 0 height 0
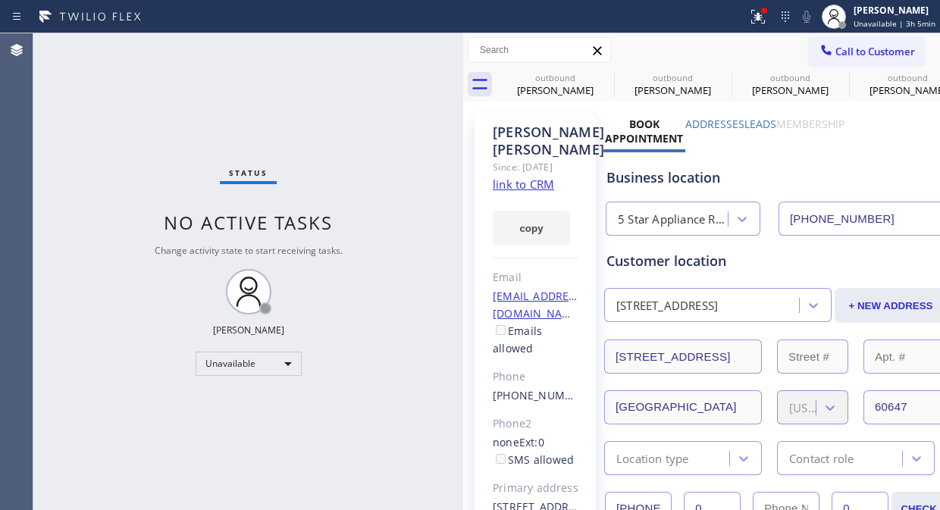
click at [0, 0] on icon at bounding box center [0, 0] width 0 height 0
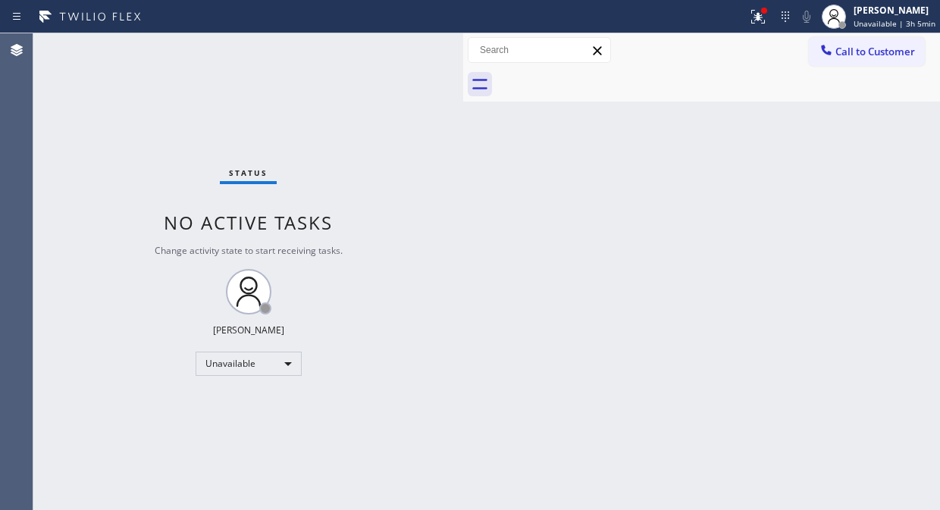
click at [609, 80] on div at bounding box center [717, 84] width 443 height 34
click at [758, 21] on icon at bounding box center [758, 17] width 18 height 18
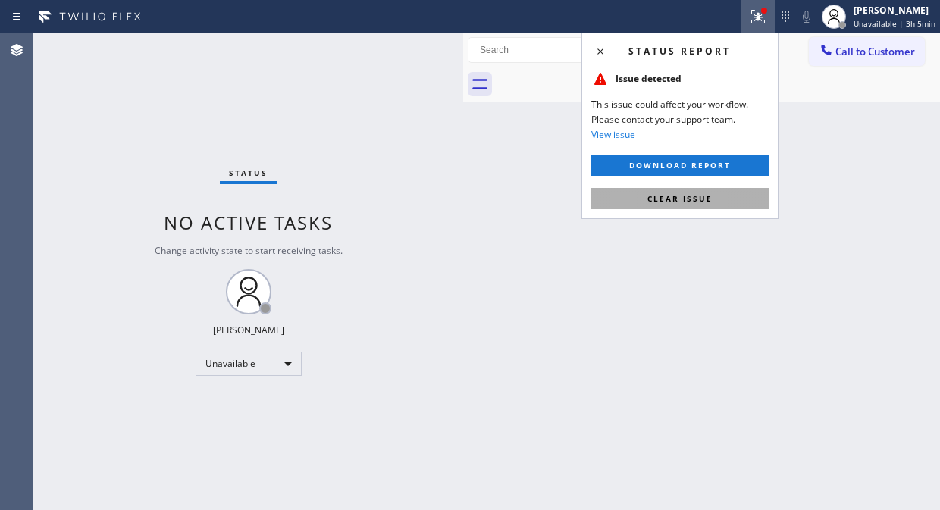
click at [687, 192] on button "Clear issue" at bounding box center [679, 198] width 177 height 21
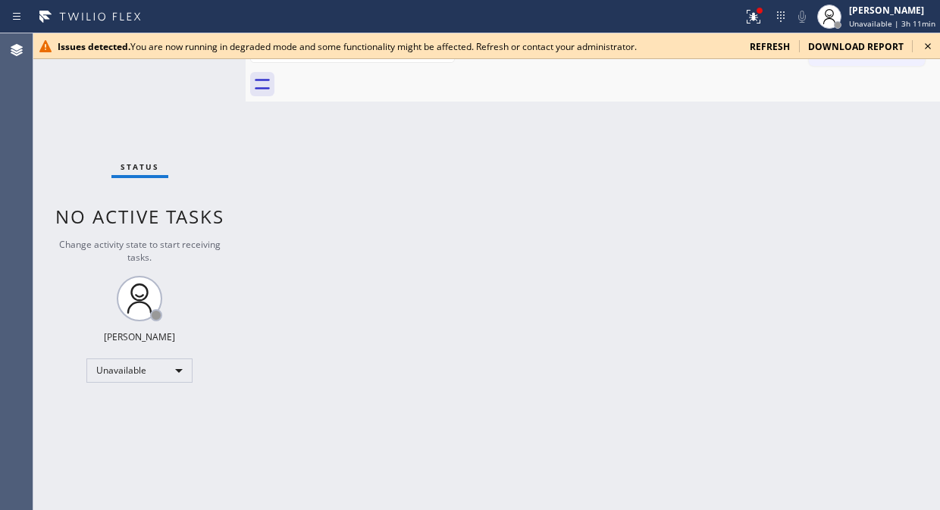
click at [934, 43] on icon at bounding box center [928, 46] width 18 height 18
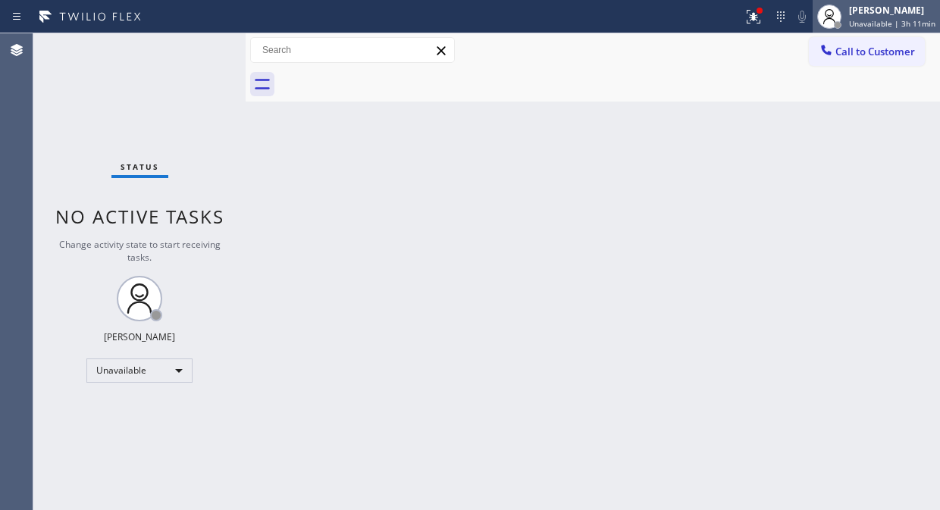
click at [875, 15] on div "[PERSON_NAME]" at bounding box center [892, 10] width 86 height 13
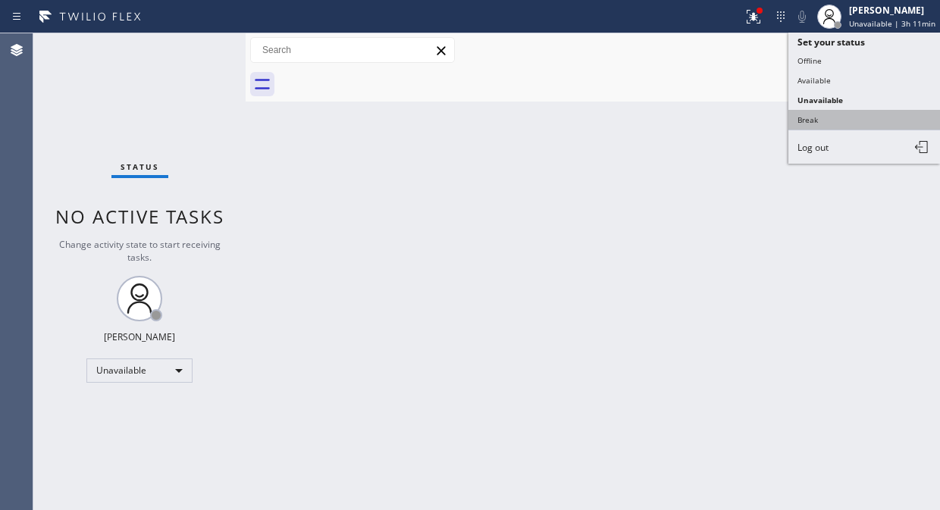
click at [817, 116] on button "Break" at bounding box center [864, 120] width 152 height 20
